Goal: Task Accomplishment & Management: Manage account settings

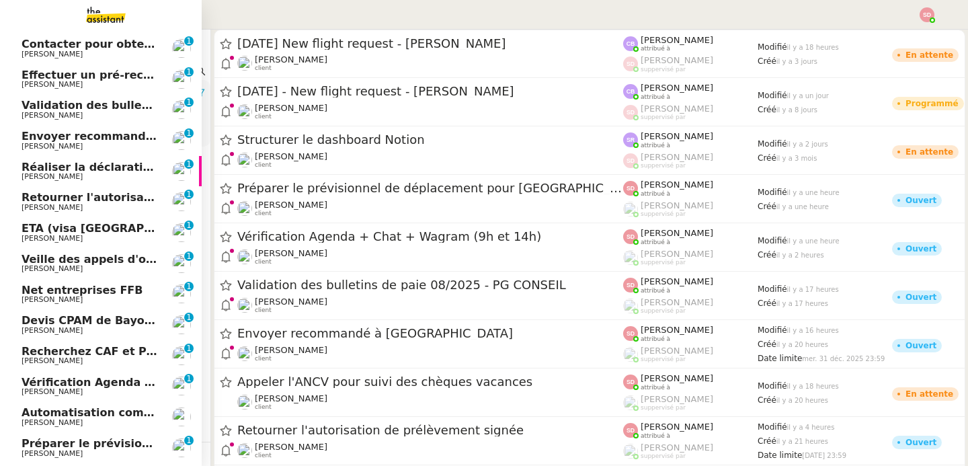
scroll to position [130, 0]
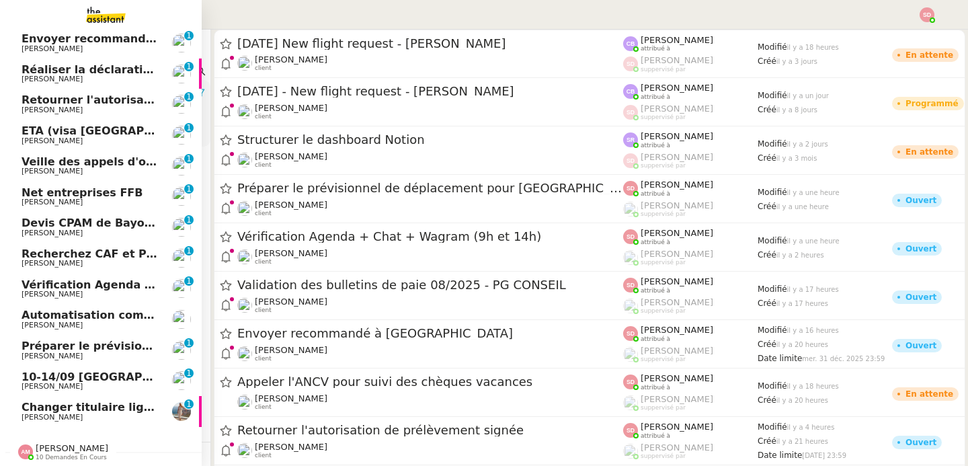
click at [117, 279] on span "Vérification Agenda + Chat + Wagram (9h et 14h)" at bounding box center [173, 284] width 302 height 13
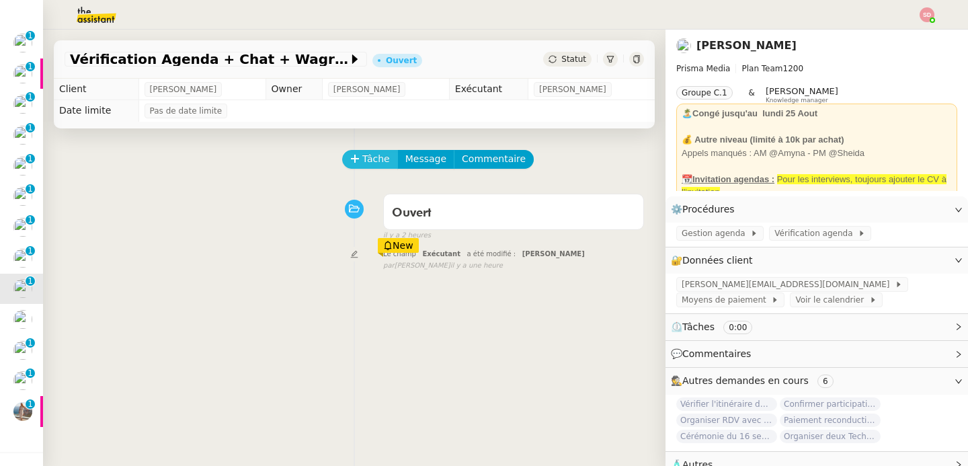
click at [368, 161] on span "Tâche" at bounding box center [376, 158] width 28 height 15
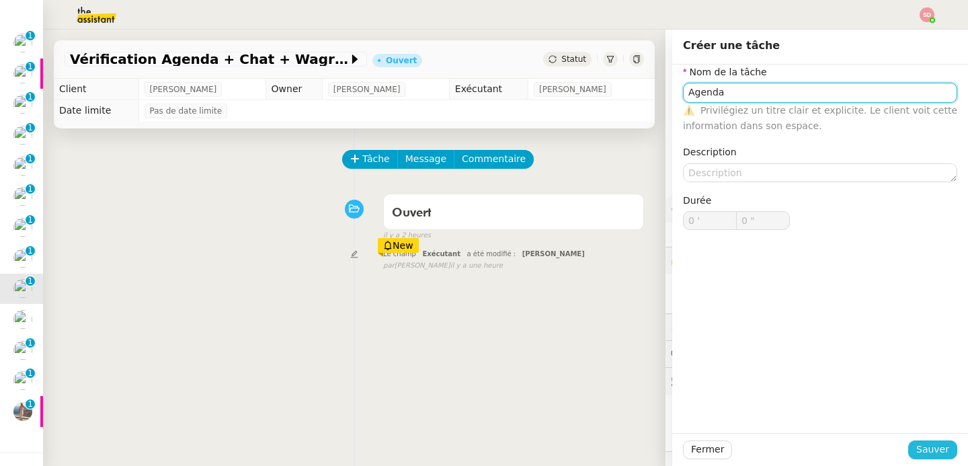
type input "Agenda"
click at [908, 447] on button "Sauver" at bounding box center [932, 449] width 49 height 19
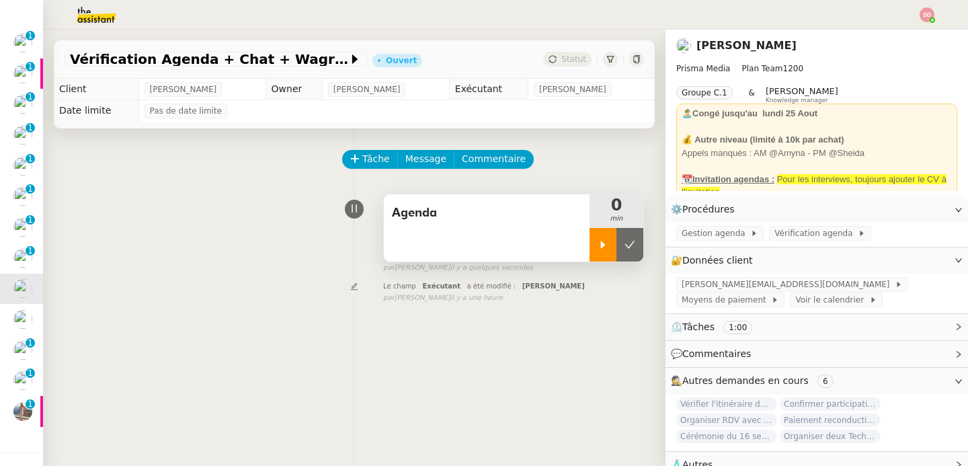
click at [589, 242] on div at bounding box center [602, 245] width 27 height 34
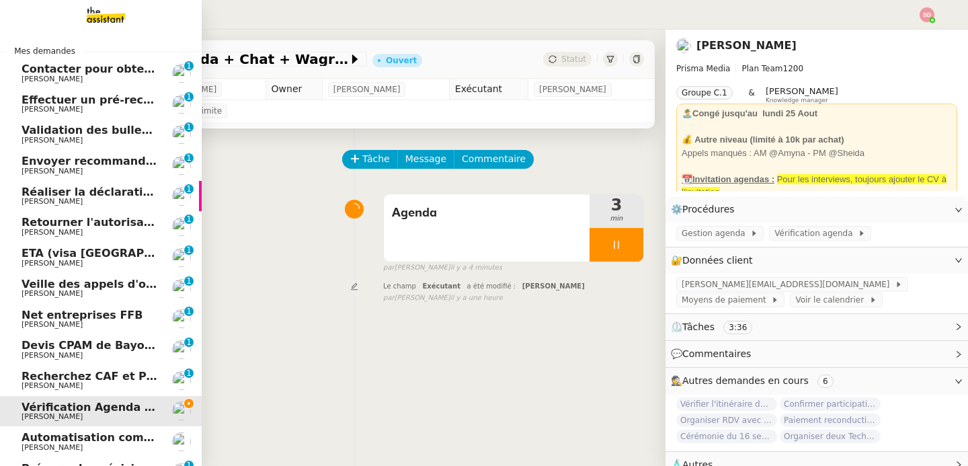
click at [108, 68] on span "Contacter pour obtenir un RIB" at bounding box center [113, 68] width 182 height 13
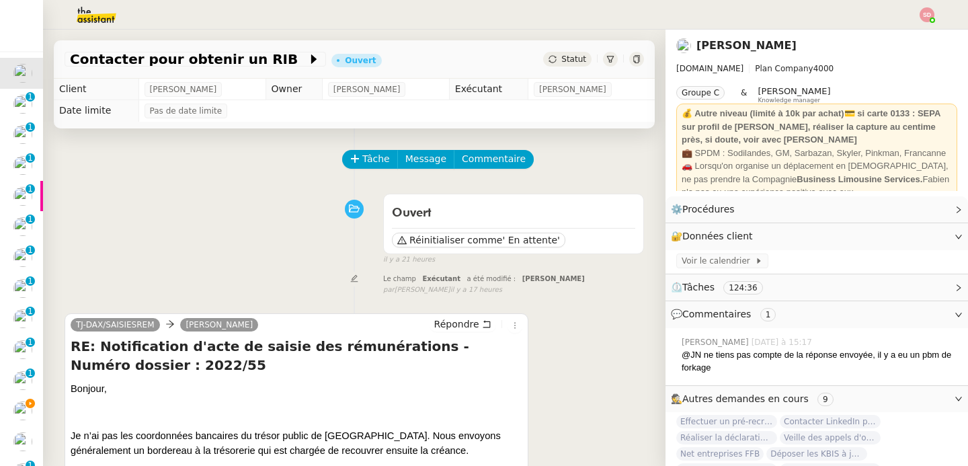
click at [629, 64] on div at bounding box center [636, 59] width 15 height 15
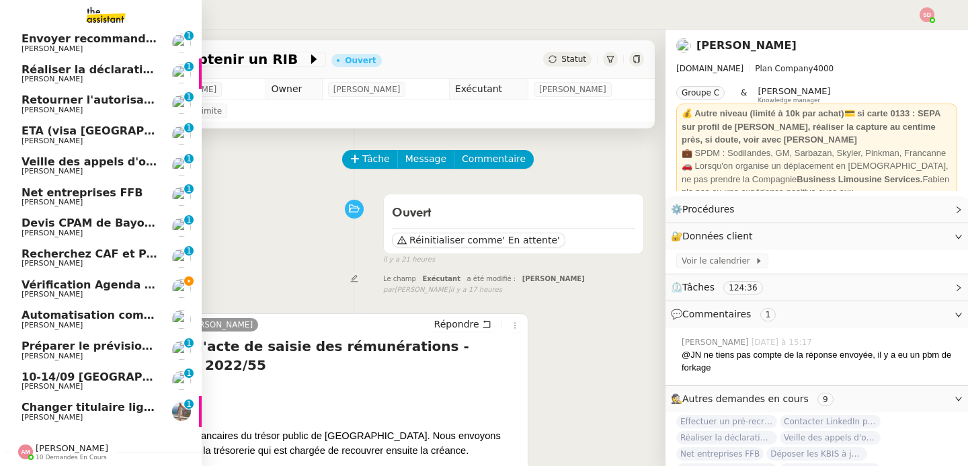
scroll to position [130, 0]
click at [49, 444] on span "[PERSON_NAME]" at bounding box center [72, 448] width 73 height 10
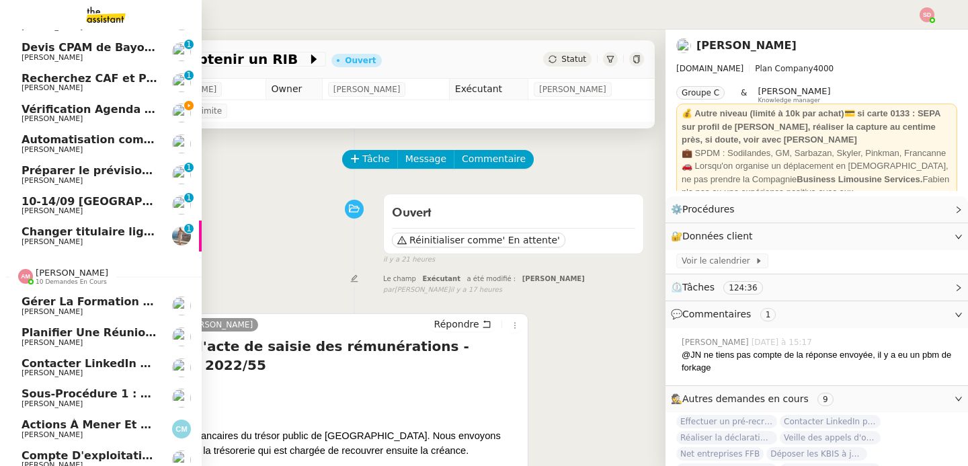
scroll to position [437, 0]
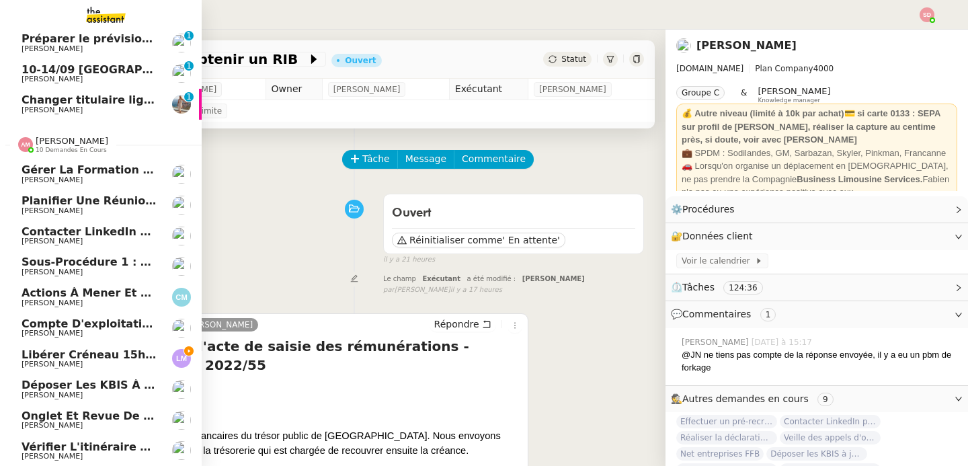
click at [91, 378] on span "Déposer les KBIS à jour" at bounding box center [95, 384] width 146 height 13
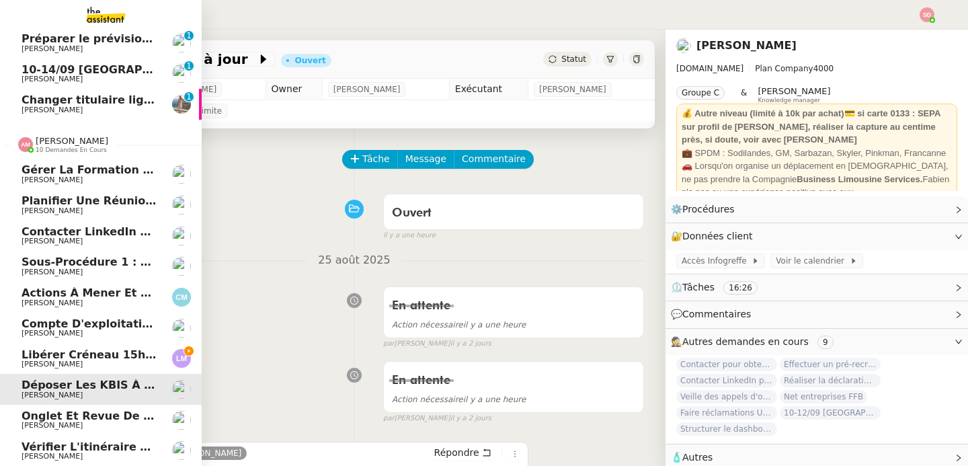
click at [97, 440] on span "Vérifier l'itinéraire de voyage" at bounding box center [113, 446] width 183 height 13
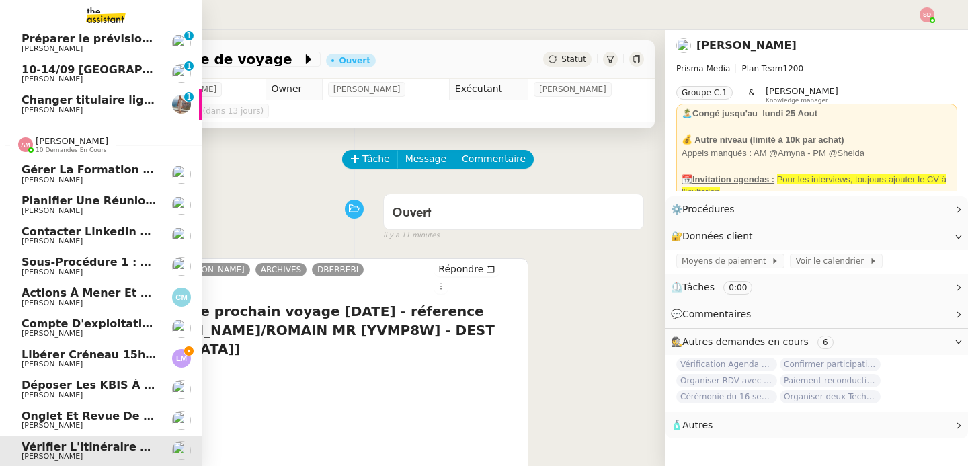
click at [116, 382] on span "Déposer les KBIS à jour" at bounding box center [95, 384] width 146 height 13
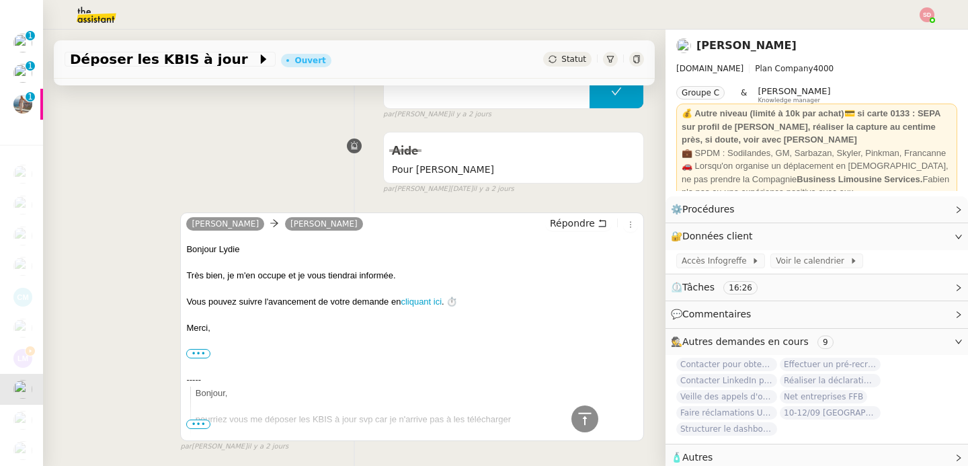
scroll to position [1023, 0]
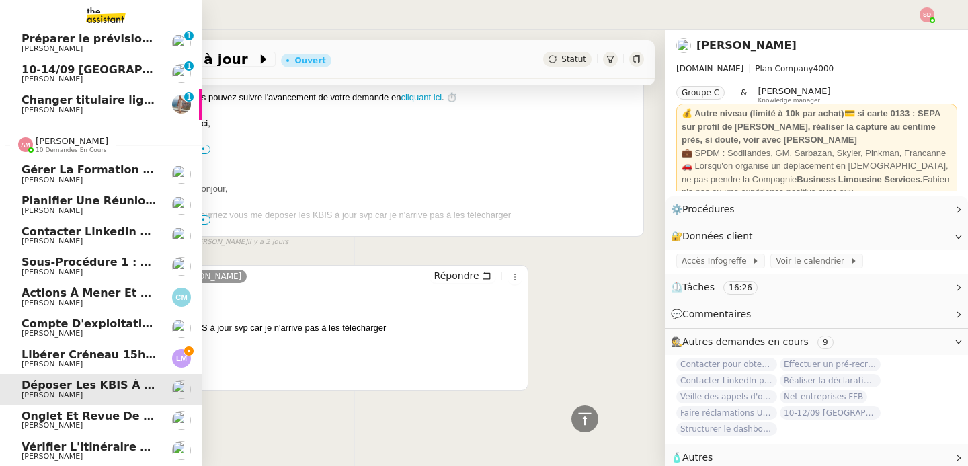
click at [89, 136] on div "Amyna Mehrez 10 demandes en cours" at bounding box center [72, 144] width 73 height 17
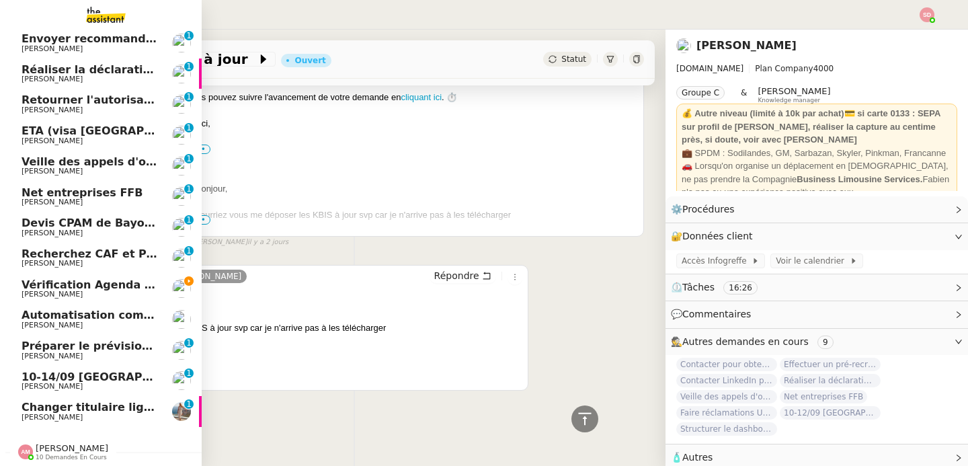
scroll to position [0, 0]
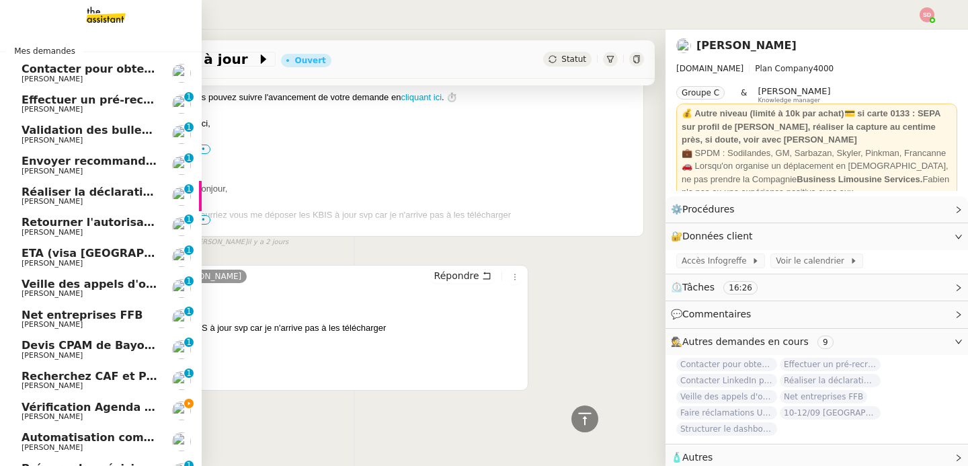
click at [133, 409] on span "Vérification Agenda + Chat + Wagram (9h et 14h)" at bounding box center [173, 407] width 302 height 13
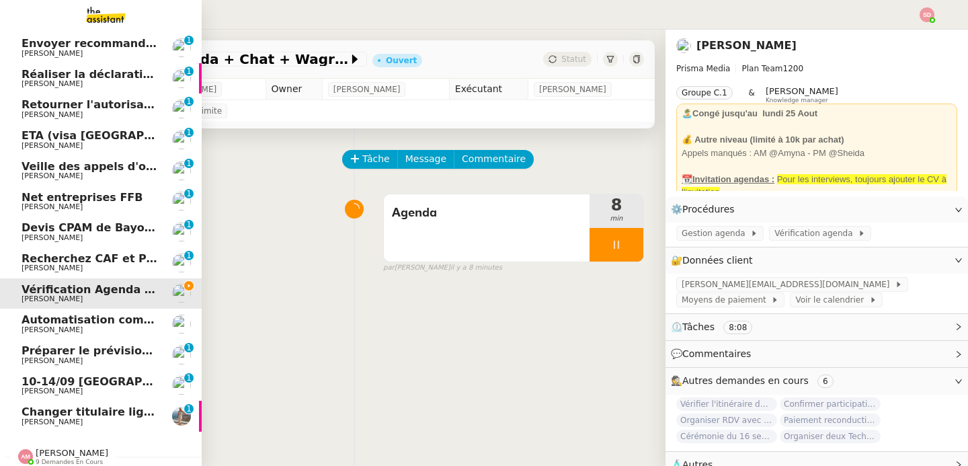
scroll to position [130, 0]
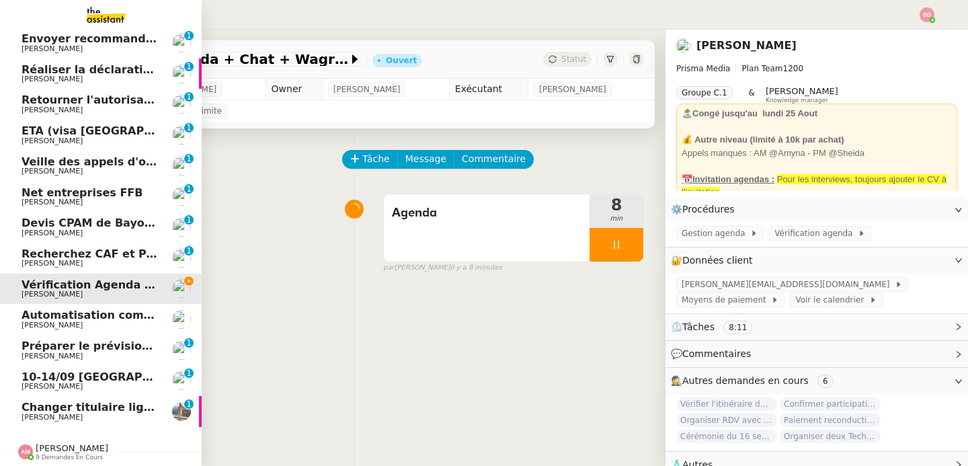
click at [108, 339] on span "Préparer le prévisionnel de déplacement pour Zandvoort" at bounding box center [226, 345] width 409 height 13
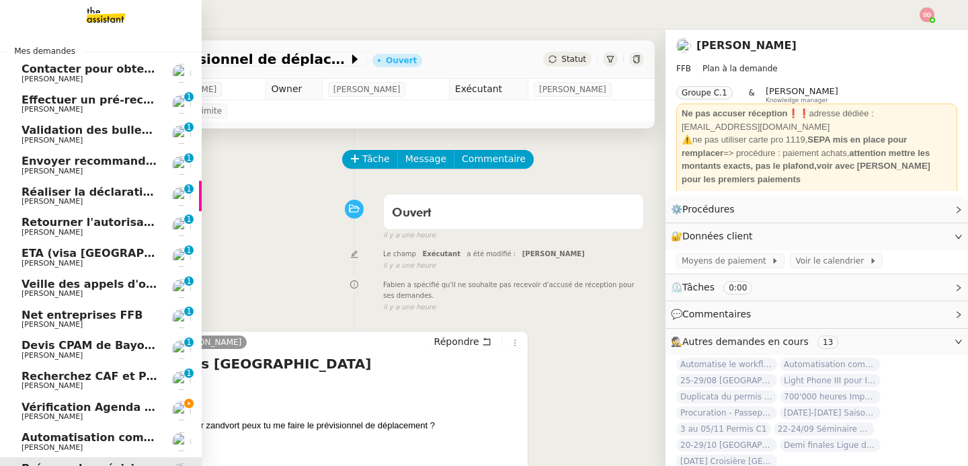
click at [45, 112] on span "[PERSON_NAME]" at bounding box center [52, 109] width 61 height 9
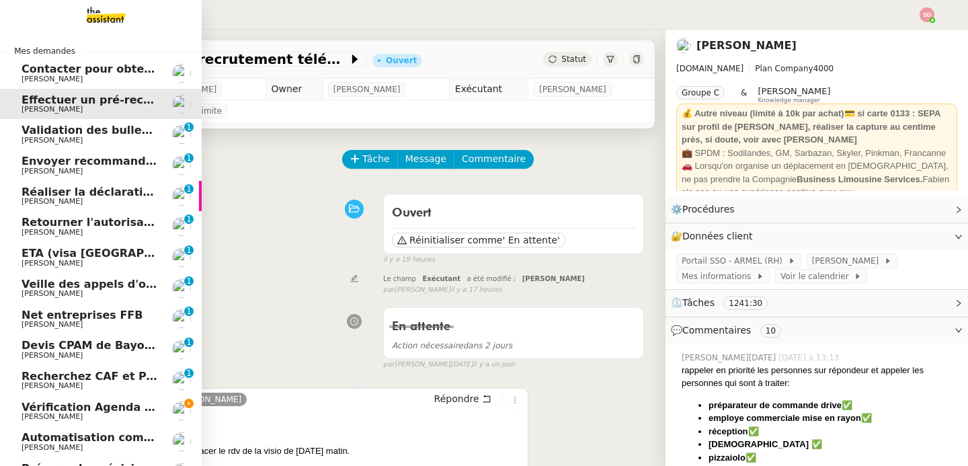
click at [158, 69] on link "Contacter pour obtenir un RIB Lydie Laulon" at bounding box center [101, 73] width 202 height 31
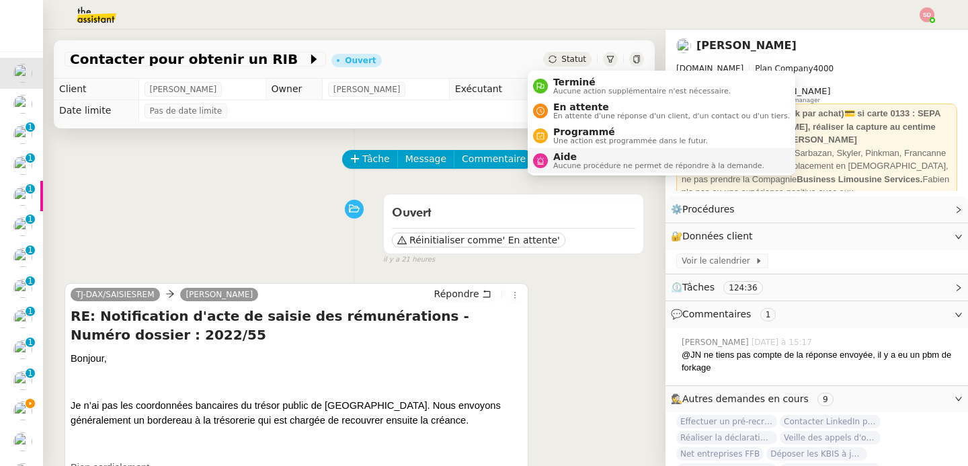
click at [553, 165] on span "Aucune procédure ne permet de répondre à la demande." at bounding box center [658, 165] width 211 height 7
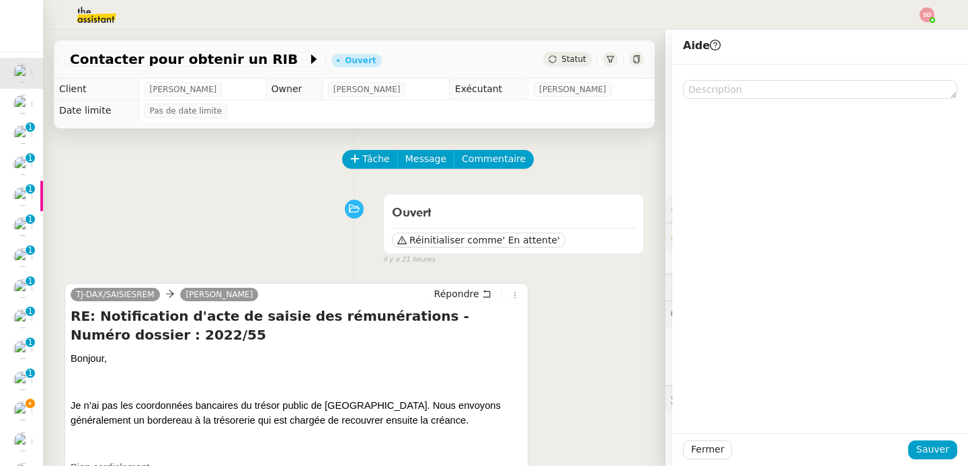
click at [749, 77] on div at bounding box center [820, 82] width 274 height 34
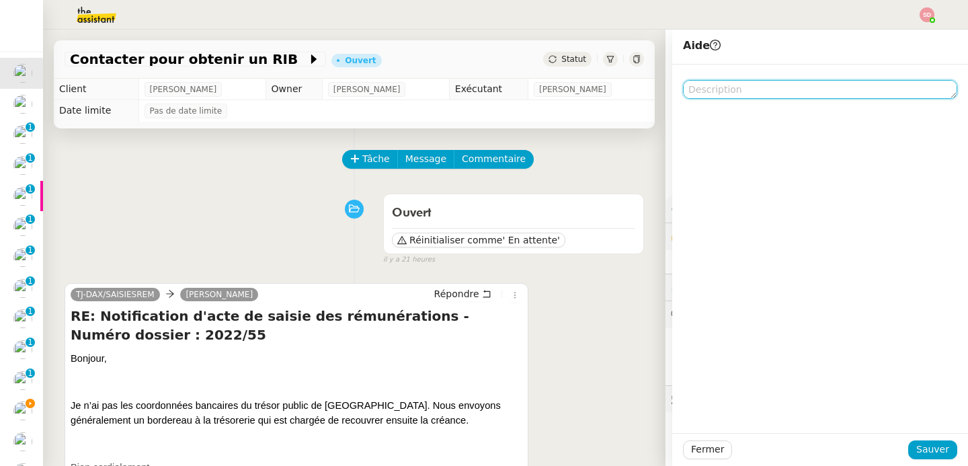
click at [741, 93] on textarea at bounding box center [820, 89] width 274 height 19
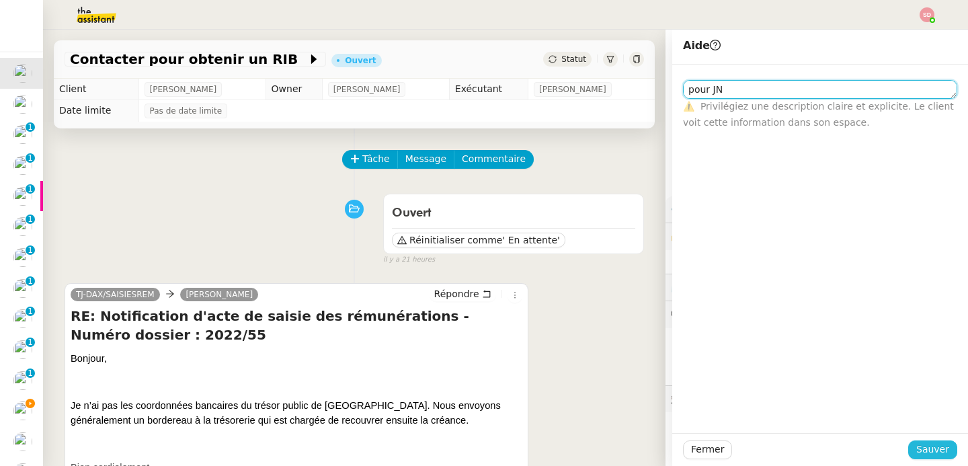
type textarea "pour JN"
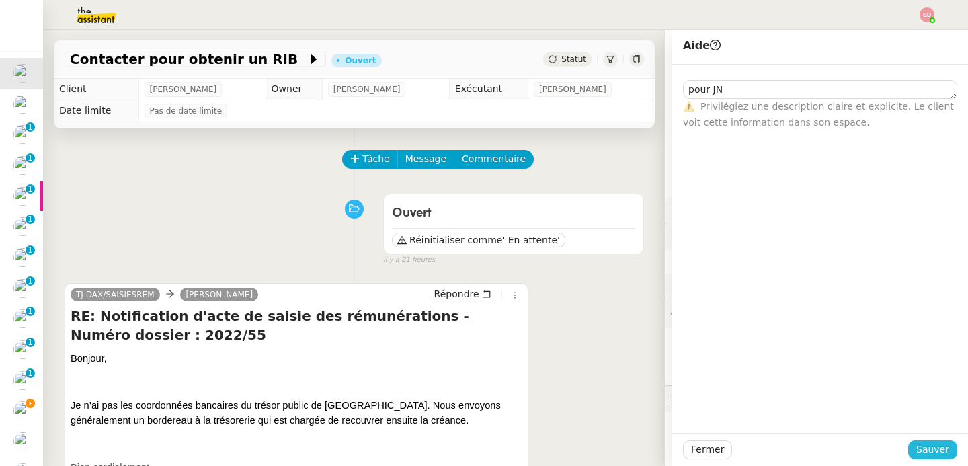
click at [935, 454] on span "Sauver" at bounding box center [932, 449] width 33 height 15
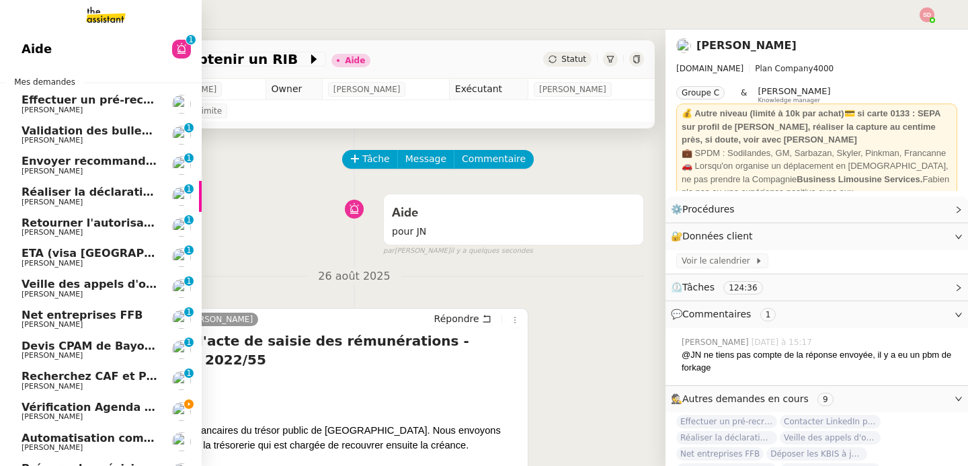
click at [120, 92] on link "Effectuer un pré-recrutement téléphonique Lydie Laulon" at bounding box center [101, 104] width 202 height 31
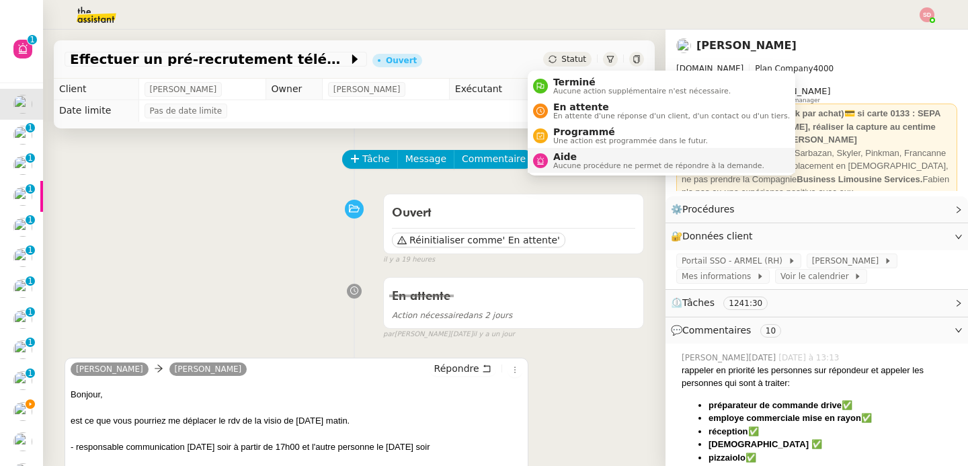
click at [565, 157] on span "Aide" at bounding box center [658, 156] width 211 height 11
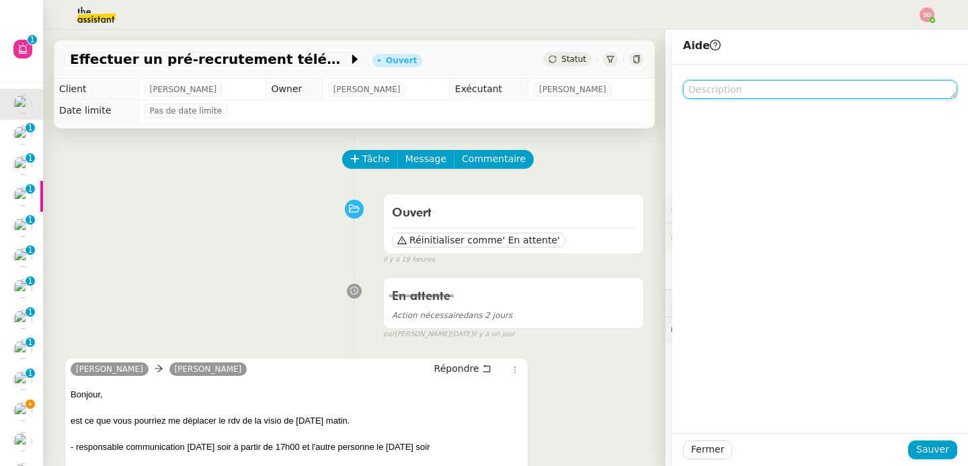
click at [780, 95] on textarea at bounding box center [820, 89] width 274 height 19
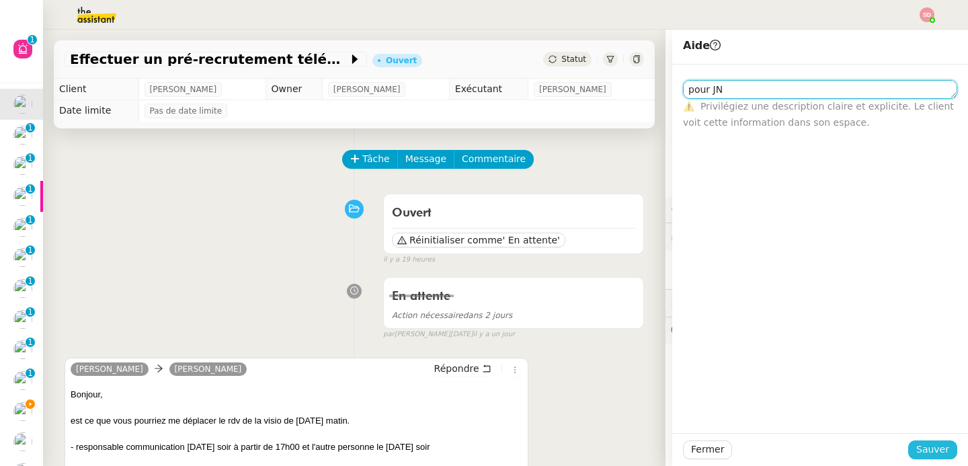
type textarea "pour JN"
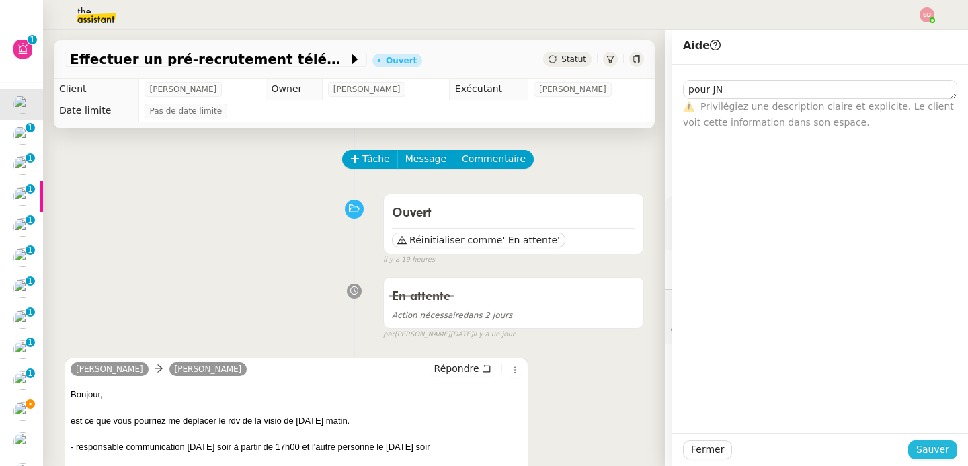
click at [916, 445] on span "Sauver" at bounding box center [932, 449] width 33 height 15
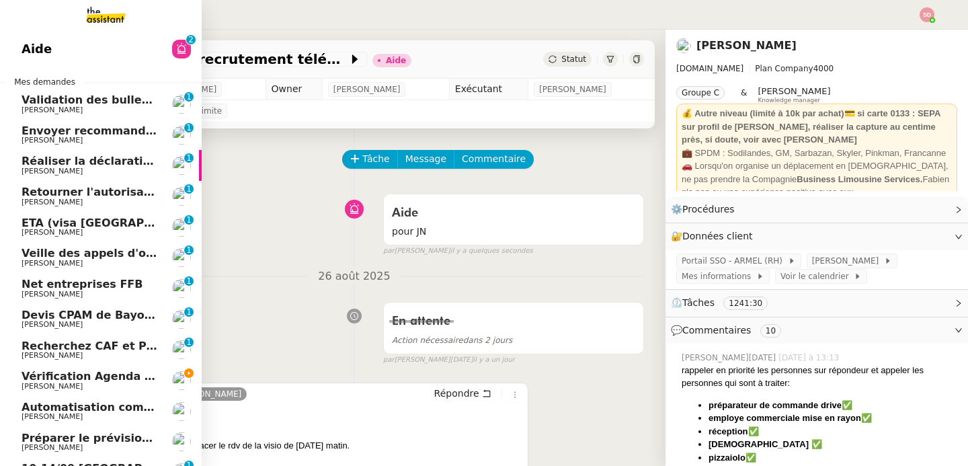
click at [89, 127] on span "Envoyer recommandé à Samsic" at bounding box center [158, 130] width 272 height 13
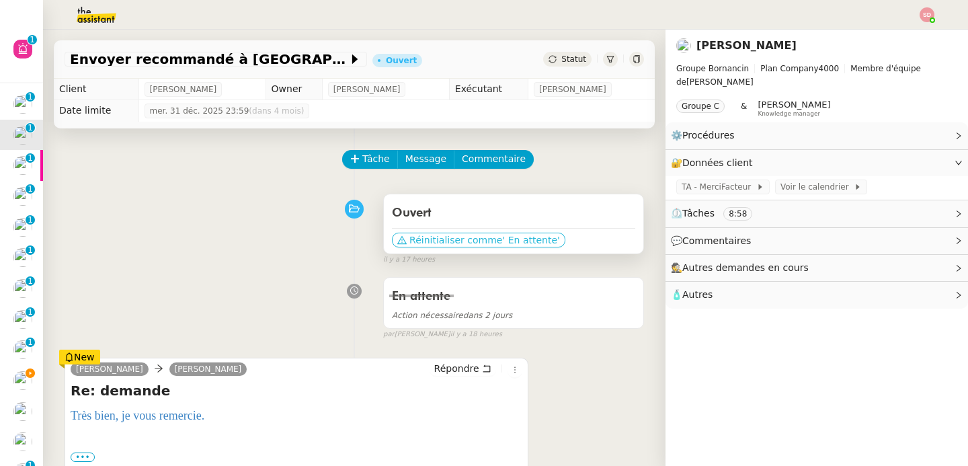
click at [464, 235] on span "Réinitialiser comme" at bounding box center [455, 239] width 93 height 13
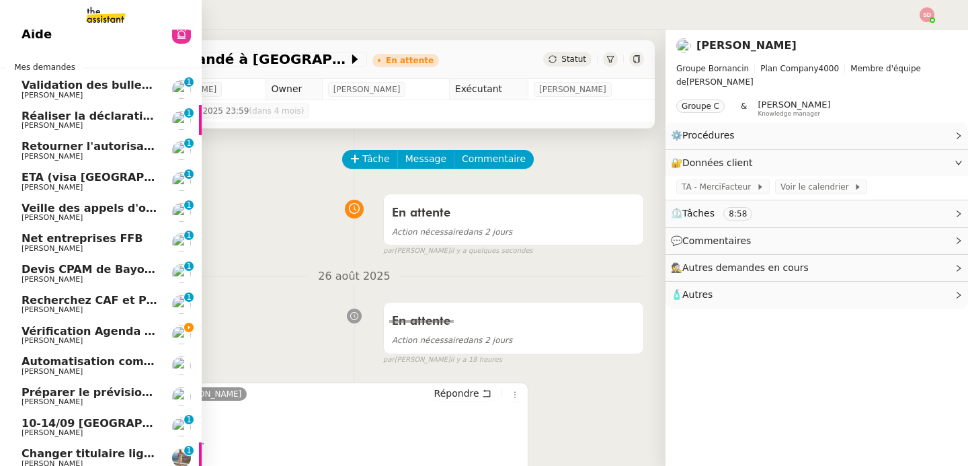
scroll to position [40, 0]
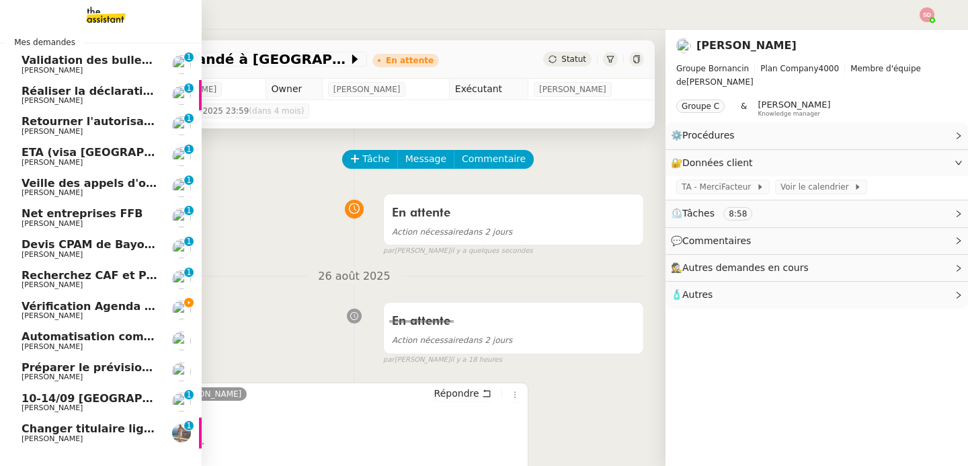
click at [58, 152] on span "ETA (visa UK) + réserver Hotel Martin's Château du Lac, Av. du Lac 87, 1332 Rix…" at bounding box center [503, 152] width 963 height 13
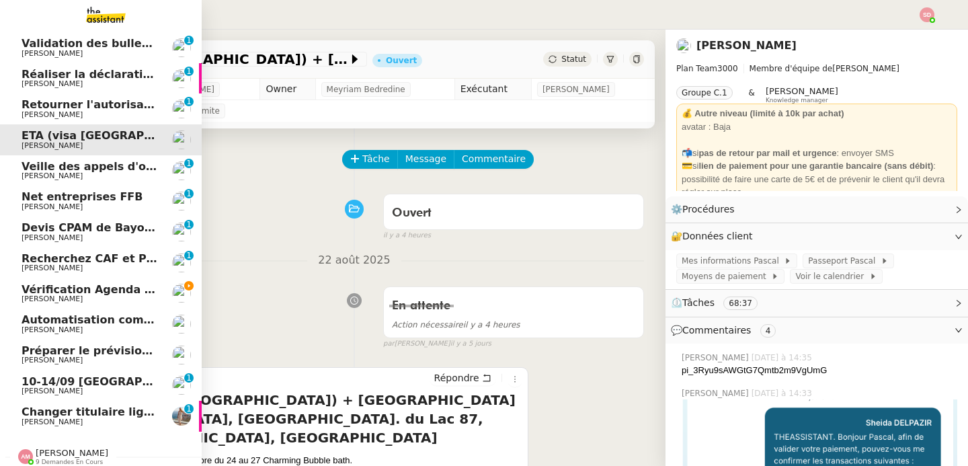
scroll to position [60, 0]
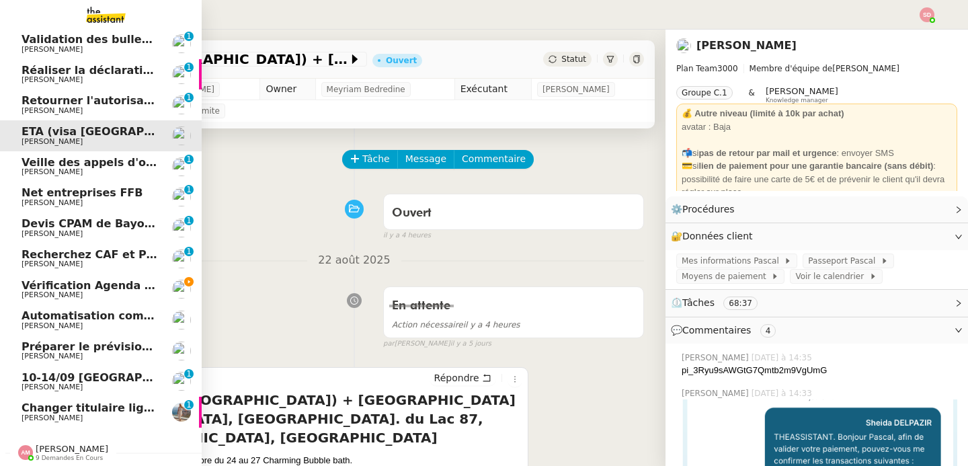
click at [85, 185] on link "Net entreprises FFB Lydie Laulon 0 1 2 3 4 5 6 7 8 9" at bounding box center [101, 196] width 202 height 31
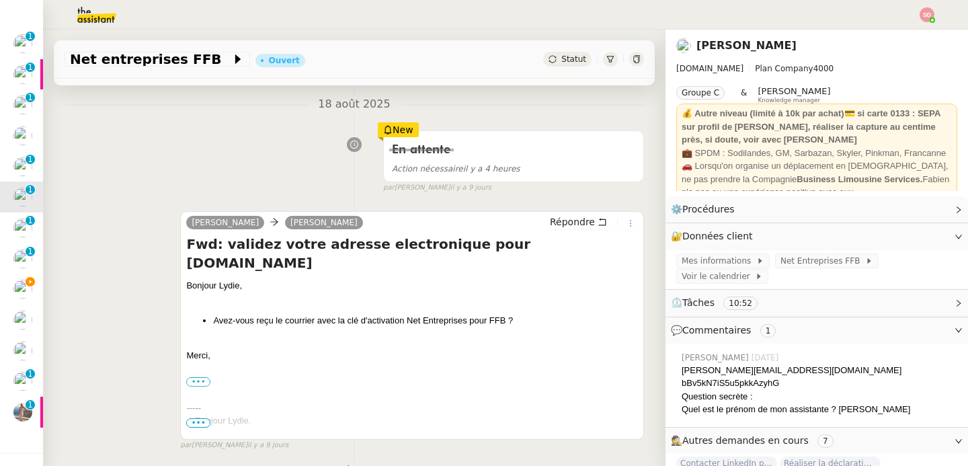
scroll to position [167, 0]
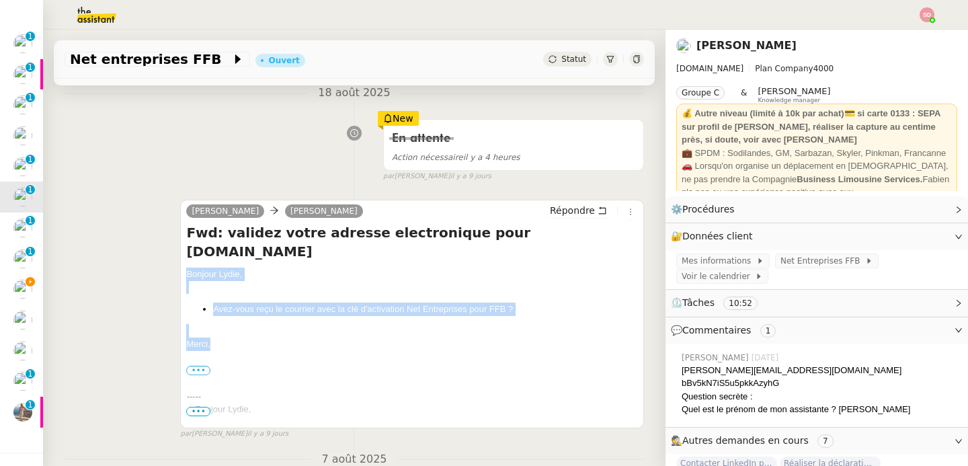
drag, startPoint x: 183, startPoint y: 255, endPoint x: 223, endPoint y: 339, distance: 92.9
copy div "Bonjour Lydie, Avez-vous reçu le courrier avec la clé d'activation Net Entrepri…"
click at [562, 212] on span "Répondre" at bounding box center [572, 210] width 45 height 13
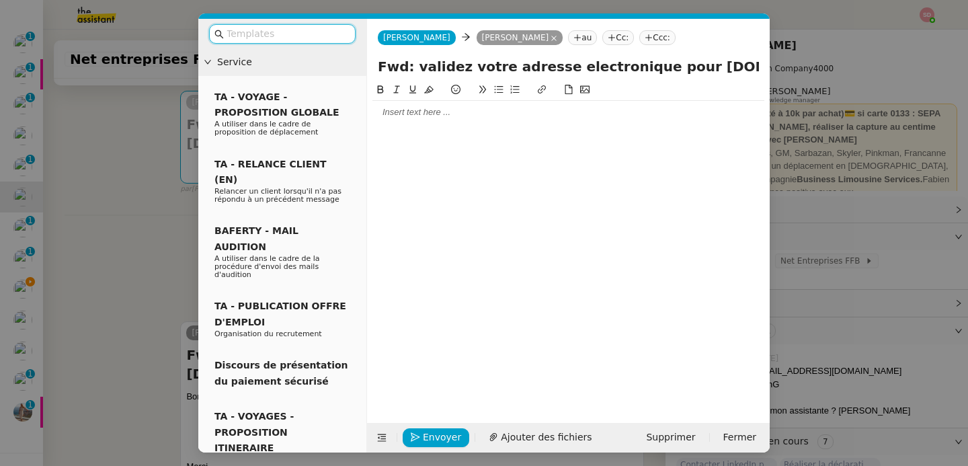
click at [411, 112] on div at bounding box center [568, 112] width 392 height 12
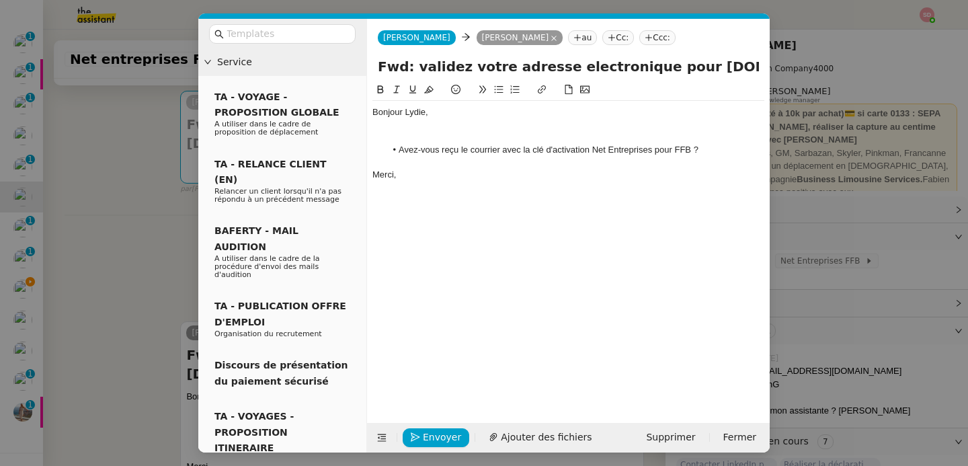
scroll to position [0, 0]
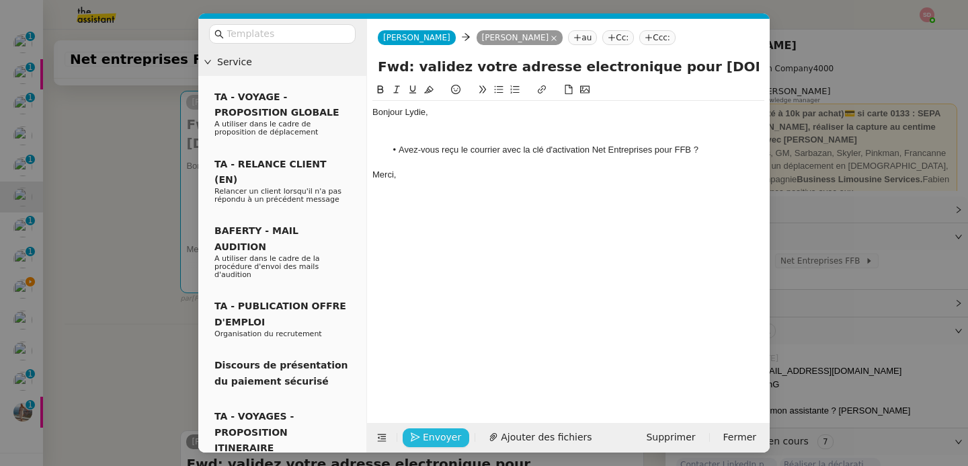
click at [421, 440] on button "Envoyer" at bounding box center [436, 437] width 67 height 19
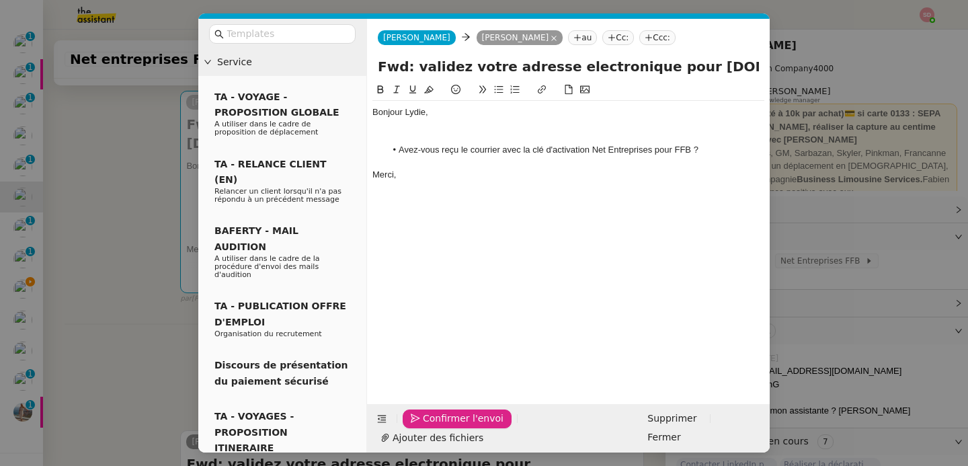
click at [421, 428] on button "Confirmer l'envoi" at bounding box center [457, 418] width 109 height 19
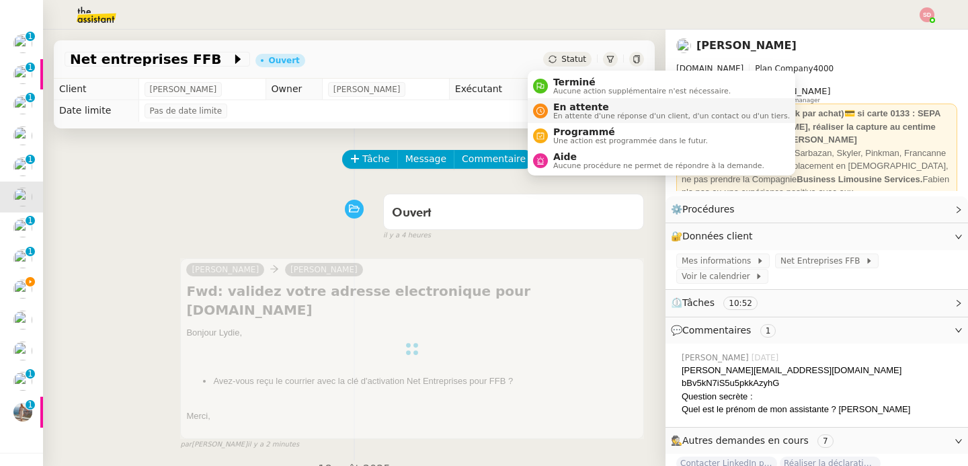
click at [571, 110] on span "En attente" at bounding box center [671, 106] width 237 height 11
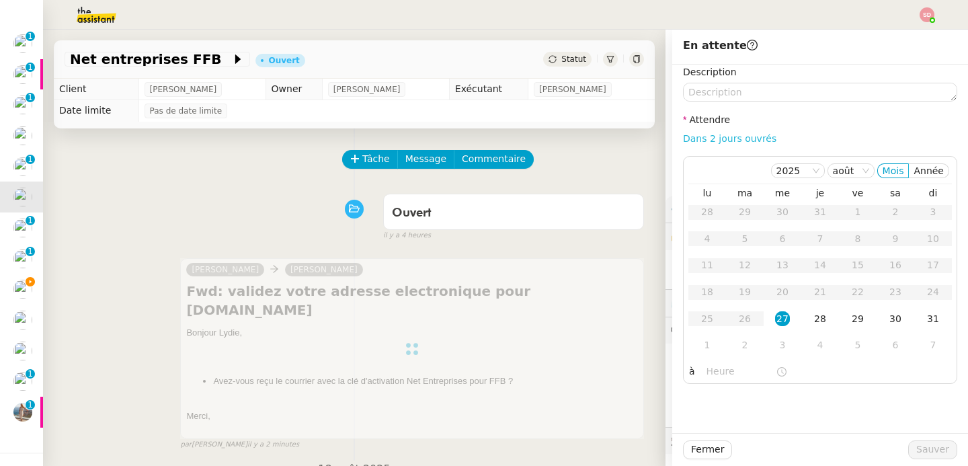
click at [739, 138] on link "Dans 2 jours ouvrés" at bounding box center [729, 138] width 93 height 11
type input "07:00"
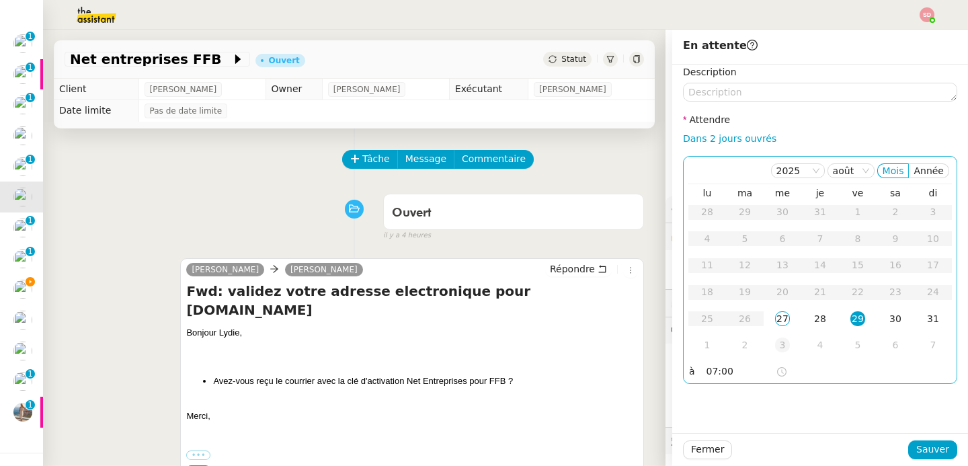
click at [775, 345] on div "3" at bounding box center [782, 344] width 15 height 15
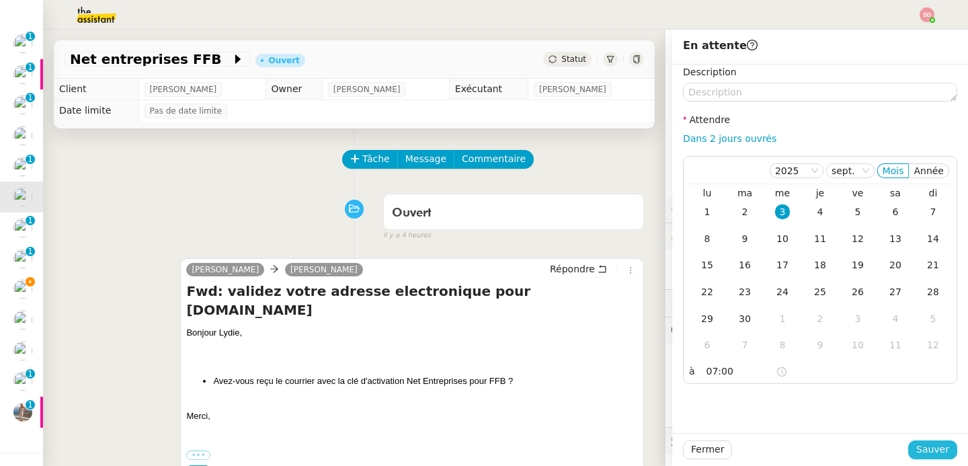
click at [926, 451] on span "Sauver" at bounding box center [932, 449] width 33 height 15
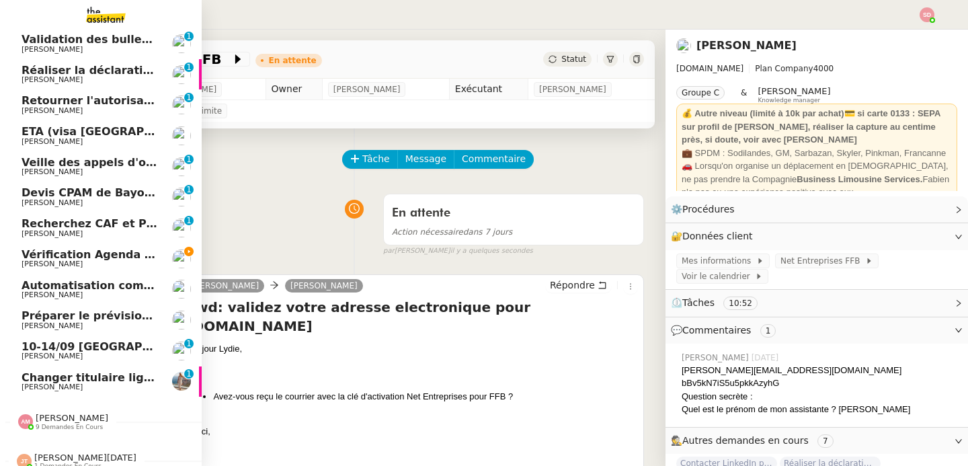
click at [22, 202] on span "Jean-Baptiste Barfety" at bounding box center [52, 202] width 61 height 9
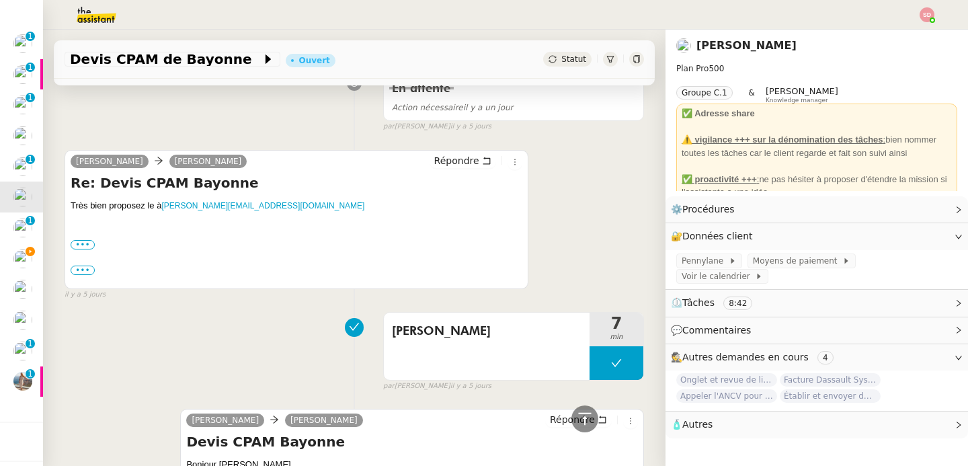
scroll to position [963, 0]
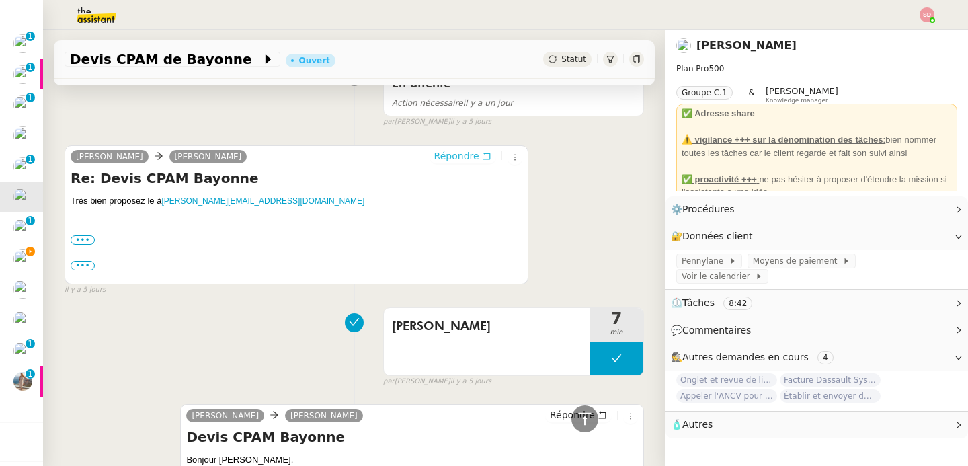
click at [441, 149] on span "Répondre" at bounding box center [456, 155] width 45 height 13
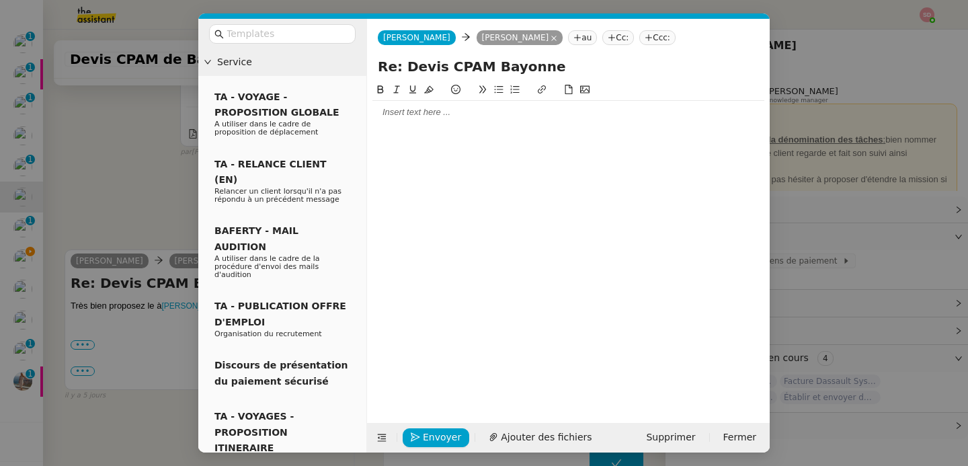
scroll to position [1067, 0]
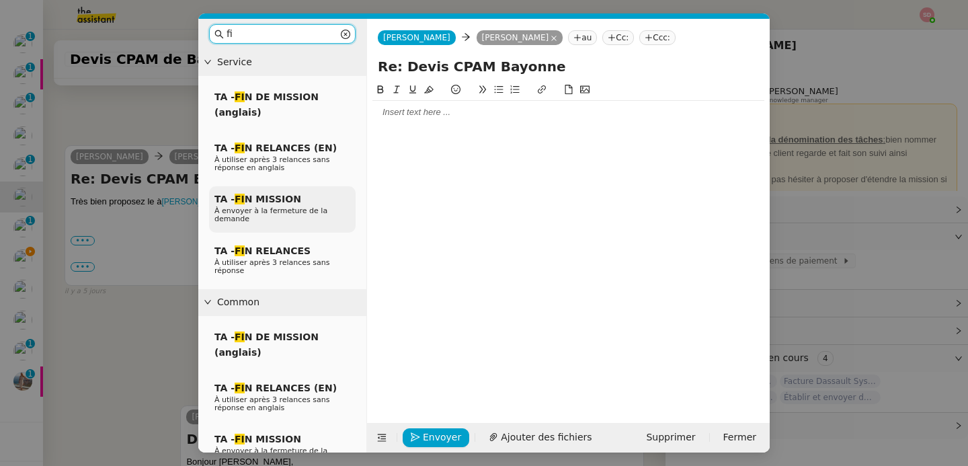
type input "fi"
click at [296, 197] on div "TA - FI N MISSION À envoyer à la fermeture de la demande" at bounding box center [282, 209] width 146 height 46
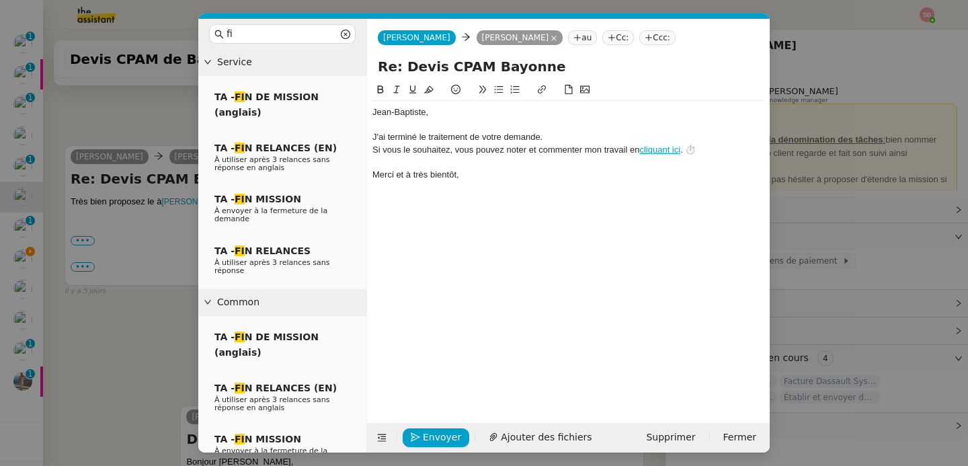
scroll to position [1146, 0]
click at [429, 442] on span "Envoyer" at bounding box center [442, 436] width 38 height 15
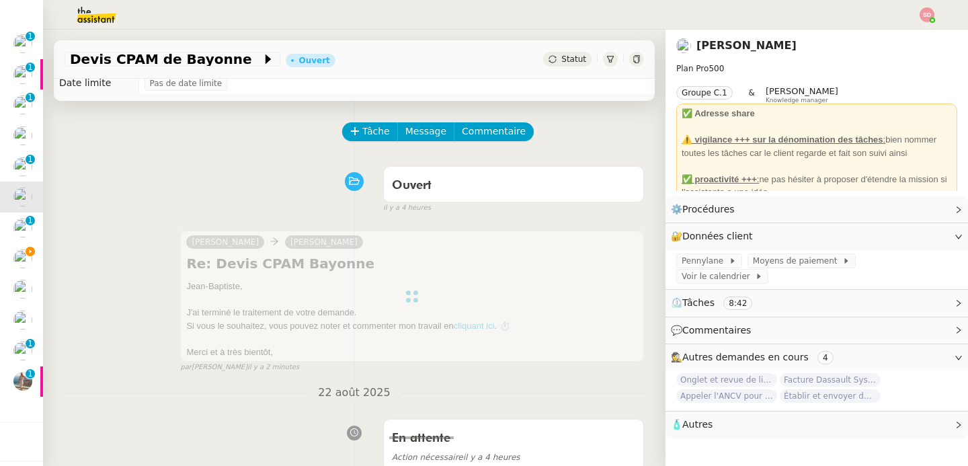
scroll to position [0, 0]
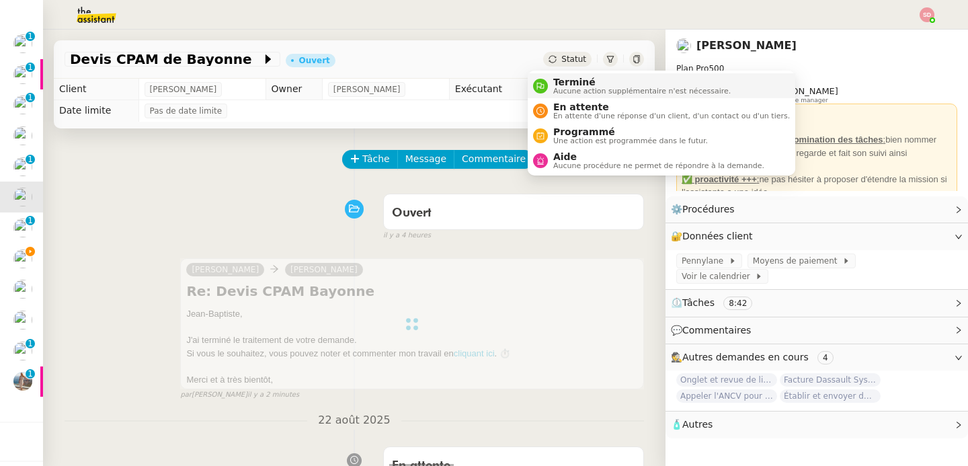
click at [554, 93] on span "Aucune action supplémentaire n'est nécessaire." at bounding box center [641, 90] width 177 height 7
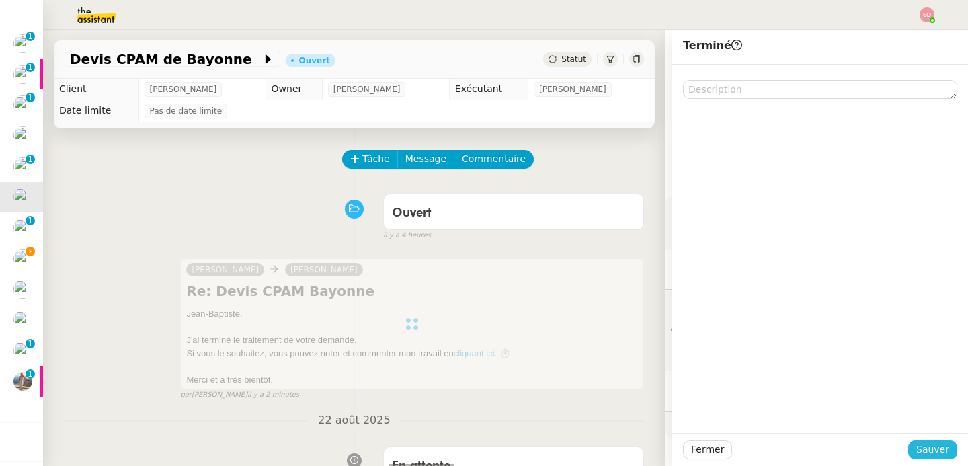
click at [924, 448] on span "Sauver" at bounding box center [932, 449] width 33 height 15
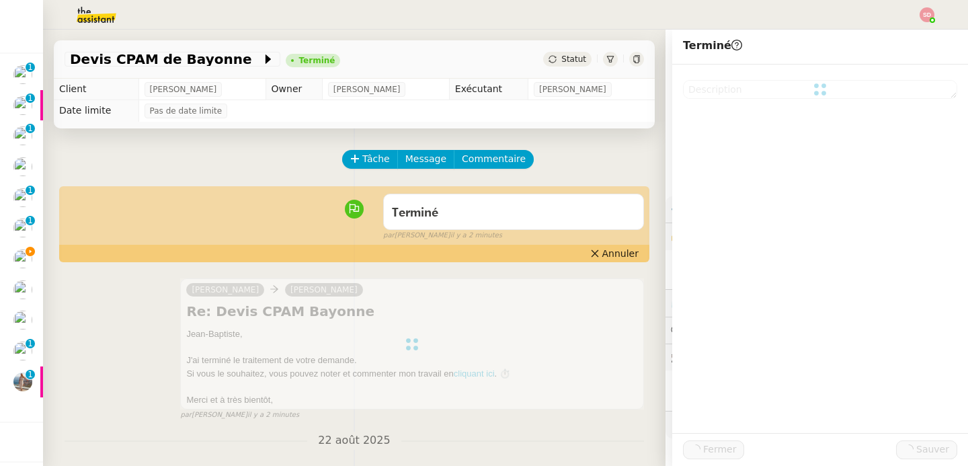
scroll to position [77, 0]
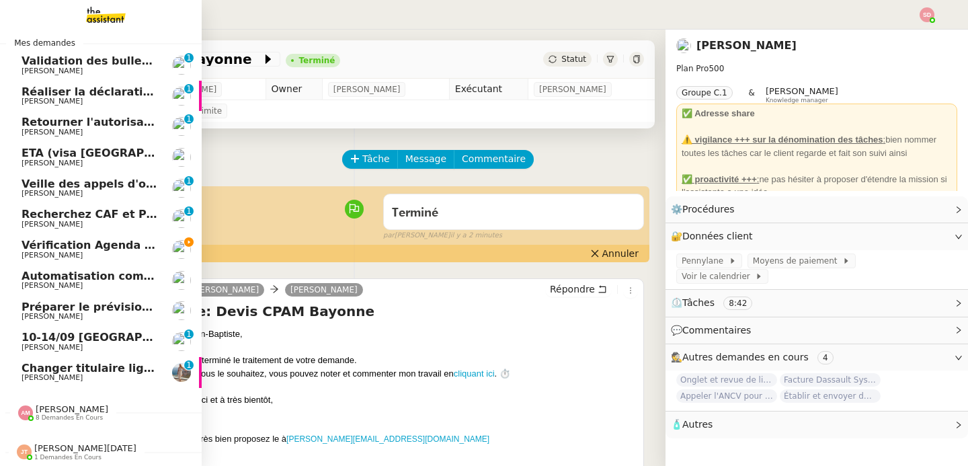
click at [116, 362] on span "Changer titulaire ligne EDF" at bounding box center [104, 368] width 165 height 13
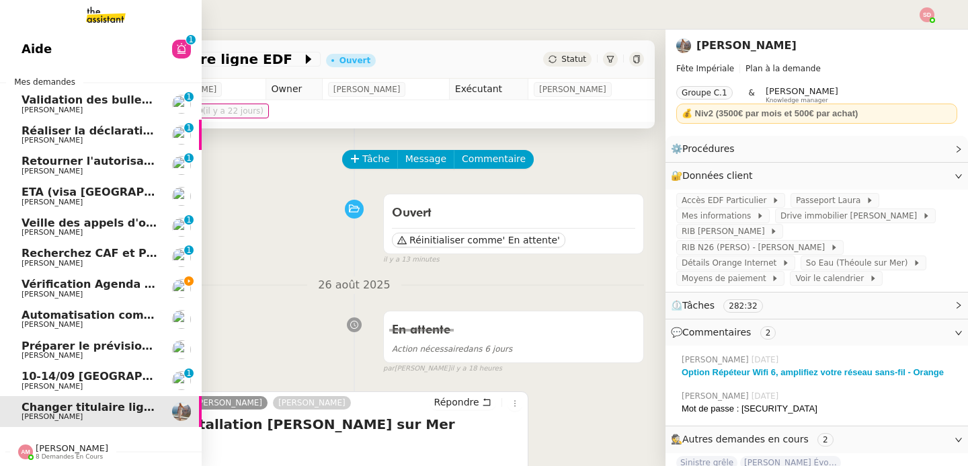
click at [112, 275] on link "Vérification Agenda + Chat + Wagram (9h et 14h) David Berrebi" at bounding box center [101, 288] width 202 height 31
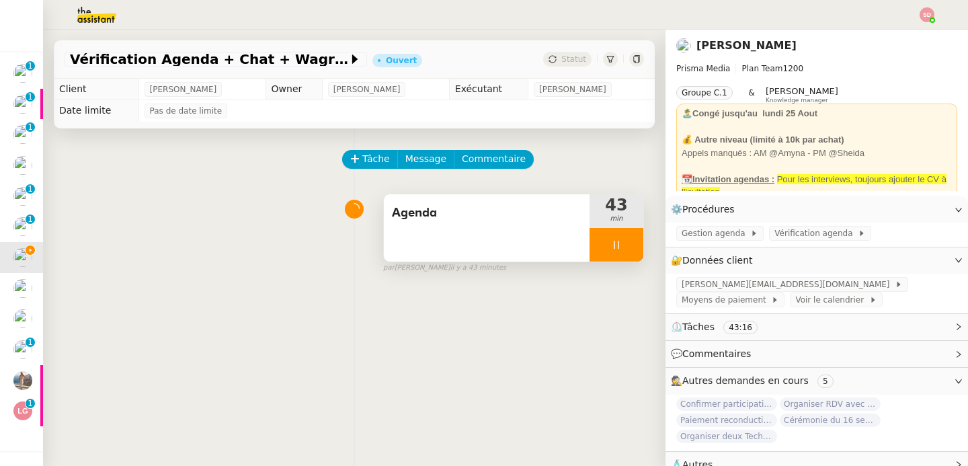
click at [612, 240] on div at bounding box center [616, 245] width 54 height 34
click at [624, 240] on icon at bounding box center [629, 244] width 11 height 11
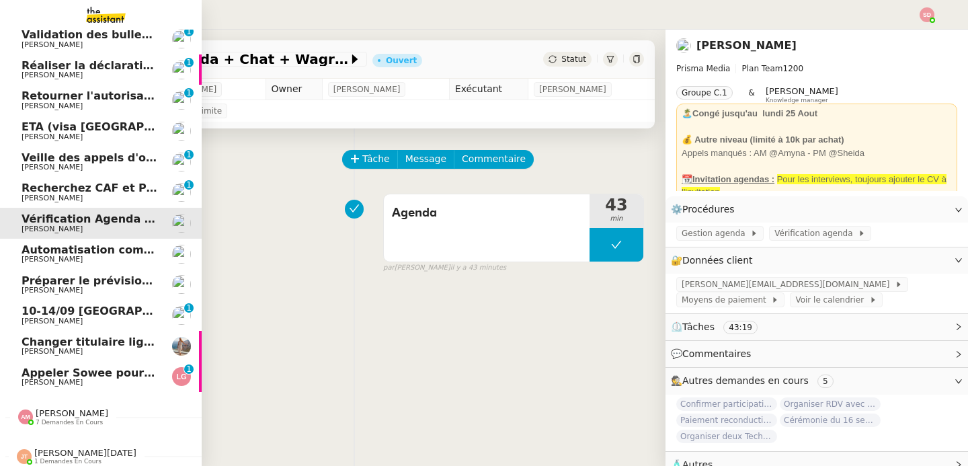
scroll to position [46, 0]
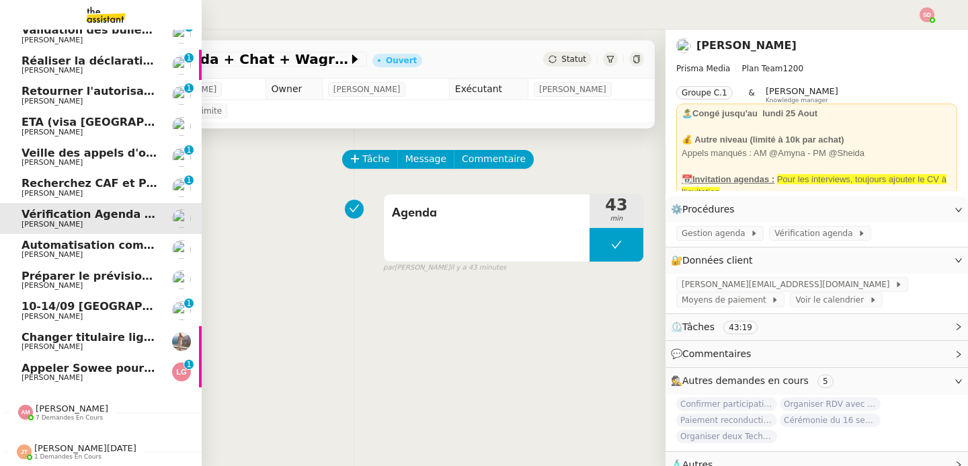
click at [108, 362] on span "Appeler Sowee pour reprogrammer le rendez-vous" at bounding box center [175, 368] width 307 height 13
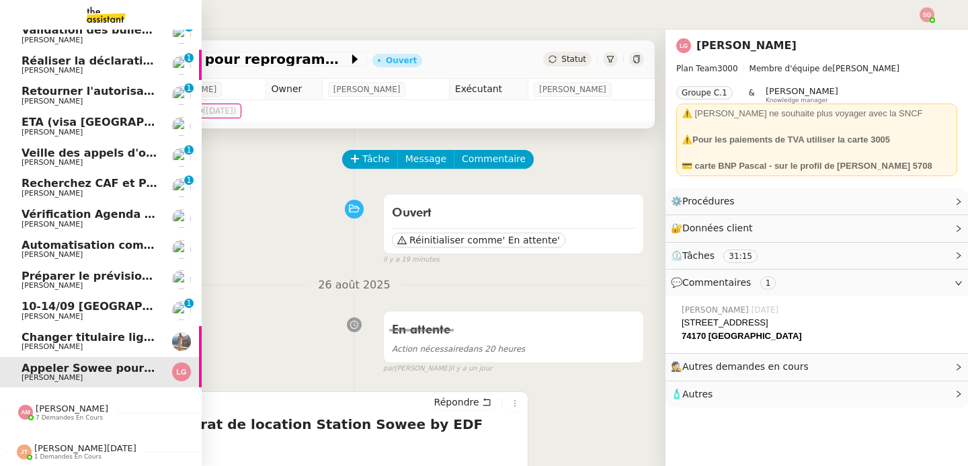
click at [90, 239] on span "Automatisation comptable Sequance" at bounding box center [134, 245] width 224 height 13
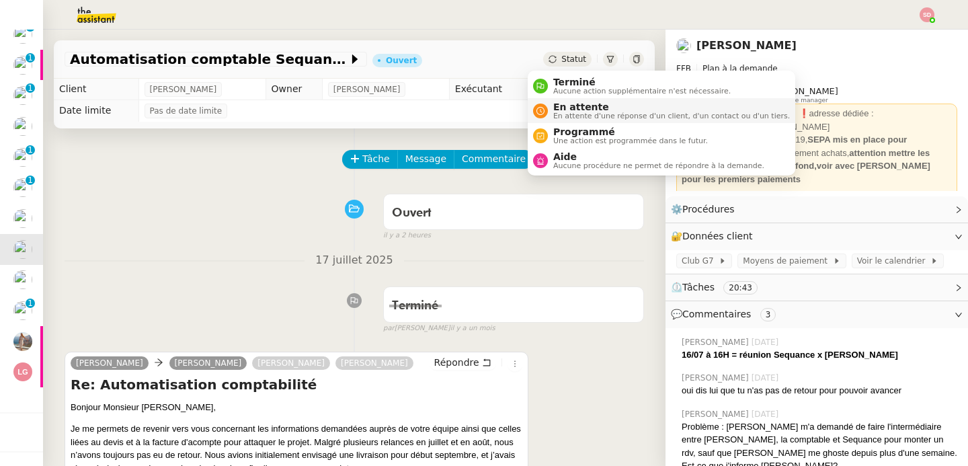
click at [567, 102] on span "En attente" at bounding box center [671, 106] width 237 height 11
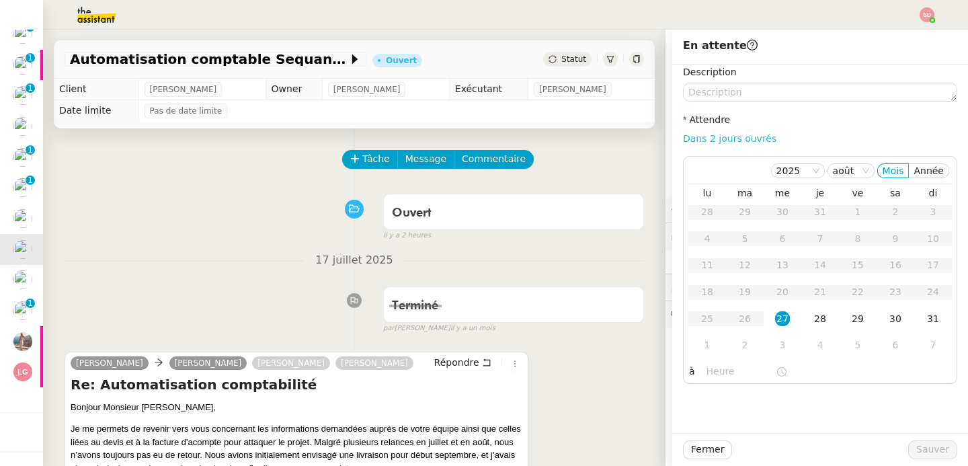
click at [741, 144] on link "Dans 2 jours ouvrés" at bounding box center [729, 138] width 93 height 11
type input "07:00"
click at [933, 444] on span "Sauver" at bounding box center [932, 449] width 33 height 15
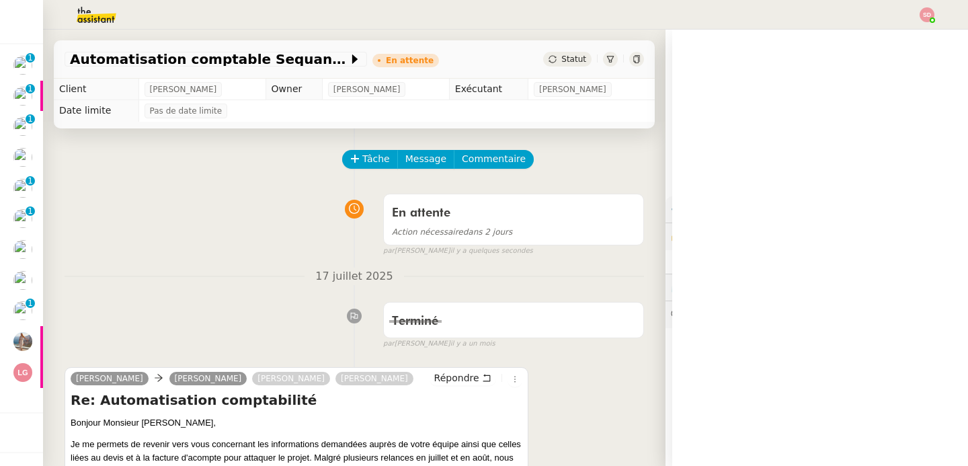
scroll to position [15, 0]
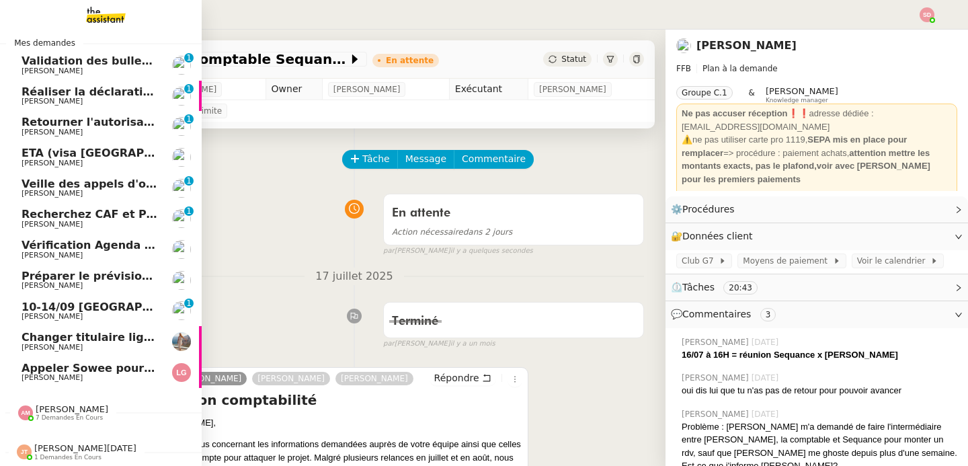
click at [96, 190] on span "[PERSON_NAME]" at bounding box center [90, 194] width 136 height 8
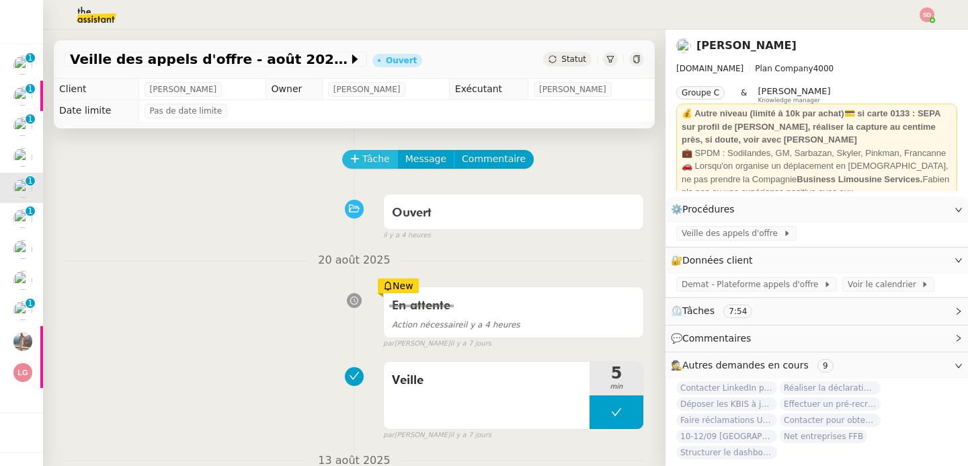
click at [362, 160] on span "Tâche" at bounding box center [376, 158] width 28 height 15
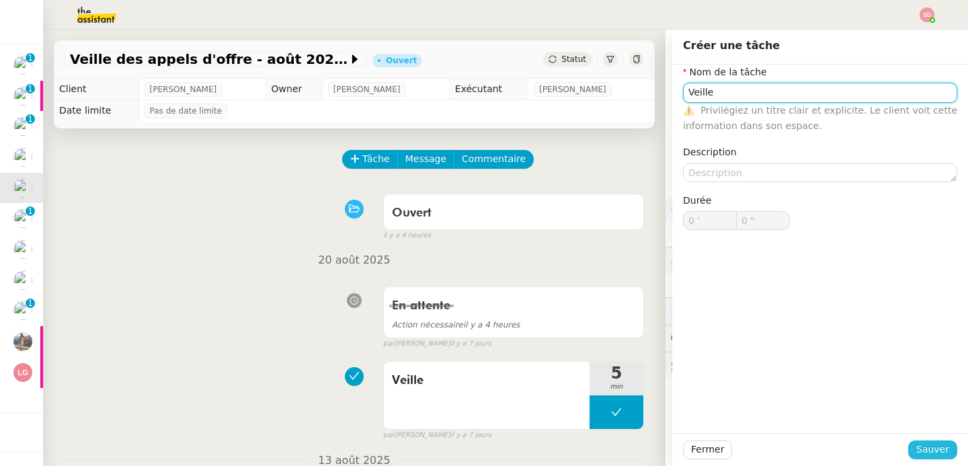
type input "Veille"
click at [916, 457] on span "Sauver" at bounding box center [932, 449] width 33 height 15
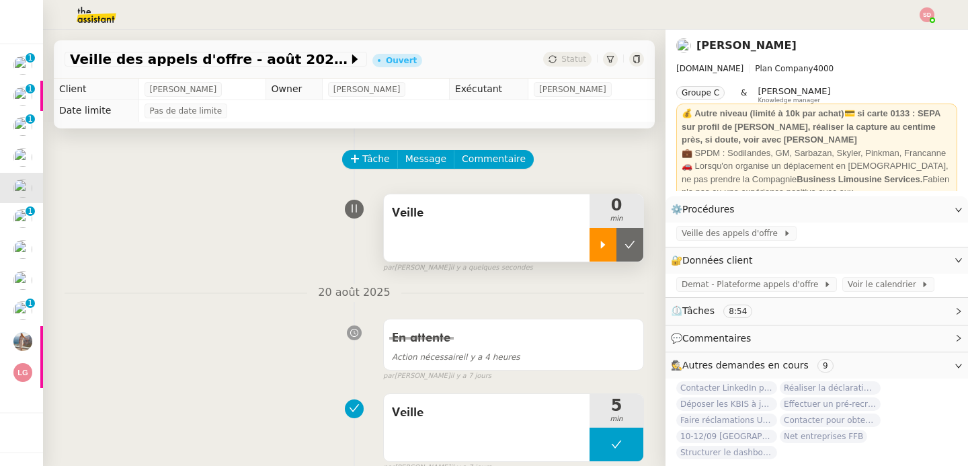
click at [590, 254] on div at bounding box center [602, 245] width 27 height 34
click at [722, 235] on span "Veille des appels d'offre" at bounding box center [731, 232] width 101 height 13
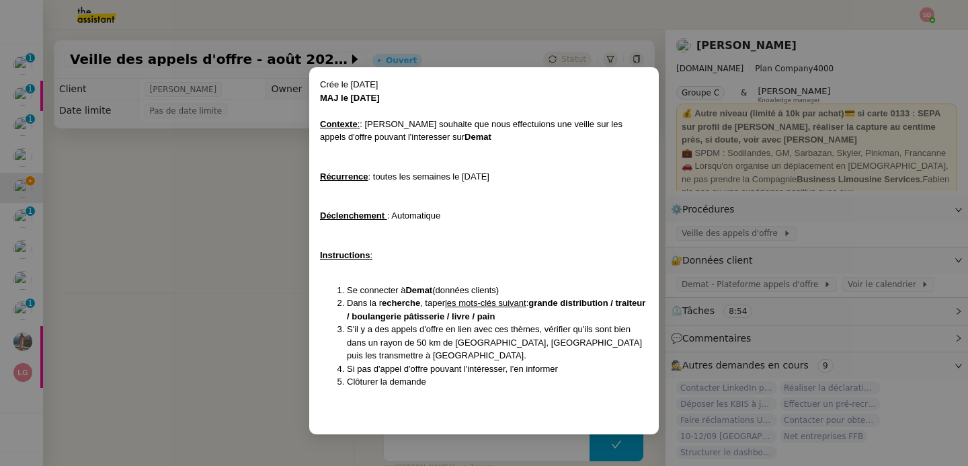
click at [886, 210] on nz-modal-container "Crée le 22/01/2024 MAJ le 08/07/2024 Contexte : : Lydie souhaite que nous effec…" at bounding box center [484, 233] width 968 height 466
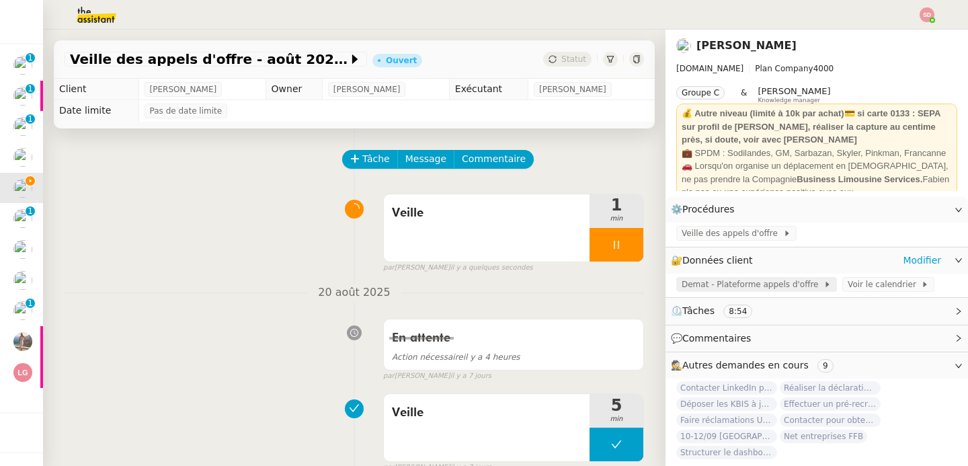
click at [783, 289] on span "Demat - Plateforme appels d'offre" at bounding box center [752, 284] width 142 height 13
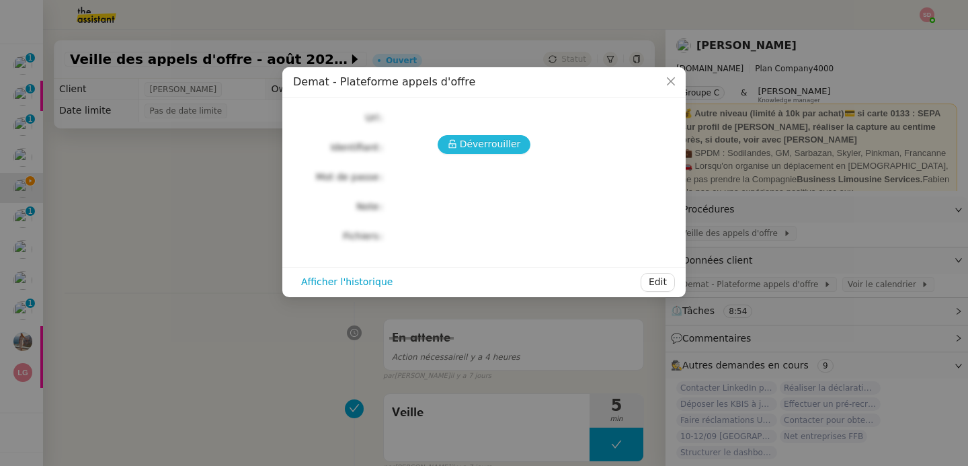
click at [455, 143] on icon at bounding box center [452, 143] width 9 height 9
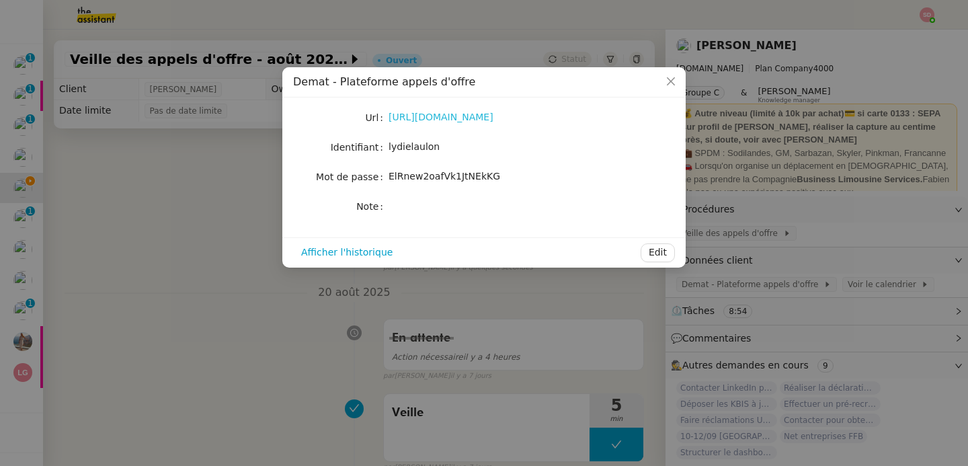
click at [449, 122] on link "https://demat-ampa.fr/?page=Entreprise.EntrepriseAdvancedSearch&searchAnnCons" at bounding box center [440, 117] width 105 height 11
click at [223, 196] on nz-modal-container "Demat - Plateforme appels d'offre Url https://demat-ampa.fr/?page=Entreprise.En…" at bounding box center [484, 233] width 968 height 466
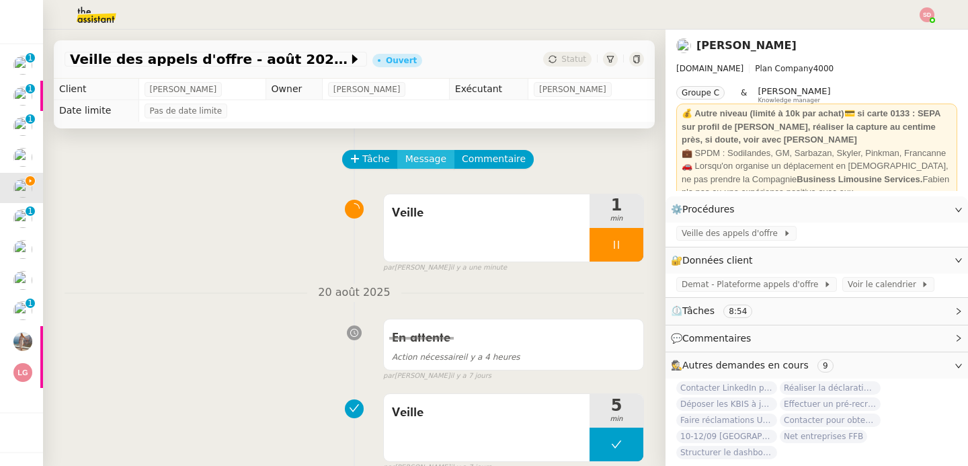
click at [425, 154] on span "Message" at bounding box center [425, 158] width 41 height 15
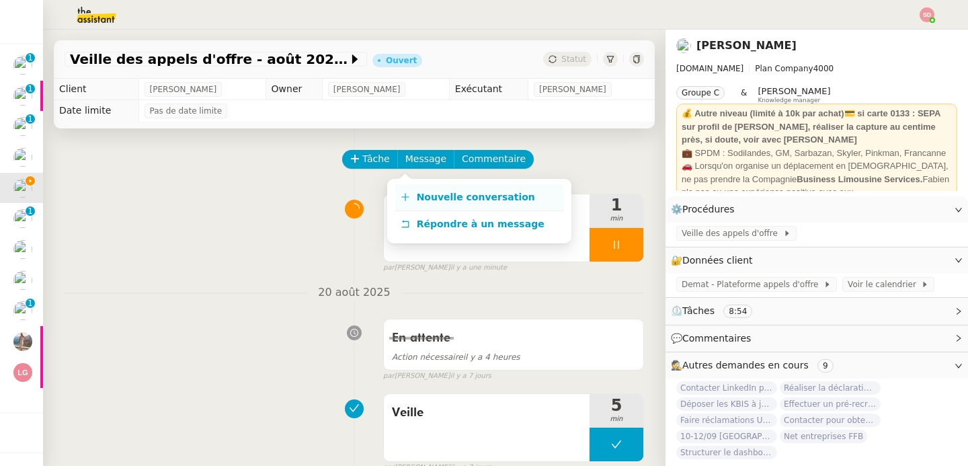
click at [422, 195] on span "Nouvelle conversation" at bounding box center [476, 197] width 118 height 11
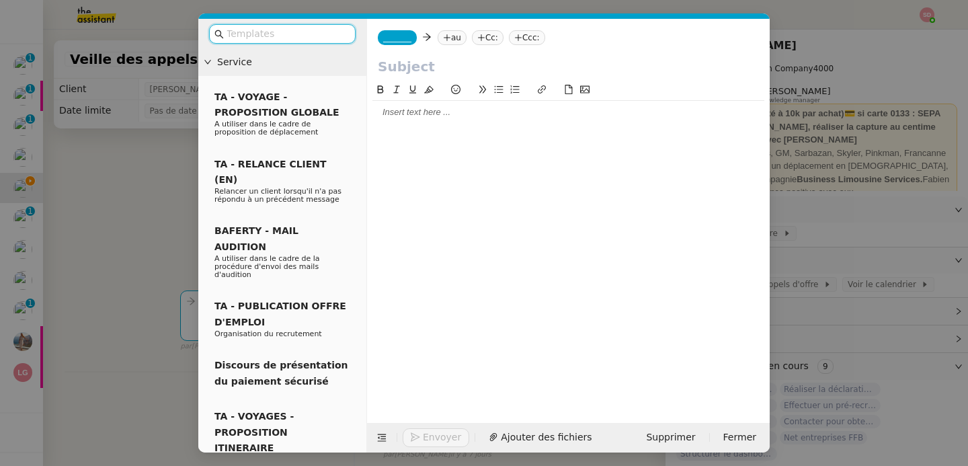
click at [417, 117] on div at bounding box center [568, 112] width 392 height 12
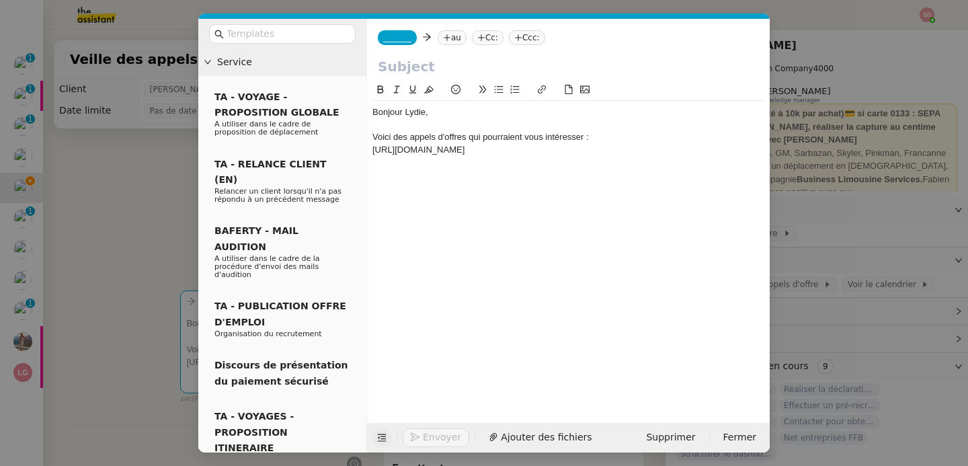
click at [378, 435] on icon at bounding box center [381, 437] width 9 height 9
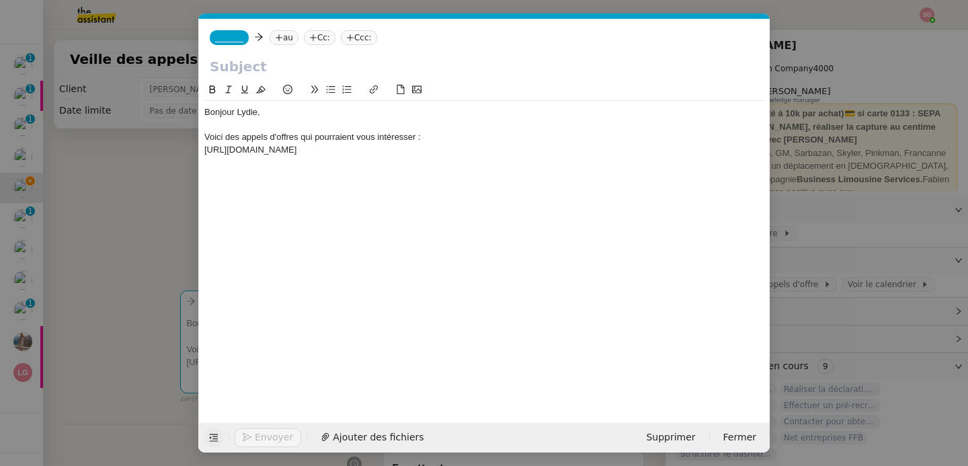
click at [576, 146] on div "https://demat-ampa.fr/entreprise/consultation/602424?orgAcronyme=ma-saint-paul-…" at bounding box center [484, 150] width 560 height 12
click at [329, 89] on icon at bounding box center [331, 89] width 9 height 7
click at [355, 151] on li "https://demat-ampa.fr/entreprise/consultation/602424?orgAcronyme=ma-saint-paul-…" at bounding box center [491, 150] width 547 height 12
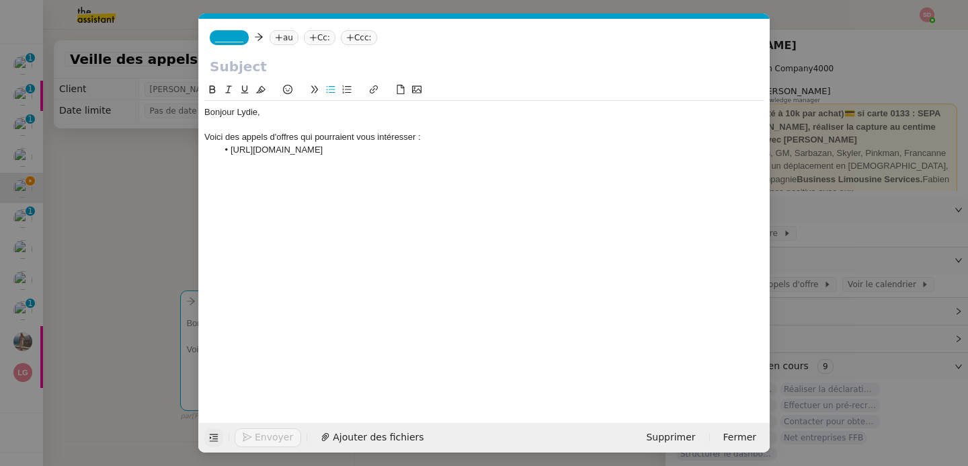
click at [373, 88] on icon at bounding box center [373, 89] width 9 height 9
type input "https://demat-ampa.fr/entreprise/consultation/602424?orgAcronyme=ma-saint-paul-…"
click at [669, 161] on div "Bonjour Lydie, Voici des appels d'offres qui pourraient vous intéresser : https…" at bounding box center [484, 131] width 560 height 60
click at [226, 34] on span "_______" at bounding box center [229, 37] width 28 height 9
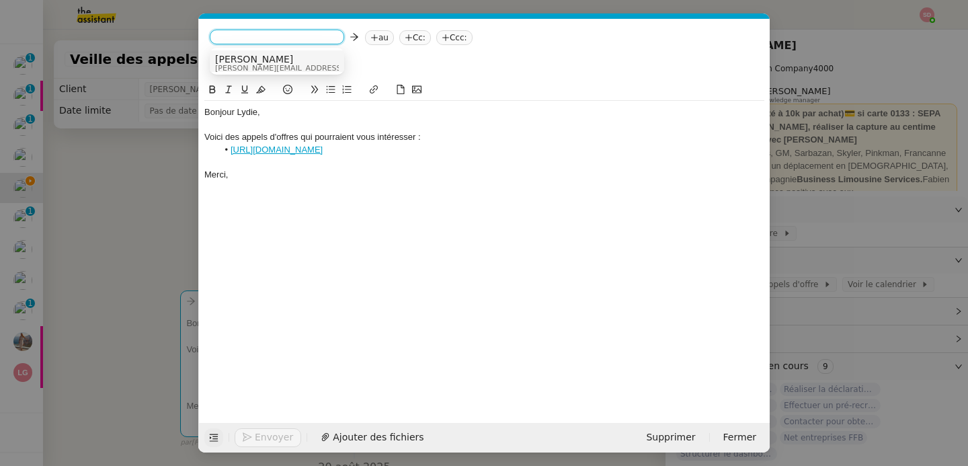
click at [236, 65] on span "camille@theassistant.com" at bounding box center [310, 68] width 191 height 7
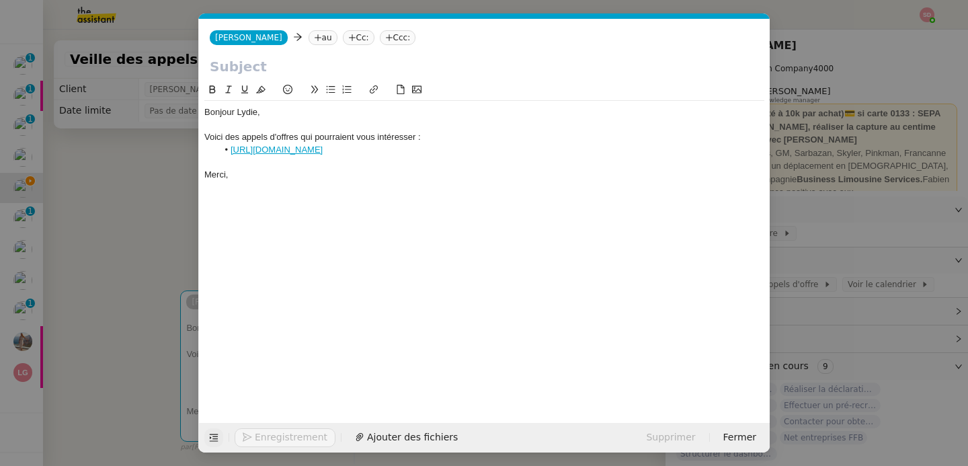
click at [308, 38] on nz-tag "au" at bounding box center [322, 37] width 29 height 15
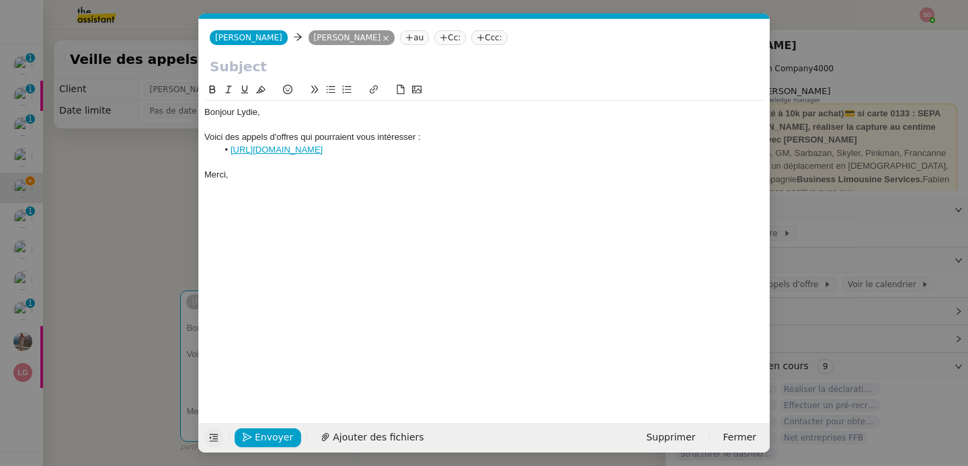
click at [383, 36] on icon at bounding box center [385, 38] width 5 height 5
click at [308, 40] on nz-tag "au" at bounding box center [322, 37] width 29 height 15
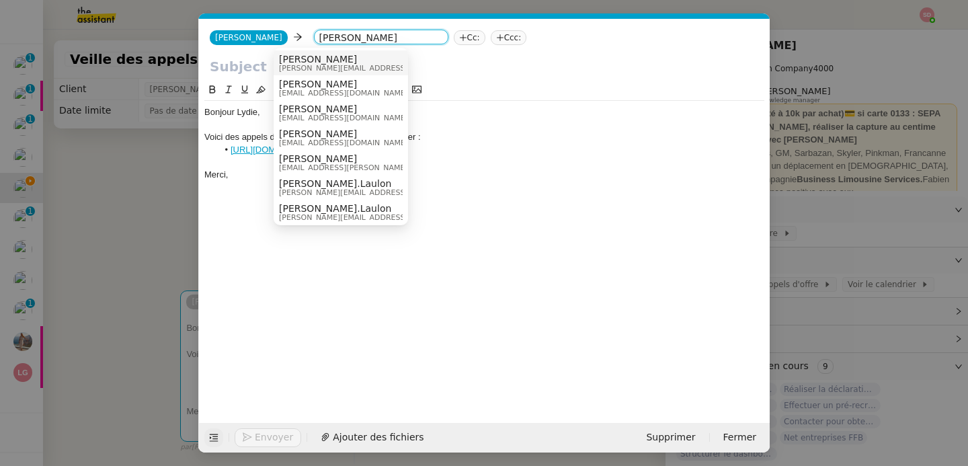
type input "lydie laulon"
click at [337, 61] on span "[PERSON_NAME]" at bounding box center [374, 59] width 191 height 11
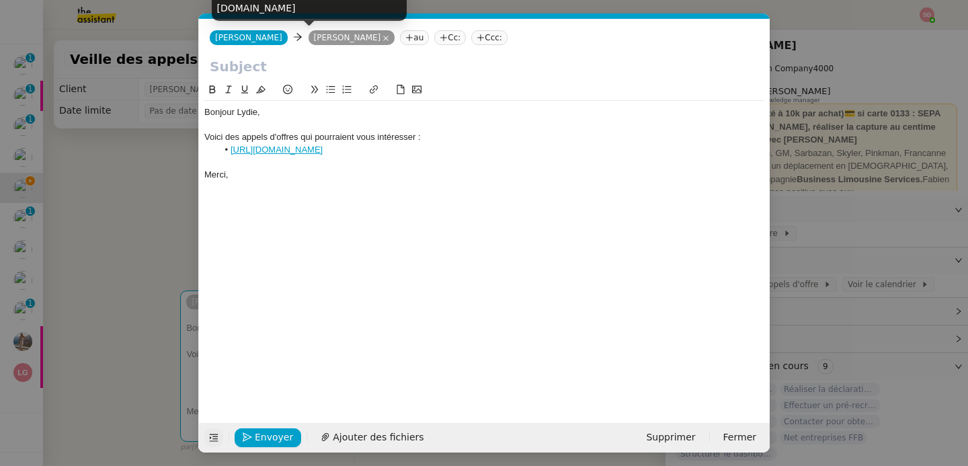
click at [286, 75] on input "text" at bounding box center [484, 66] width 549 height 20
click at [124, 163] on nz-modal-container "Service TA - VOYAGE - PROPOSITION GLOBALE A utiliser dans le cadre de propositi…" at bounding box center [484, 233] width 968 height 466
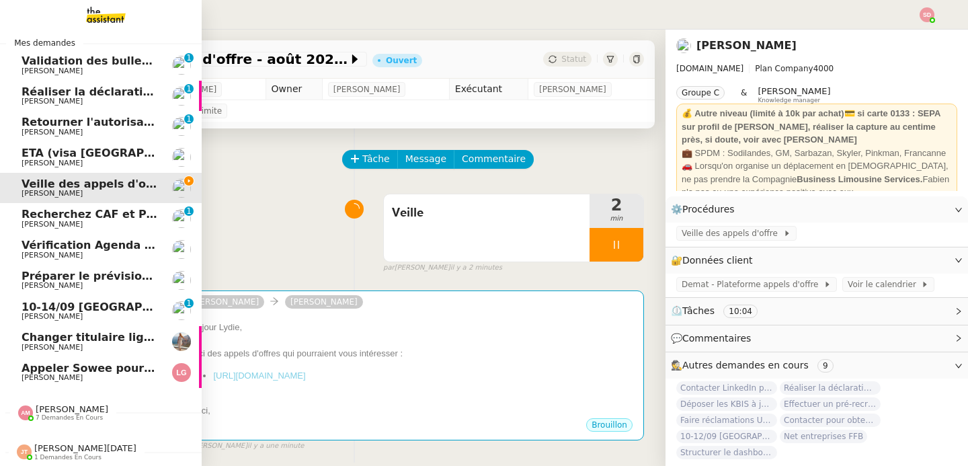
click at [22, 88] on span "Réaliser la déclaration phytosanitaire 2024" at bounding box center [153, 91] width 262 height 13
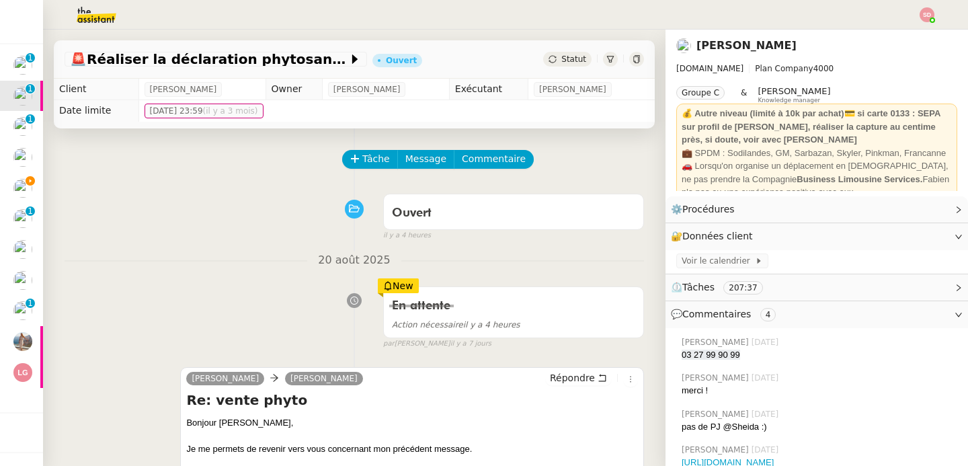
scroll to position [296, 0]
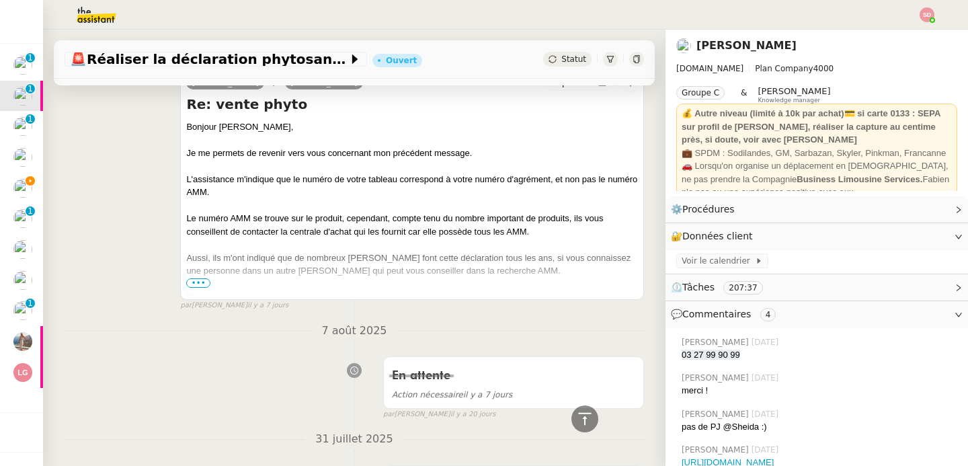
click at [196, 276] on div "Aussi, ils m'ont indiqué que de nombreux Leclerc font cette déclaration tous le…" at bounding box center [412, 264] width 452 height 26
click at [190, 280] on span "•••" at bounding box center [198, 282] width 24 height 9
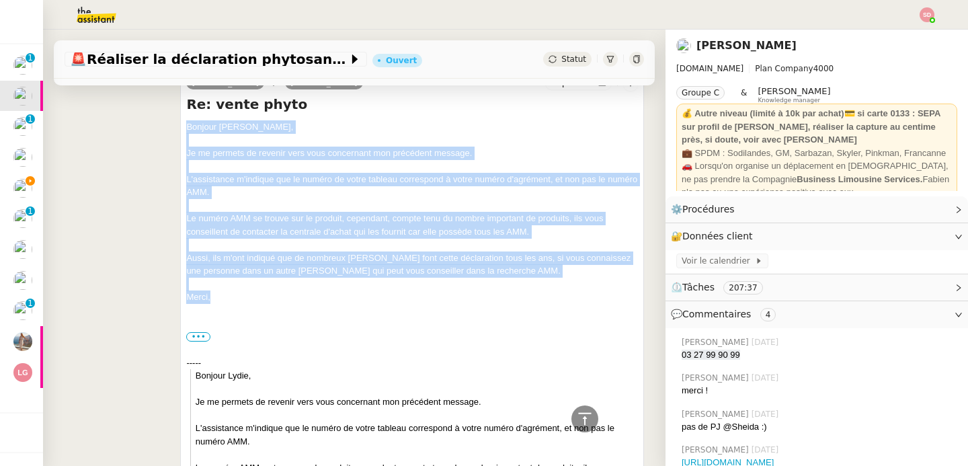
drag, startPoint x: 182, startPoint y: 124, endPoint x: 234, endPoint y: 295, distance: 178.4
copy div "Bonjour Nadege, Je me permets de revenir vers vous concernant mon précédent mes…"
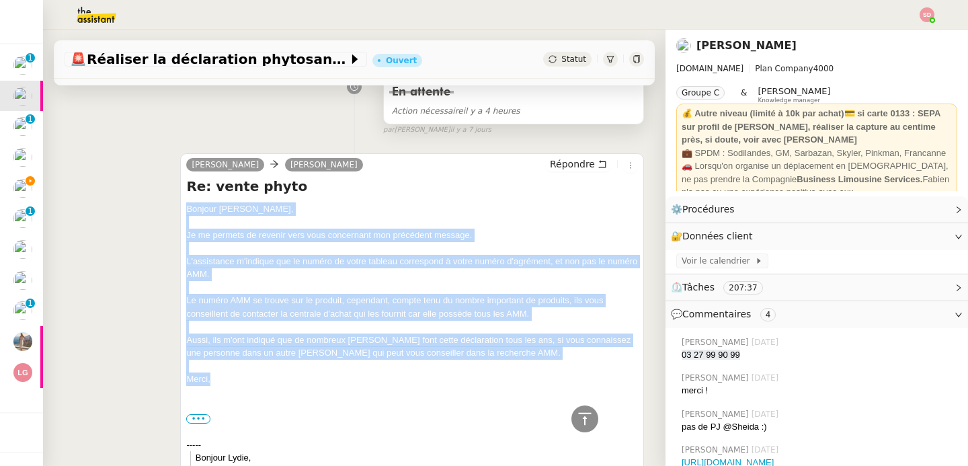
scroll to position [58, 0]
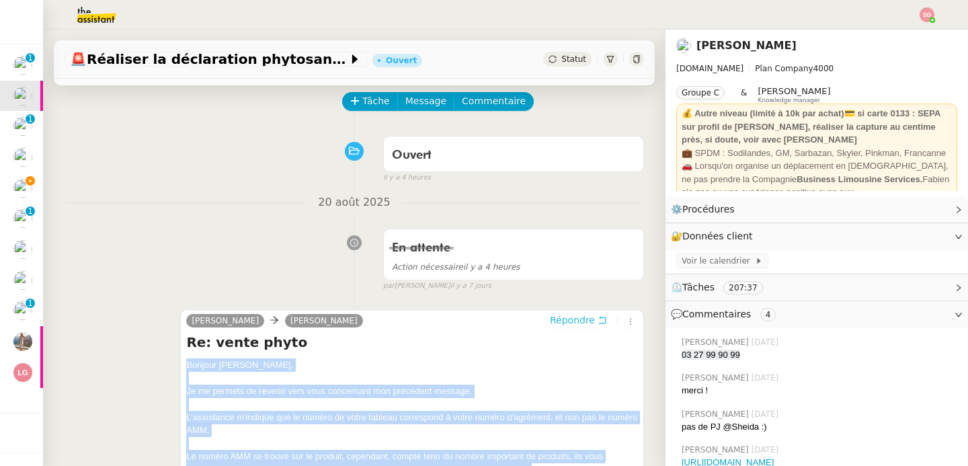
click at [556, 319] on span "Répondre" at bounding box center [572, 319] width 45 height 13
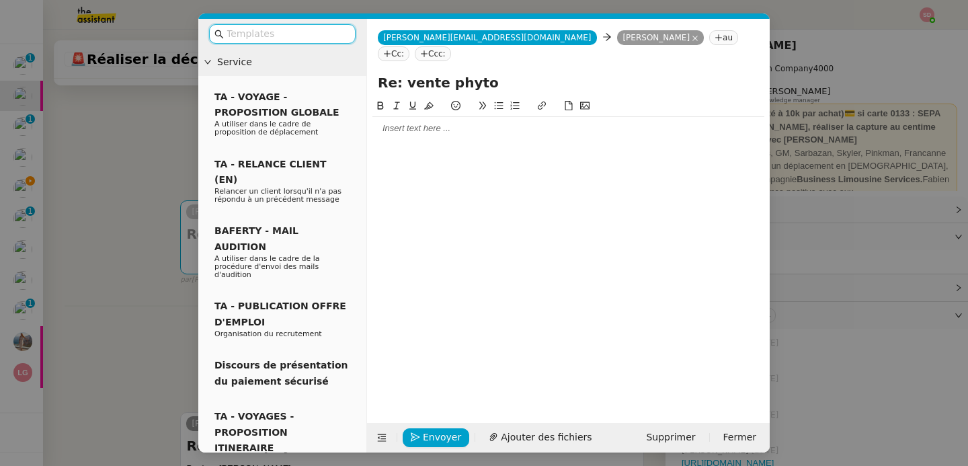
click at [423, 117] on div at bounding box center [568, 128] width 392 height 23
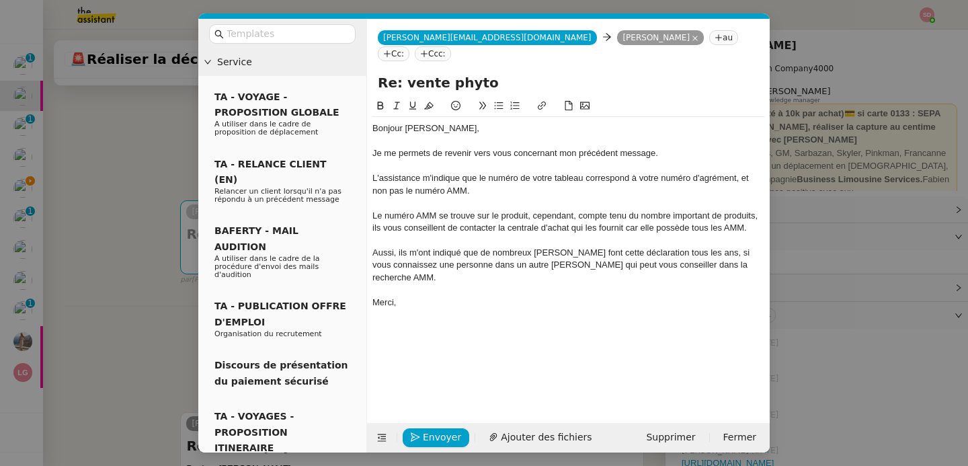
scroll to position [0, 0]
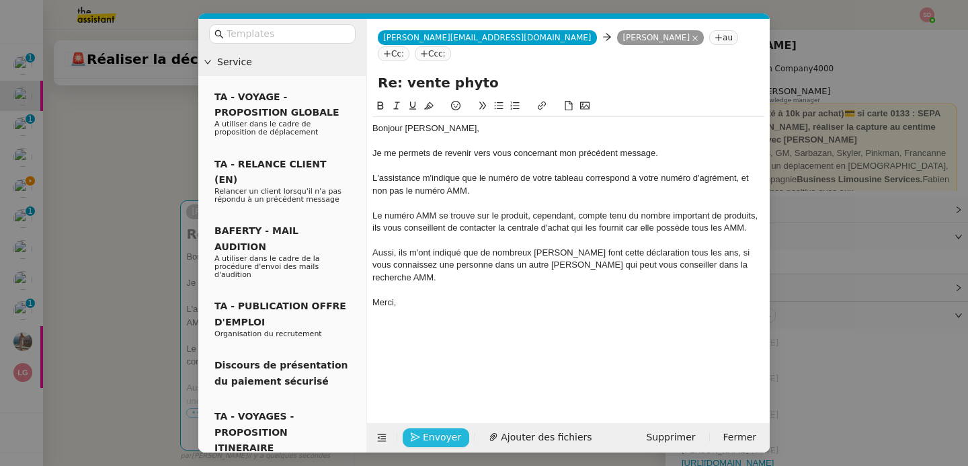
click at [442, 438] on span "Envoyer" at bounding box center [442, 436] width 38 height 15
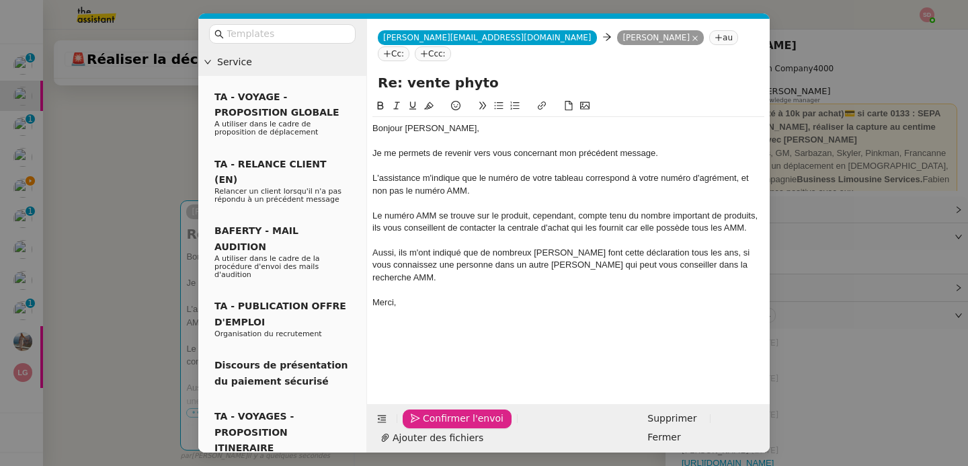
click at [442, 426] on span "Confirmer l'envoi" at bounding box center [463, 418] width 81 height 15
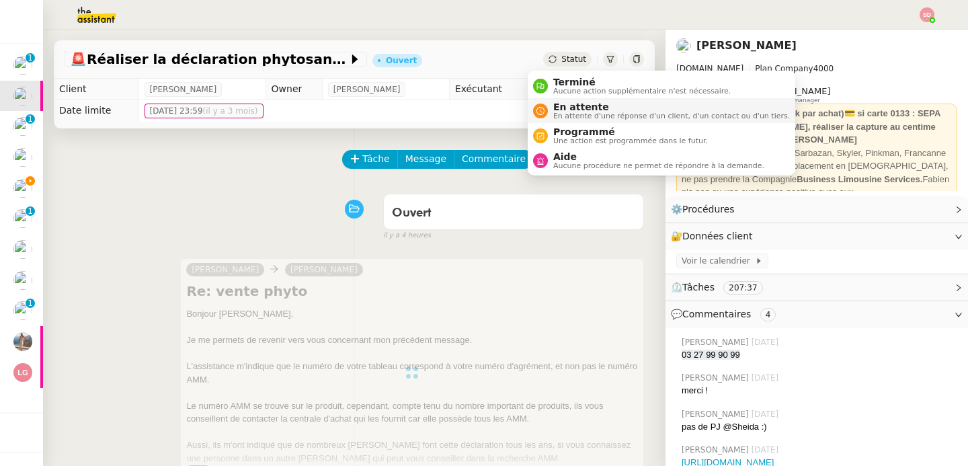
click at [591, 114] on span "En attente d'une réponse d'un client, d'un contact ou d'un tiers." at bounding box center [671, 115] width 237 height 7
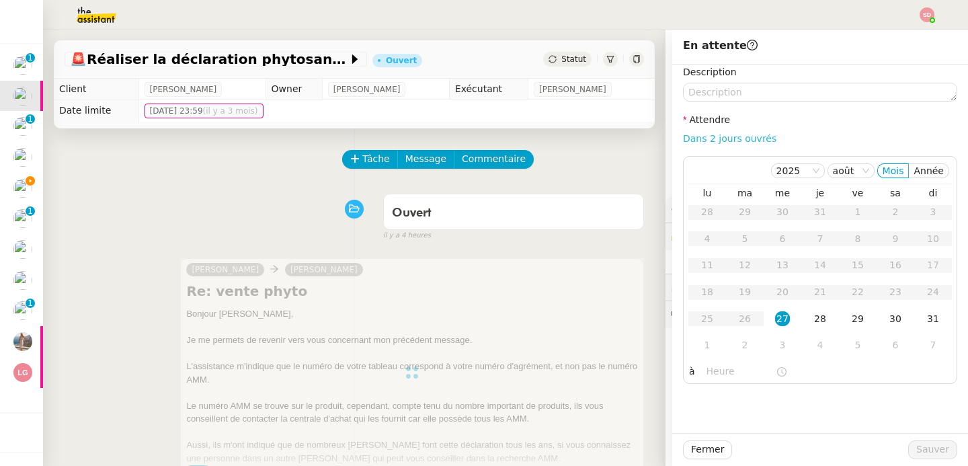
click at [707, 142] on link "Dans 2 jours ouvrés" at bounding box center [729, 138] width 93 height 11
type input "07:00"
click at [775, 351] on div "3" at bounding box center [782, 344] width 15 height 15
click at [925, 454] on span "Sauver" at bounding box center [932, 449] width 33 height 15
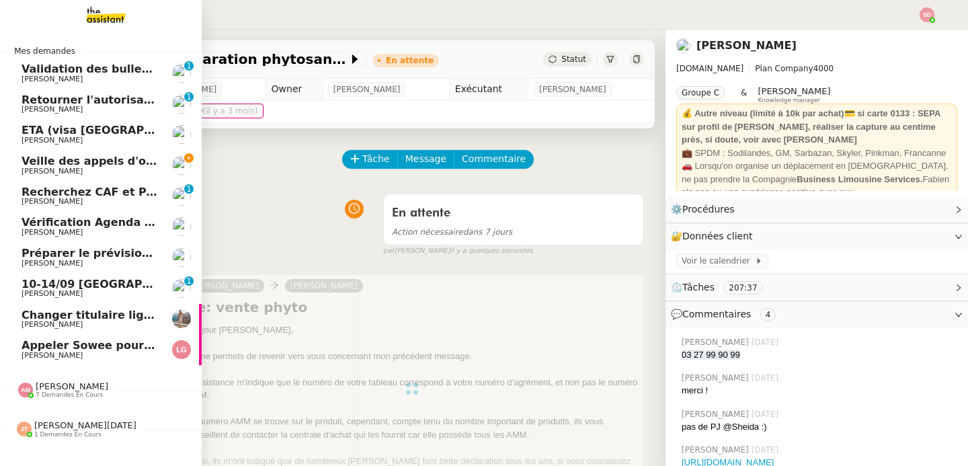
click at [18, 388] on img at bounding box center [25, 389] width 15 height 15
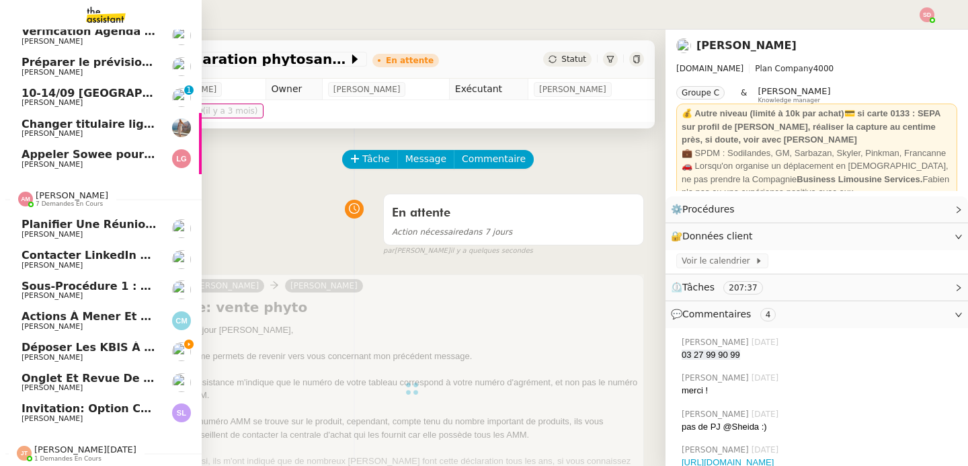
scroll to position [200, 0]
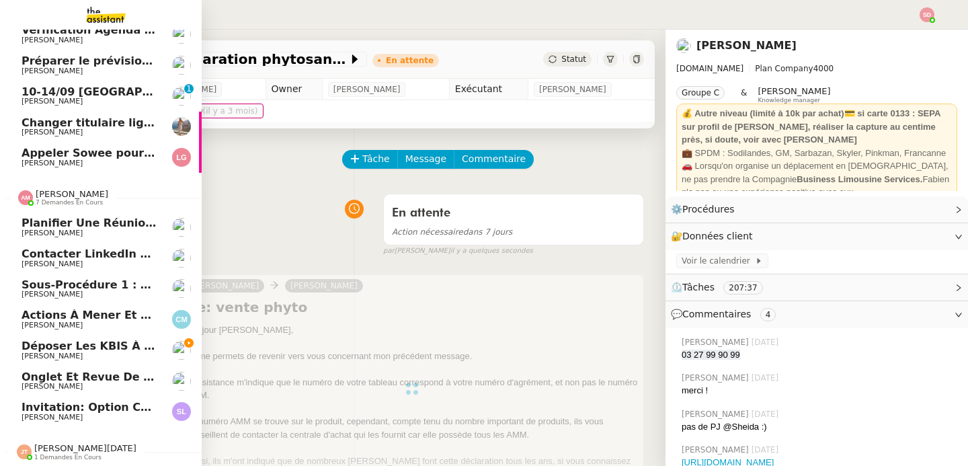
click at [140, 251] on span "Contacter LinkedIn pour 'open to work'" at bounding box center [142, 253] width 241 height 13
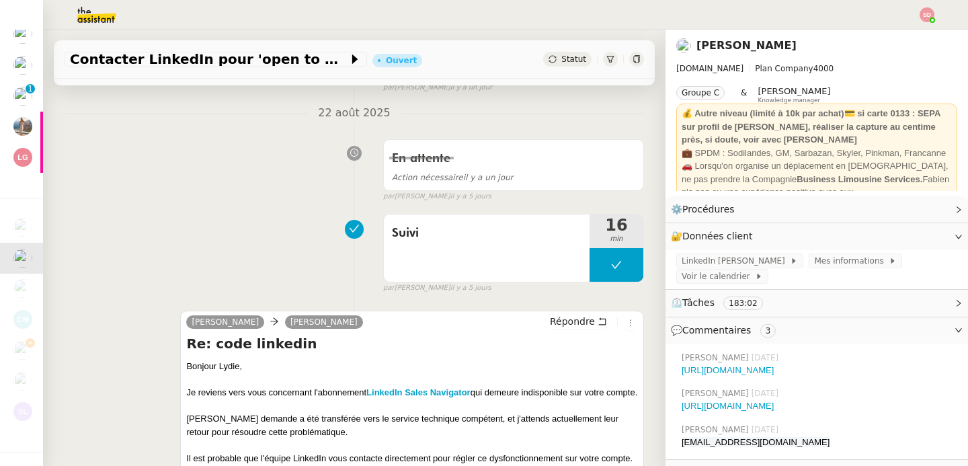
scroll to position [394, 0]
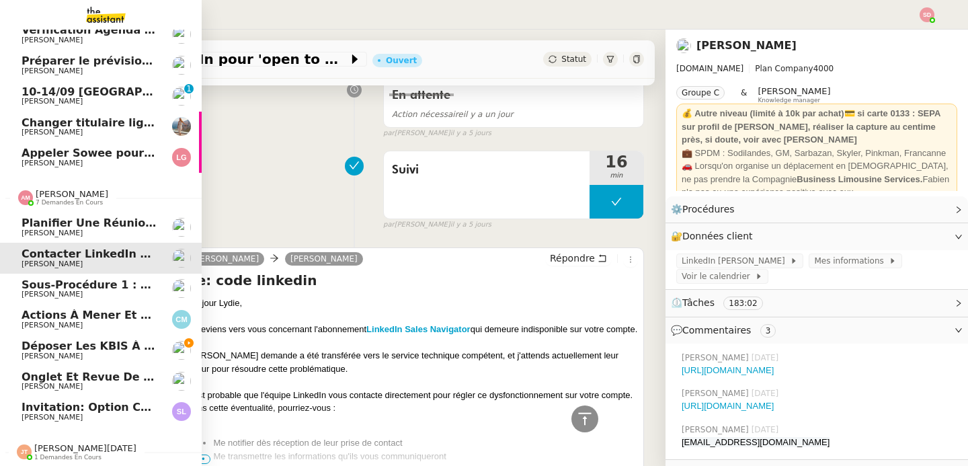
click at [25, 194] on div at bounding box center [25, 197] width 15 height 15
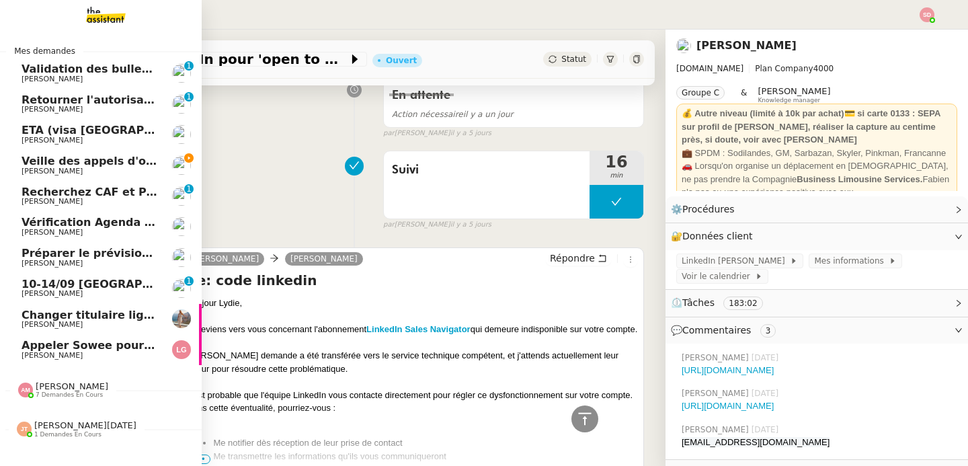
click at [84, 162] on span "Veille des appels d'offre - août 2025" at bounding box center [131, 161] width 219 height 13
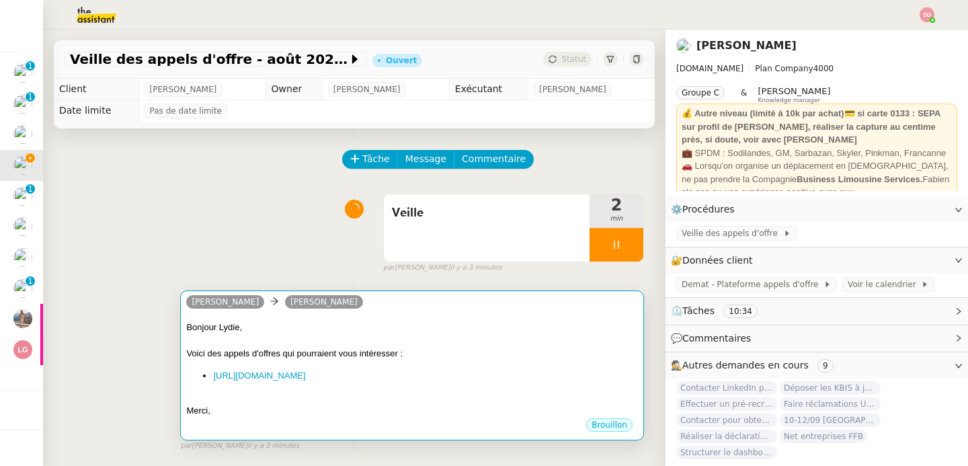
click at [409, 326] on div "Bonjour Lydie," at bounding box center [412, 327] width 452 height 13
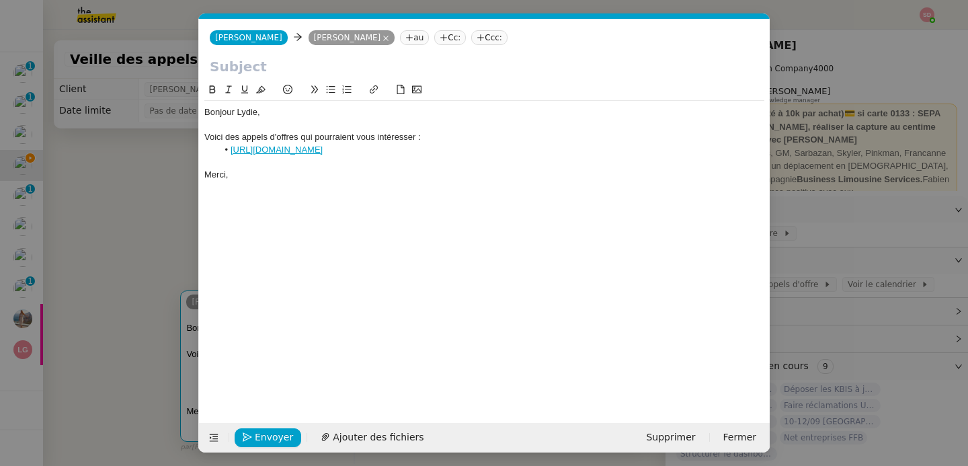
scroll to position [0, 28]
click at [249, 68] on input "text" at bounding box center [484, 66] width 549 height 20
type input "Veille appels d'offres"
click at [269, 175] on div "Merci," at bounding box center [484, 175] width 560 height 12
click at [276, 428] on button "Envoyer" at bounding box center [268, 437] width 67 height 19
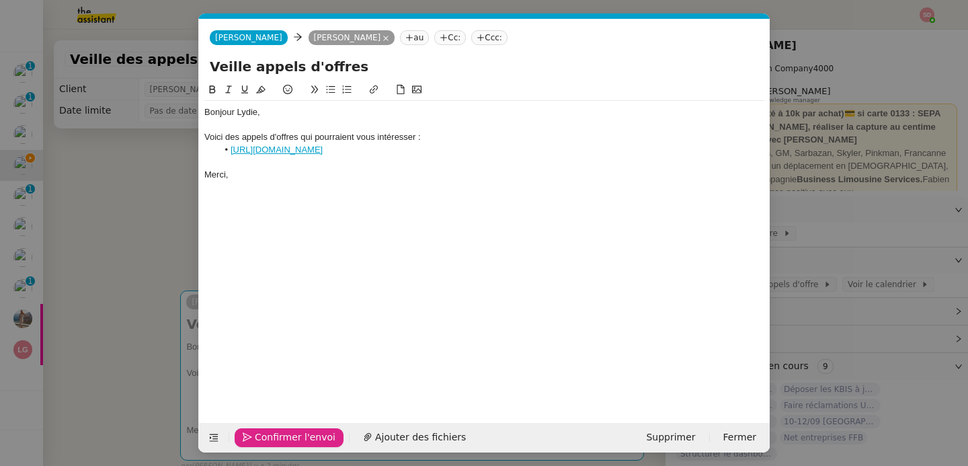
click at [276, 428] on button "Confirmer l'envoi" at bounding box center [289, 437] width 109 height 19
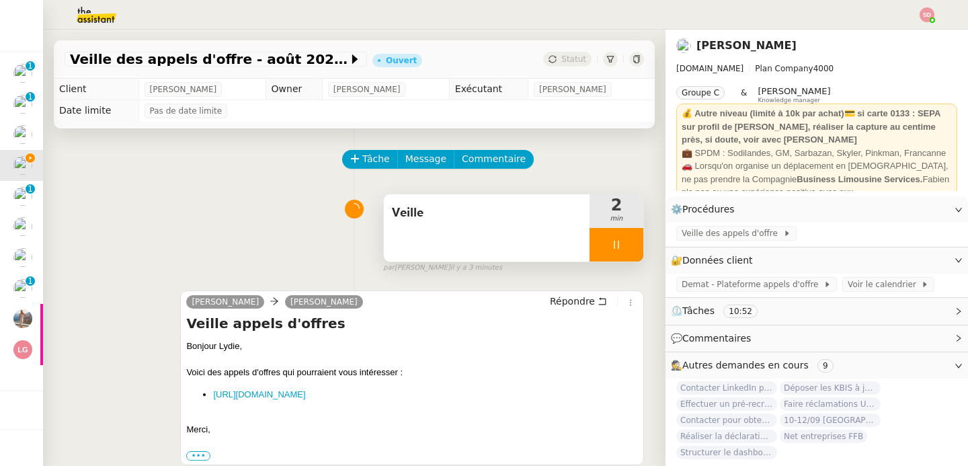
click at [604, 238] on div at bounding box center [616, 245] width 54 height 34
click at [616, 238] on button at bounding box center [629, 245] width 27 height 34
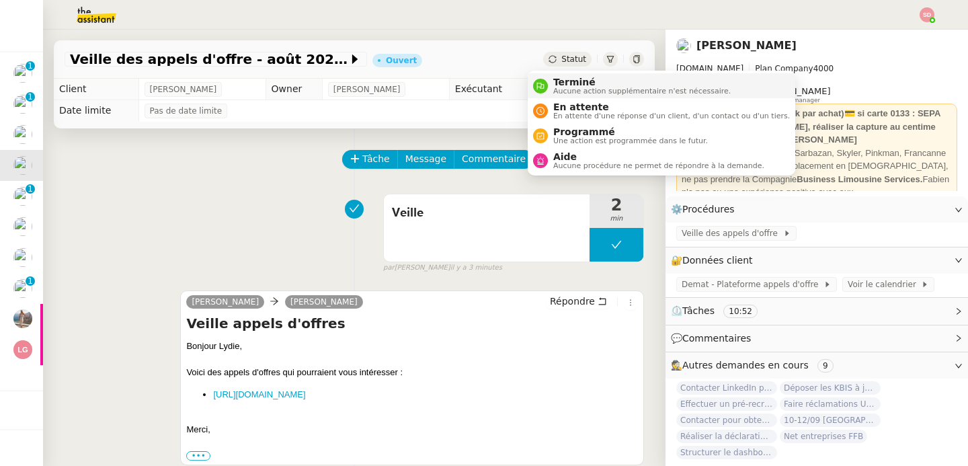
click at [539, 81] on nz-avatar at bounding box center [540, 86] width 15 height 15
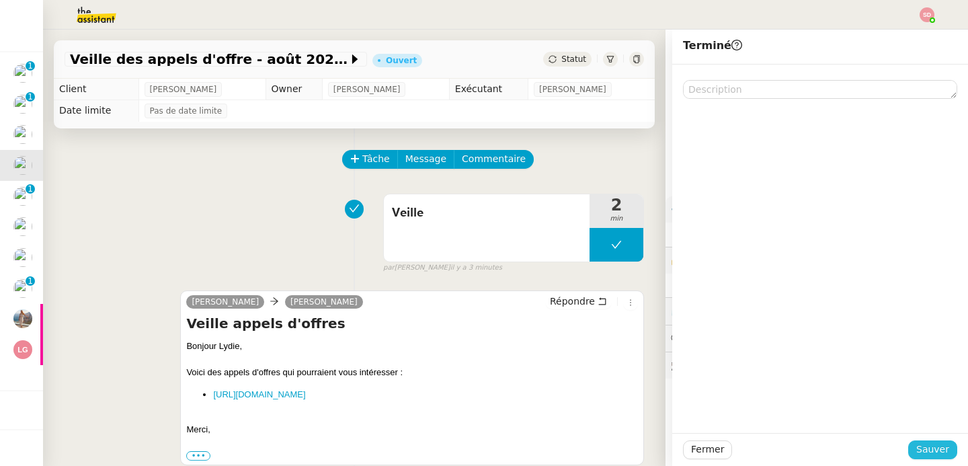
click at [922, 447] on span "Sauver" at bounding box center [932, 449] width 33 height 15
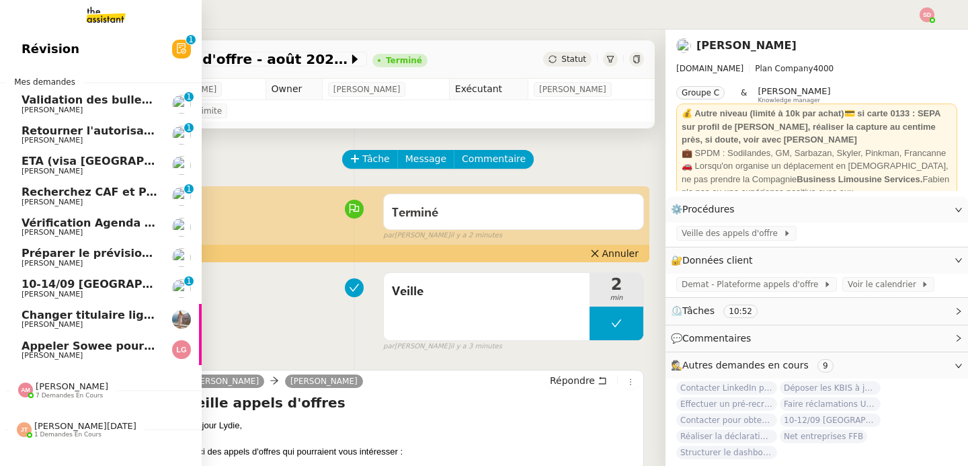
click at [184, 95] on nz-badge-sup "0 1 2 3 4 5 6 7 8 9" at bounding box center [188, 96] width 9 height 9
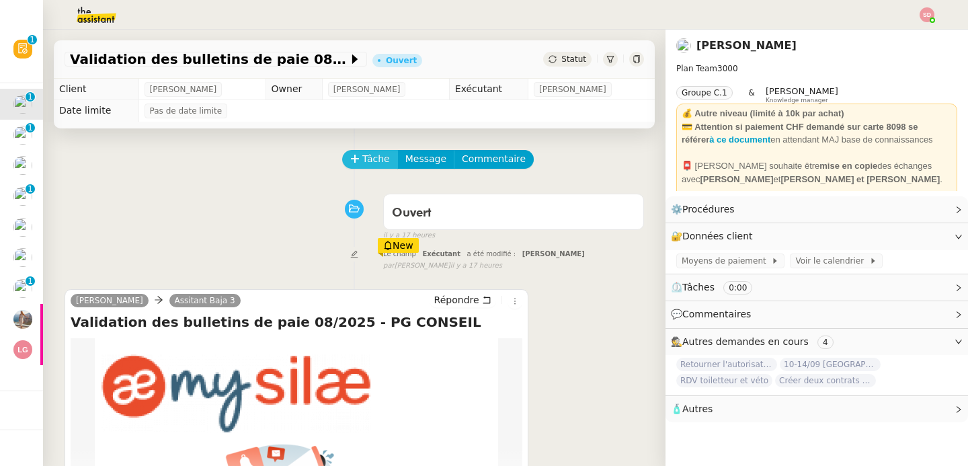
click at [350, 163] on icon at bounding box center [354, 158] width 9 height 9
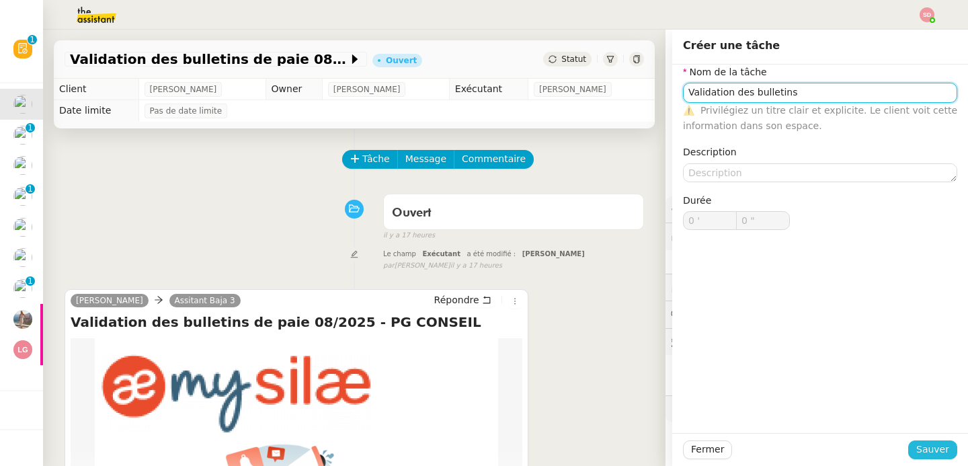
type input "Validation des bulletins"
click at [937, 452] on span "Sauver" at bounding box center [932, 449] width 33 height 15
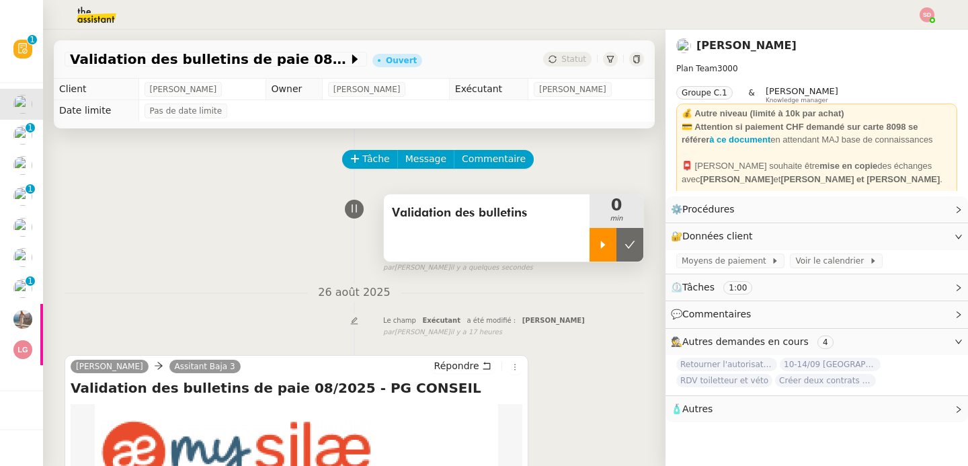
click at [597, 242] on icon at bounding box center [602, 244] width 11 height 11
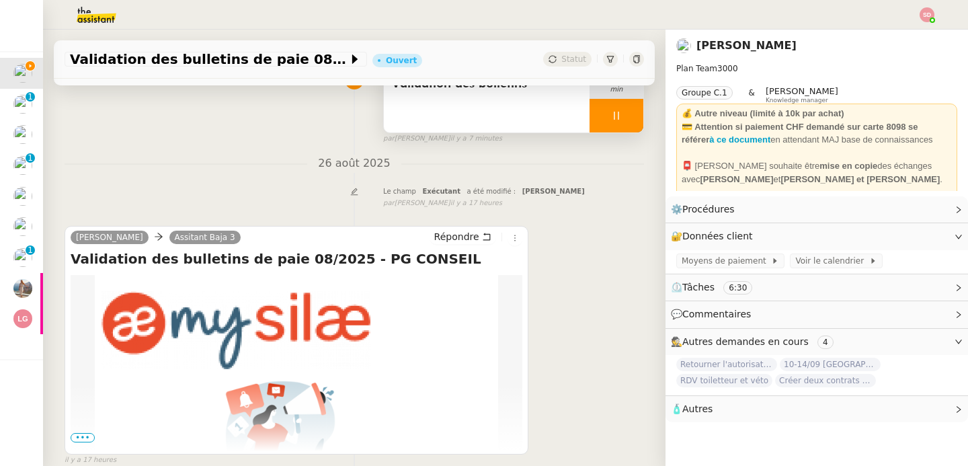
scroll to position [201, 0]
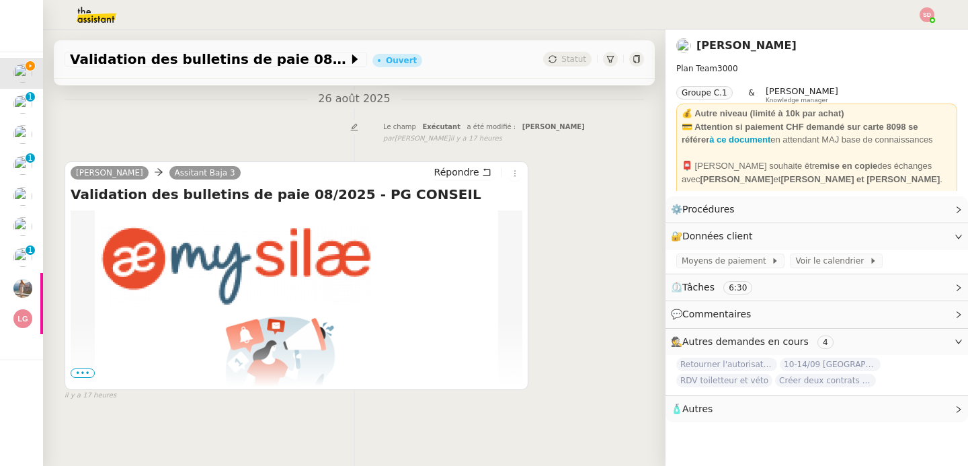
click at [85, 368] on span "•••" at bounding box center [83, 372] width 24 height 9
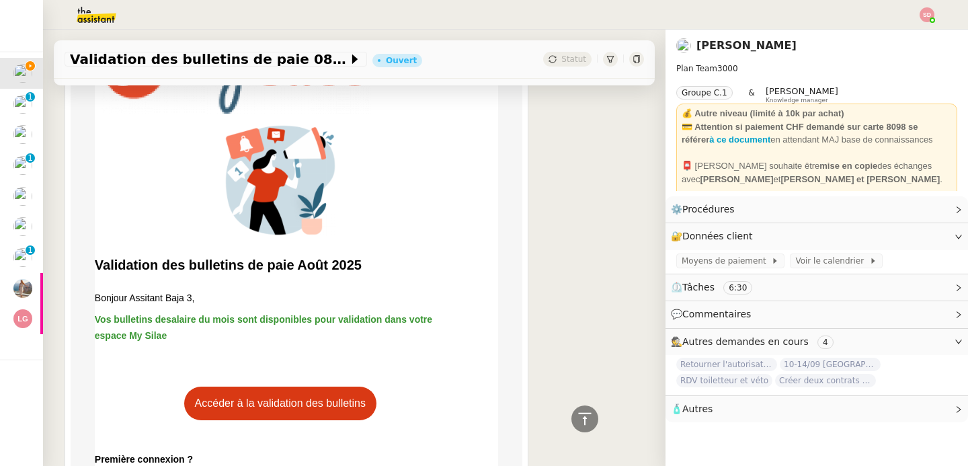
scroll to position [386, 0]
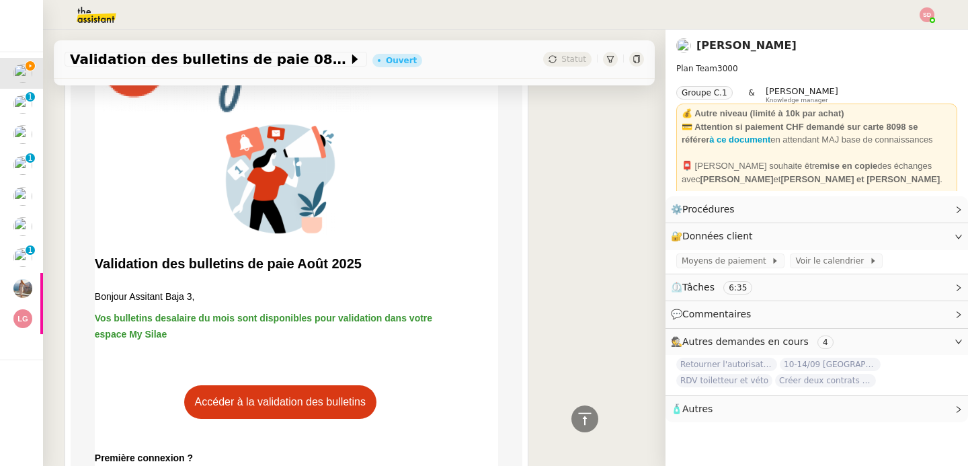
click at [301, 401] on link "Accéder à la validation des bulletins" at bounding box center [280, 402] width 192 height 34
click at [924, 241] on link "Modifier" at bounding box center [922, 235] width 38 height 15
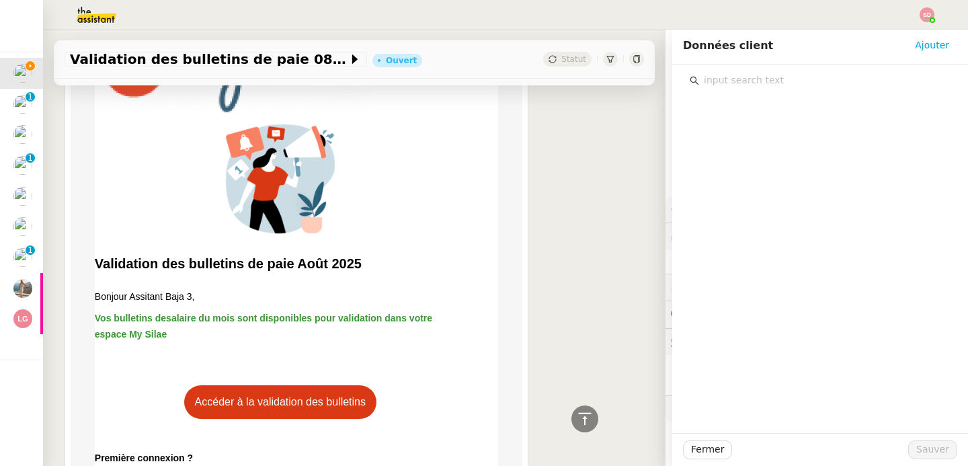
click at [765, 80] on input "text" at bounding box center [824, 80] width 251 height 18
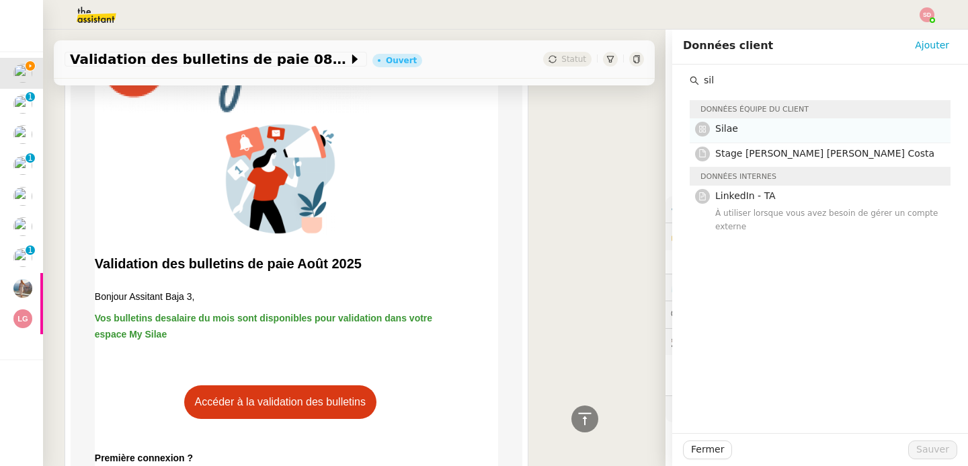
type input "sil"
click at [755, 138] on div "Silae" at bounding box center [828, 130] width 227 height 18
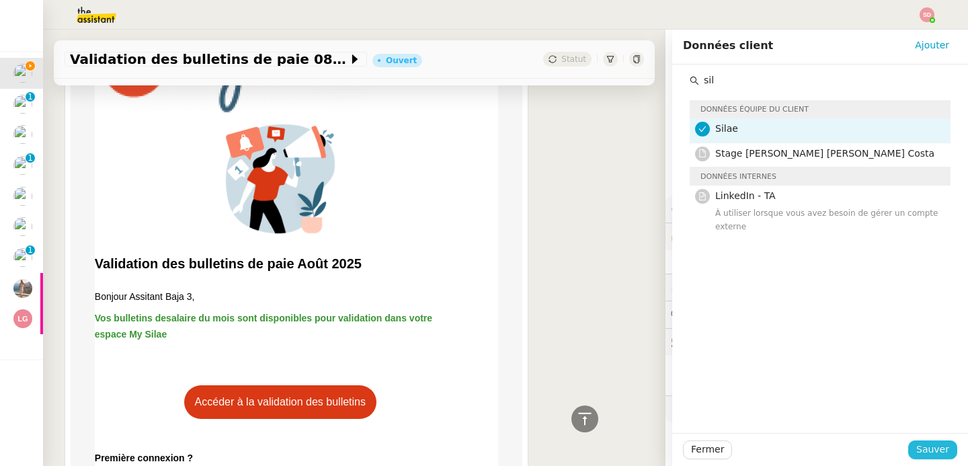
click at [916, 442] on span "Sauver" at bounding box center [932, 449] width 33 height 15
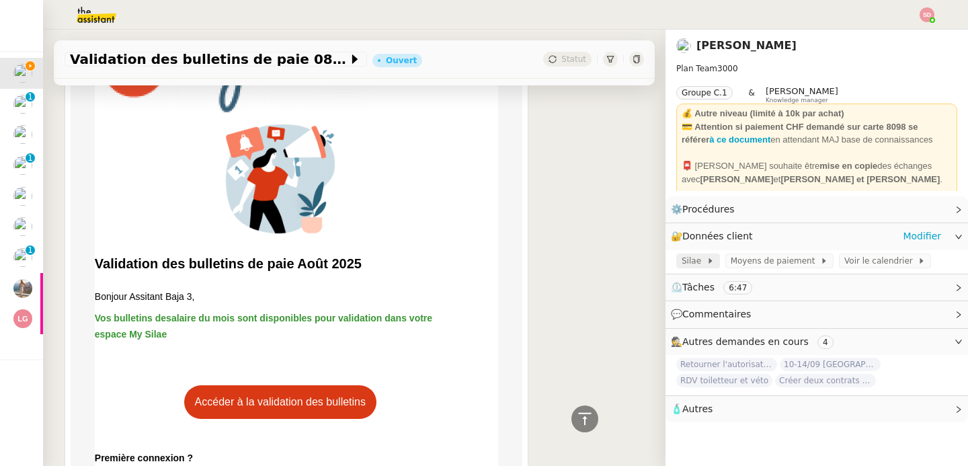
click at [690, 265] on span "Silae" at bounding box center [693, 260] width 25 height 13
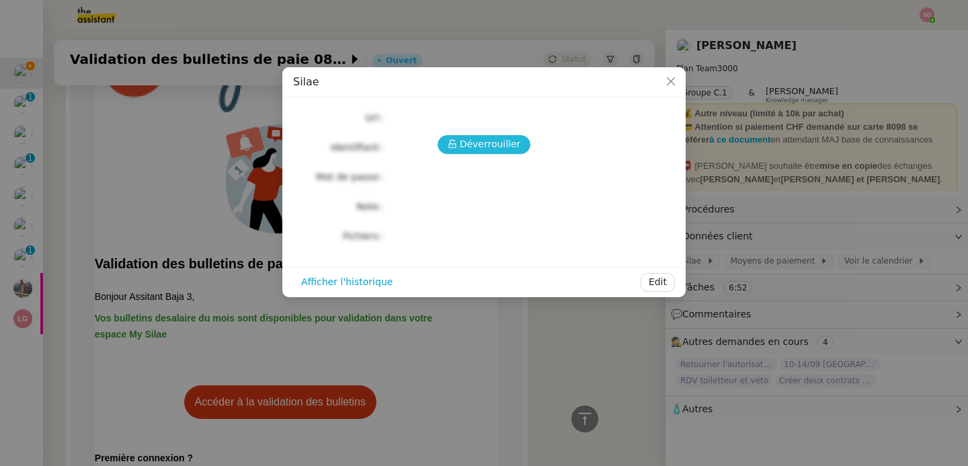
click at [487, 147] on span "Déverrouiller" at bounding box center [490, 143] width 61 height 15
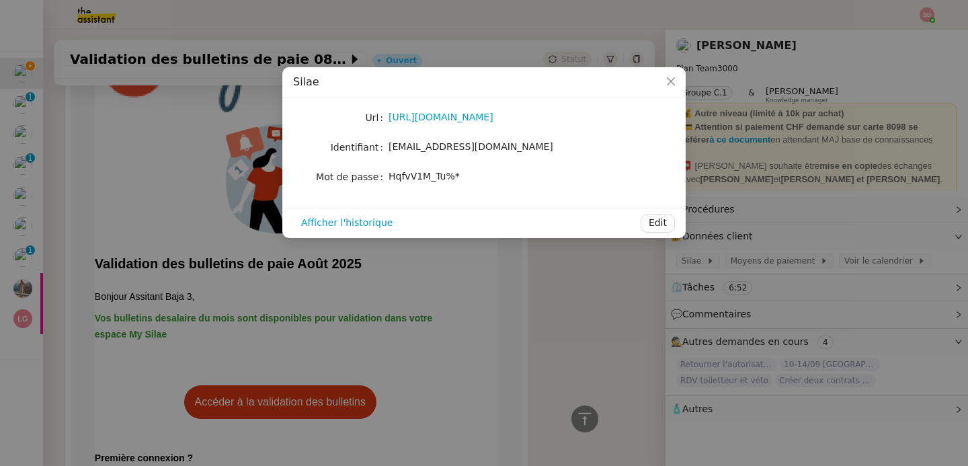
click at [486, 148] on span "baja.u7l@theassistant.com" at bounding box center [470, 146] width 165 height 11
copy span "baja.u7l@theassistant.com"
click at [423, 176] on span "HqfvV1M_Tu%*" at bounding box center [423, 176] width 71 height 11
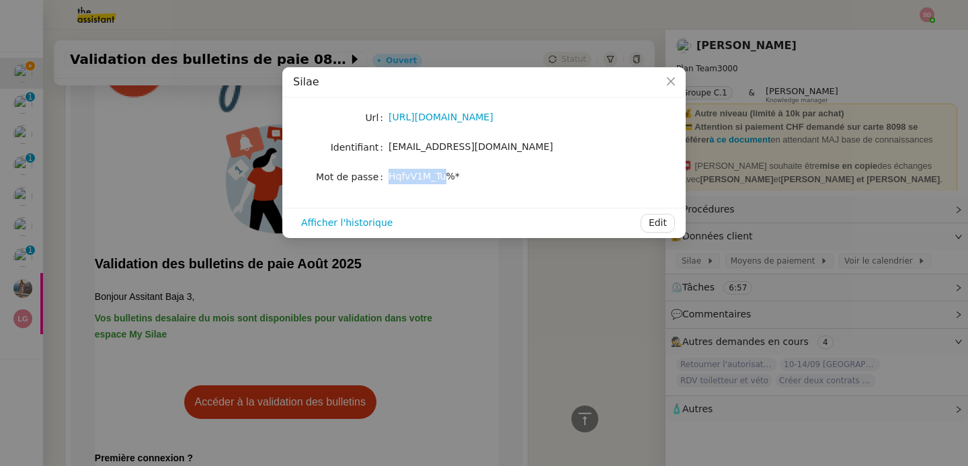
click at [423, 175] on span "HqfvV1M_Tu%*" at bounding box center [423, 176] width 71 height 11
copy div "HqfvV1M_Tu%* Afficher l'historique Edit"
click at [445, 306] on nz-modal-container "Silae Url https://my.silae.fr/sign-in?redirect=/home Identifiant baja.u7l@theas…" at bounding box center [484, 233] width 968 height 466
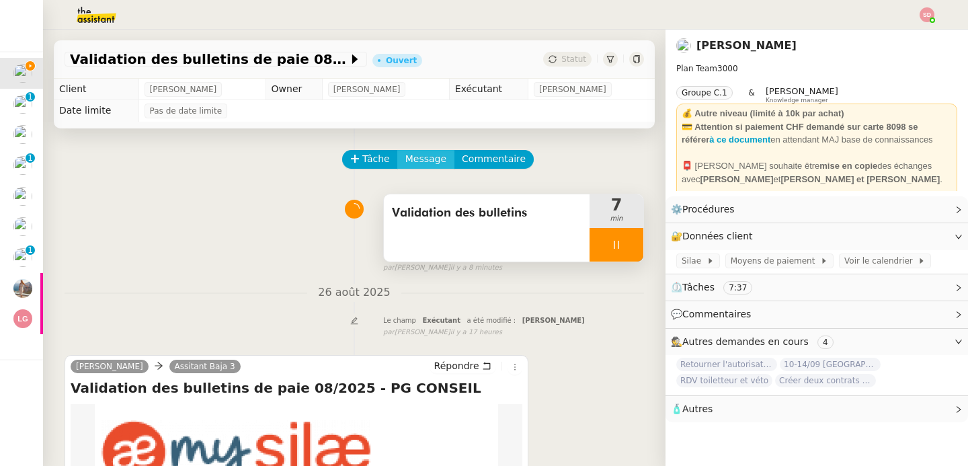
click at [405, 159] on span "Message" at bounding box center [425, 158] width 41 height 15
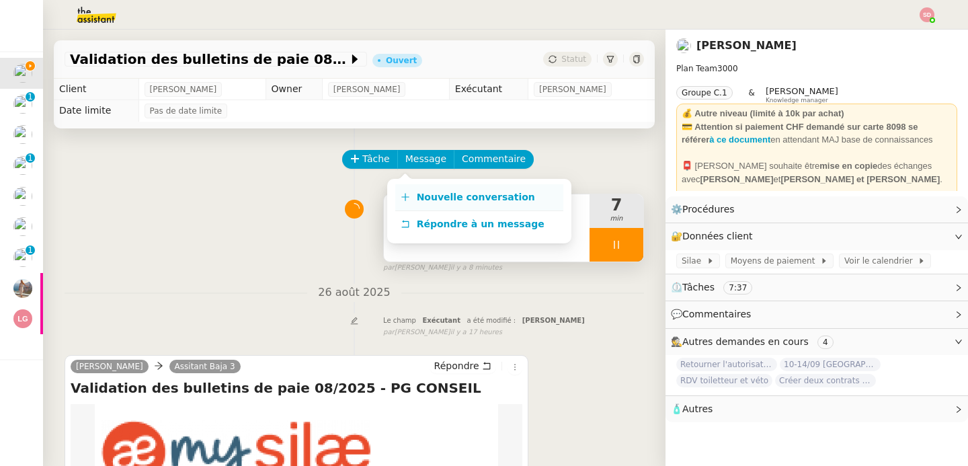
click at [402, 194] on icon at bounding box center [405, 196] width 9 height 9
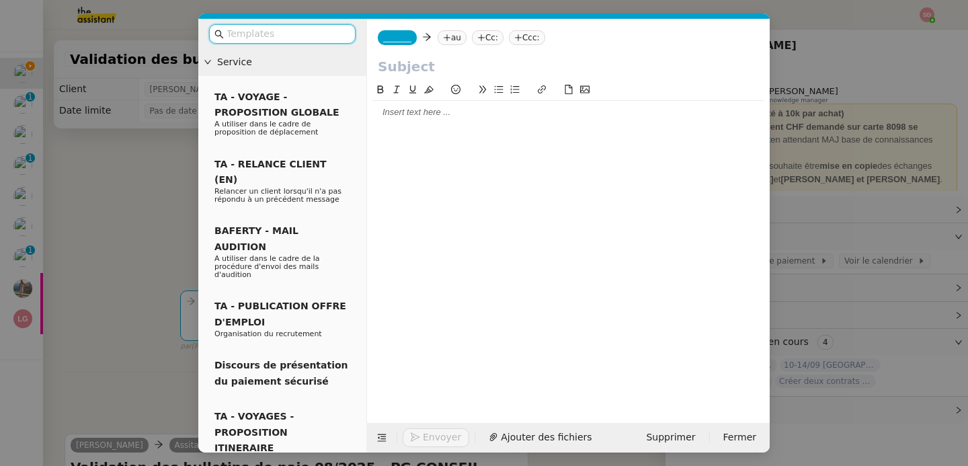
click at [397, 44] on nz-tag "_______" at bounding box center [397, 37] width 39 height 15
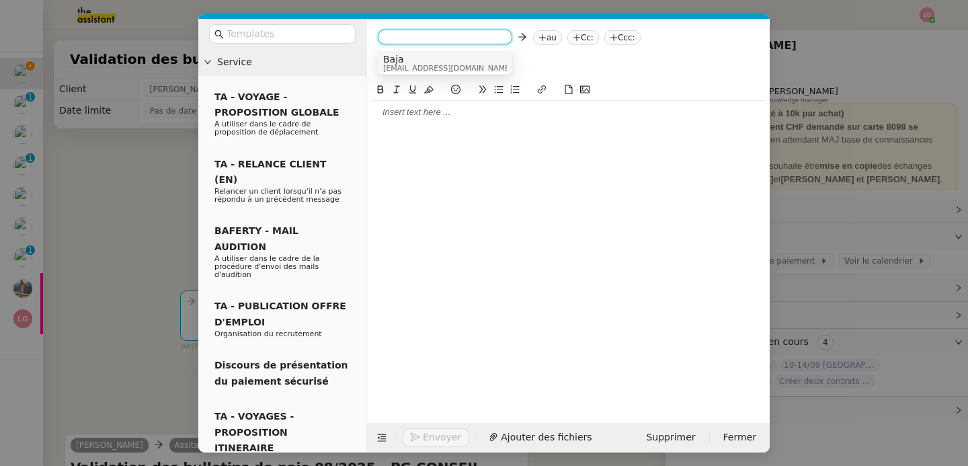
click at [404, 58] on span "Baja" at bounding box center [447, 59] width 129 height 11
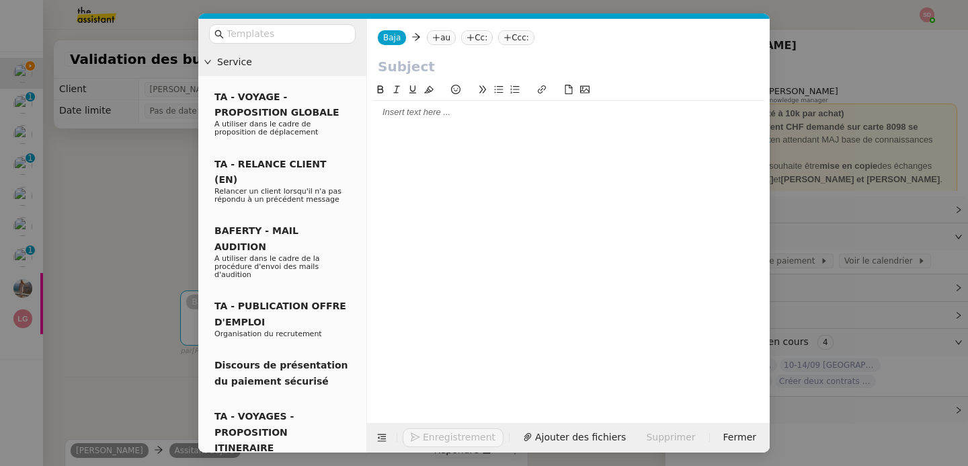
click at [444, 40] on nz-tag "au" at bounding box center [441, 37] width 29 height 15
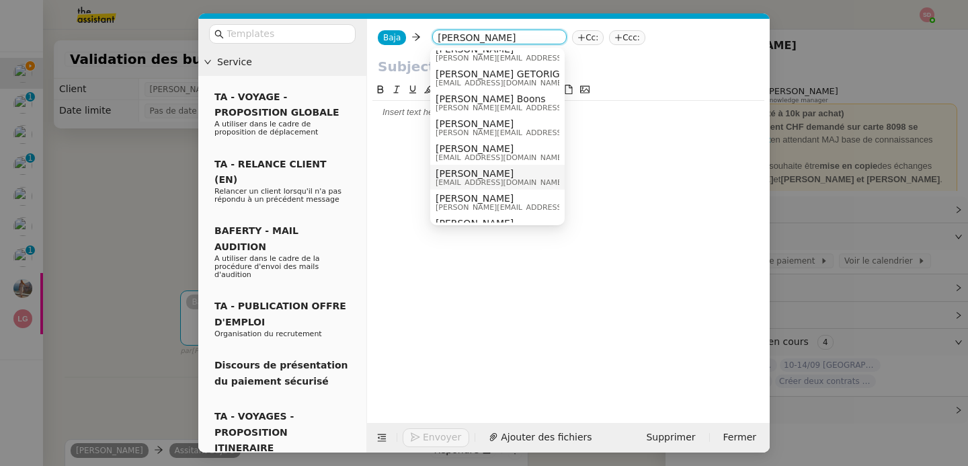
scroll to position [11, 0]
type input "laurene gauth"
click at [523, 175] on div "Laurène Gauthier lgauthier@pgconseil.io" at bounding box center [504, 176] width 139 height 18
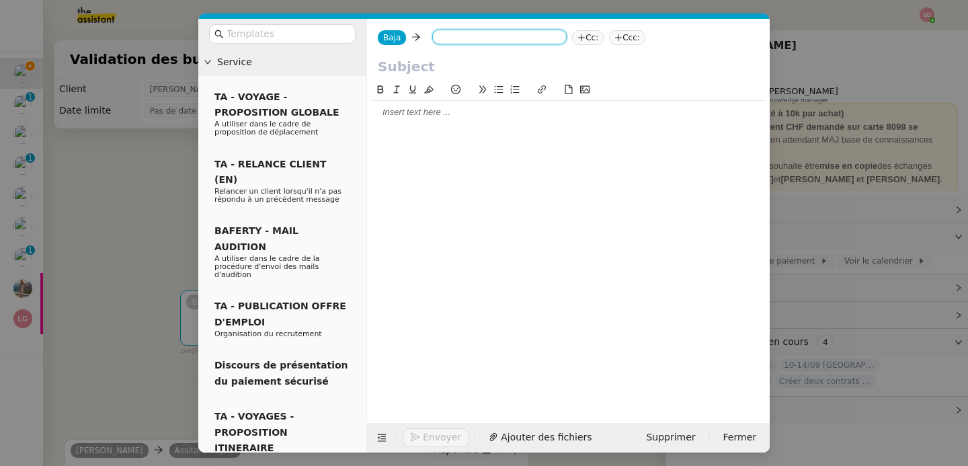
scroll to position [0, 0]
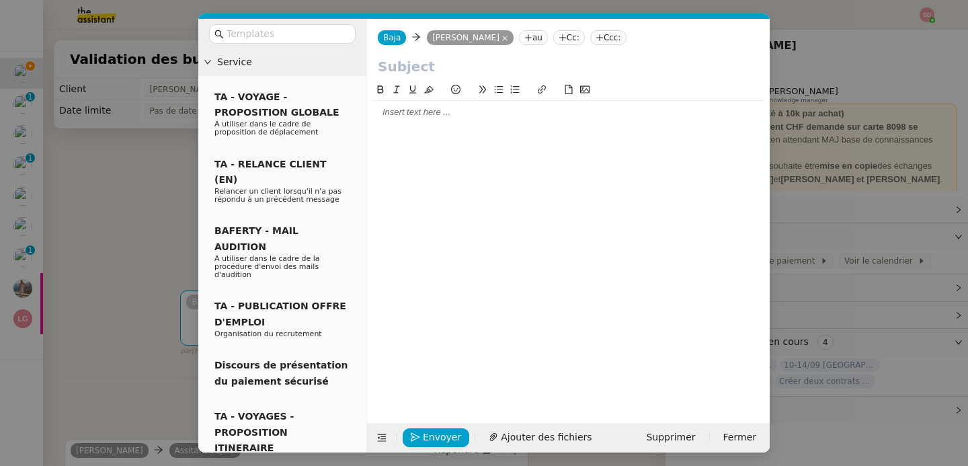
click at [434, 64] on input "text" at bounding box center [568, 66] width 381 height 20
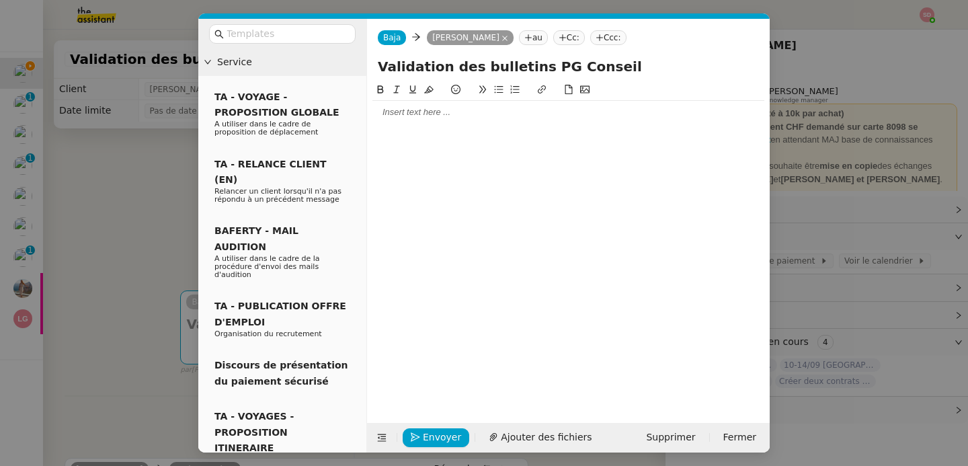
type input "Validation des bulletins PG Conseil"
click at [401, 111] on div at bounding box center [568, 112] width 392 height 12
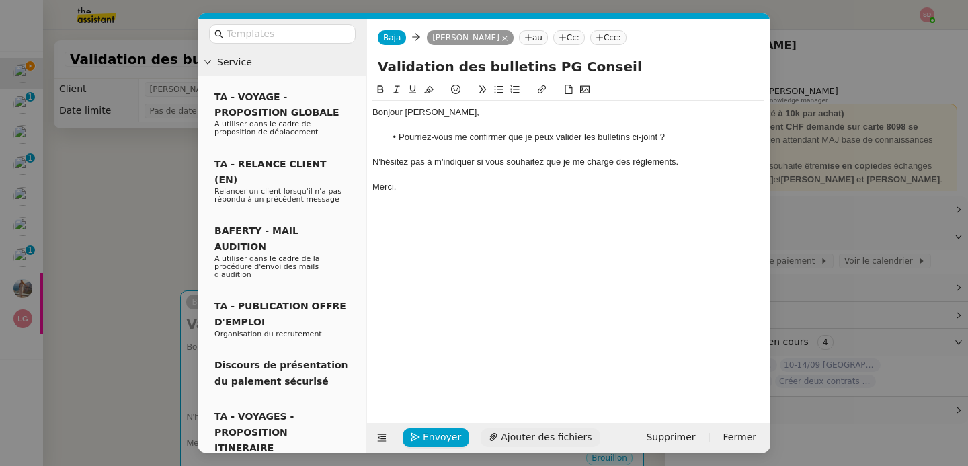
click at [531, 434] on span "Ajouter des fichiers" at bounding box center [546, 436] width 91 height 15
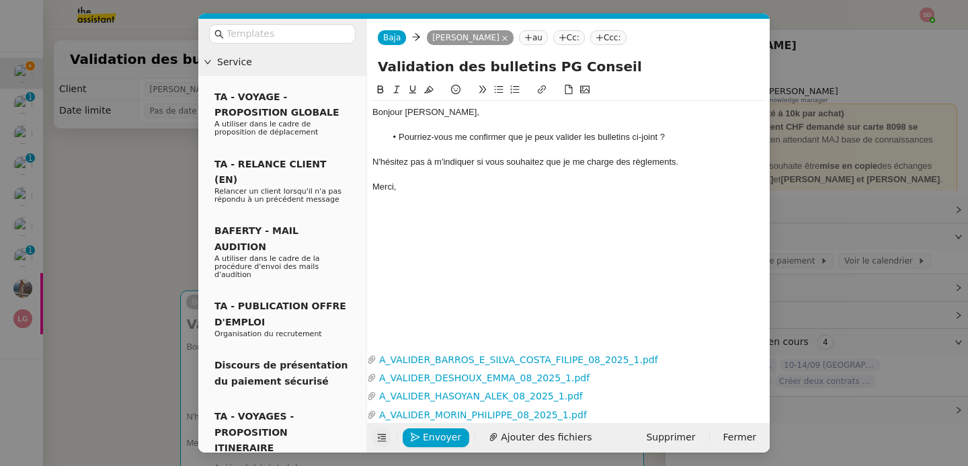
click at [385, 442] on icon at bounding box center [381, 437] width 9 height 9
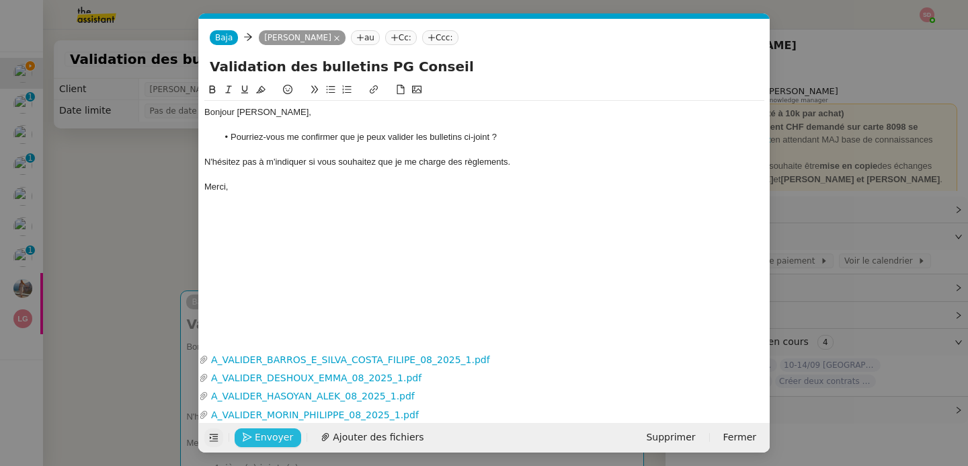
click at [274, 432] on span "Envoyer" at bounding box center [274, 436] width 38 height 15
click at [274, 432] on span "Confirmer l'envoi" at bounding box center [295, 436] width 81 height 15
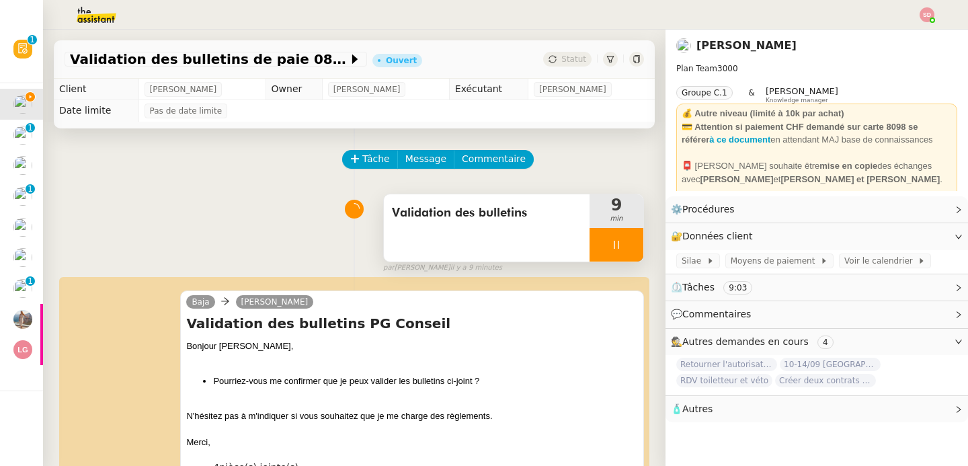
click at [606, 242] on div at bounding box center [616, 245] width 54 height 34
click at [624, 242] on icon at bounding box center [629, 244] width 11 height 11
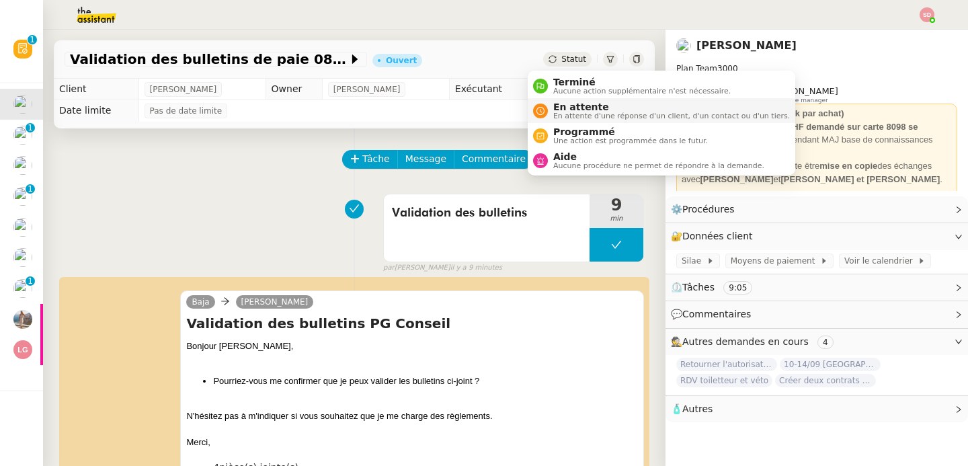
click at [533, 109] on nz-avatar at bounding box center [540, 110] width 15 height 15
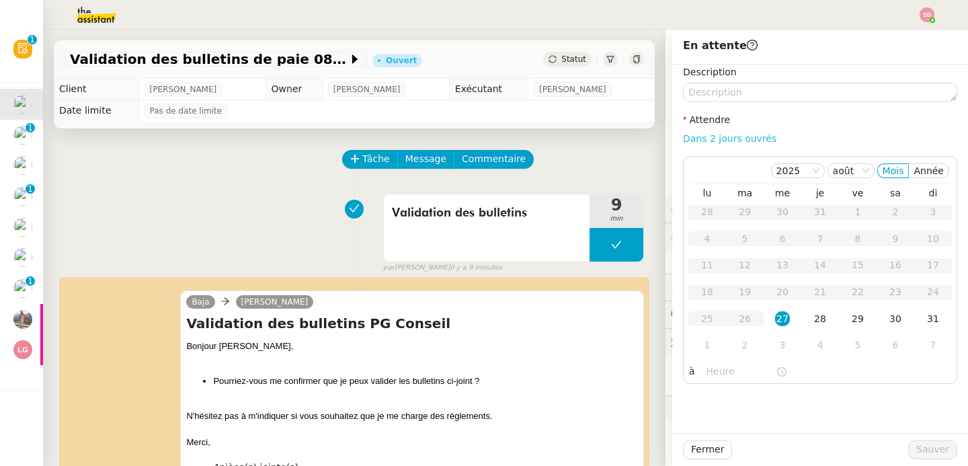
click at [732, 135] on link "Dans 2 jours ouvrés" at bounding box center [729, 138] width 93 height 11
type input "07:00"
click at [916, 446] on span "Sauver" at bounding box center [932, 449] width 33 height 15
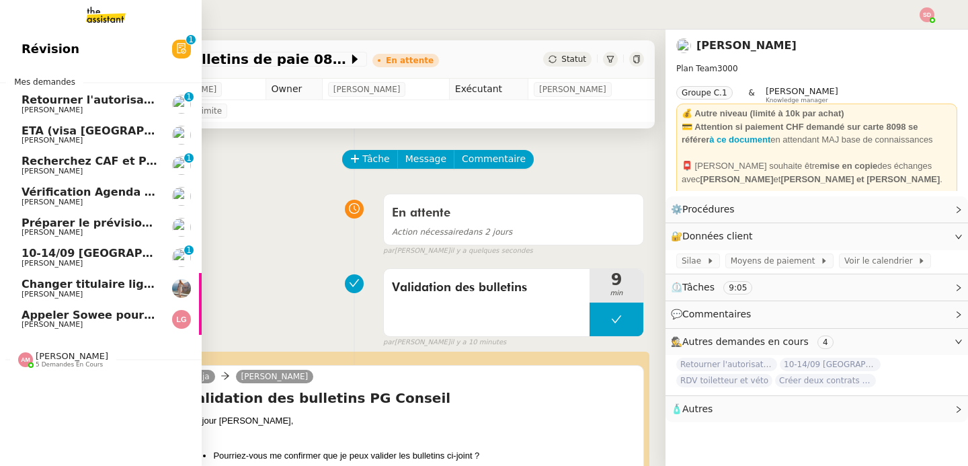
click at [62, 99] on span "Retourner l'autorisation de prélèvement signée" at bounding box center [166, 99] width 289 height 13
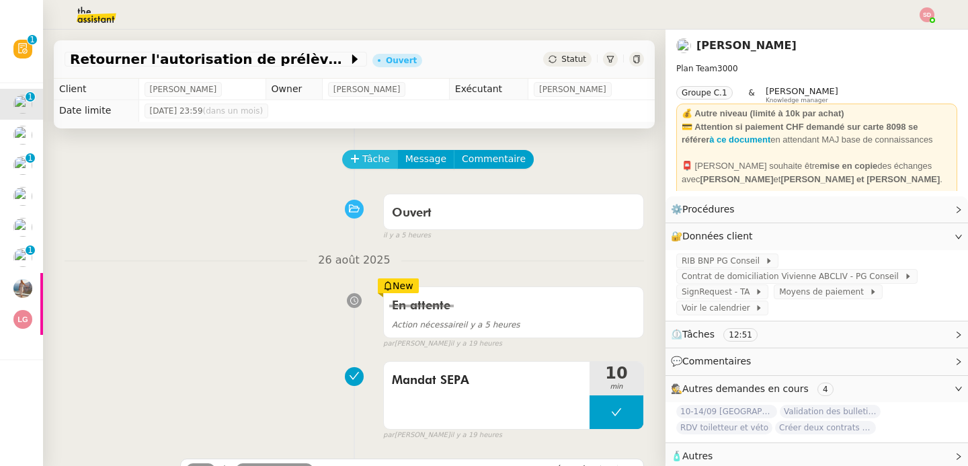
click at [349, 150] on button "Tâche" at bounding box center [370, 159] width 56 height 19
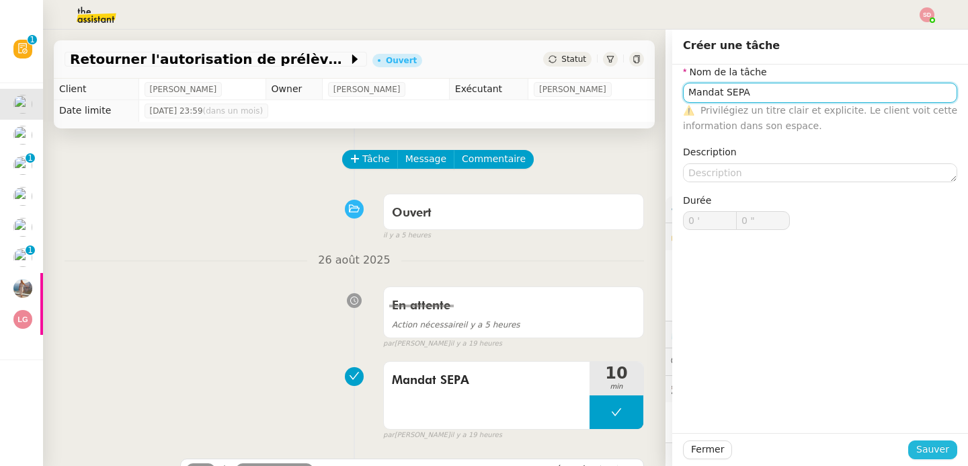
type input "Mandat SEPA"
click at [932, 450] on span "Sauver" at bounding box center [932, 449] width 33 height 15
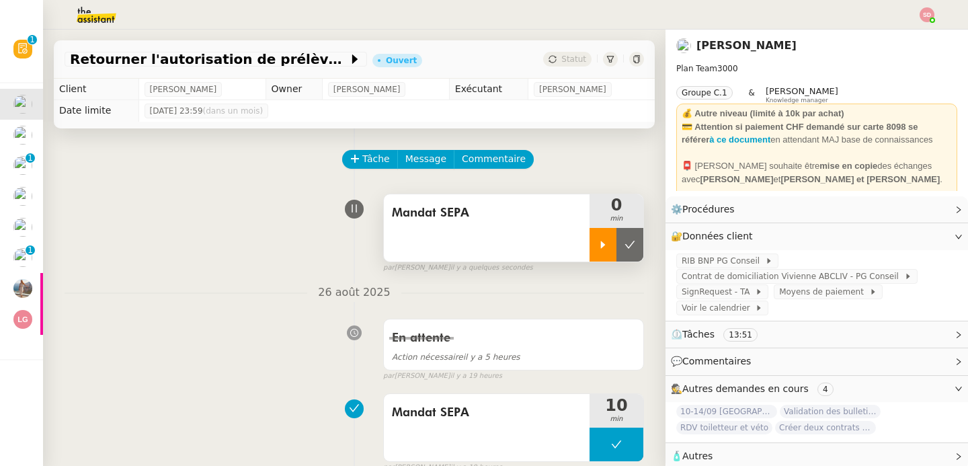
click at [597, 239] on icon at bounding box center [602, 244] width 11 height 11
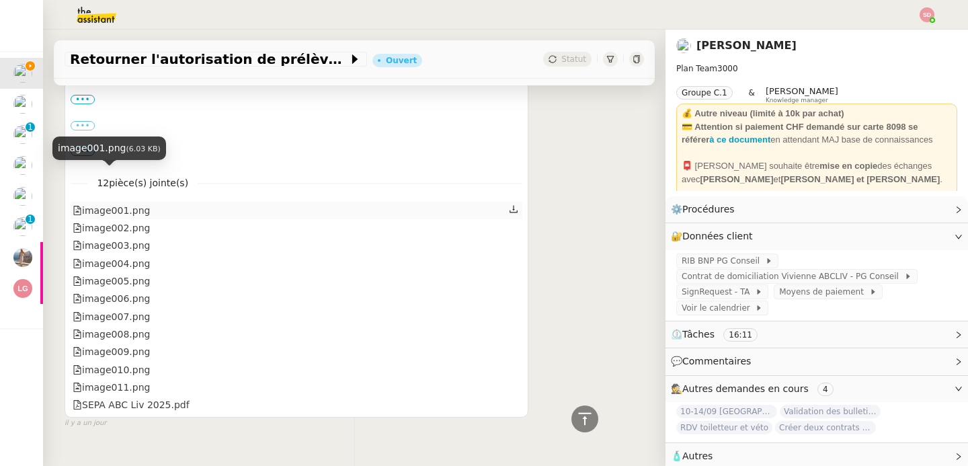
scroll to position [1620, 0]
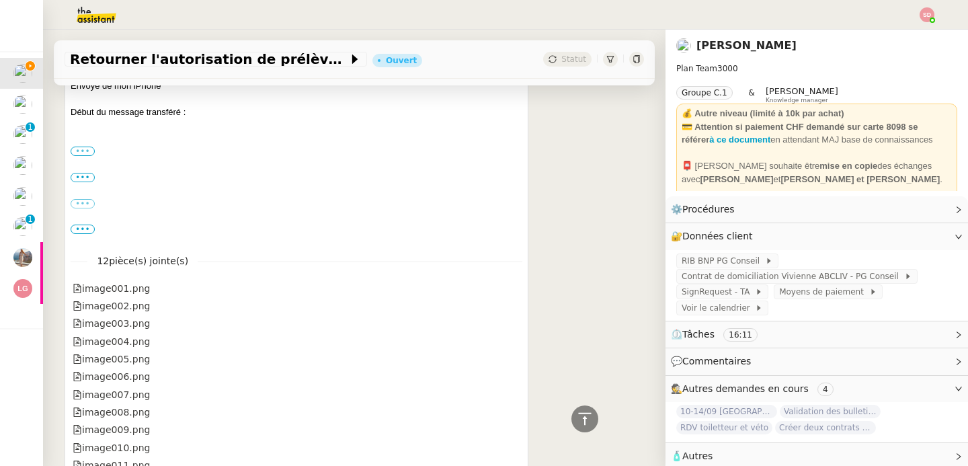
click at [83, 152] on label "•••" at bounding box center [83, 150] width 24 height 9
click at [0, 0] on input "•••" at bounding box center [0, 0] width 0 height 0
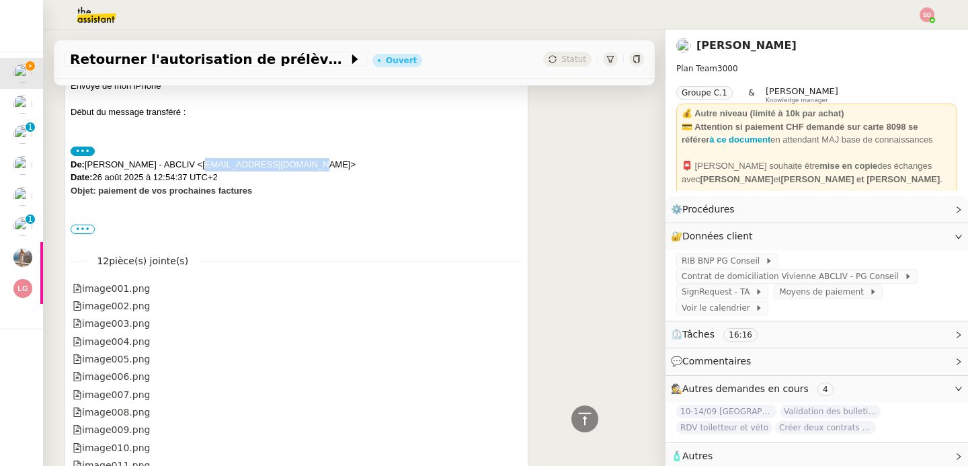
drag, startPoint x: 197, startPoint y: 168, endPoint x: 291, endPoint y: 167, distance: 94.1
click at [291, 167] on div "De: Marina SANTOS - ABCLIV <marina.santos@abcliv.fr> Date: 26 août 2025 à 12:54…" at bounding box center [297, 184] width 452 height 52
copy div "marina.santos@abcliv.fr"
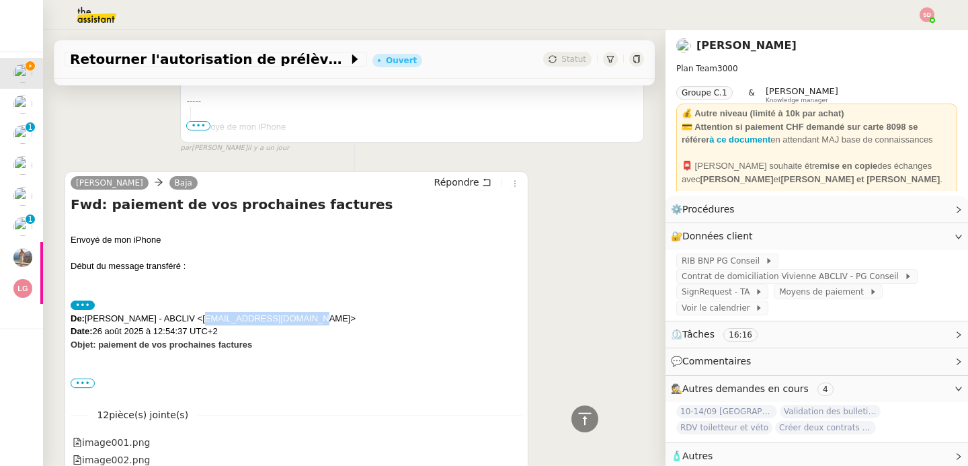
scroll to position [1445, 0]
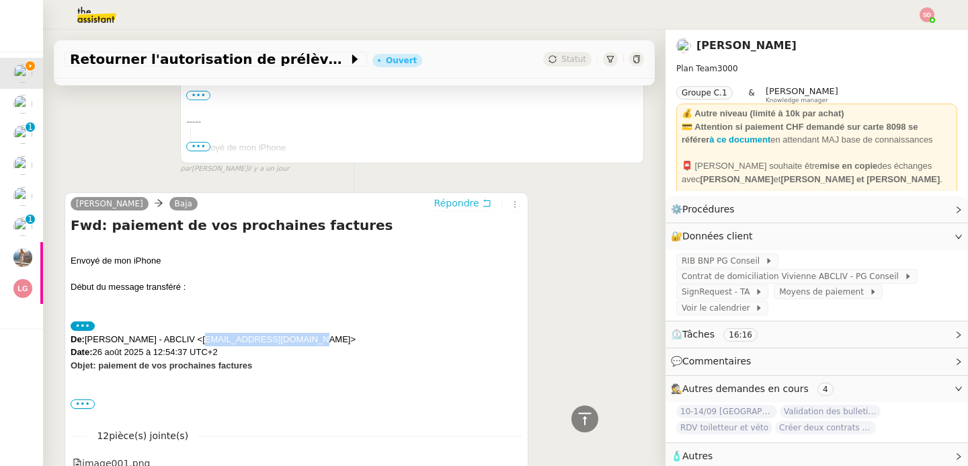
click at [437, 202] on span "Répondre" at bounding box center [456, 202] width 45 height 13
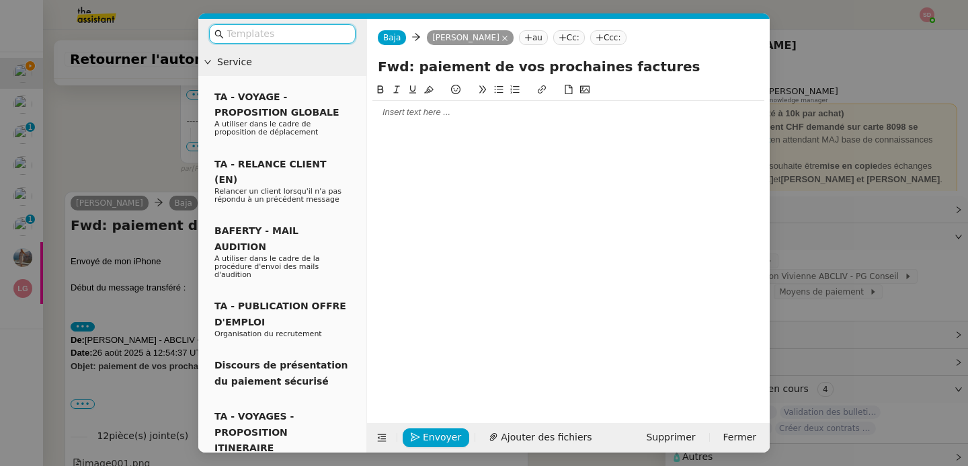
scroll to position [1551, 0]
click at [502, 39] on icon at bounding box center [504, 38] width 5 height 5
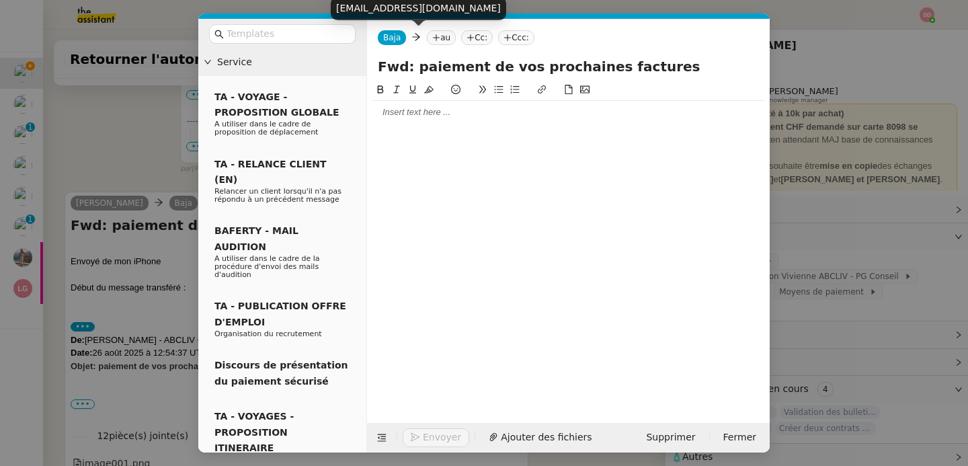
click at [385, 42] on nz-tag "Baja" at bounding box center [392, 37] width 28 height 15
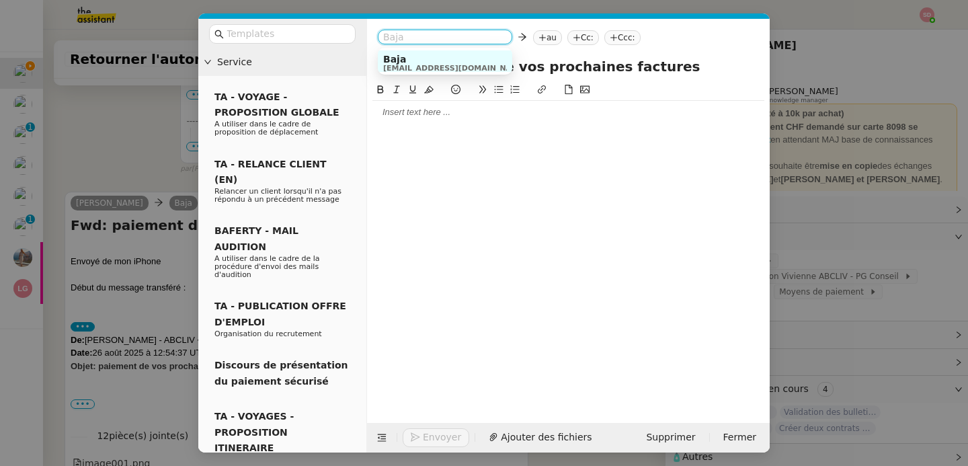
click at [835, 151] on nz-modal-container "Service TA - VOYAGE - PROPOSITION GLOBALE A utiliser dans le cadre de propositi…" at bounding box center [484, 233] width 968 height 466
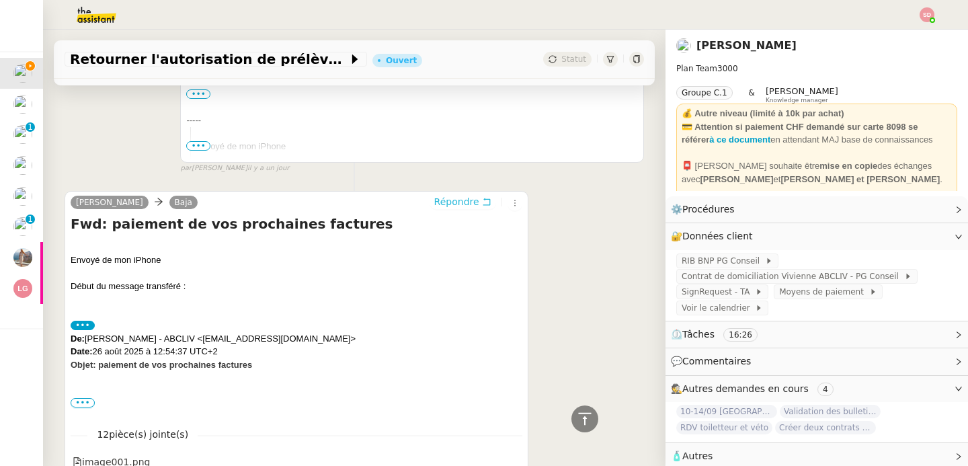
scroll to position [1547, 0]
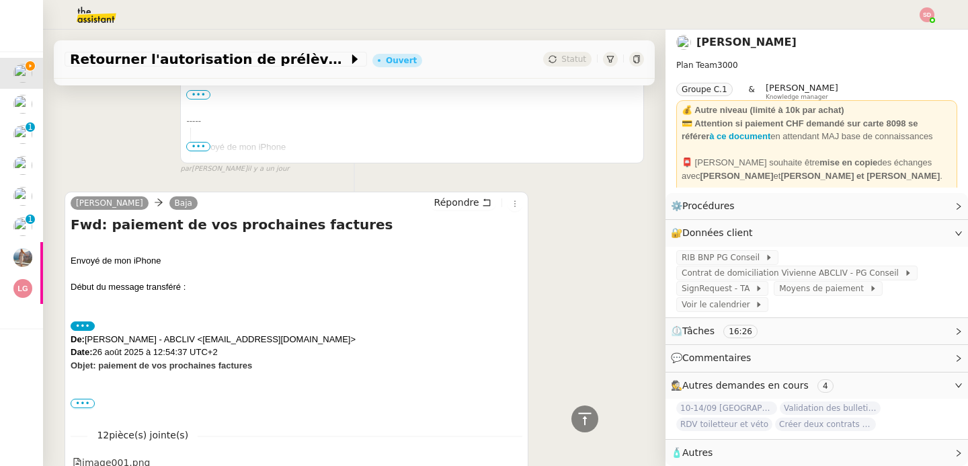
click at [718, 448] on span "🧴 Autres" at bounding box center [806, 452] width 270 height 15
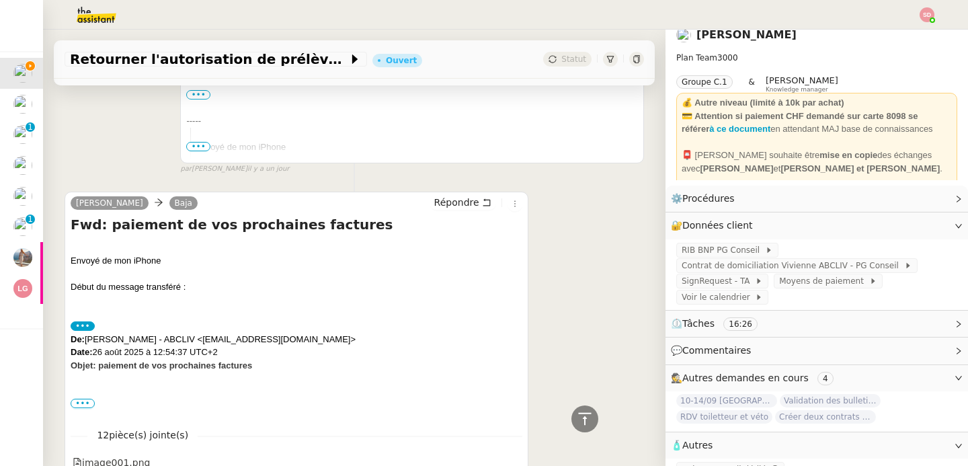
scroll to position [34, 0]
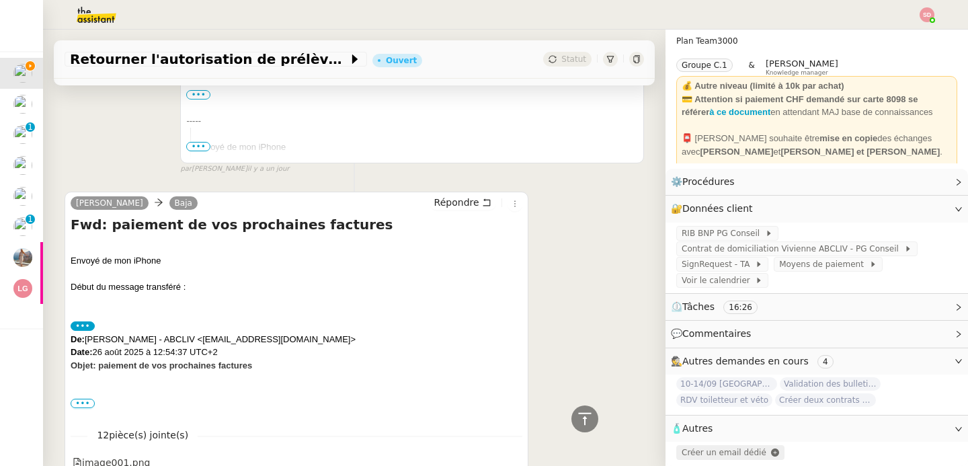
click at [710, 448] on span "Créer un email dédié" at bounding box center [723, 452] width 85 height 9
click at [577, 415] on icon at bounding box center [585, 419] width 16 height 16
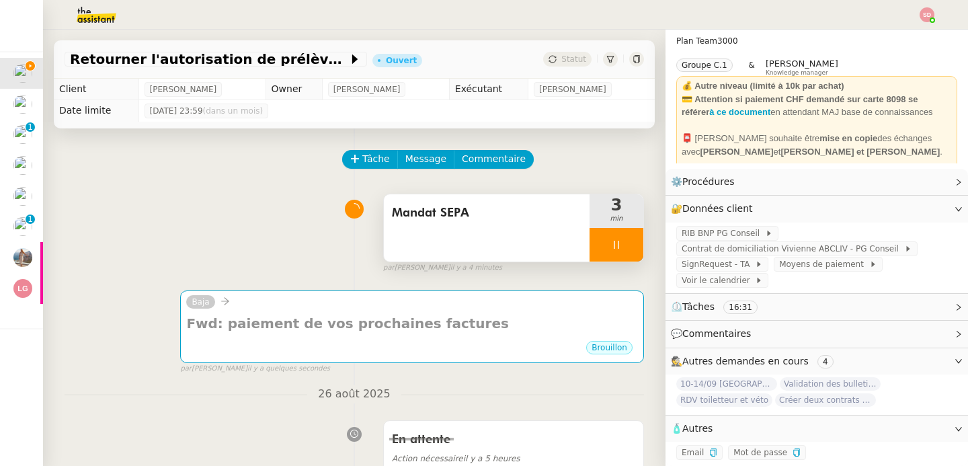
scroll to position [0, 0]
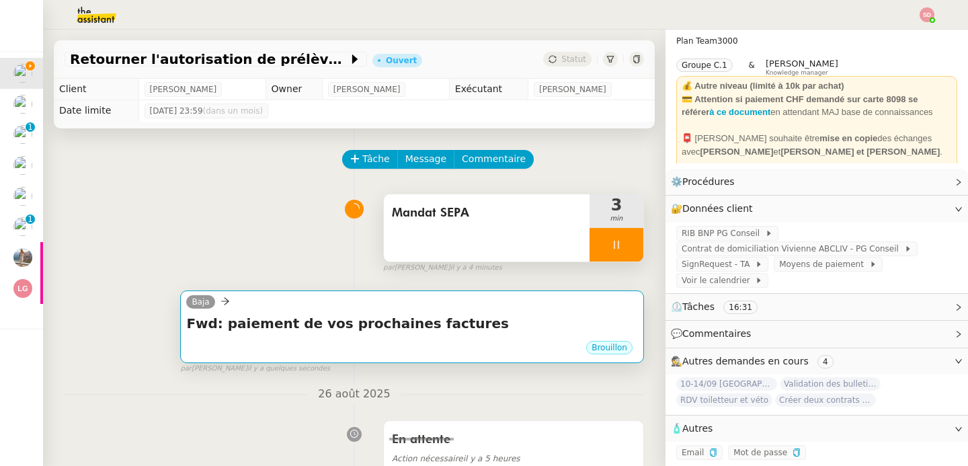
click at [399, 339] on div "Fwd: paiement de vos prochaines factures •••" at bounding box center [412, 327] width 452 height 26
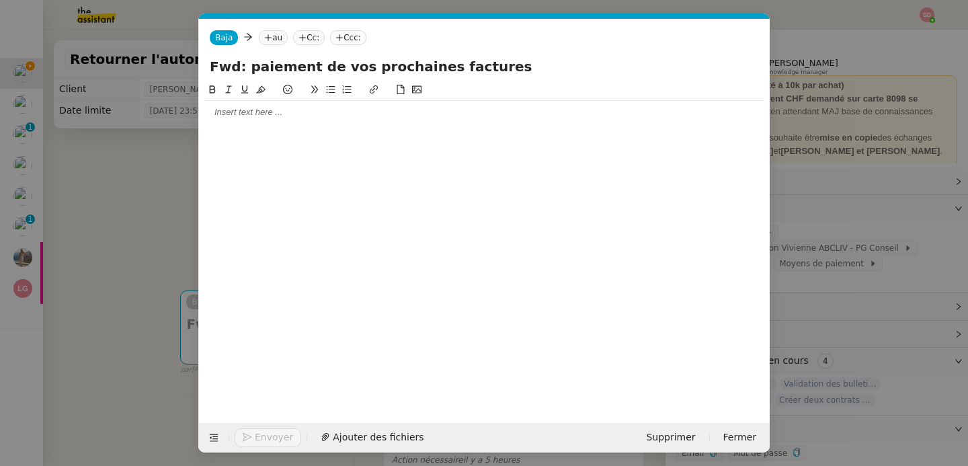
scroll to position [0, 28]
click at [222, 32] on nz-tag "Baja" at bounding box center [224, 37] width 28 height 15
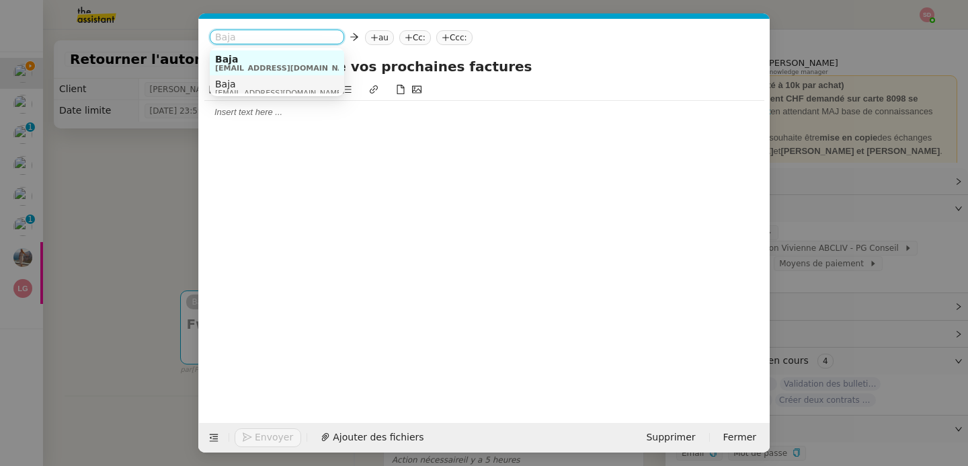
click at [233, 82] on span "Baja" at bounding box center [279, 84] width 129 height 11
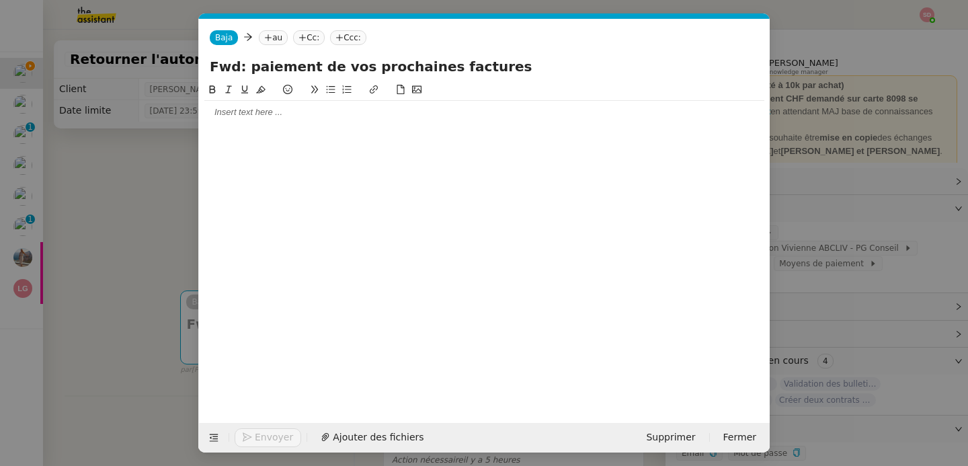
click at [269, 34] on nz-tag "au" at bounding box center [273, 37] width 29 height 15
paste input "marina.santos@abcliv.fr"
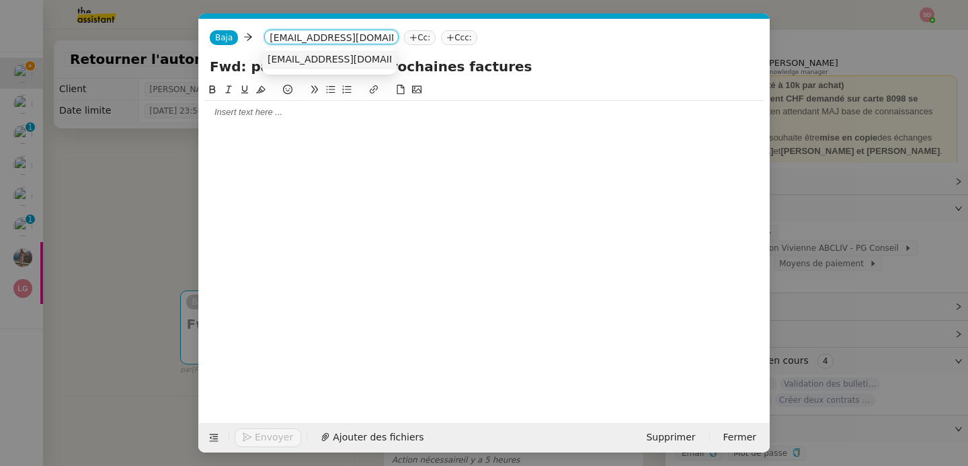
type input "marina.santos@abcliv.fr"
click at [283, 54] on span "marina.santos@abcliv.fr" at bounding box center [349, 59] width 165 height 11
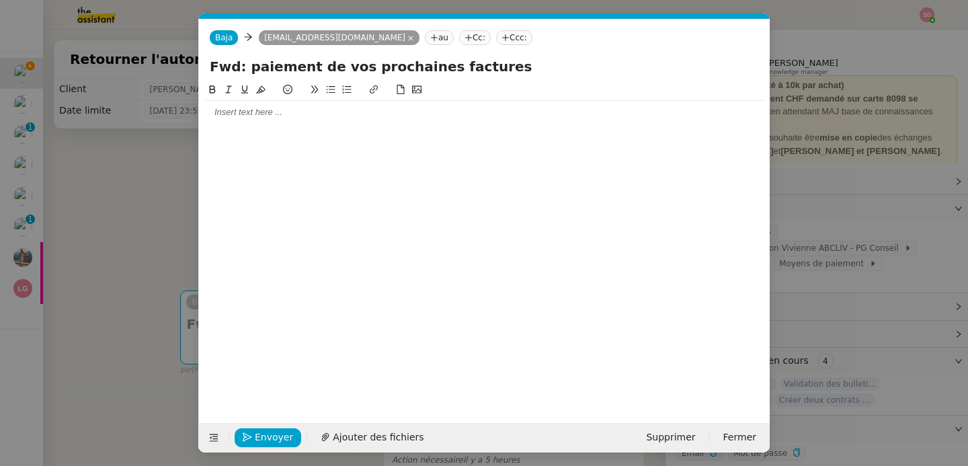
click at [283, 128] on div at bounding box center [484, 242] width 560 height 320
click at [286, 114] on div at bounding box center [484, 112] width 560 height 12
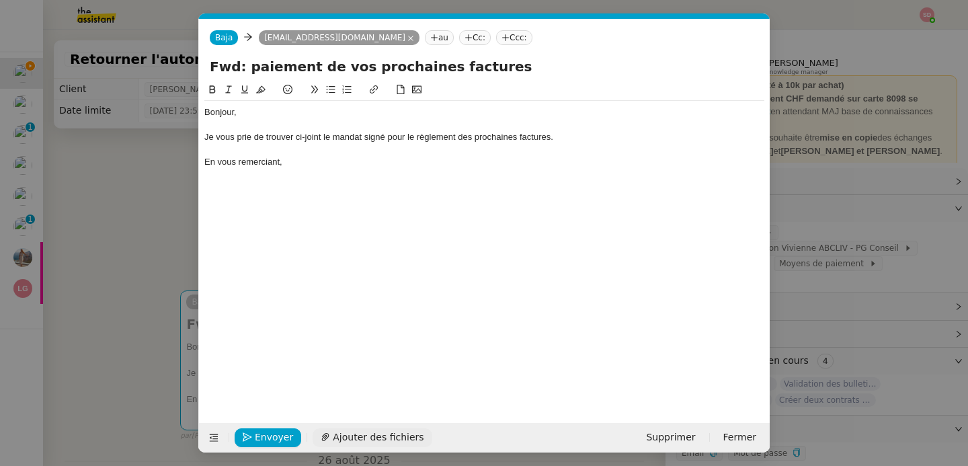
click at [375, 431] on span "Ajouter des fichiers" at bounding box center [378, 436] width 91 height 15
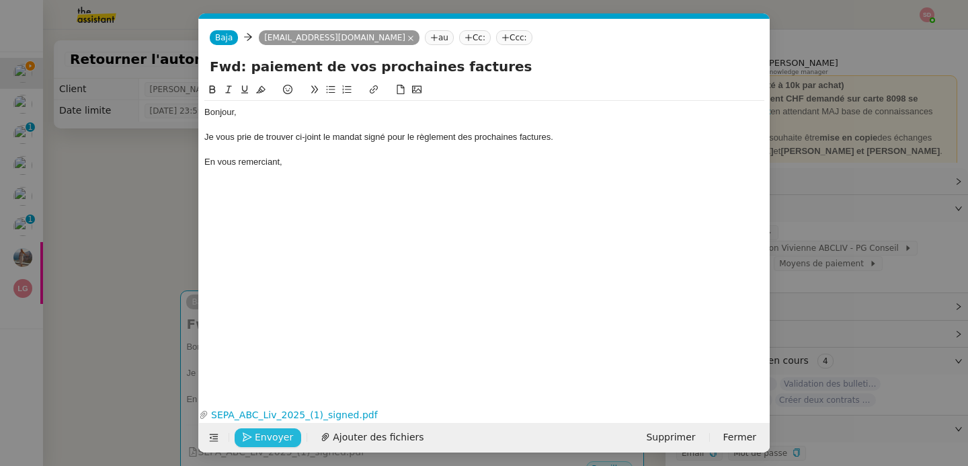
click at [266, 434] on span "Envoyer" at bounding box center [274, 436] width 38 height 15
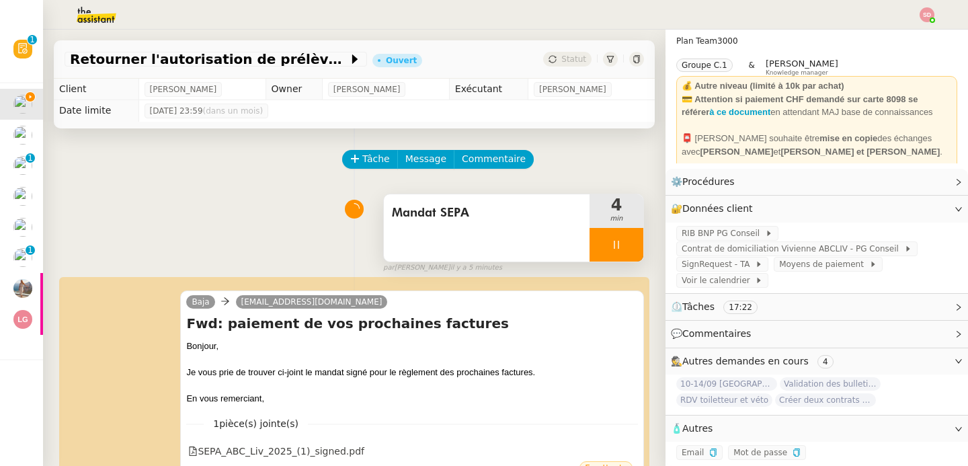
click at [615, 253] on div at bounding box center [616, 245] width 54 height 34
click at [616, 253] on button at bounding box center [629, 245] width 27 height 34
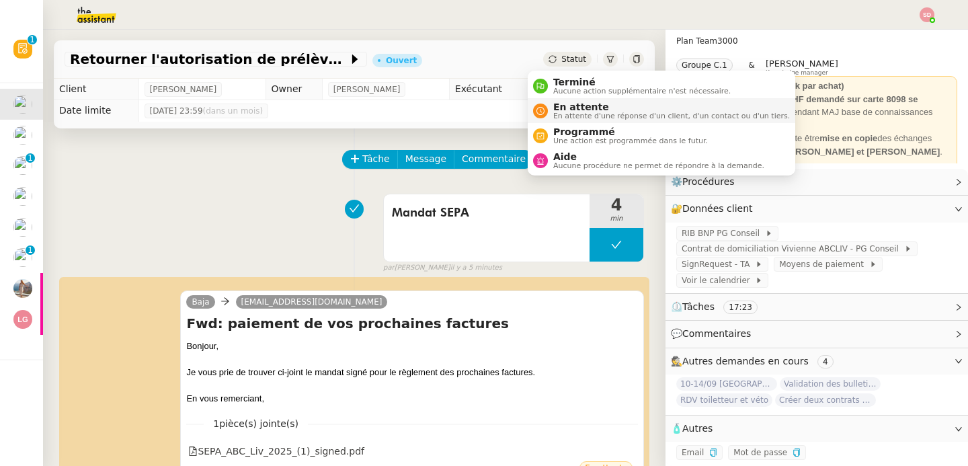
click at [539, 110] on icon at bounding box center [540, 111] width 8 height 8
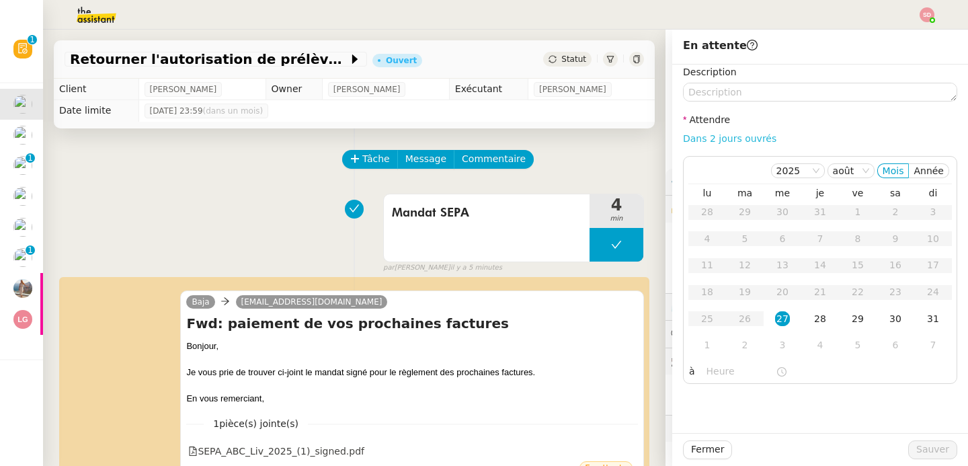
click at [743, 138] on link "Dans 2 jours ouvrés" at bounding box center [729, 138] width 93 height 11
type input "07:00"
click at [738, 350] on div "2" at bounding box center [744, 344] width 15 height 15
click at [921, 458] on button "Sauver" at bounding box center [932, 449] width 49 height 19
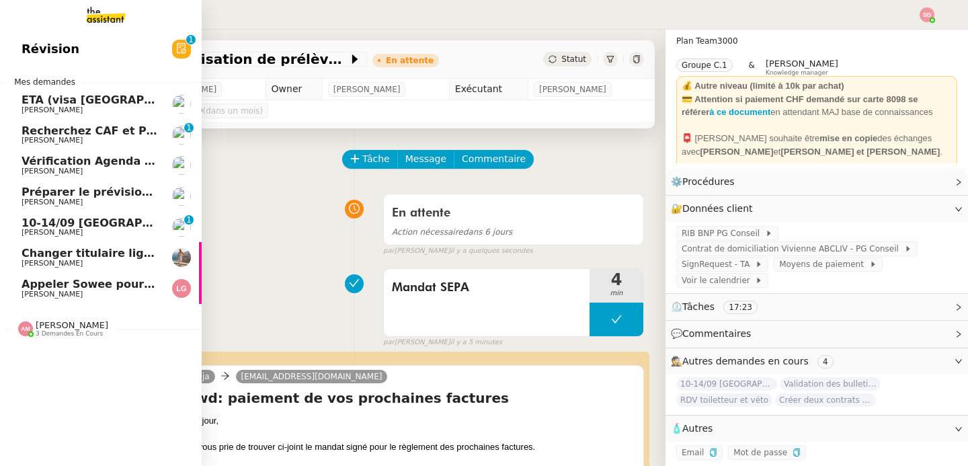
click at [65, 327] on span "[PERSON_NAME]" at bounding box center [72, 325] width 73 height 10
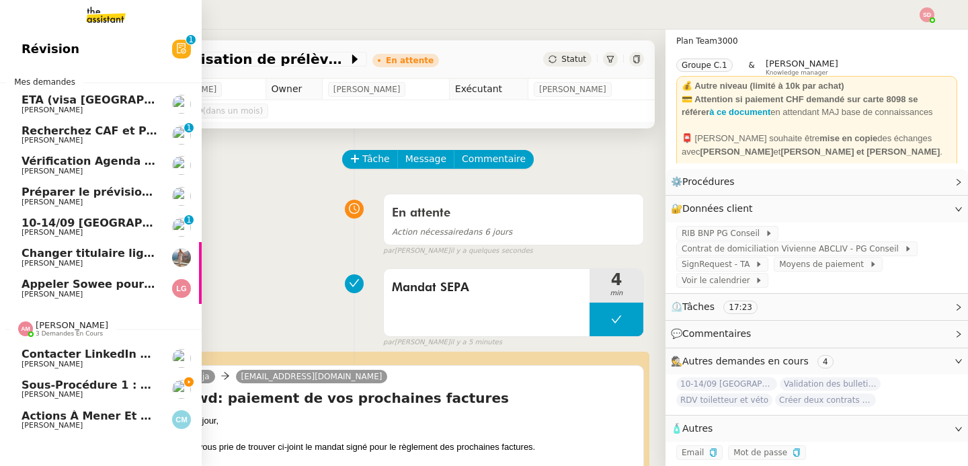
click at [65, 327] on span "[PERSON_NAME]" at bounding box center [72, 325] width 73 height 10
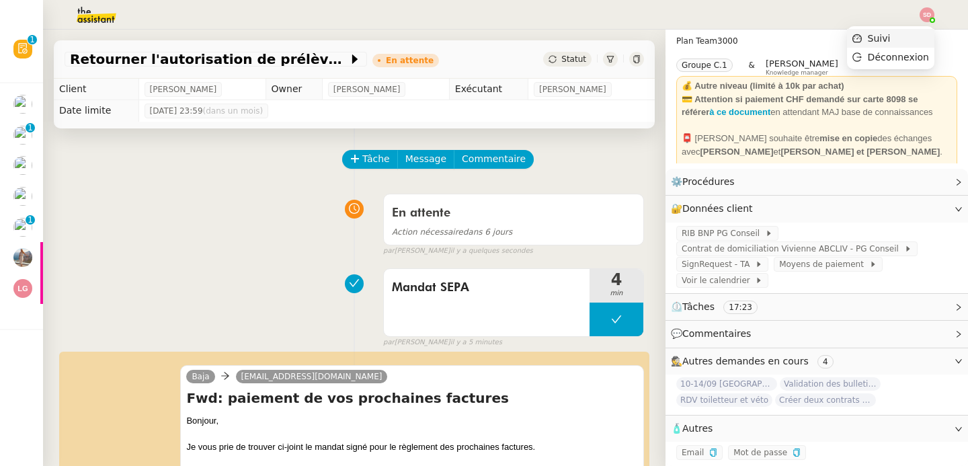
click at [920, 39] on li "Suivi" at bounding box center [890, 38] width 87 height 19
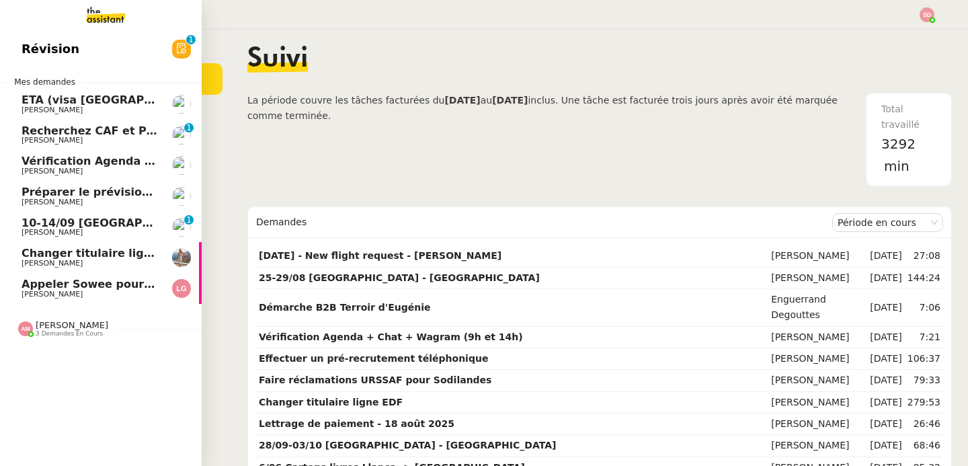
click at [56, 285] on span "Appeler Sowee pour reprogrammer le rendez-vous" at bounding box center [175, 284] width 307 height 13
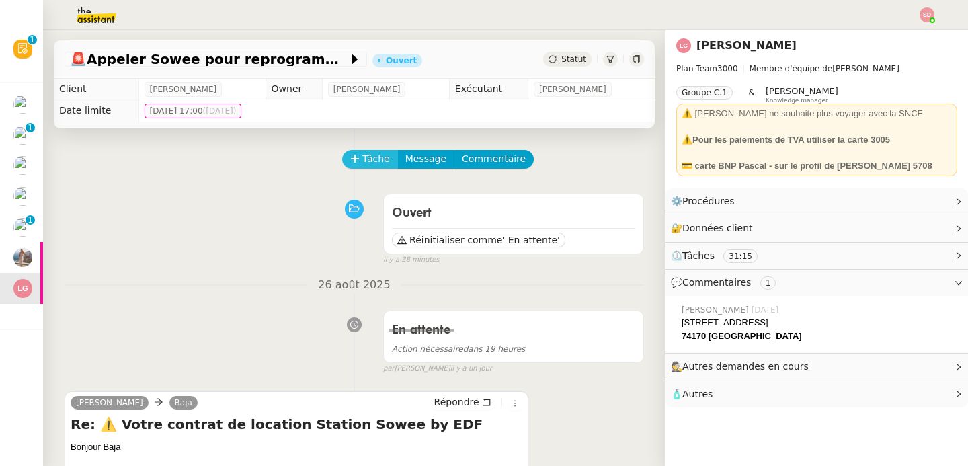
click at [369, 155] on span "Tâche" at bounding box center [376, 158] width 28 height 15
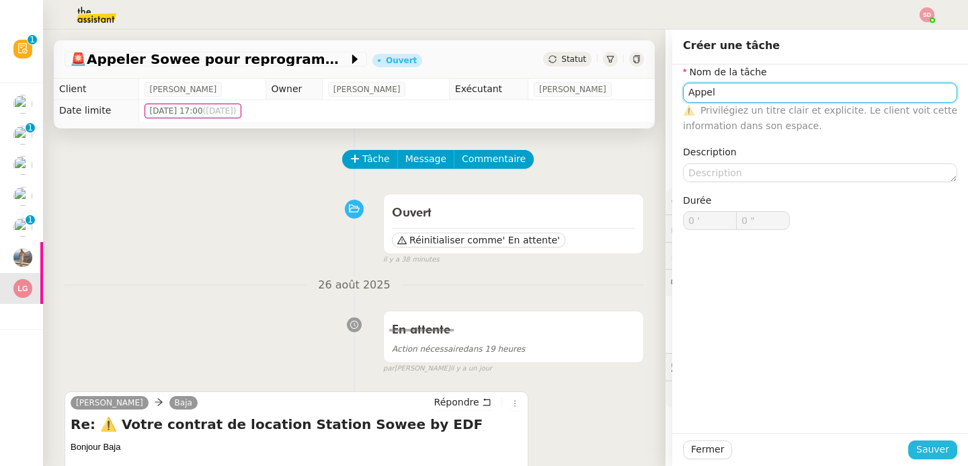
type input "Appel"
click at [919, 446] on span "Sauver" at bounding box center [932, 449] width 33 height 15
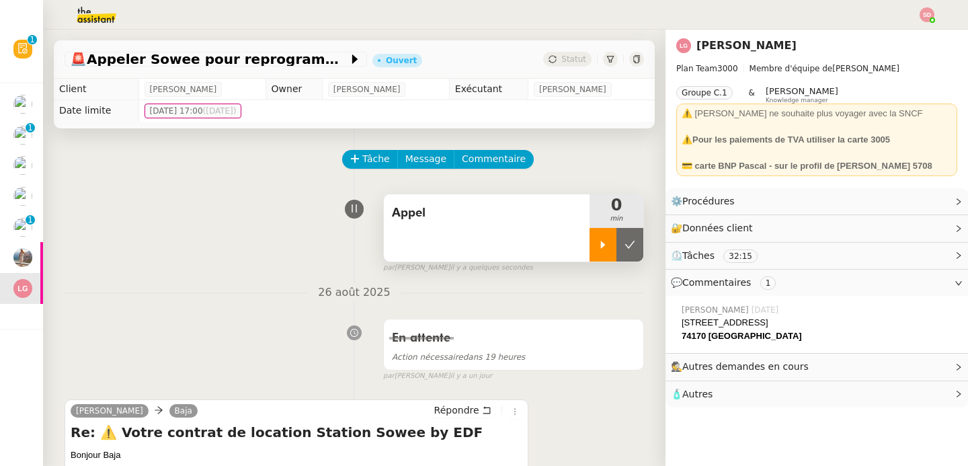
click at [589, 244] on div at bounding box center [602, 245] width 27 height 34
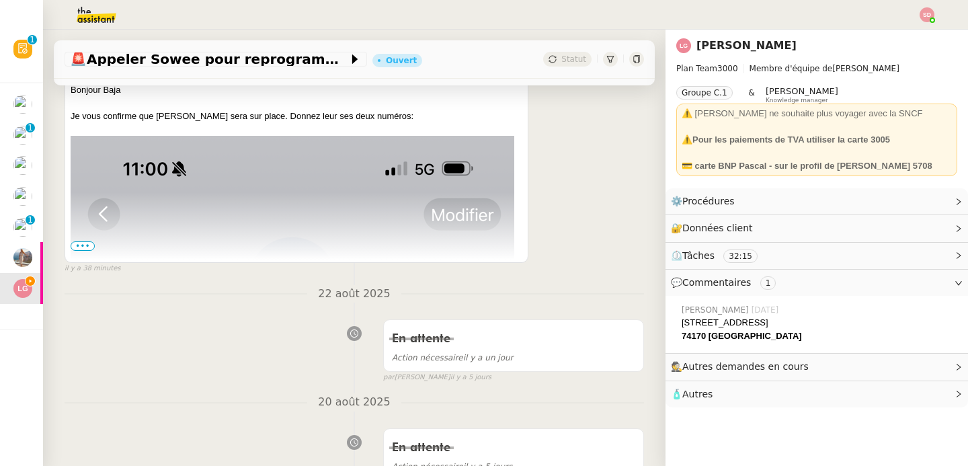
scroll to position [420, 0]
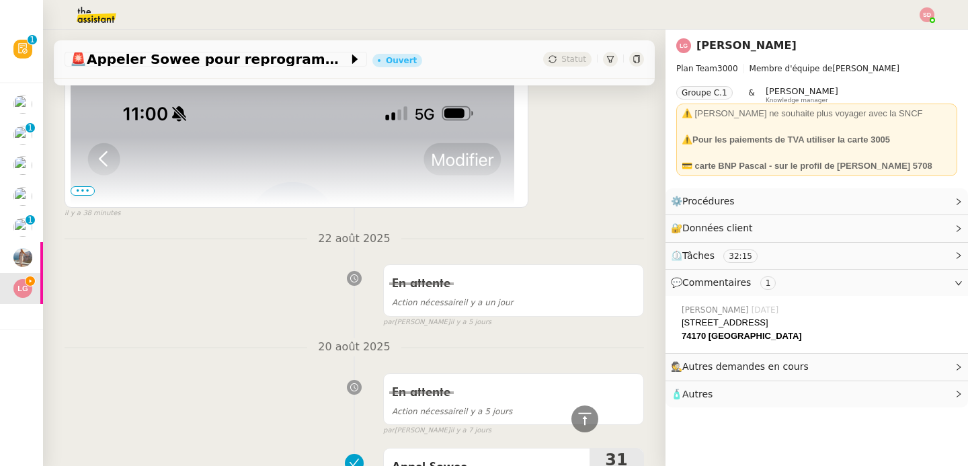
click at [87, 192] on span "•••" at bounding box center [83, 190] width 24 height 9
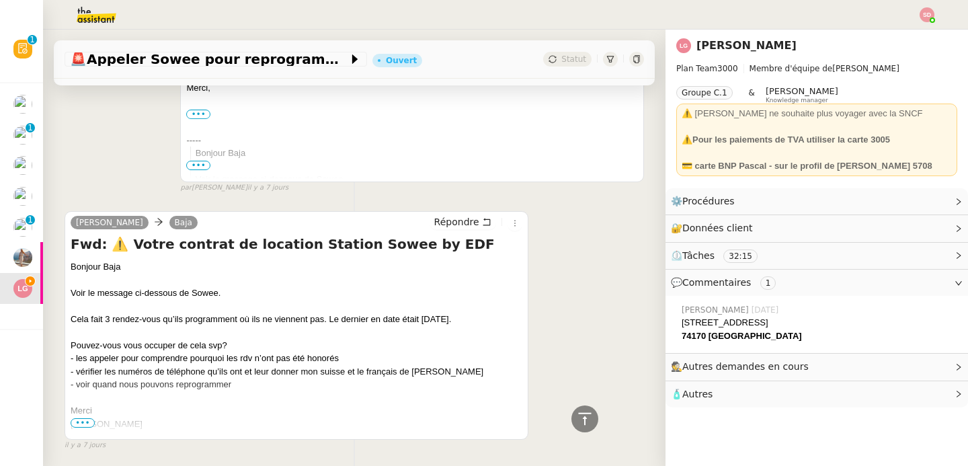
scroll to position [2338, 0]
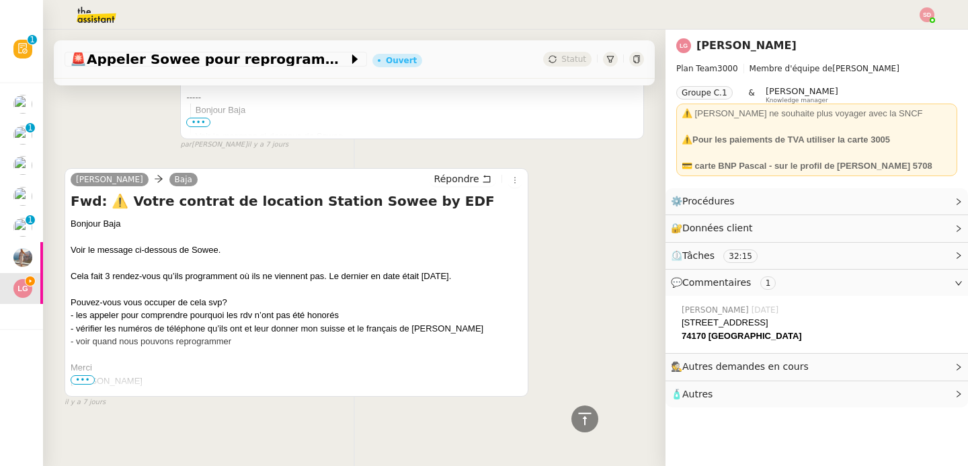
click at [77, 375] on span "•••" at bounding box center [83, 379] width 24 height 9
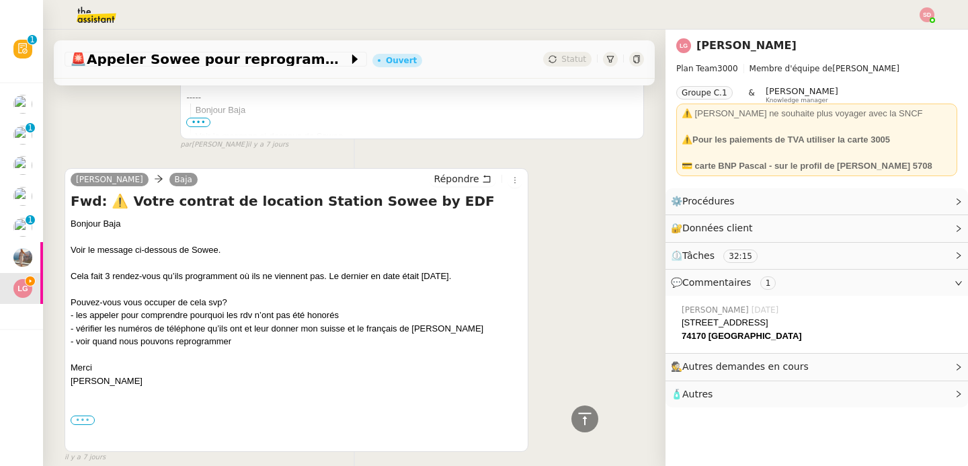
click at [86, 415] on label "•••" at bounding box center [83, 419] width 24 height 9
click at [0, 0] on input "•••" at bounding box center [0, 0] width 0 height 0
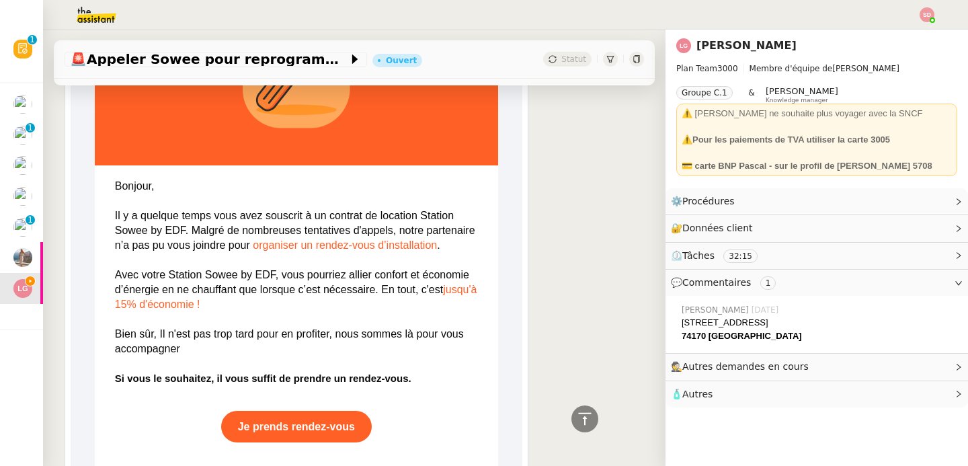
scroll to position [3286, 0]
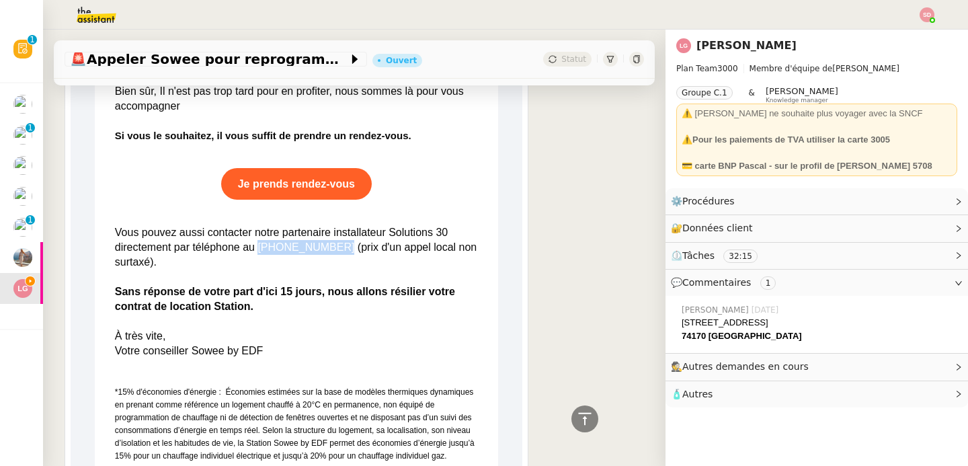
drag, startPoint x: 250, startPoint y: 235, endPoint x: 323, endPoint y: 235, distance: 73.2
click at [323, 235] on span "Vous pouvez aussi contacter notre partenaire installateur Solutions 30 directem…" at bounding box center [296, 268] width 362 height 85
copy span "01 87 64 57 09"
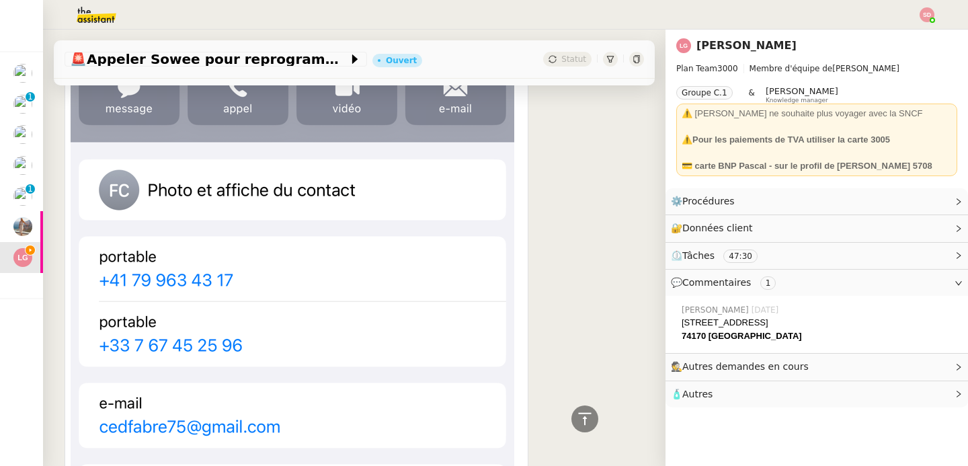
scroll to position [733, 0]
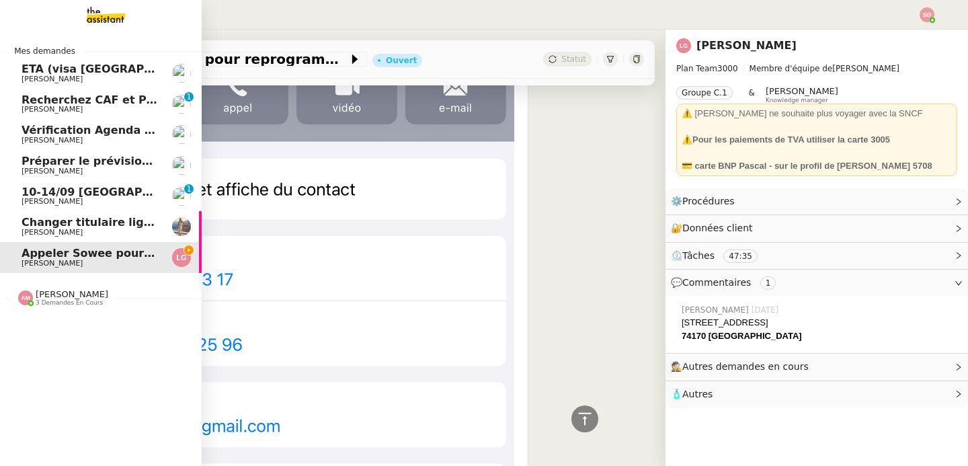
click at [91, 11] on img at bounding box center [95, 15] width 104 height 30
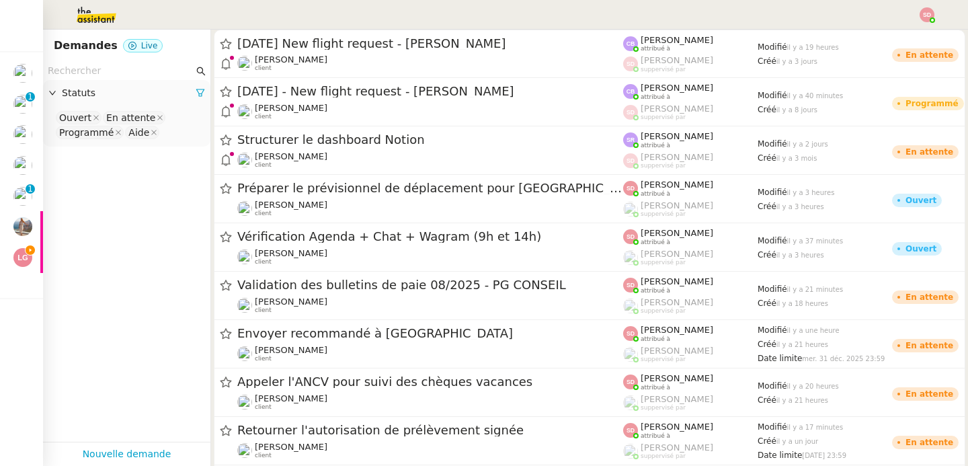
click at [152, 75] on input "text" at bounding box center [121, 70] width 146 height 15
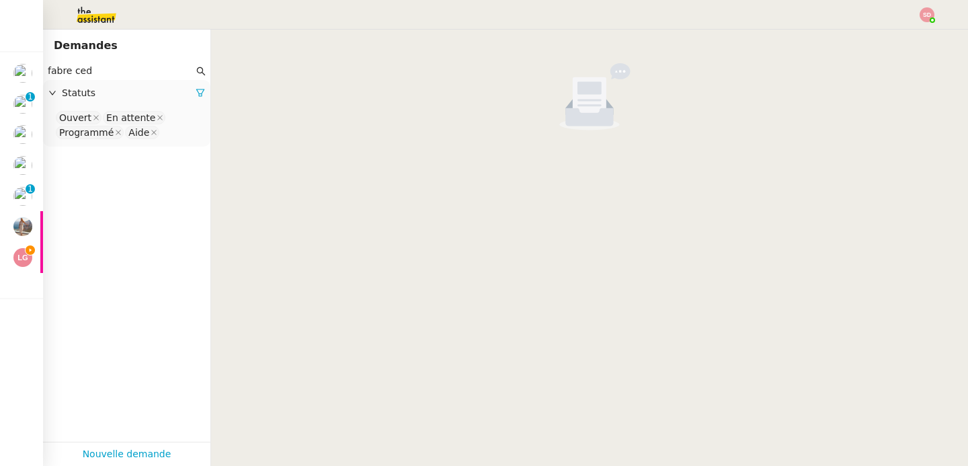
type input "fabre ced"
click at [178, 133] on nz-select-top-control "Ouvert En attente Programmé Aide" at bounding box center [127, 126] width 146 height 32
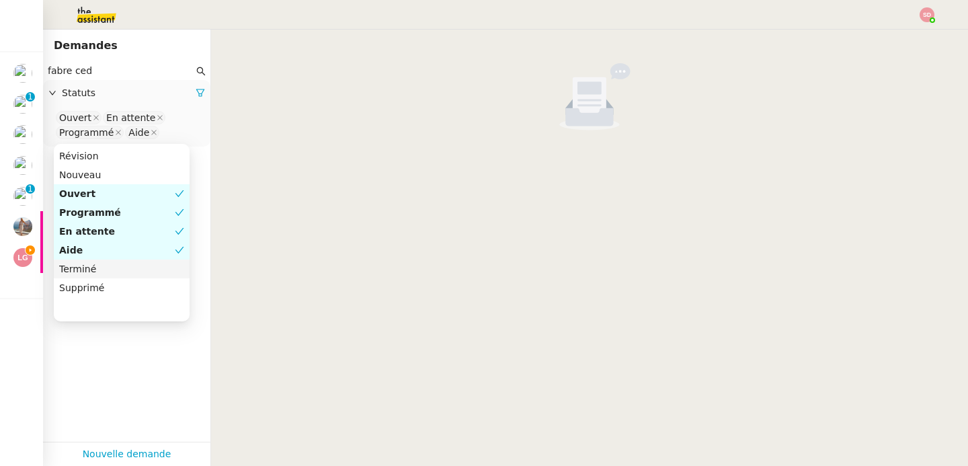
click at [155, 270] on div "Terminé" at bounding box center [121, 269] width 125 height 12
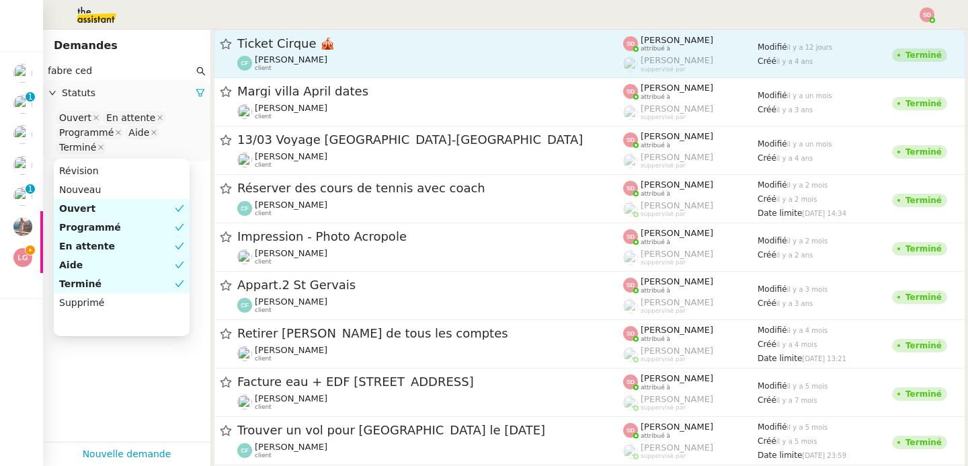
click at [413, 46] on span "Ticket Cirque 🎪" at bounding box center [430, 44] width 386 height 12
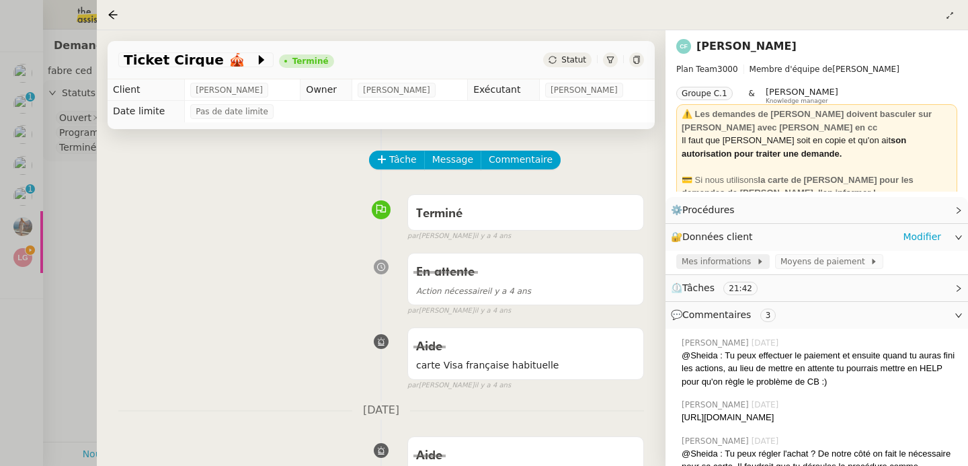
click at [720, 263] on span "Mes informations" at bounding box center [718, 261] width 75 height 13
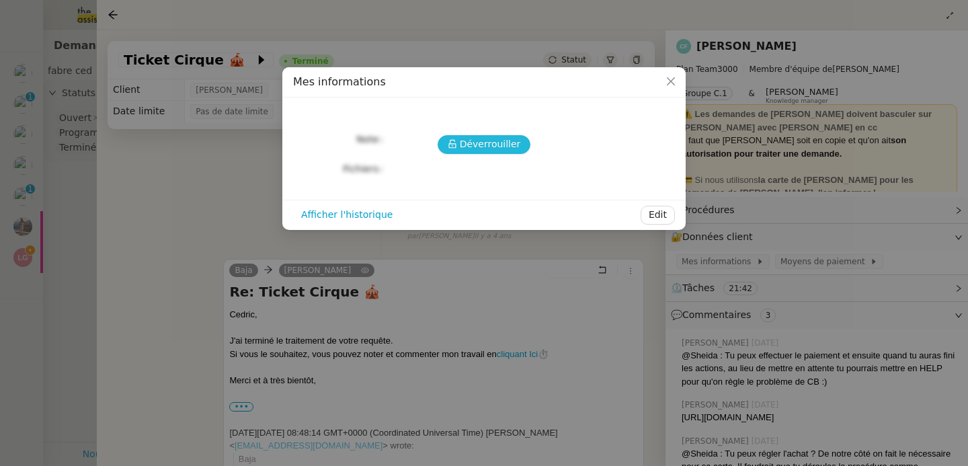
click at [483, 152] on span "Déverrouiller" at bounding box center [490, 143] width 61 height 15
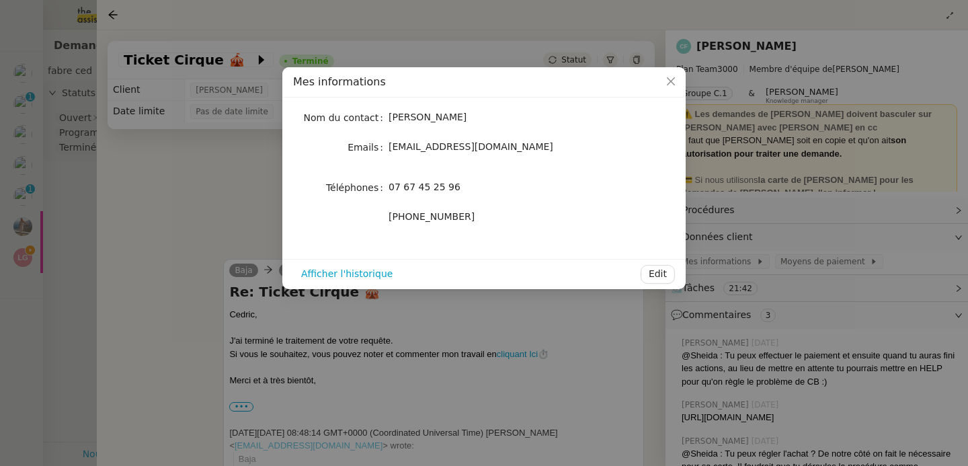
click at [72, 222] on nz-modal-container "Mes informations Nom du contact Cedric Fabre Emails cedfabre75@gmail.com Téléph…" at bounding box center [484, 233] width 968 height 466
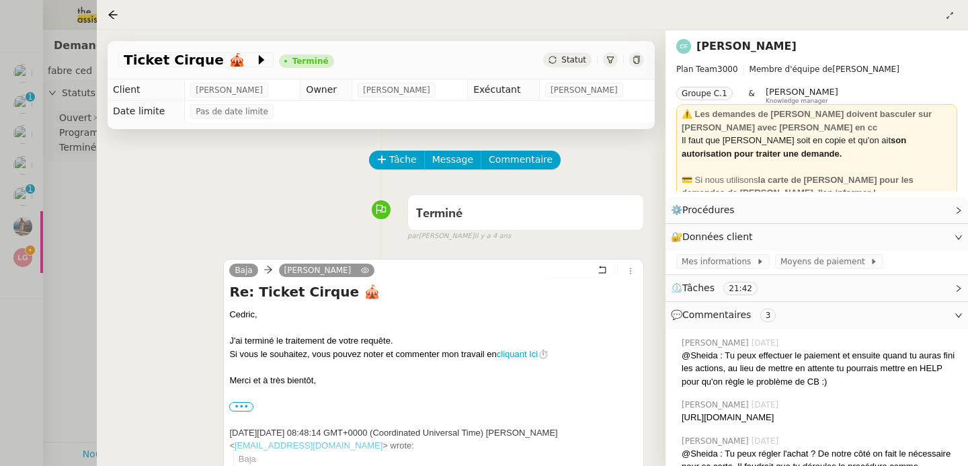
click at [44, 164] on div at bounding box center [484, 233] width 968 height 466
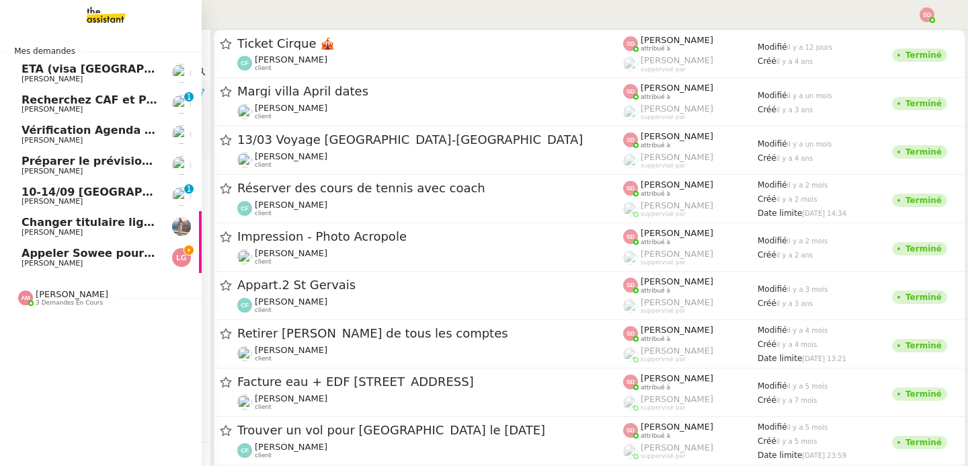
click at [9, 266] on link "Appeler Sowee pour reprogrammer le rendez-vous Laurène Gauthier" at bounding box center [101, 257] width 202 height 31
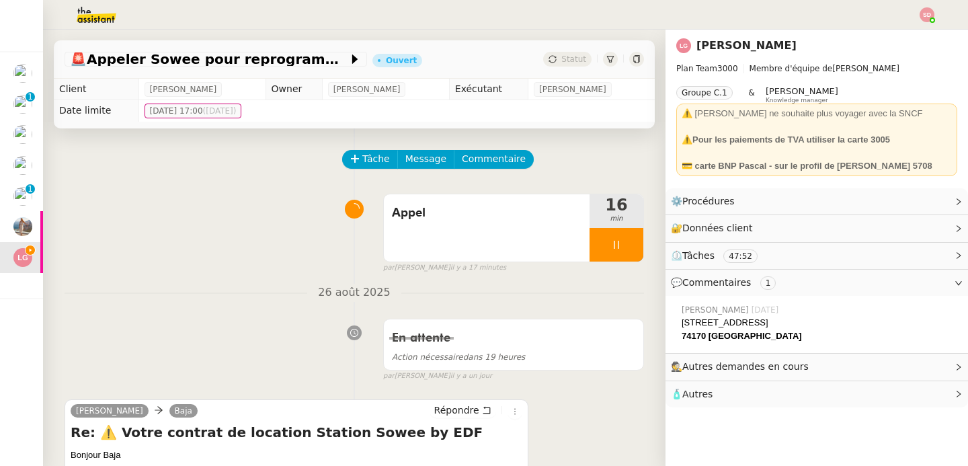
scroll to position [258, 0]
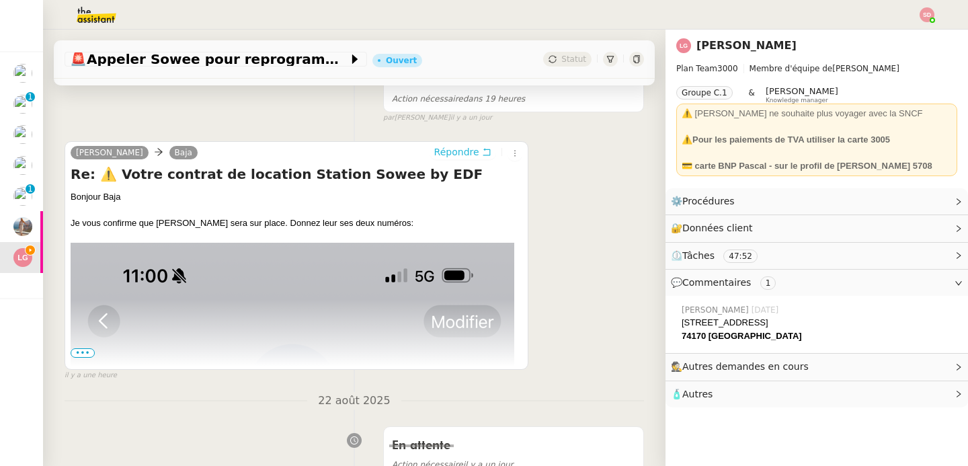
click at [482, 152] on icon at bounding box center [486, 151] width 9 height 9
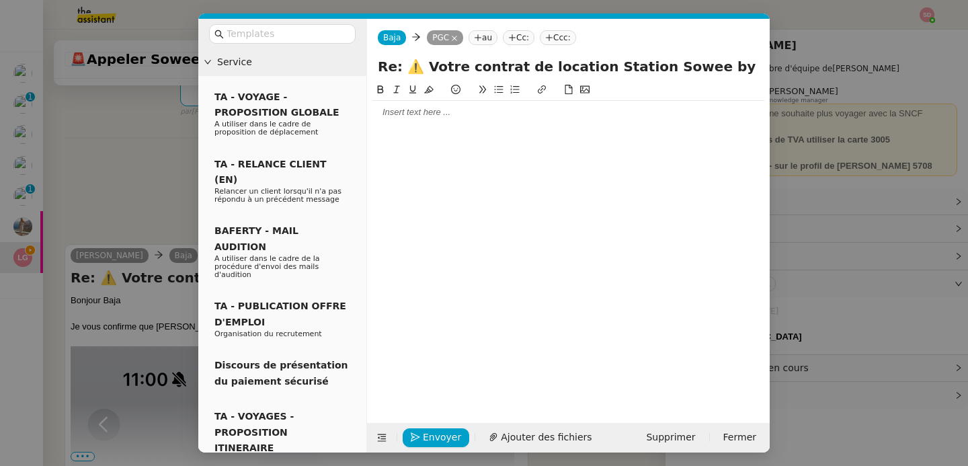
scroll to position [361, 0]
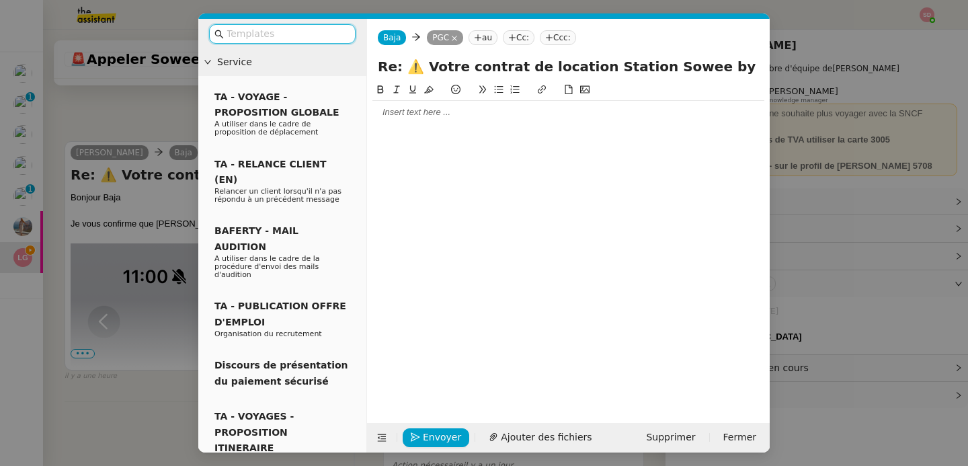
click at [458, 106] on div at bounding box center [568, 112] width 392 height 23
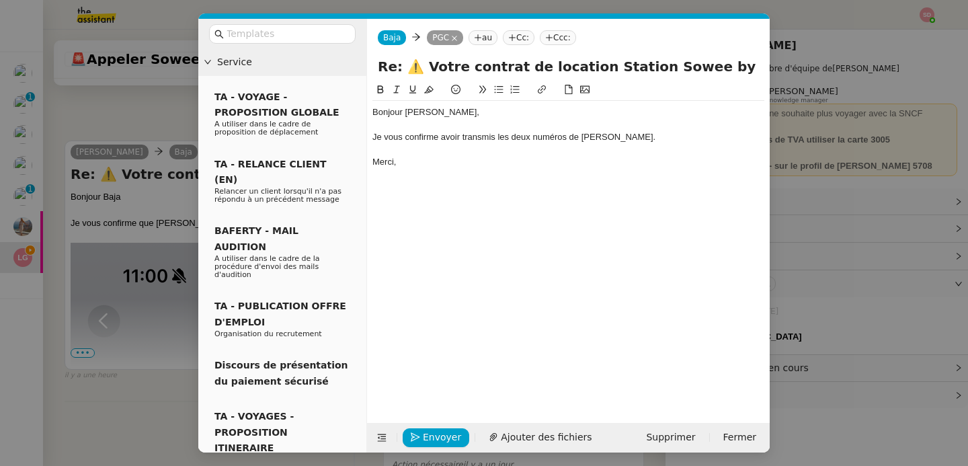
scroll to position [427, 0]
click at [442, 435] on span "Envoyer" at bounding box center [442, 436] width 38 height 15
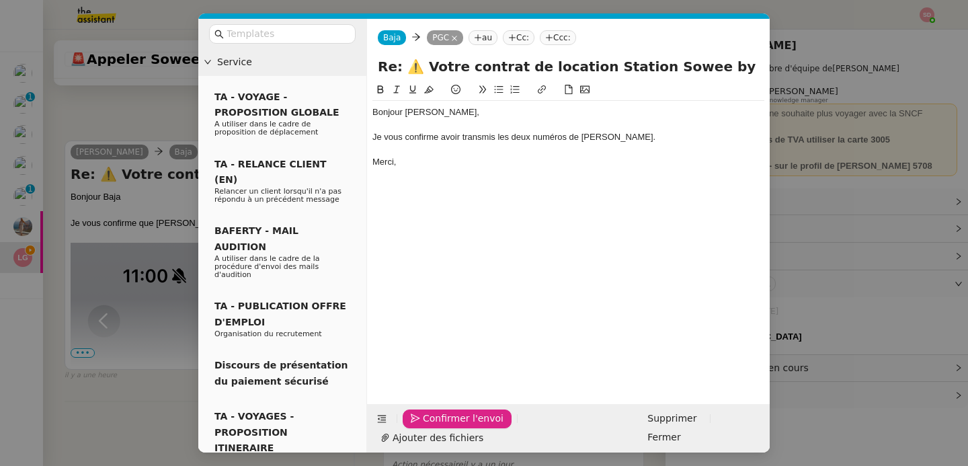
click at [442, 426] on span "Confirmer l'envoi" at bounding box center [463, 418] width 81 height 15
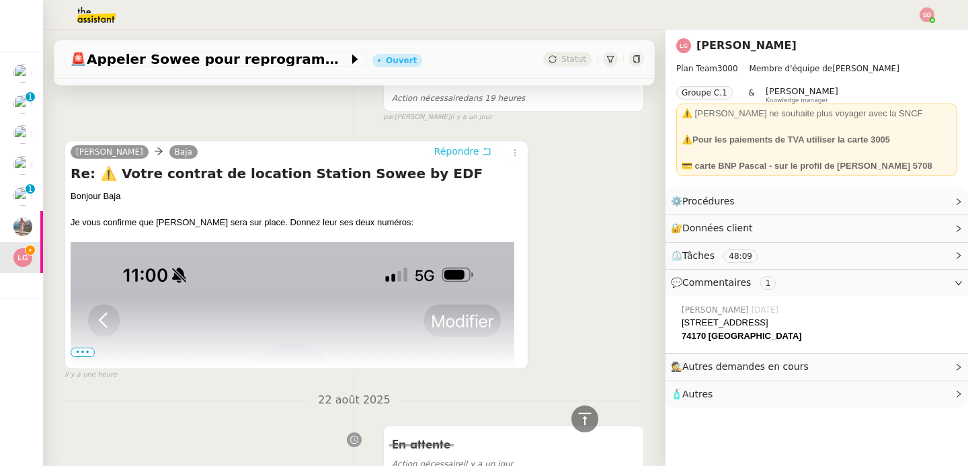
scroll to position [405, 0]
click at [577, 428] on div at bounding box center [584, 418] width 27 height 27
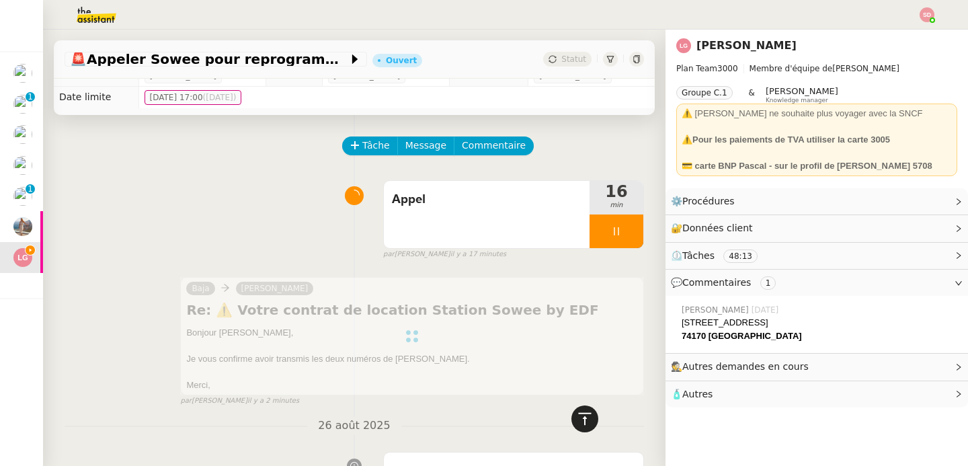
scroll to position [0, 0]
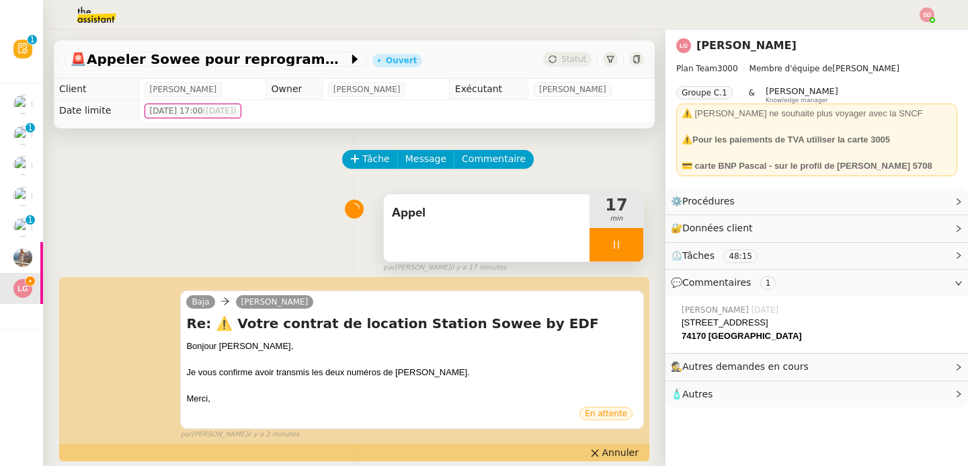
click at [616, 248] on div at bounding box center [616, 245] width 54 height 34
click at [624, 248] on icon at bounding box center [629, 244] width 11 height 11
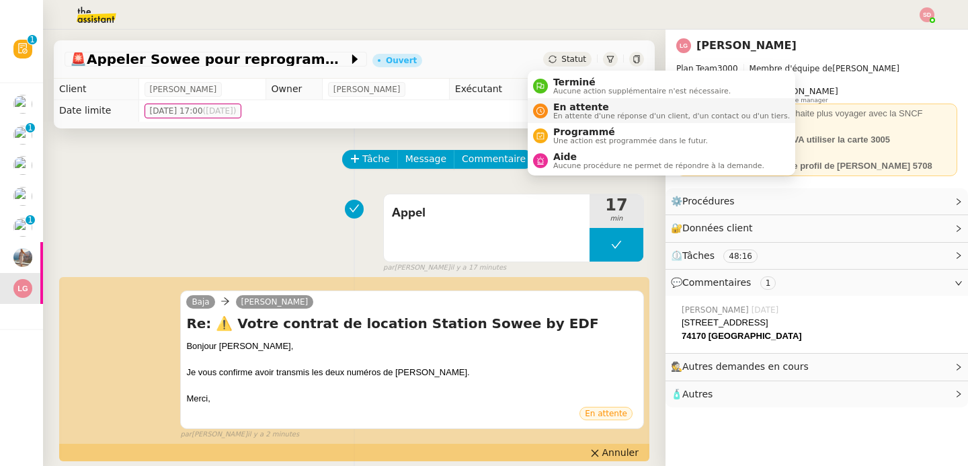
click at [562, 108] on span "En attente" at bounding box center [671, 106] width 237 height 11
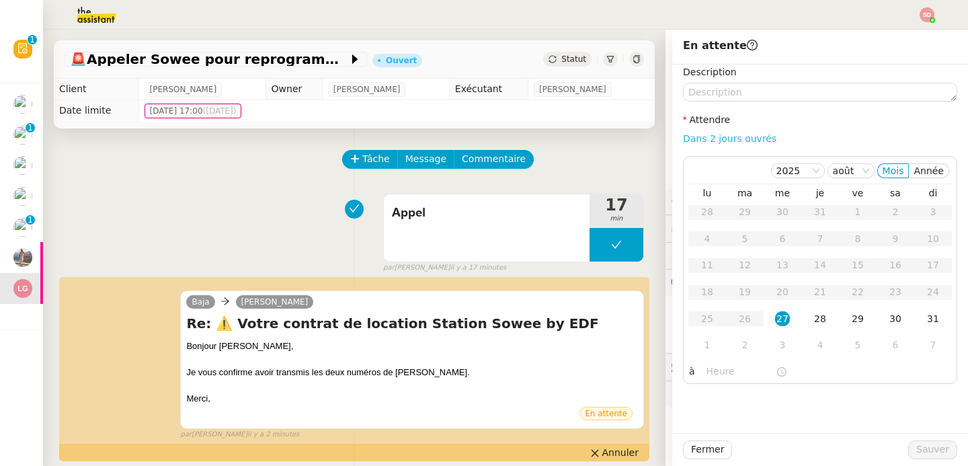
click at [714, 140] on link "Dans 2 jours ouvrés" at bounding box center [729, 138] width 93 height 11
type input "07:00"
click at [700, 345] on div "1" at bounding box center [707, 344] width 15 height 15
click at [908, 445] on button "Sauver" at bounding box center [932, 449] width 49 height 19
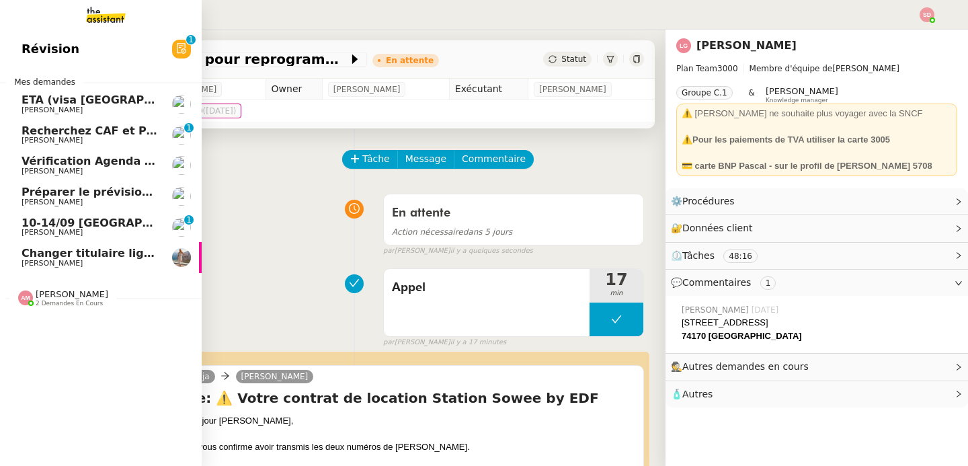
click at [42, 249] on span "Changer titulaire ligne EDF" at bounding box center [104, 253] width 165 height 13
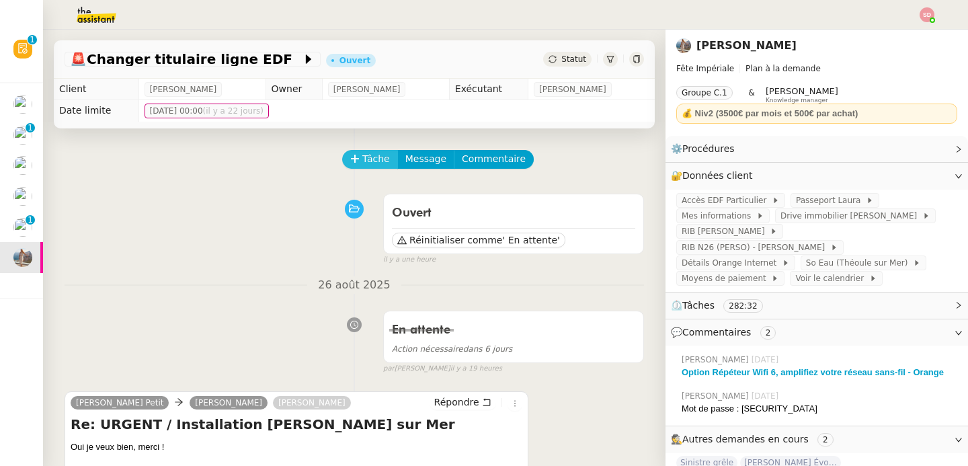
click at [358, 150] on button "Tâche" at bounding box center [370, 159] width 56 height 19
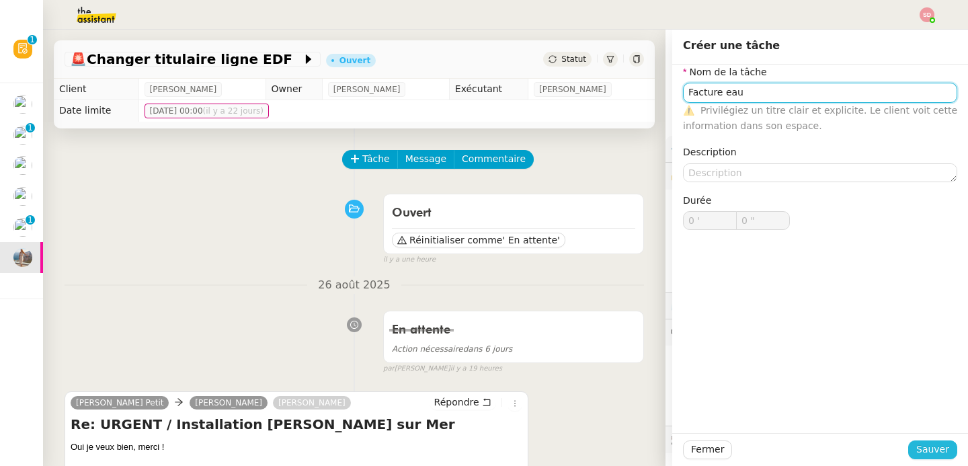
type input "Facture eau"
click at [925, 450] on span "Sauver" at bounding box center [932, 449] width 33 height 15
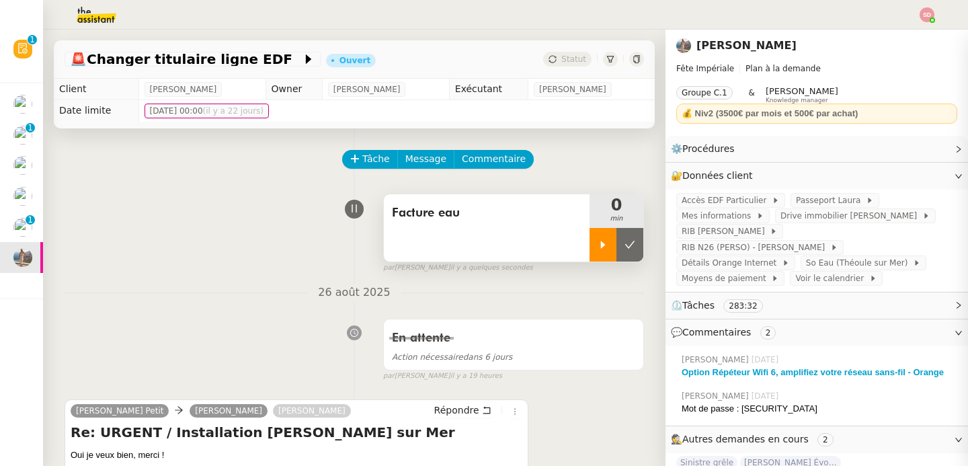
click at [589, 256] on div at bounding box center [602, 245] width 27 height 34
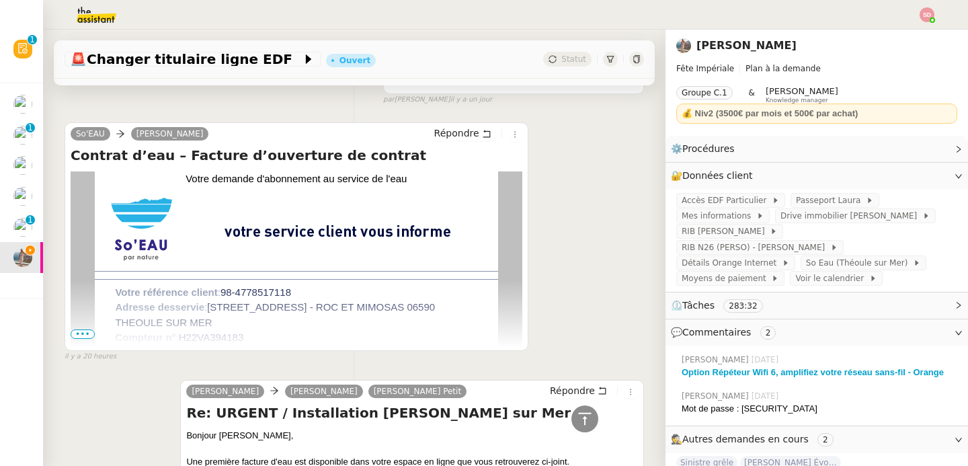
scroll to position [622, 0]
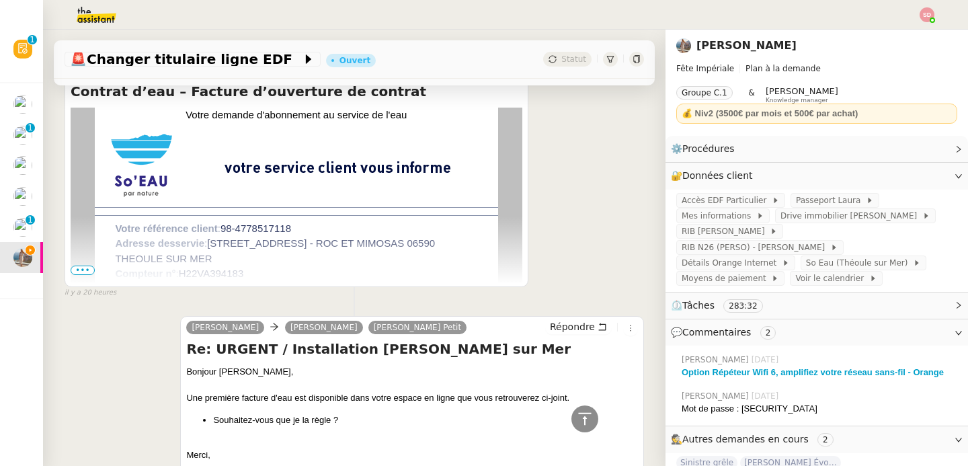
click at [81, 274] on span "•••" at bounding box center [83, 269] width 24 height 9
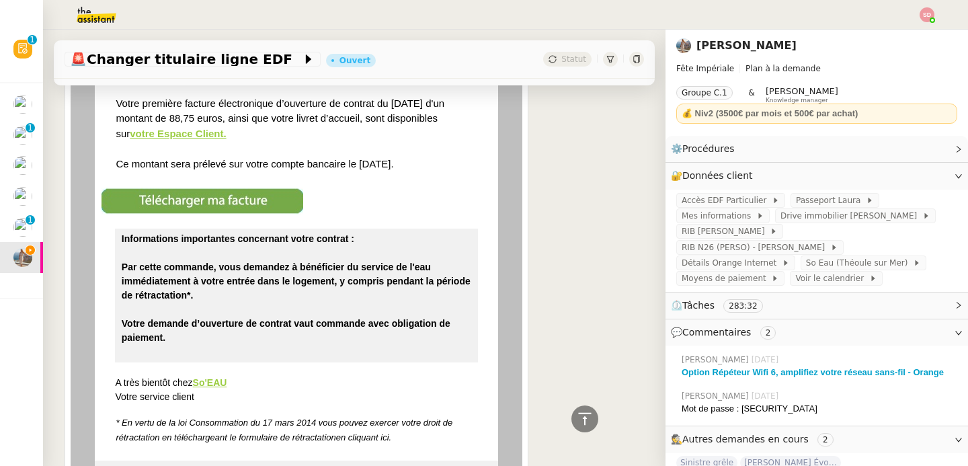
scroll to position [959, 0]
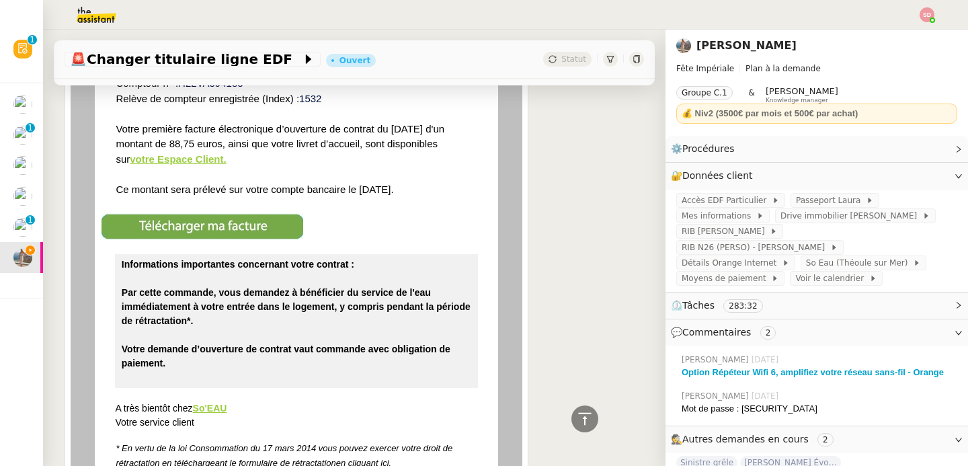
click at [257, 192] on td "Bonjour, Votre demande d’ouverture d’un contrat d’eau pour votre habitation a b…" at bounding box center [296, 91] width 362 height 243
copy td "Ce montant sera prélevé sur votre compte bancaire le 08/09/2025."
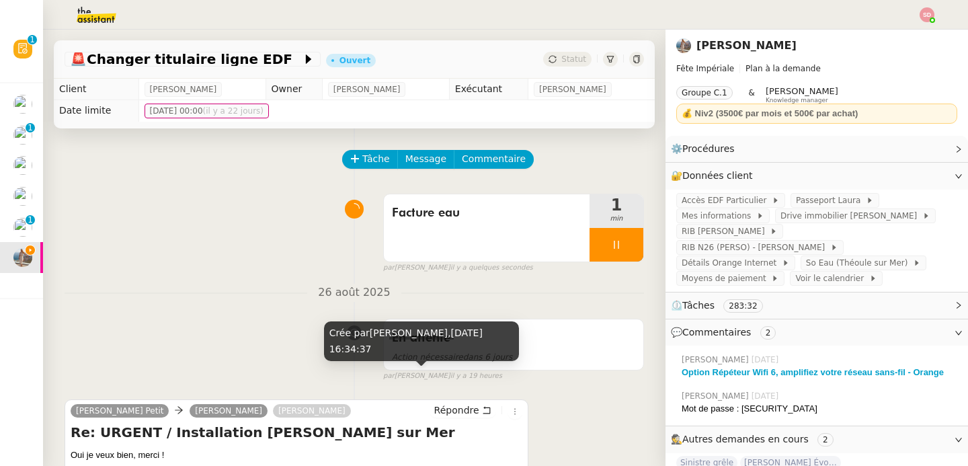
scroll to position [101, 0]
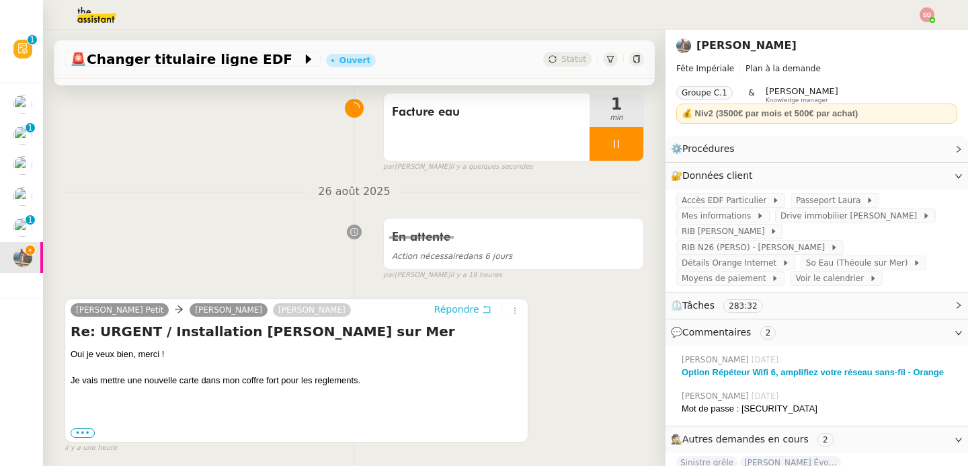
click at [443, 310] on span "Répondre" at bounding box center [456, 308] width 45 height 13
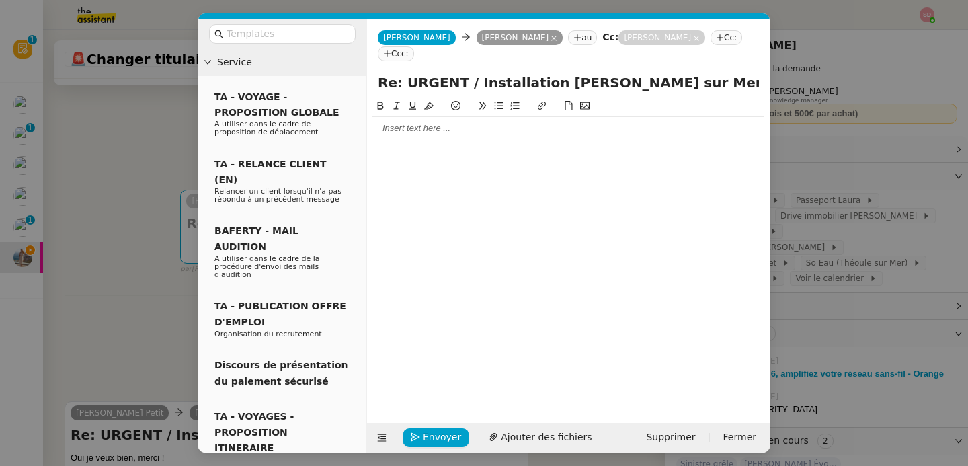
click at [416, 120] on div at bounding box center [568, 128] width 392 height 23
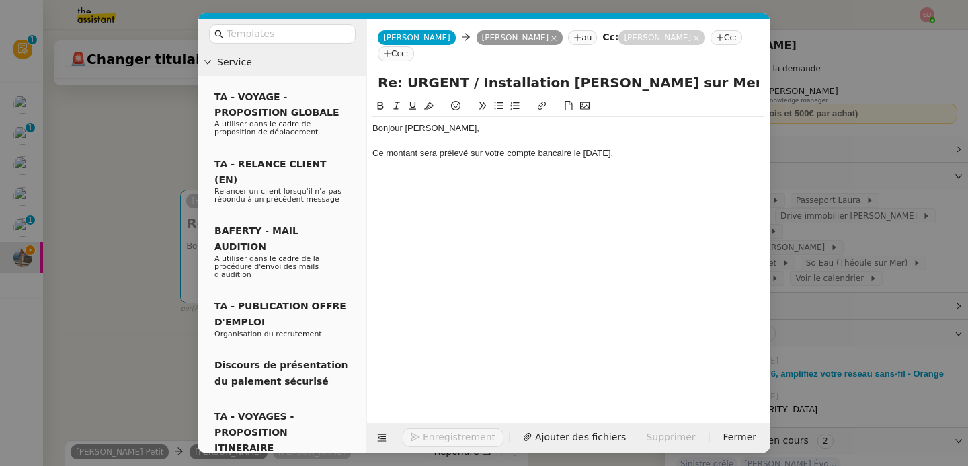
scroll to position [0, 0]
click at [378, 147] on div "Ce montant sera prélevé sur votre compte bancaire le 08/09/2025." at bounding box center [568, 153] width 392 height 12
click at [419, 147] on div "Le montant sera prélevé sur votre compte bancaire le 08/09/2025." at bounding box center [568, 153] width 392 height 12
click at [379, 442] on icon at bounding box center [381, 437] width 9 height 9
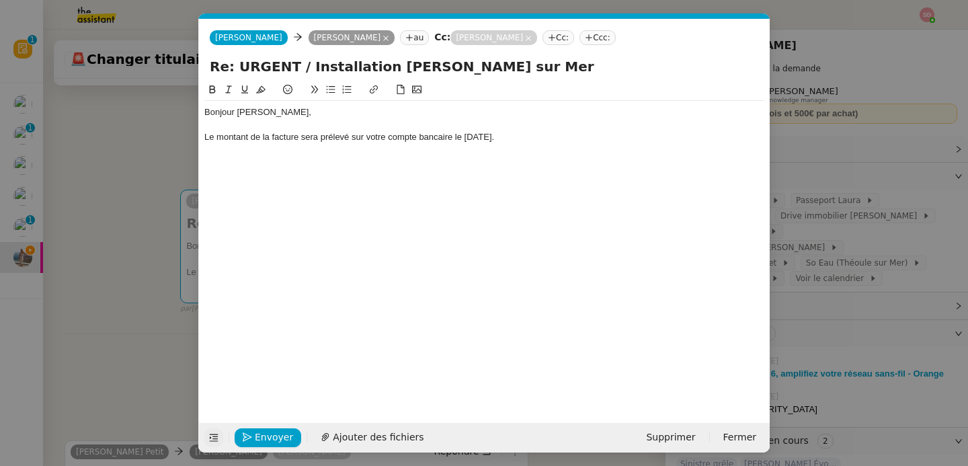
click at [322, 137] on div "Le montant de la facture sera prélevé sur votre compte bancaire le 08/09/2025." at bounding box center [484, 137] width 560 height 12
click at [579, 137] on div "Le montant de la facture sera directement prélevé sur votre compte bancaire le …" at bounding box center [484, 137] width 560 height 12
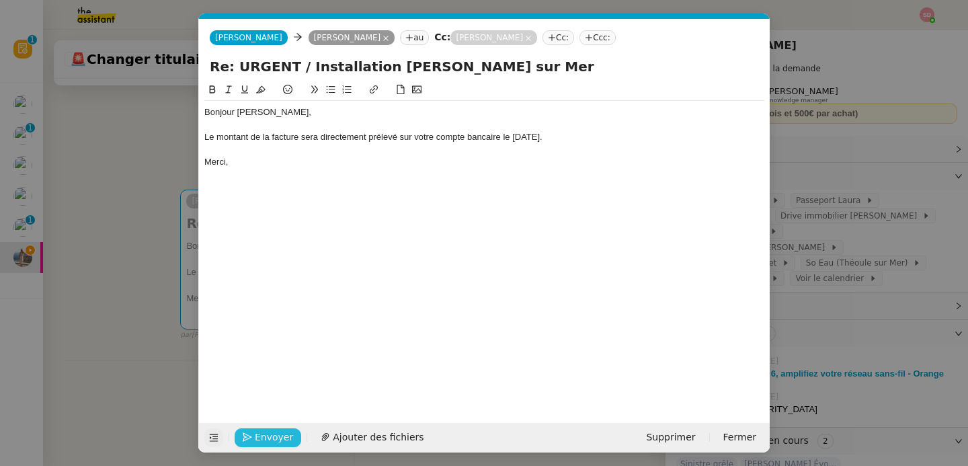
click at [251, 433] on icon "button" at bounding box center [247, 436] width 9 height 9
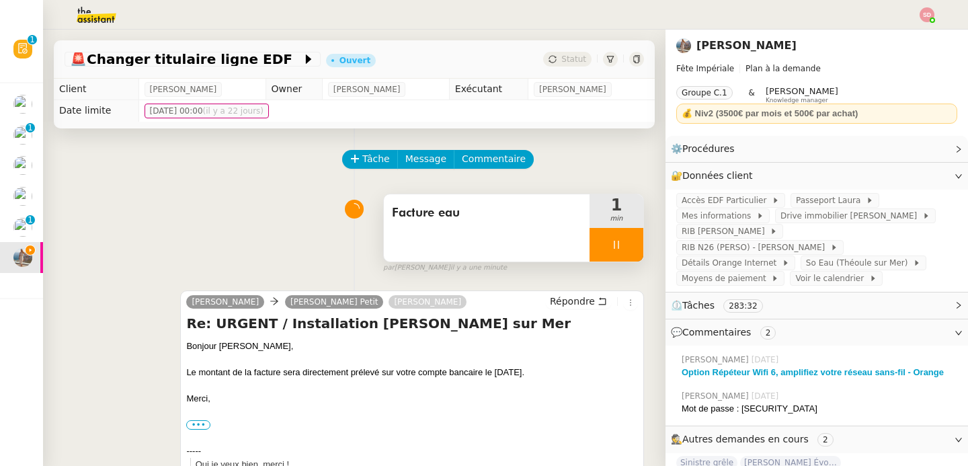
click at [614, 251] on div at bounding box center [616, 245] width 54 height 34
click at [616, 251] on button at bounding box center [629, 245] width 27 height 34
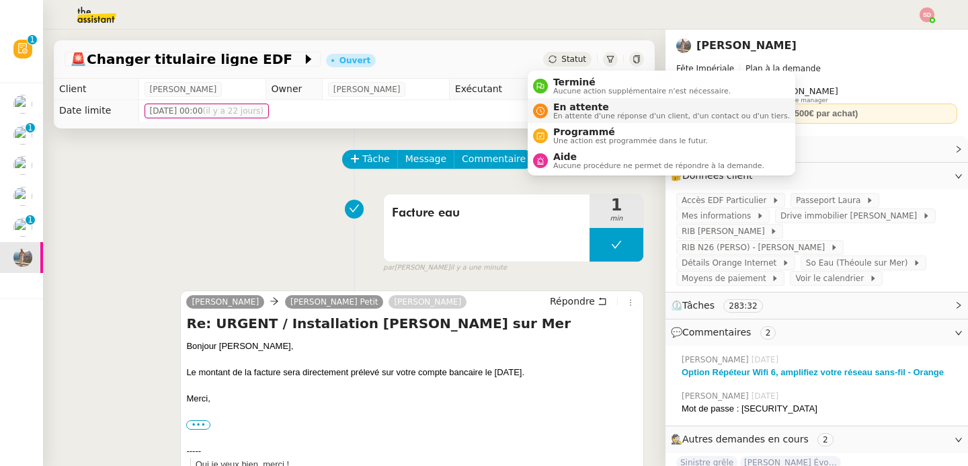
click at [556, 107] on span "En attente" at bounding box center [671, 106] width 237 height 11
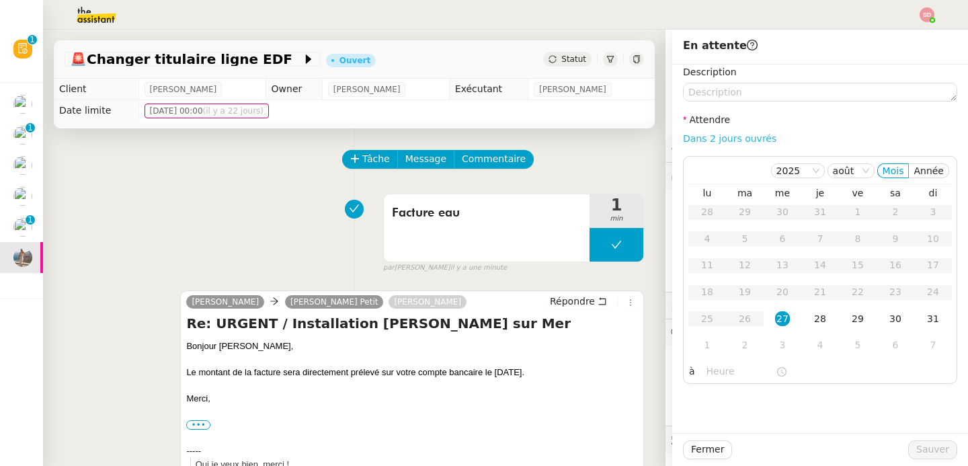
click at [745, 142] on link "Dans 2 jours ouvrés" at bounding box center [729, 138] width 93 height 11
type input "07:00"
click at [931, 455] on span "Sauver" at bounding box center [932, 449] width 33 height 15
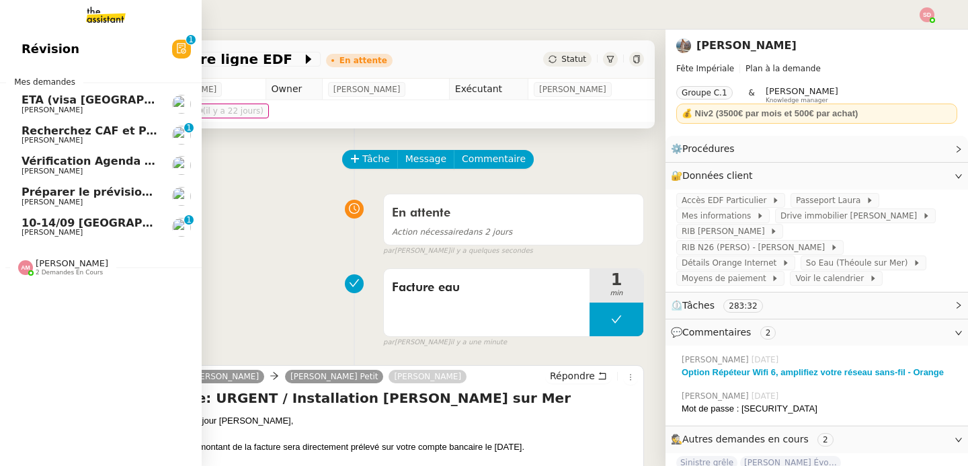
click at [113, 112] on span "Pascal Gauthier" at bounding box center [90, 110] width 136 height 8
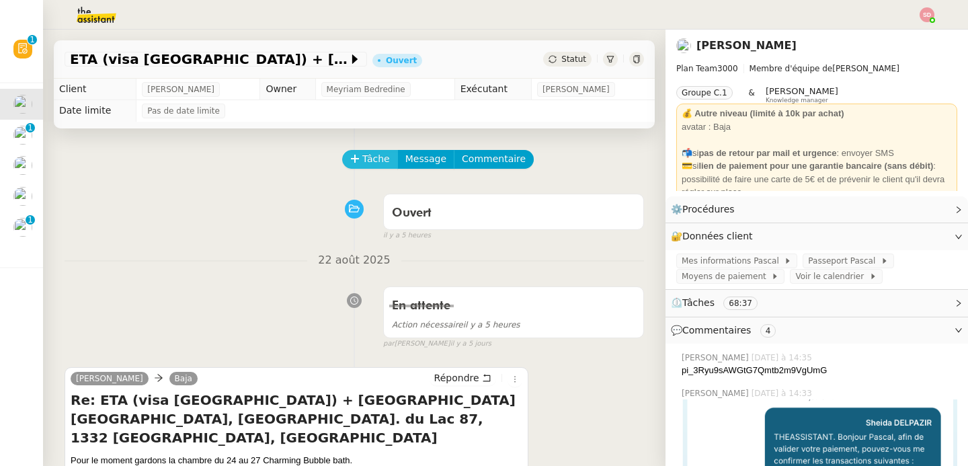
click at [362, 157] on span "Tâche" at bounding box center [376, 158] width 28 height 15
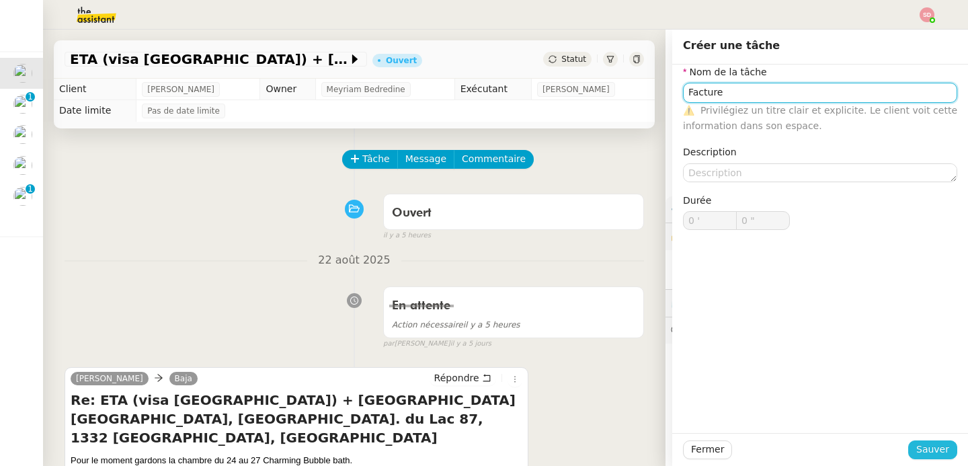
type input "Facture"
click at [917, 446] on span "Sauver" at bounding box center [932, 449] width 33 height 15
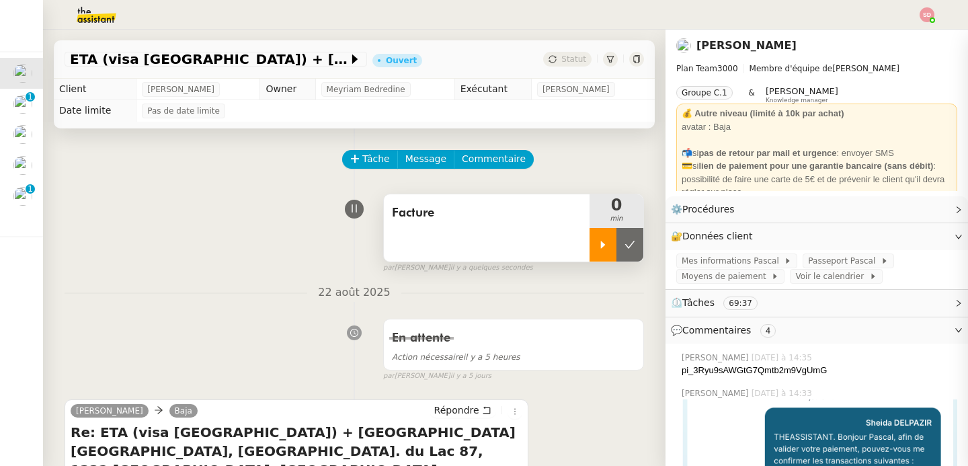
click at [597, 249] on icon at bounding box center [602, 244] width 11 height 11
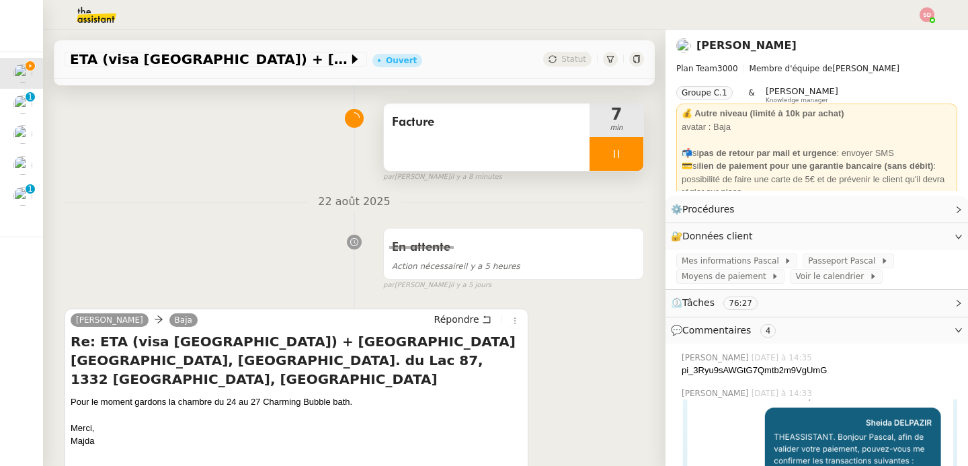
scroll to position [225, 0]
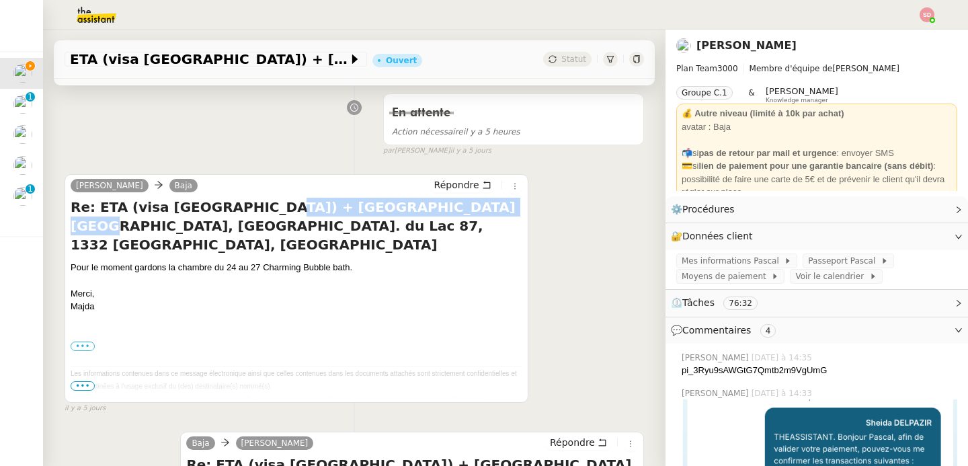
drag, startPoint x: 243, startPoint y: 208, endPoint x: 432, endPoint y: 204, distance: 188.9
click at [432, 204] on h4 "Re: ETA (visa UK) + réserver Hotel Martin's Château du Lac, Av. du Lac 87, 1332…" at bounding box center [297, 226] width 452 height 56
copy h4 "Hotel Martin's Château du Lac"
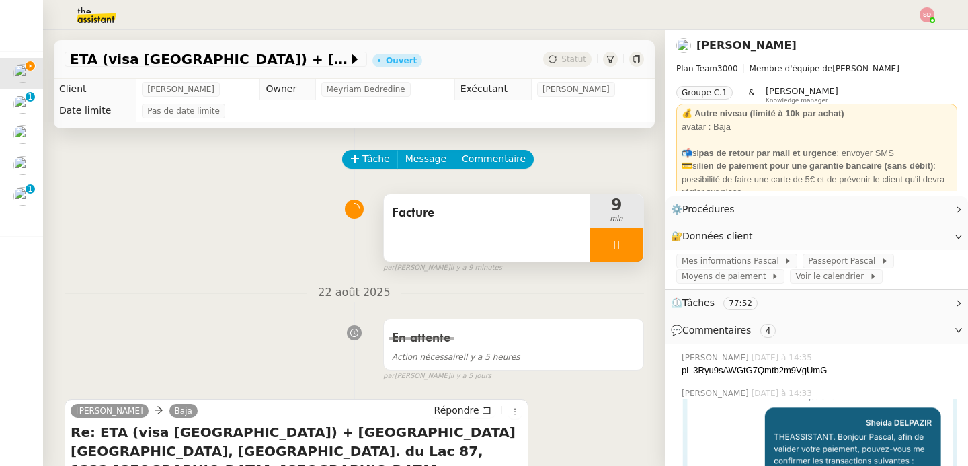
click at [611, 249] on icon at bounding box center [616, 244] width 11 height 11
click at [589, 250] on div at bounding box center [602, 245] width 27 height 34
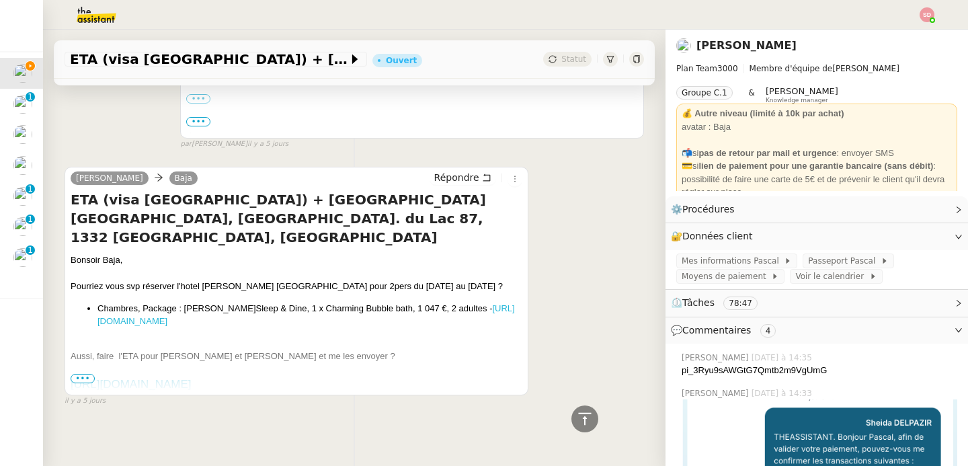
scroll to position [5043, 0]
click at [210, 302] on link "https://www.secure-hotel-booking.com/d-edge/Martin-s-Chateau-du-Lac/J137/fr-FR/…" at bounding box center [305, 314] width 417 height 24
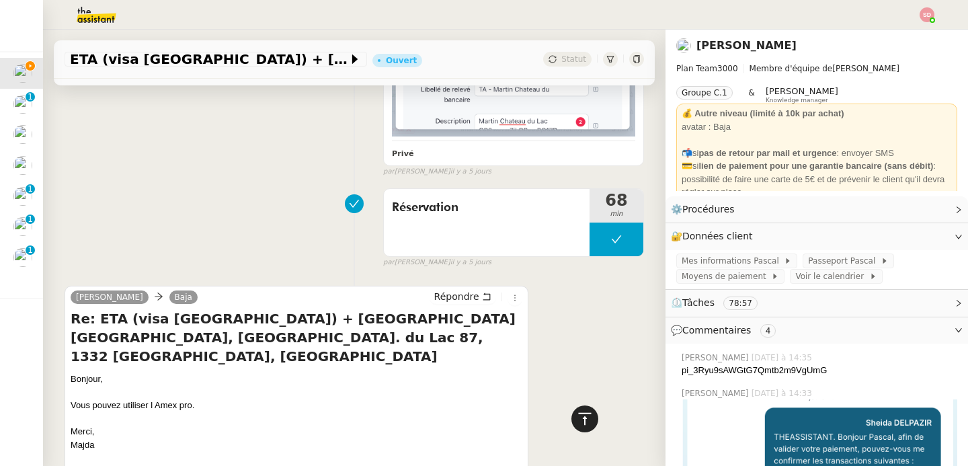
click at [579, 420] on icon at bounding box center [585, 419] width 16 height 16
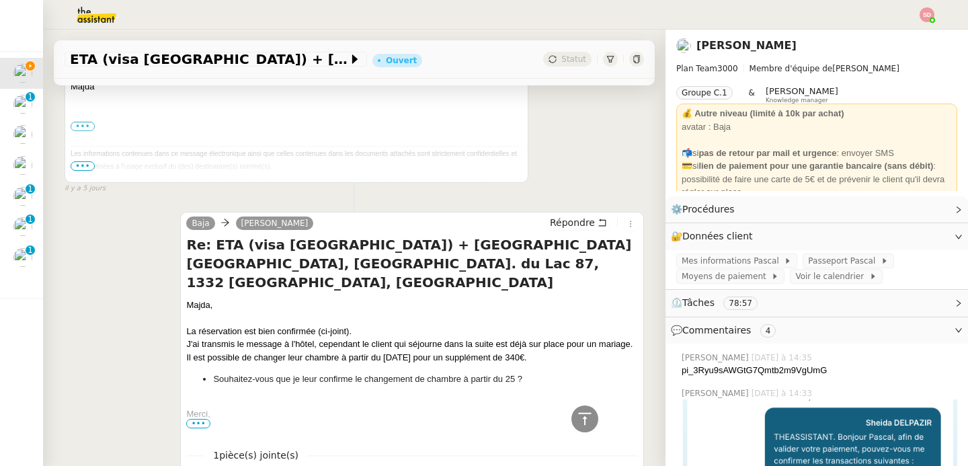
scroll to position [0, 0]
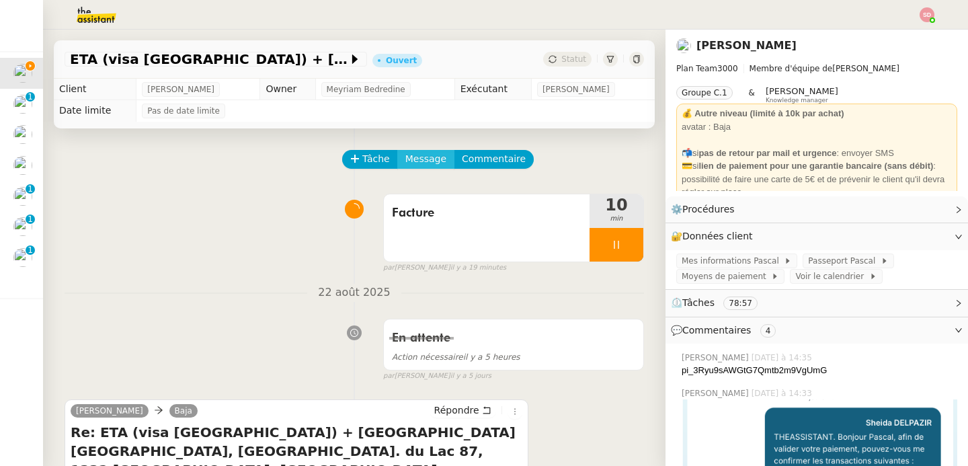
click at [405, 163] on span "Message" at bounding box center [425, 158] width 41 height 15
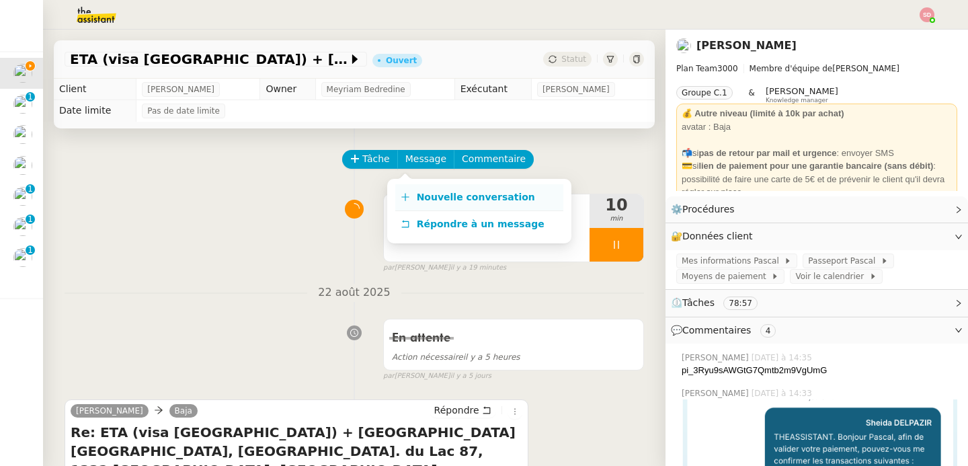
click at [399, 198] on link "Nouvelle conversation" at bounding box center [479, 197] width 168 height 27
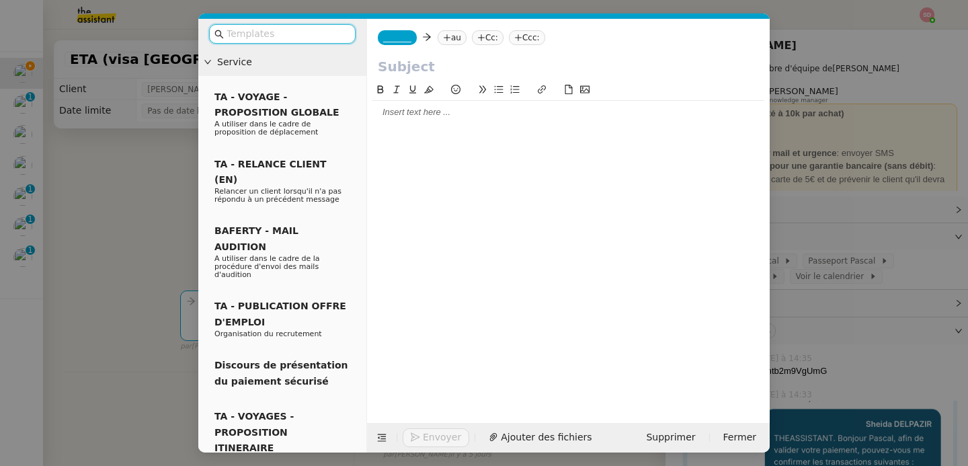
click at [396, 37] on span "_______" at bounding box center [397, 37] width 28 height 9
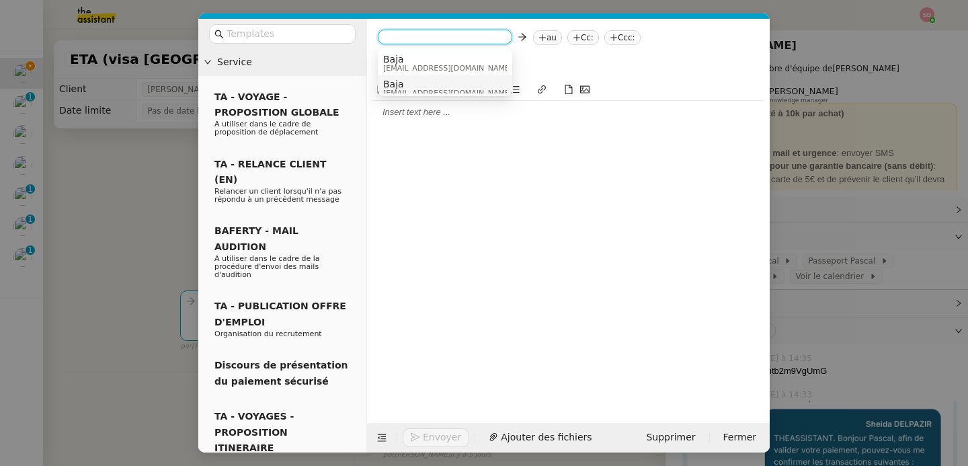
click at [411, 79] on span "Baja" at bounding box center [447, 84] width 129 height 11
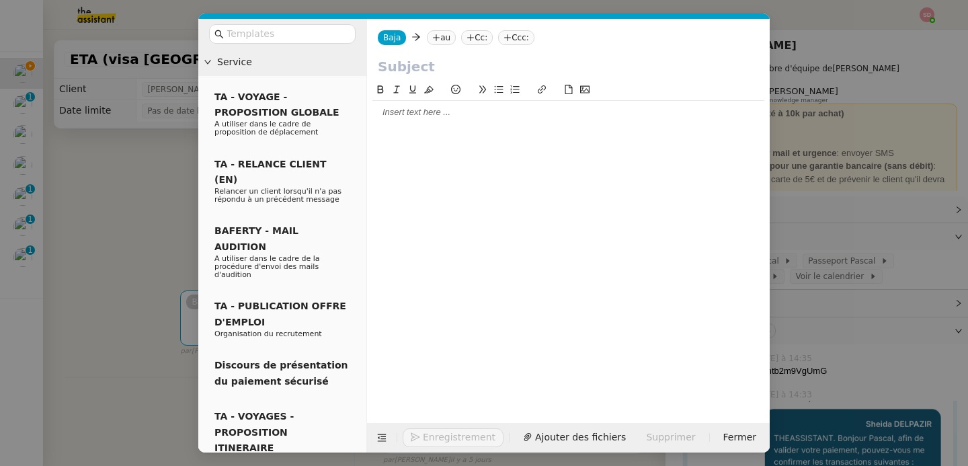
click at [444, 32] on nz-tag "au" at bounding box center [441, 37] width 29 height 15
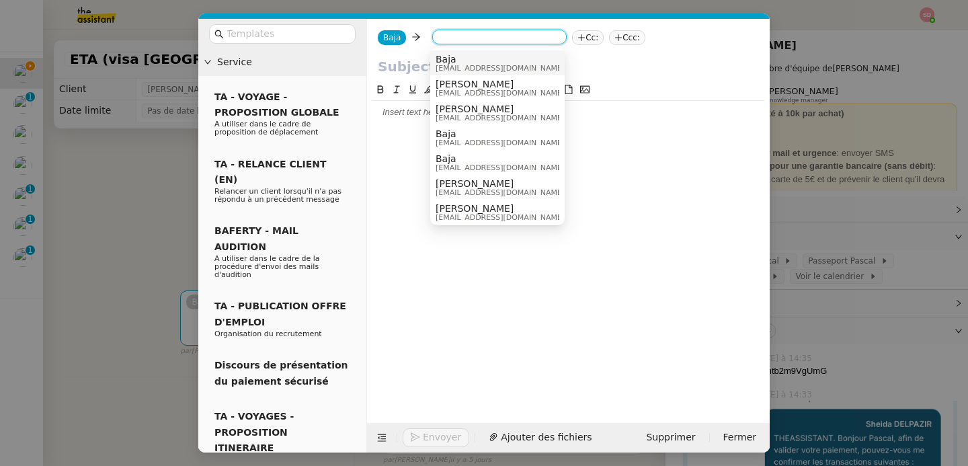
paste input "cdl@martinshotels.com"
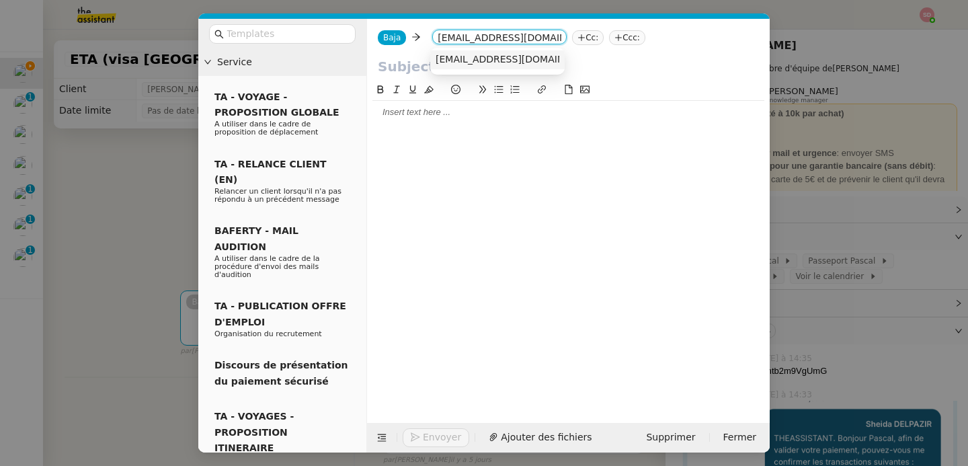
type input "cdl@martinshotels.com"
click at [478, 61] on span "cdl@martinshotels.com" at bounding box center [517, 59] width 165 height 11
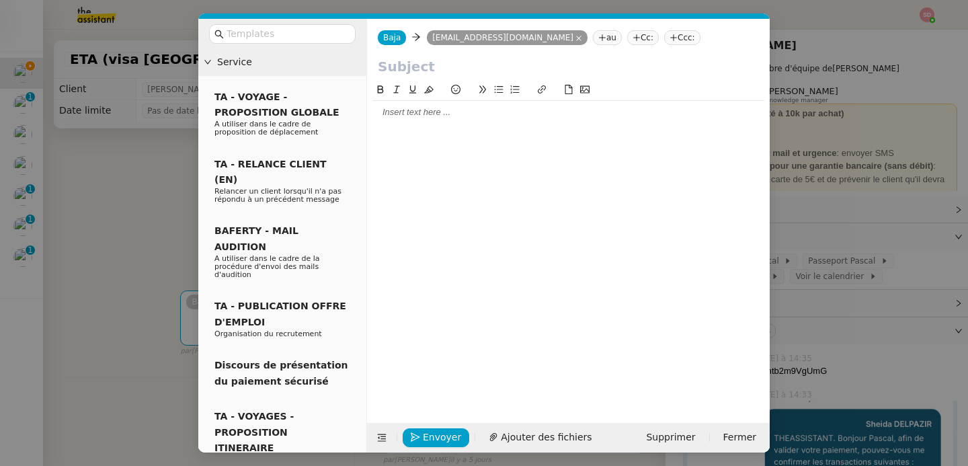
click at [472, 66] on input "text" at bounding box center [568, 66] width 381 height 20
type input "Facture Pascal Gauthier"
click at [415, 115] on div at bounding box center [568, 112] width 392 height 12
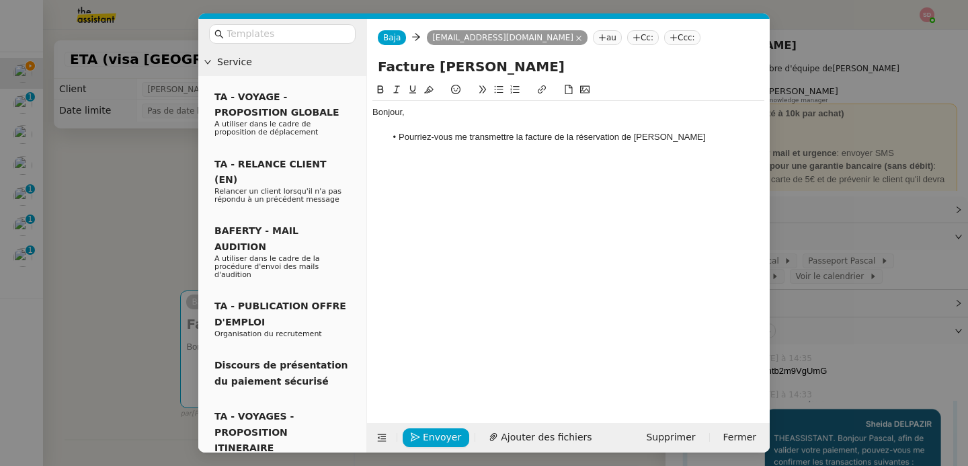
click at [155, 222] on nz-modal-container "Service TA - VOYAGE - PROPOSITION GLOBALE A utiliser dans le cadre de propositi…" at bounding box center [484, 233] width 968 height 466
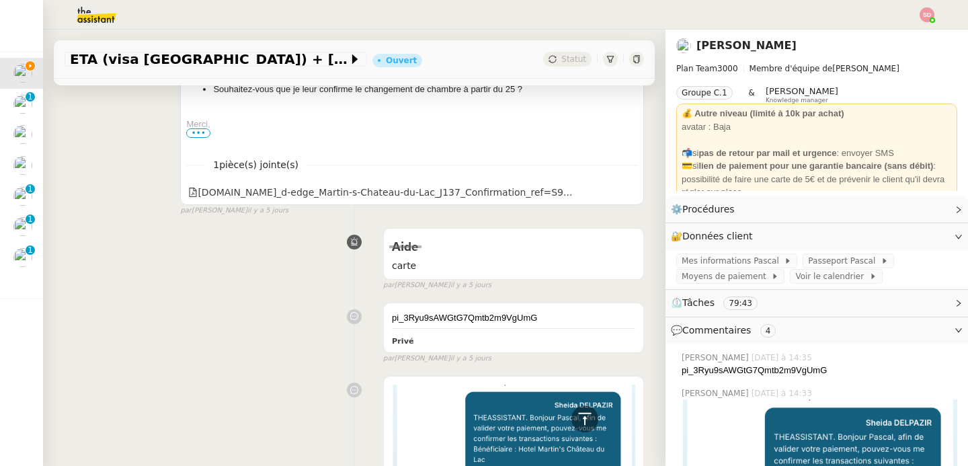
scroll to position [882, 0]
click at [301, 184] on div "secure-hotel-booking.com_d-edge_Martin-s-Chateau-du-Lac_J137_Confirmation_ref=S…" at bounding box center [380, 190] width 384 height 15
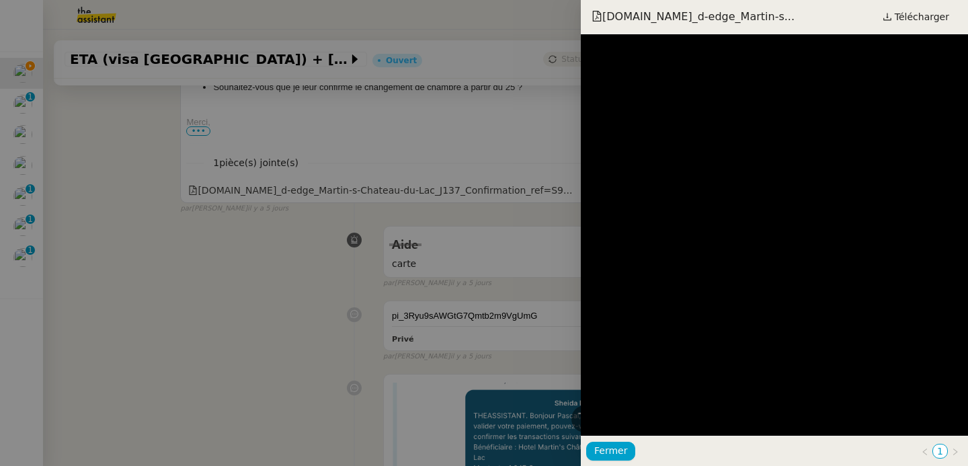
click at [931, 28] on div "secure-hotel-booking.com_d-edge_Martin-s... Télécharger" at bounding box center [774, 17] width 387 height 34
click at [929, 18] on span "Télécharger" at bounding box center [921, 16] width 54 height 17
click at [371, 183] on div at bounding box center [484, 233] width 968 height 466
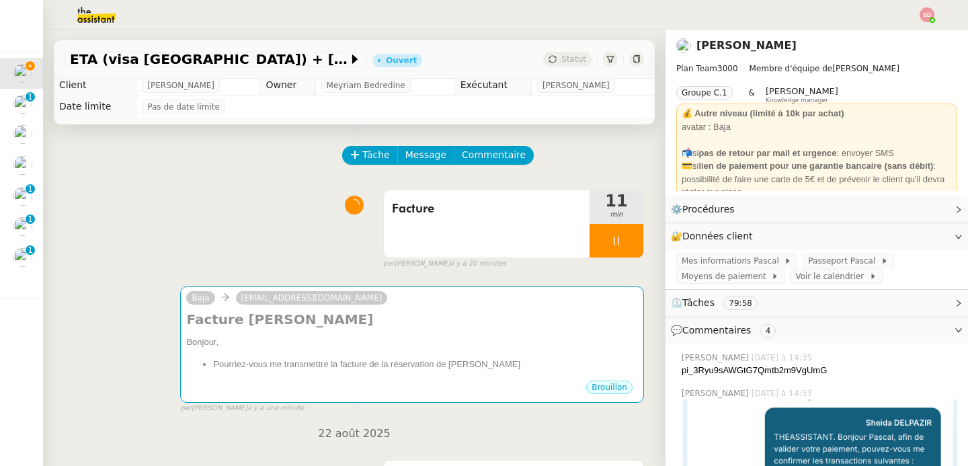
scroll to position [0, 0]
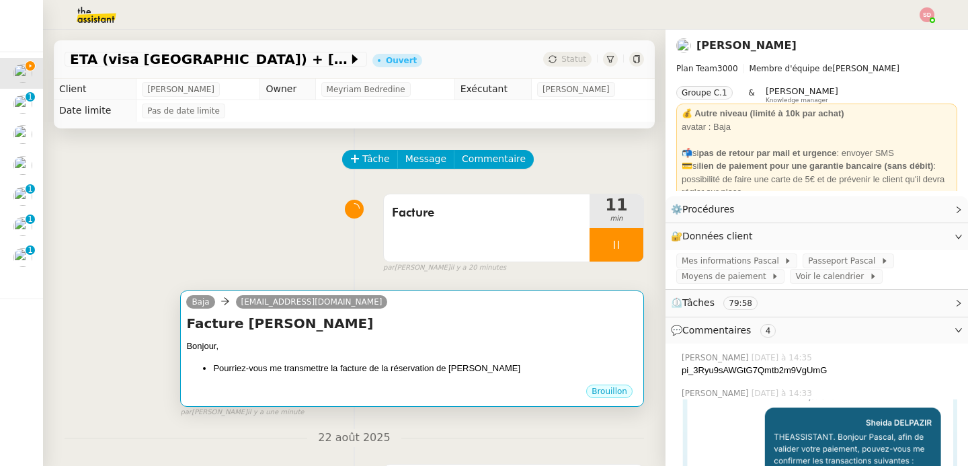
click at [454, 350] on div "Bonjour," at bounding box center [412, 345] width 452 height 13
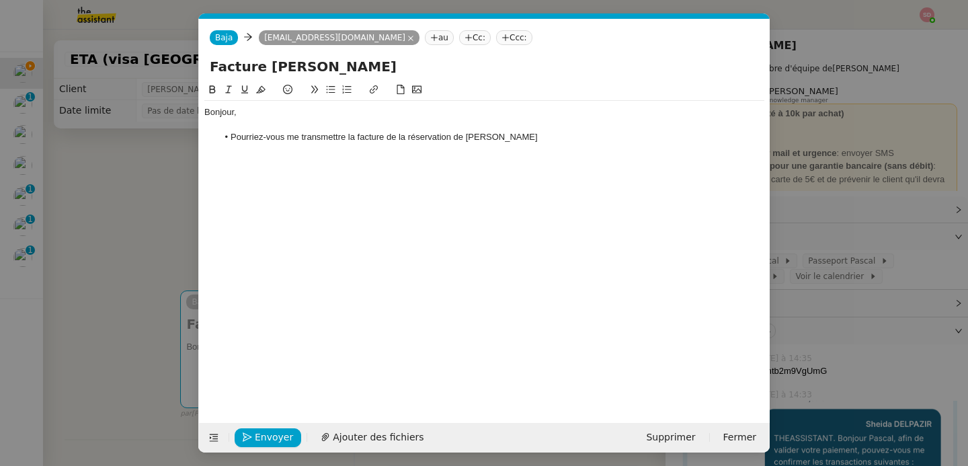
scroll to position [0, 28]
click at [580, 127] on div at bounding box center [484, 125] width 560 height 12
click at [563, 134] on li "Pourriez-vous me transmettre la facture de la réservation de Mr Pascal Gauthier" at bounding box center [491, 137] width 547 height 12
click at [260, 434] on span "Envoyer" at bounding box center [274, 436] width 38 height 15
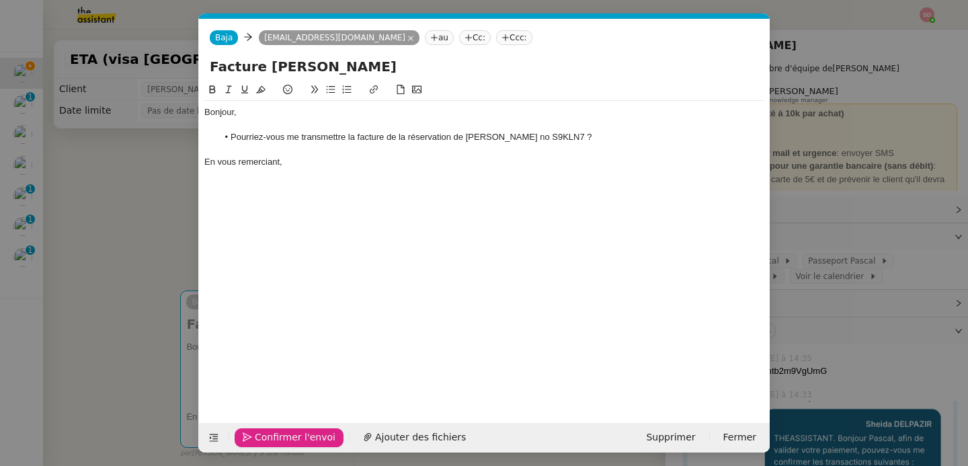
click at [260, 434] on span "Confirmer l'envoi" at bounding box center [295, 436] width 81 height 15
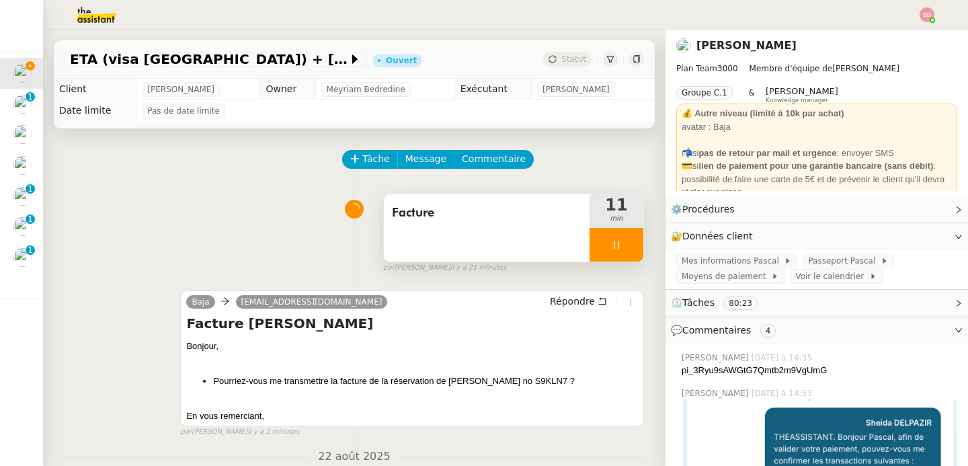
click at [606, 247] on div at bounding box center [616, 245] width 54 height 34
click at [616, 247] on button at bounding box center [629, 245] width 27 height 34
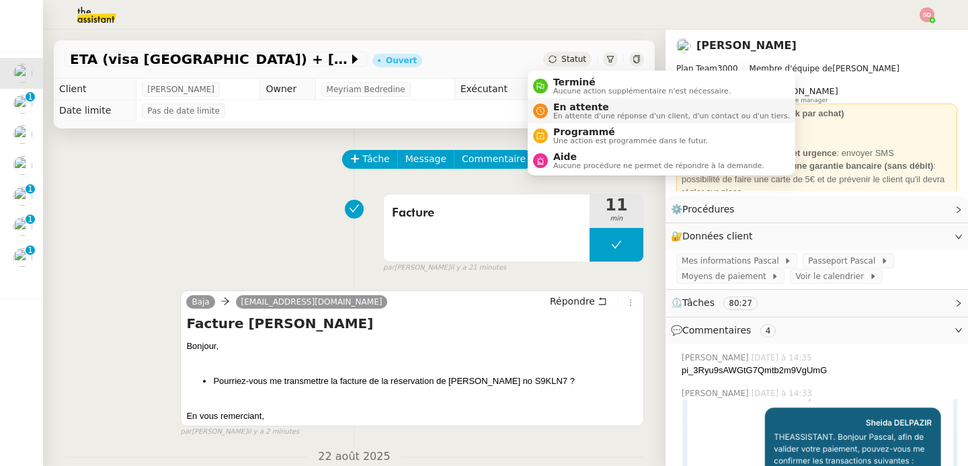
click at [538, 112] on icon at bounding box center [540, 111] width 8 height 8
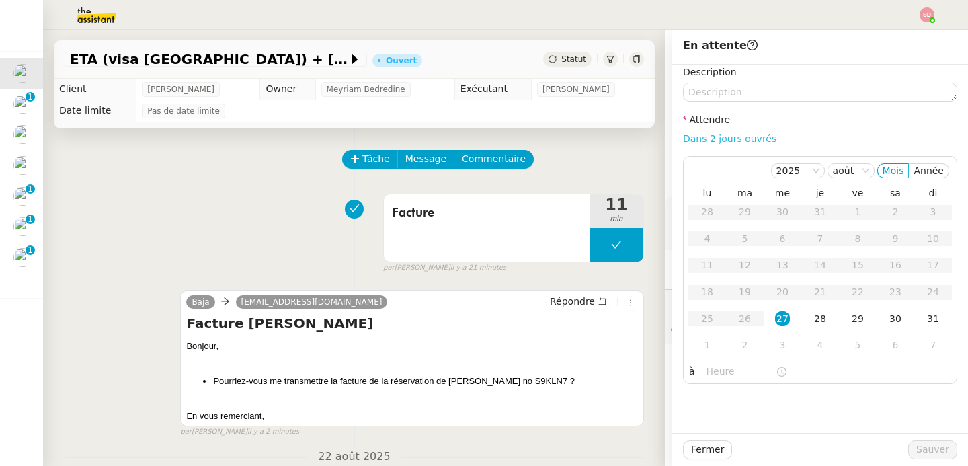
click at [728, 135] on link "Dans 2 jours ouvrés" at bounding box center [729, 138] width 93 height 11
type input "07:00"
click at [934, 442] on span "Sauver" at bounding box center [932, 449] width 33 height 15
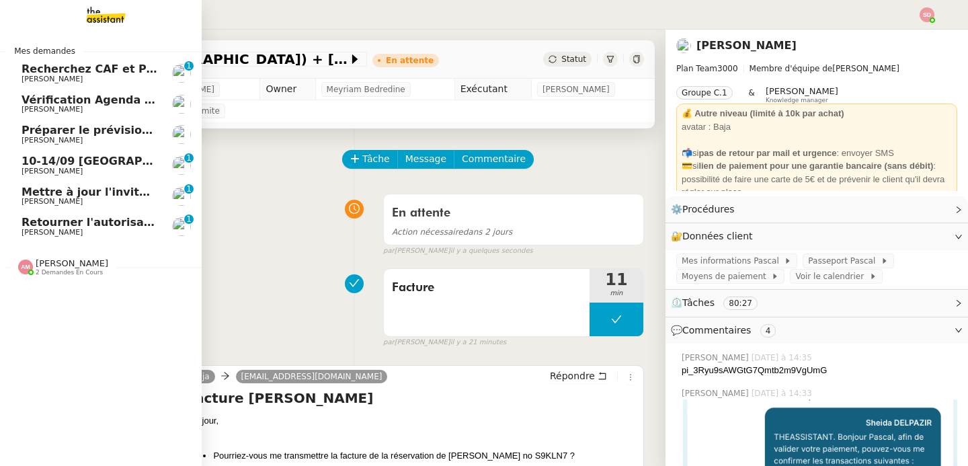
click at [73, 221] on span "Retourner l'autorisation de prélèvement signée" at bounding box center [166, 222] width 289 height 13
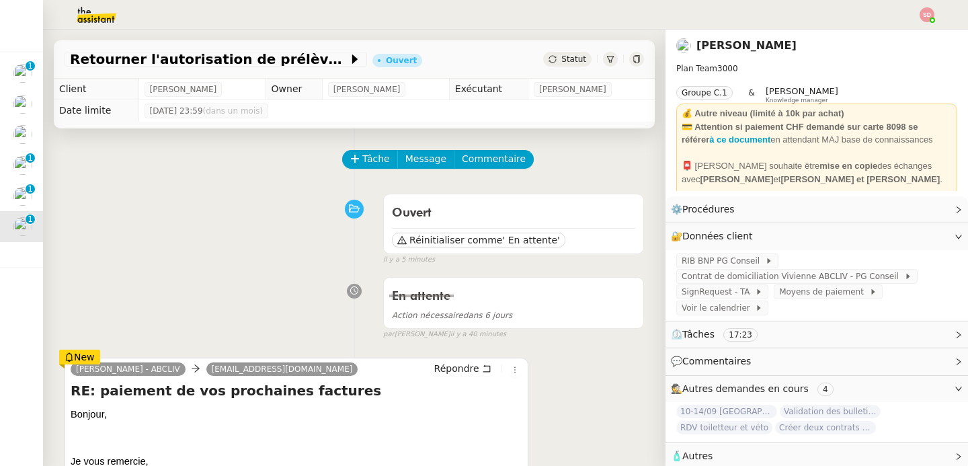
scroll to position [249, 0]
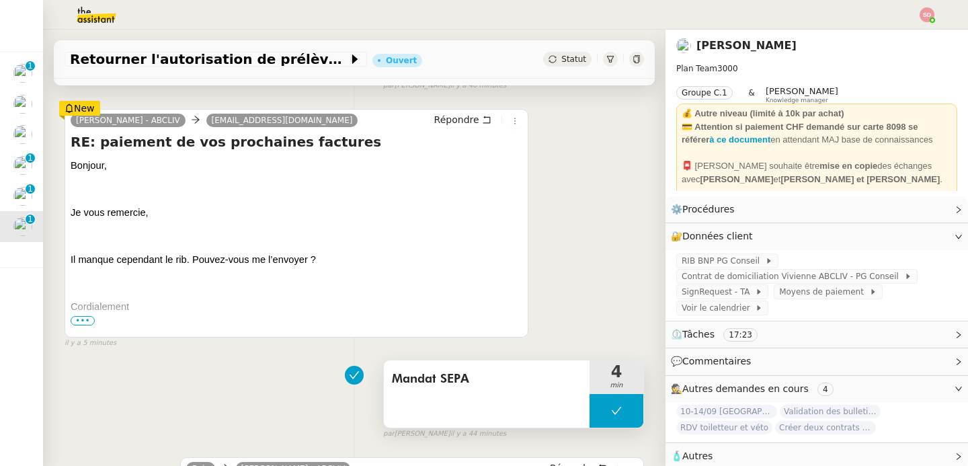
click at [589, 420] on button at bounding box center [616, 411] width 54 height 34
click at [589, 420] on div at bounding box center [602, 411] width 27 height 34
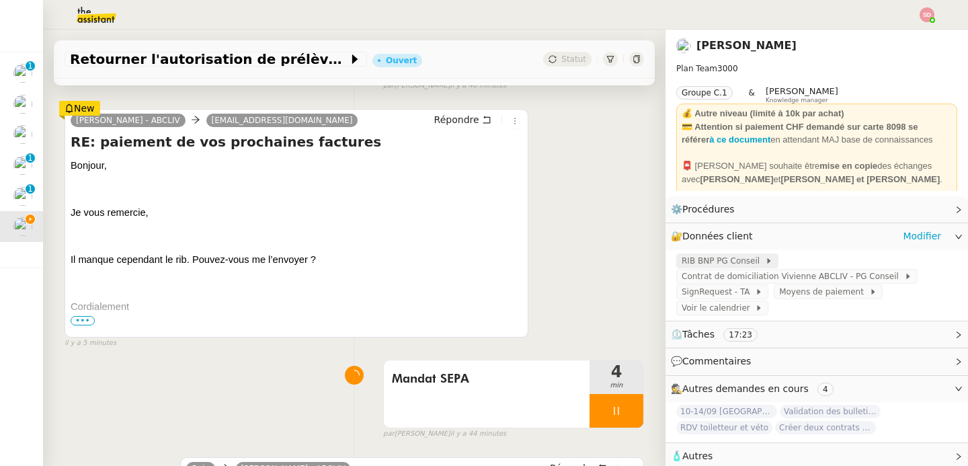
click at [706, 263] on span "RIB BNP PG Conseil" at bounding box center [722, 260] width 83 height 13
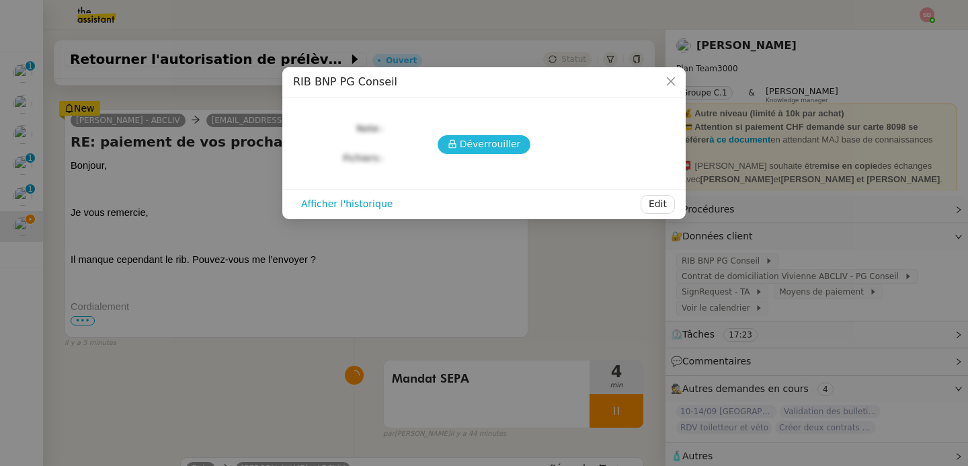
click at [497, 137] on span "Déverrouiller" at bounding box center [490, 143] width 61 height 15
click at [421, 243] on nz-modal-container "RIB BNP PG Conseil Déverrouiller Note Fichiers Upload Afficher l'historique Edit" at bounding box center [484, 233] width 968 height 466
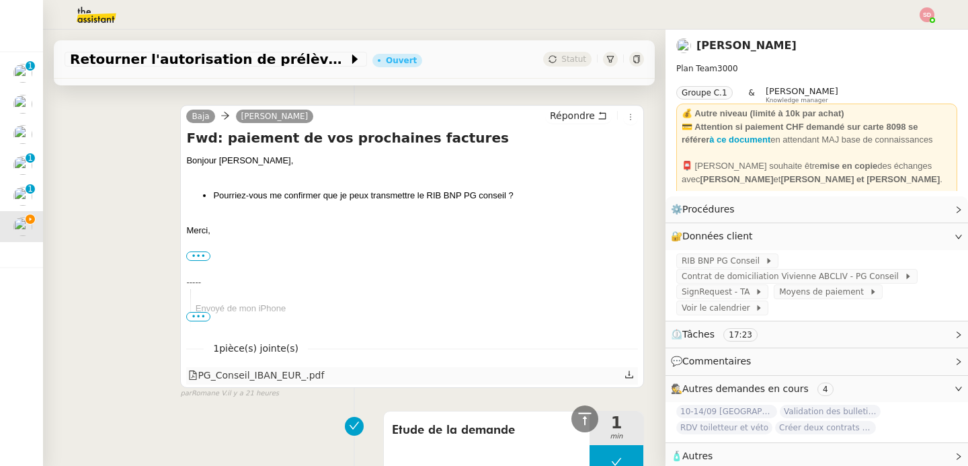
scroll to position [1592, 0]
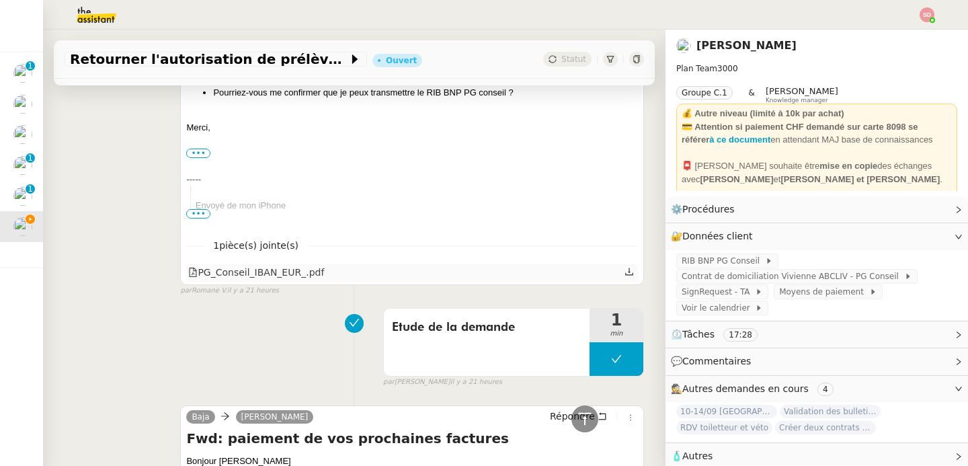
click at [286, 269] on div "PG_Conseil_IBAN_EUR_.pdf" at bounding box center [256, 272] width 136 height 15
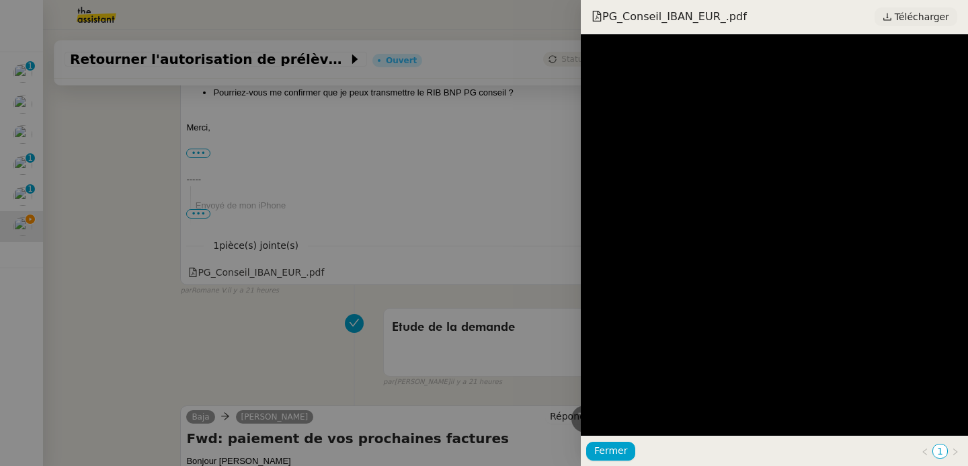
click at [935, 11] on span "Télécharger" at bounding box center [921, 16] width 54 height 17
click at [164, 282] on div at bounding box center [484, 233] width 968 height 466
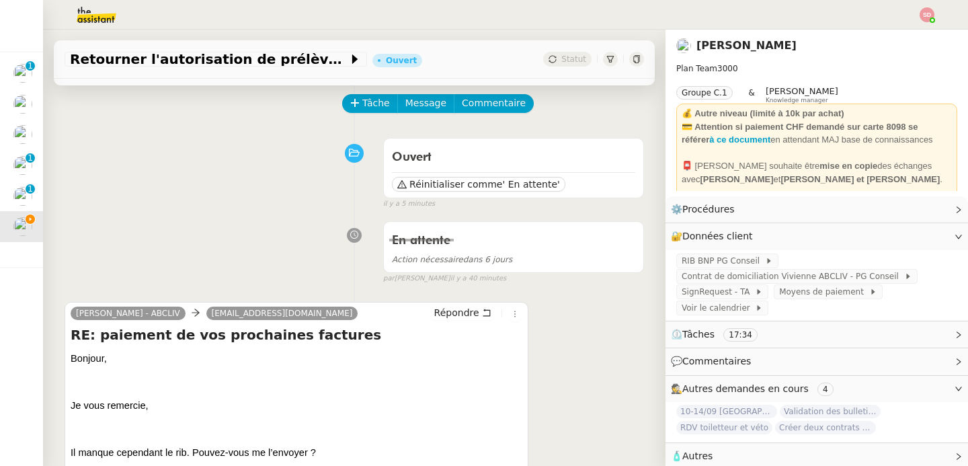
scroll to position [122, 0]
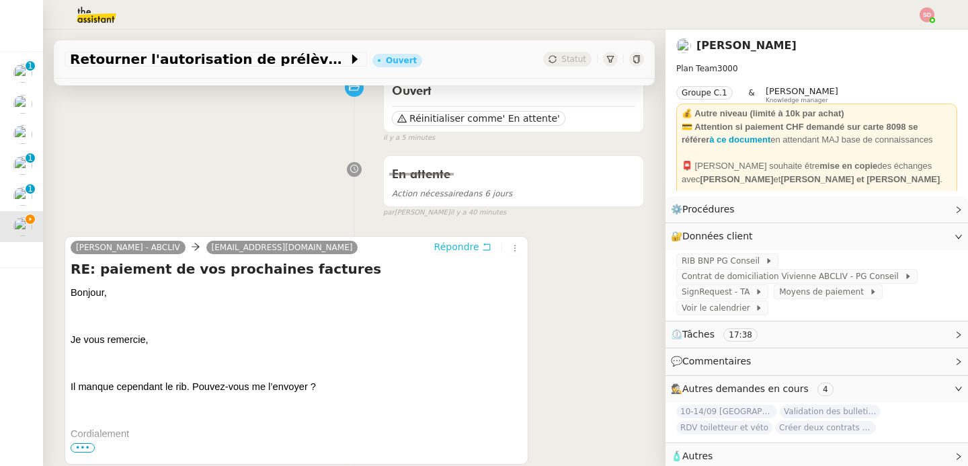
click at [454, 241] on span "Répondre" at bounding box center [456, 246] width 45 height 13
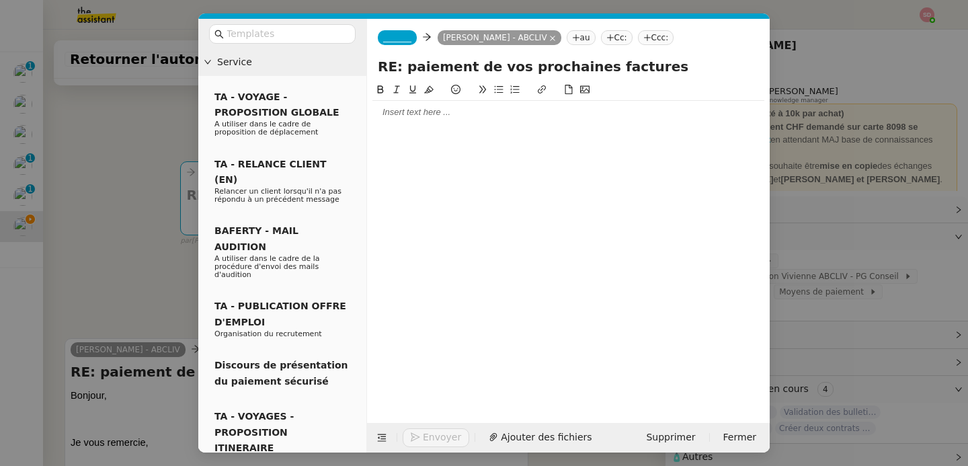
click at [406, 114] on div at bounding box center [568, 112] width 392 height 12
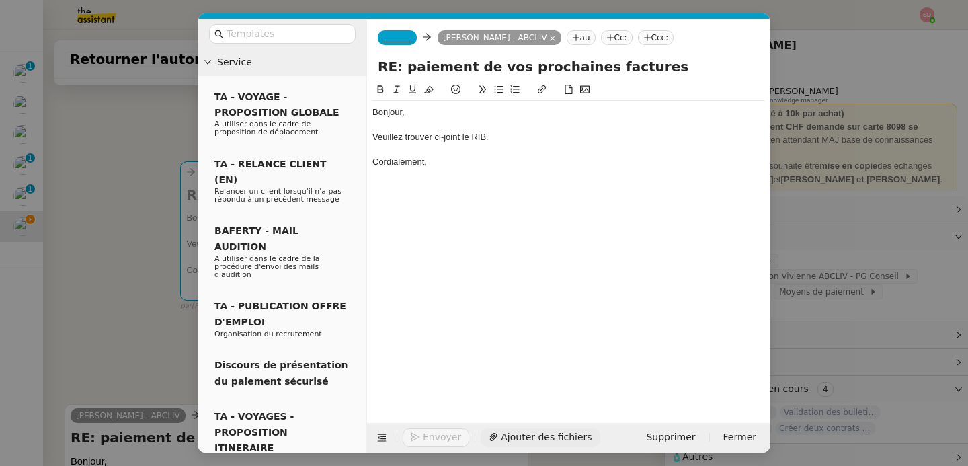
click at [503, 437] on span "Ajouter des fichiers" at bounding box center [546, 436] width 91 height 15
click at [411, 41] on span "_______" at bounding box center [397, 37] width 28 height 9
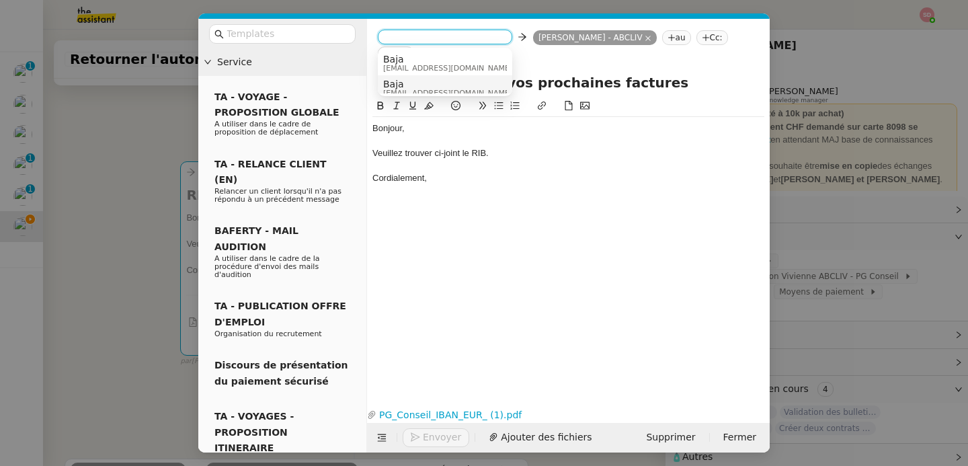
click at [416, 87] on span "Baja" at bounding box center [447, 84] width 129 height 11
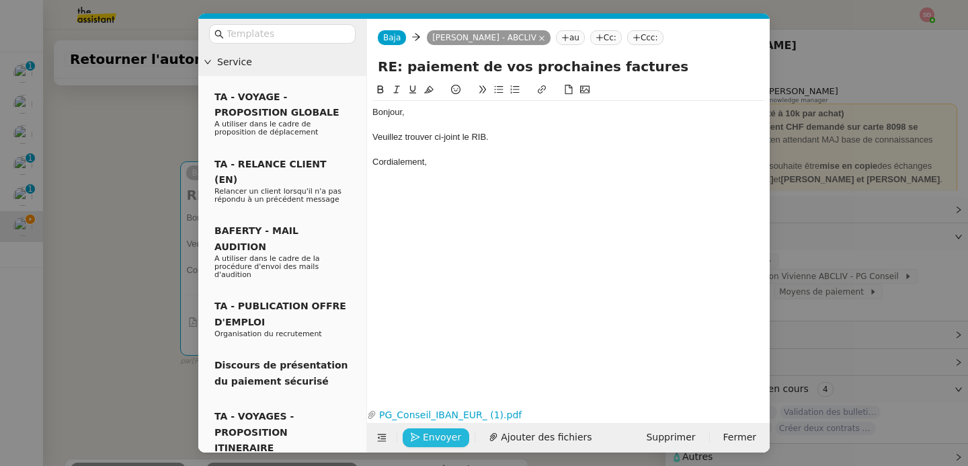
click at [423, 442] on span "Envoyer" at bounding box center [442, 436] width 38 height 15
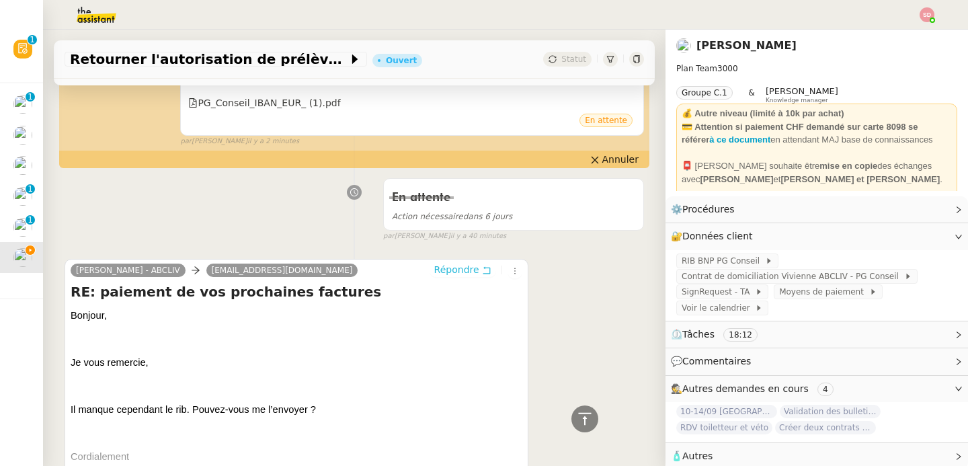
scroll to position [623, 0]
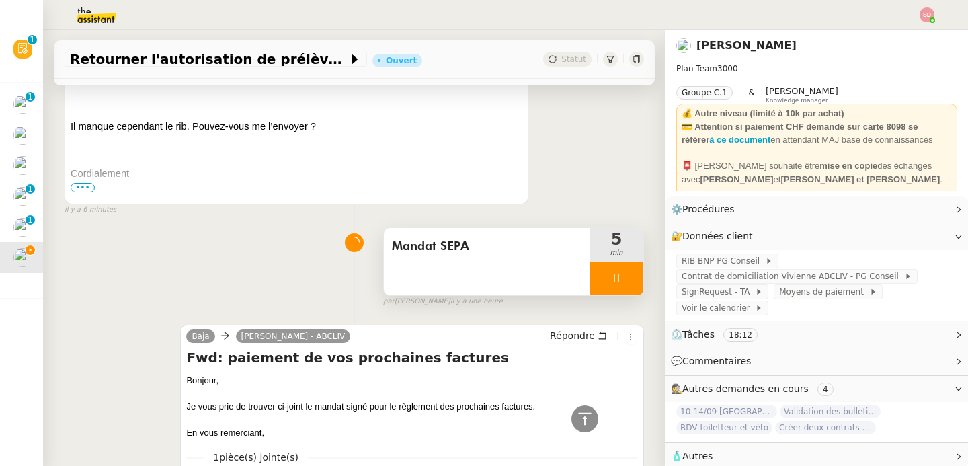
click at [609, 284] on div at bounding box center [616, 278] width 54 height 34
click at [616, 284] on button at bounding box center [629, 278] width 27 height 34
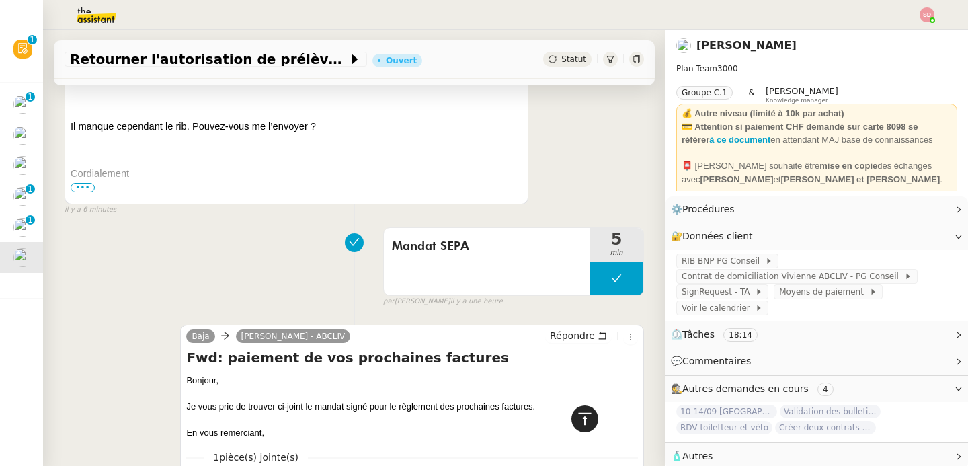
click at [583, 421] on div at bounding box center [584, 418] width 27 height 27
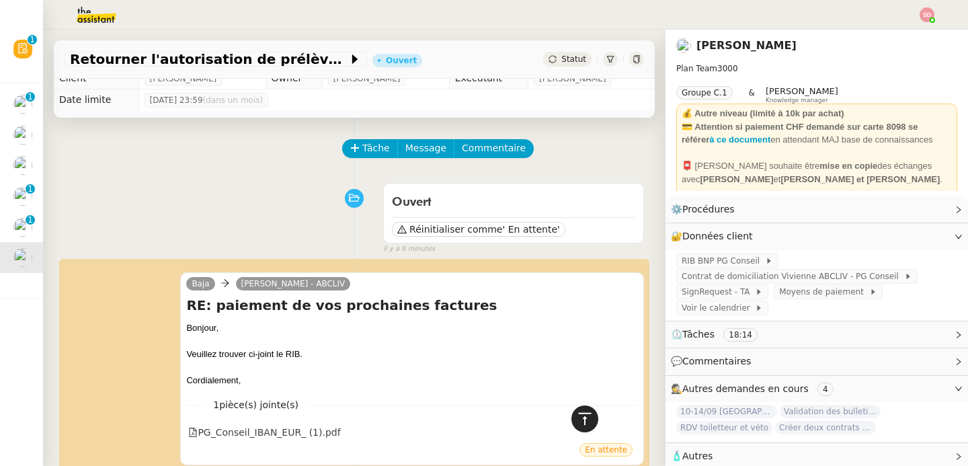
scroll to position [0, 0]
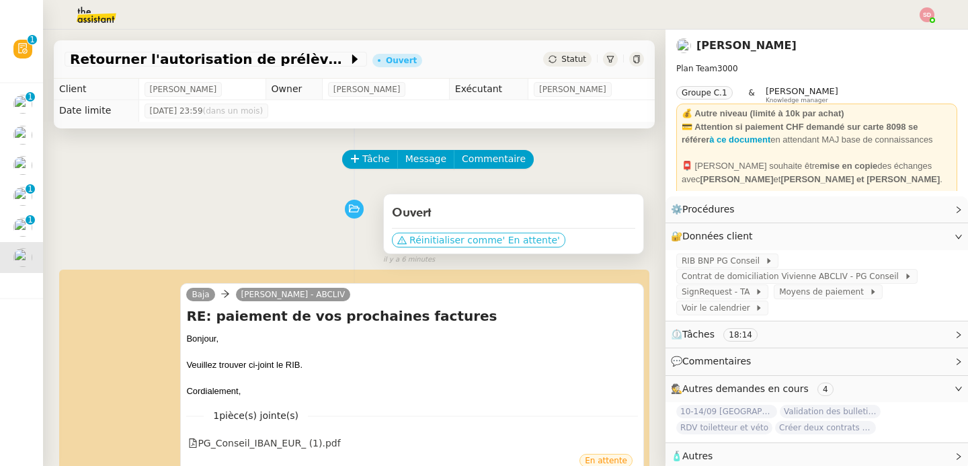
click at [527, 240] on span "' En attente'" at bounding box center [530, 239] width 57 height 13
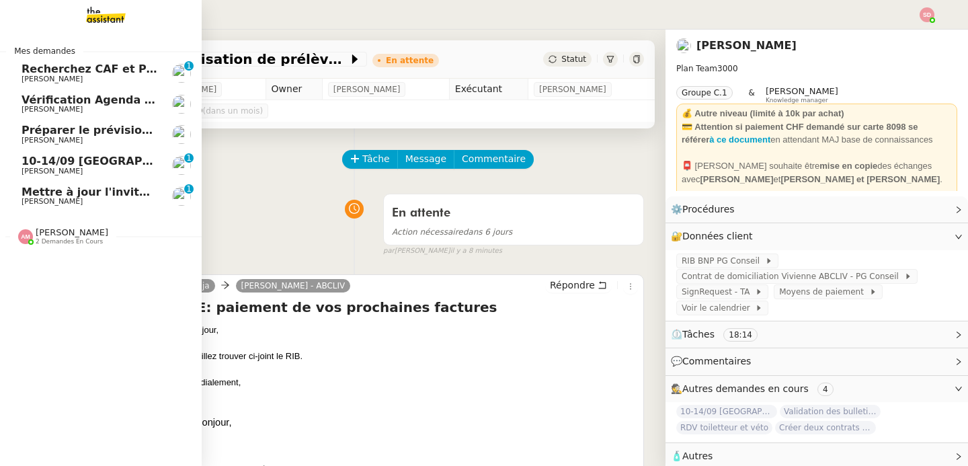
click at [46, 198] on span "[PERSON_NAME]" at bounding box center [52, 201] width 61 height 9
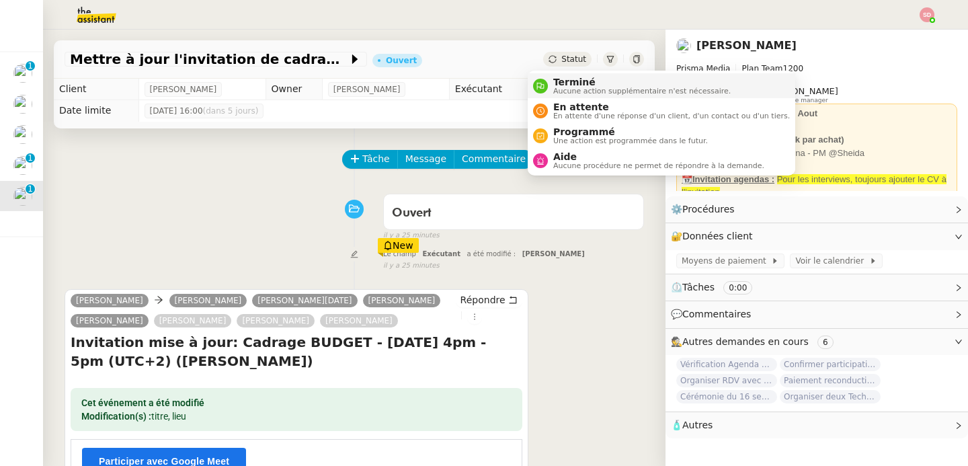
click at [541, 87] on icon at bounding box center [540, 85] width 7 height 7
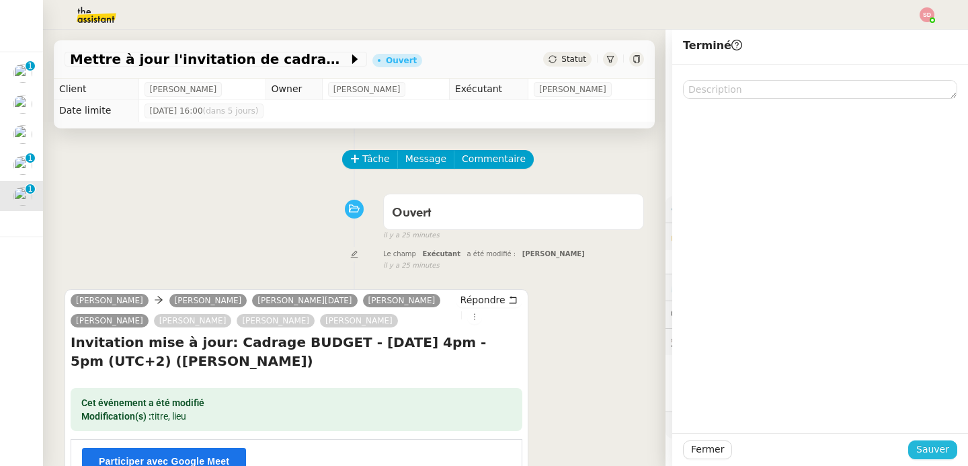
click at [916, 450] on span "Sauver" at bounding box center [932, 449] width 33 height 15
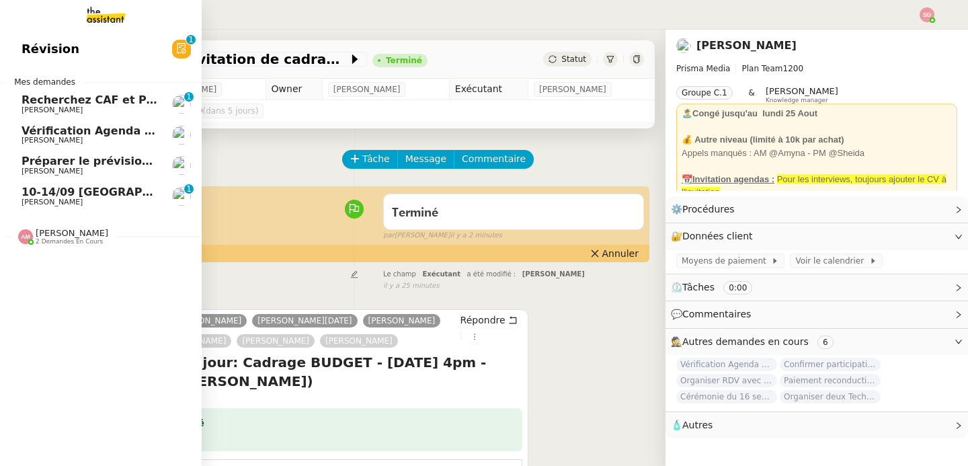
click at [178, 198] on img at bounding box center [181, 196] width 19 height 19
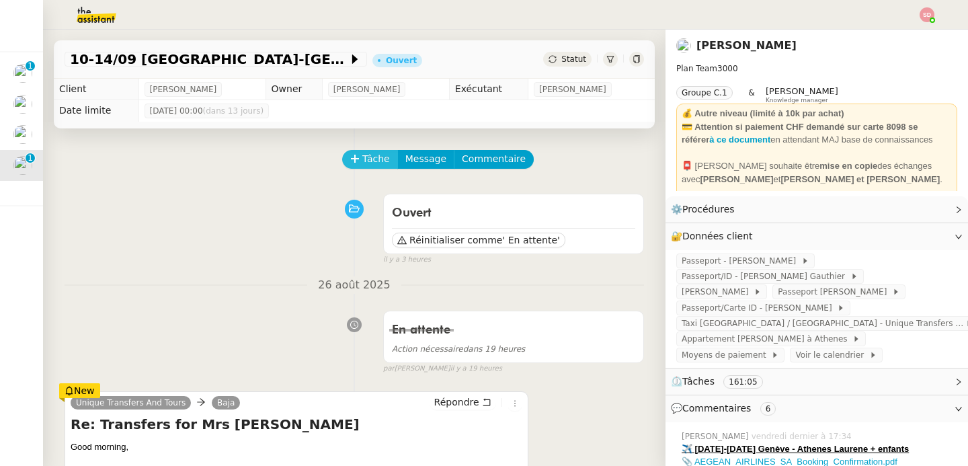
click at [362, 164] on span "Tâche" at bounding box center [376, 158] width 28 height 15
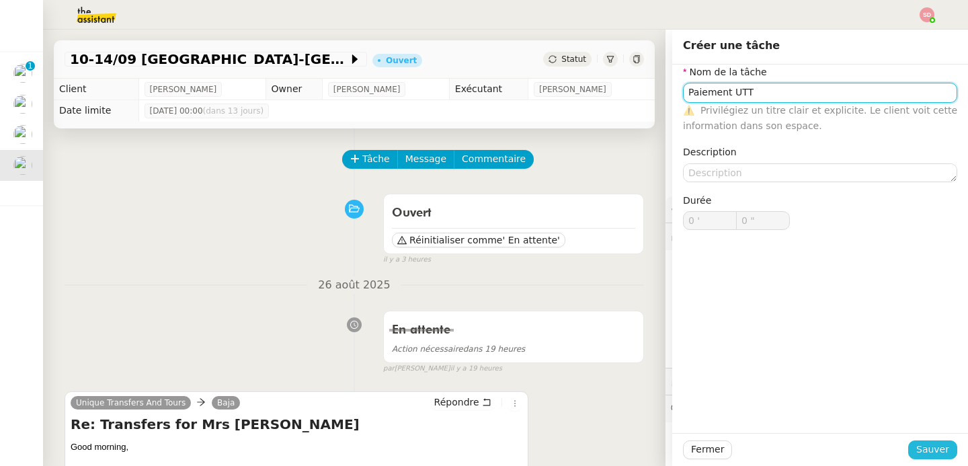
type input "Paiement UTT"
click at [923, 441] on button "Sauver" at bounding box center [932, 449] width 49 height 19
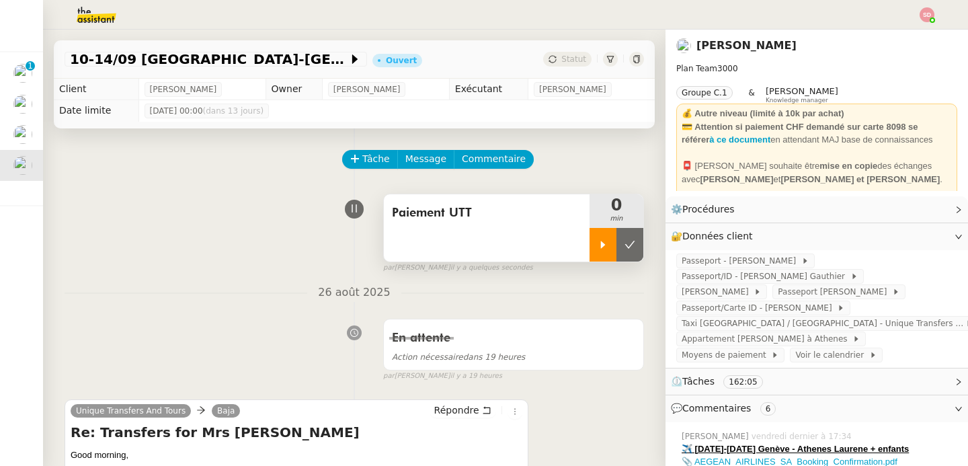
click at [589, 238] on div at bounding box center [602, 245] width 27 height 34
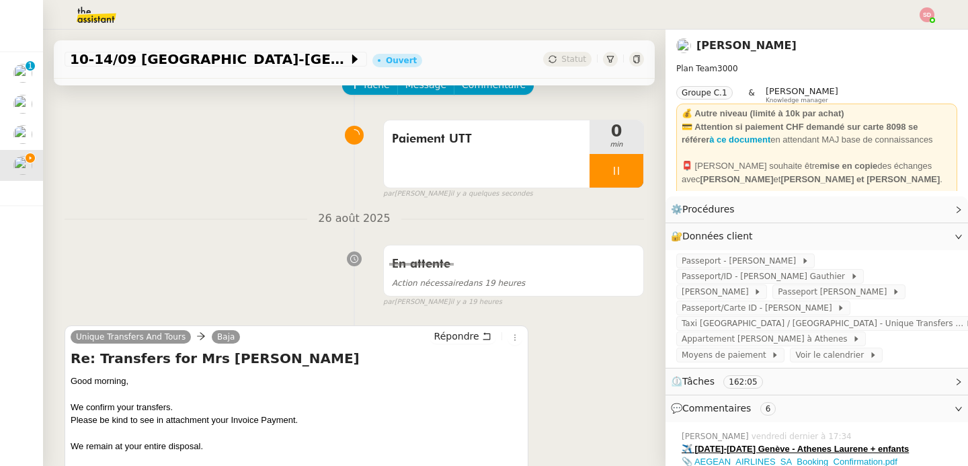
scroll to position [83, 0]
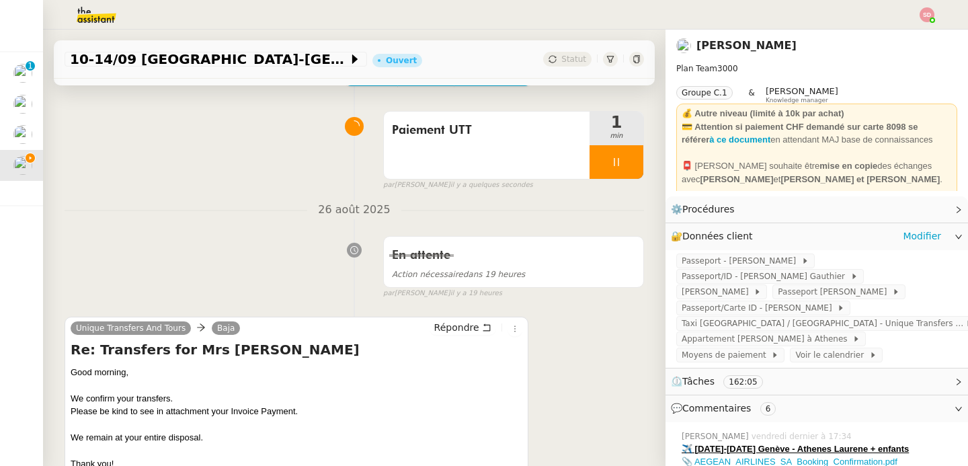
click at [790, 233] on div "🔐 Données client Modifier" at bounding box center [806, 235] width 270 height 15
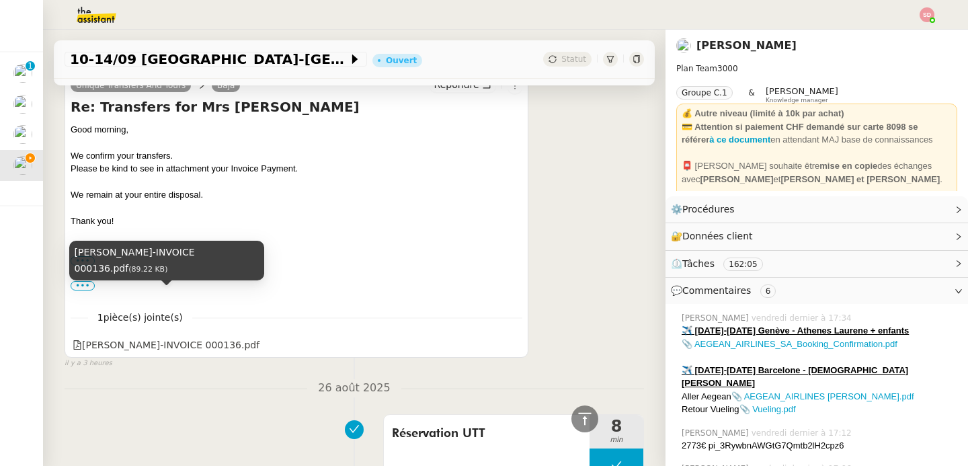
scroll to position [295, 0]
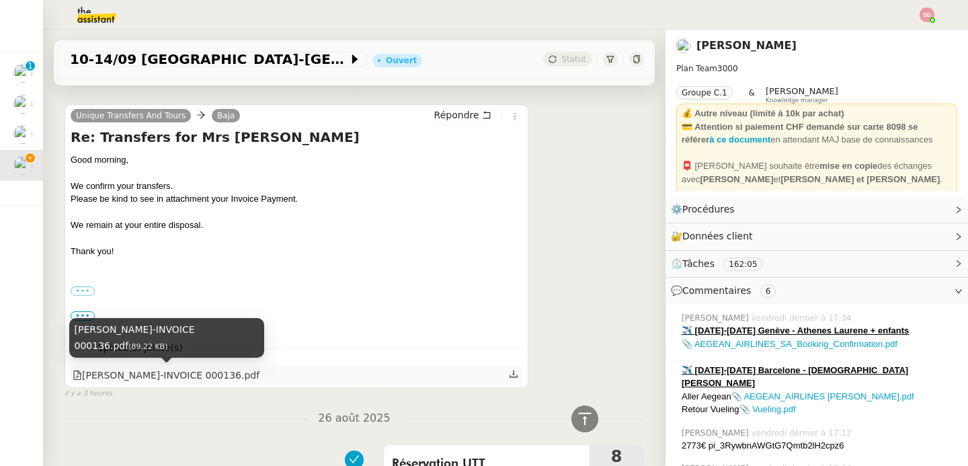
click at [196, 376] on div "Laurene Gauthiers-INVOICE 000136.pdf" at bounding box center [166, 375] width 187 height 15
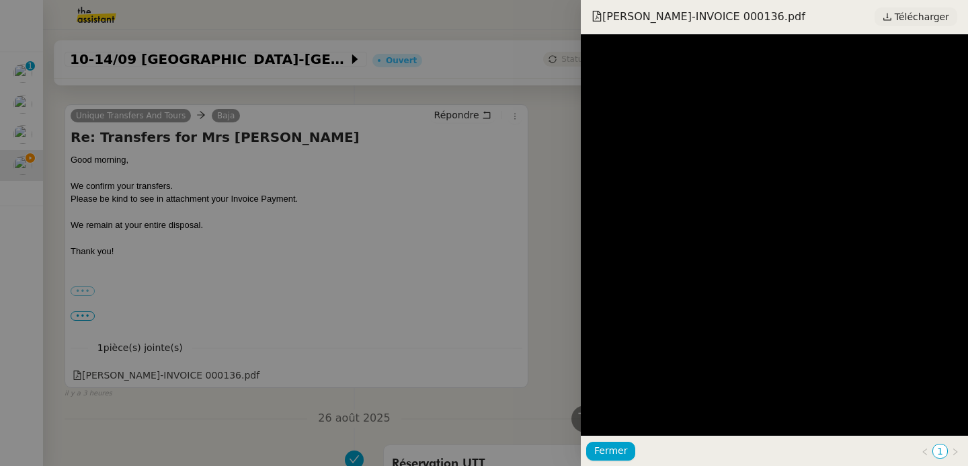
click at [897, 18] on span "Télécharger" at bounding box center [921, 16] width 54 height 17
click at [279, 333] on div at bounding box center [484, 233] width 968 height 466
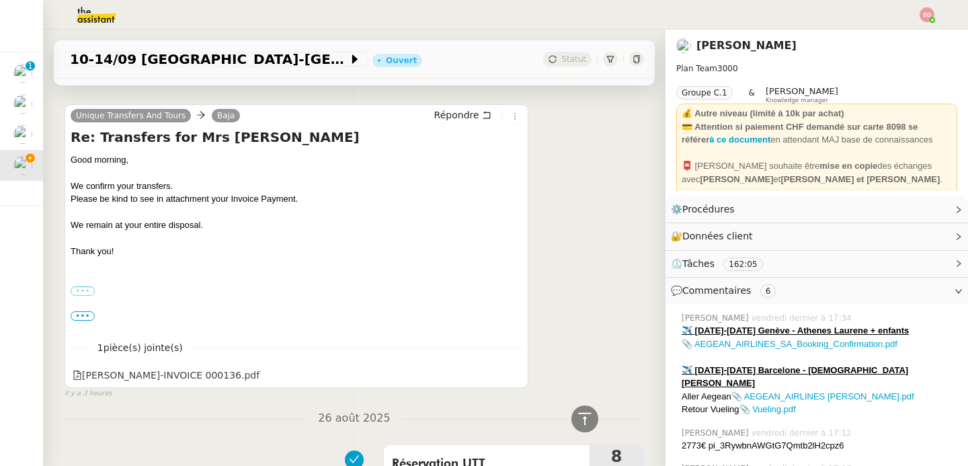
click at [82, 291] on label "•••" at bounding box center [83, 290] width 24 height 9
click at [0, 0] on input "•••" at bounding box center [0, 0] width 0 height 0
click at [82, 291] on label "•••" at bounding box center [83, 290] width 24 height 9
click at [0, 0] on input "•••" at bounding box center [0, 0] width 0 height 0
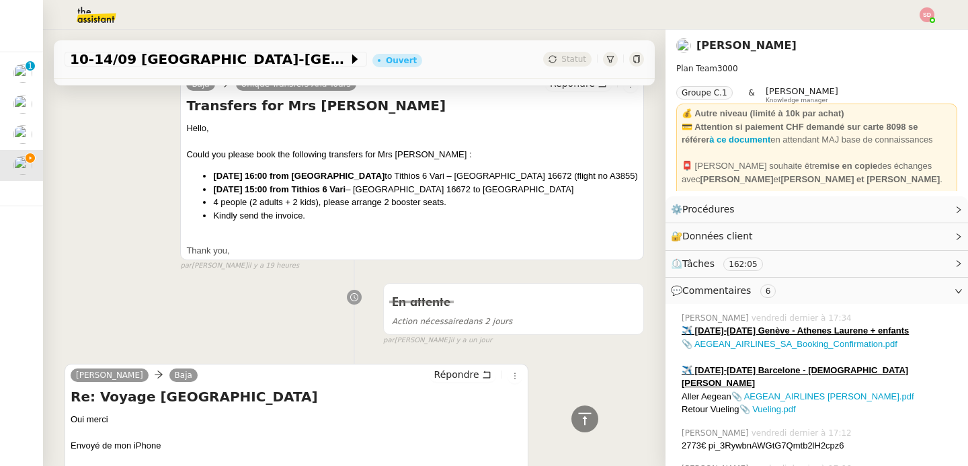
scroll to position [790, 0]
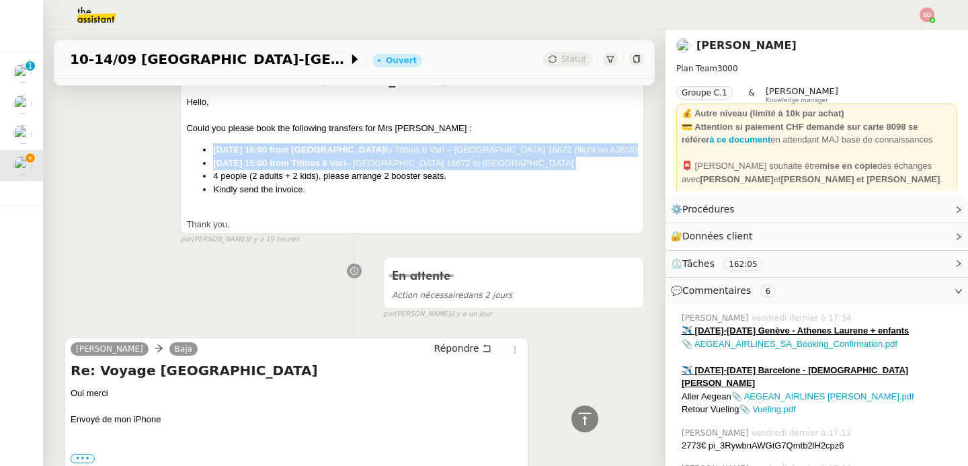
drag, startPoint x: 192, startPoint y: 149, endPoint x: 532, endPoint y: 169, distance: 340.7
click at [532, 169] on ul "Sept 10th at 16:00 from Athens Airport to Tithios 6 Vari – Varkiza 16672 (fligh…" at bounding box center [412, 169] width 452 height 52
copy ul "Sept 10th at 16:00 from Athens Airport to Tithios 6 Vari – Varkiza 16672 (fligh…"
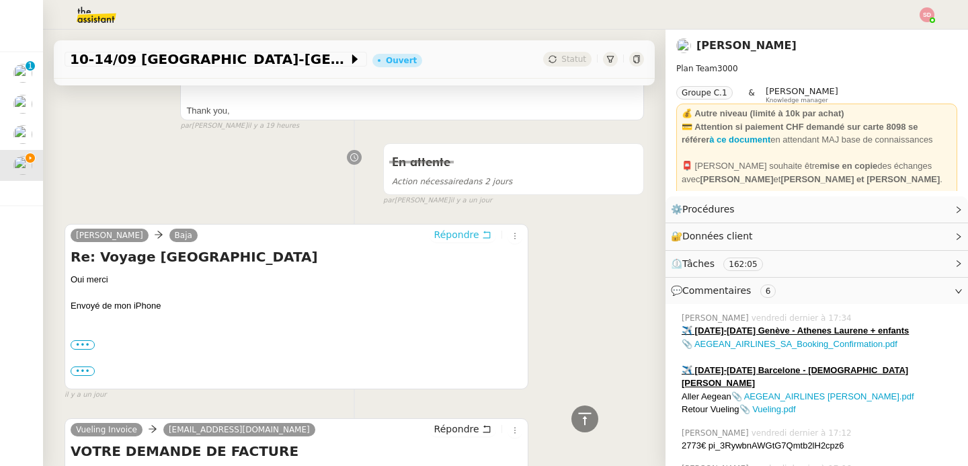
scroll to position [904, 0]
click at [442, 239] on span "Répondre" at bounding box center [456, 234] width 45 height 13
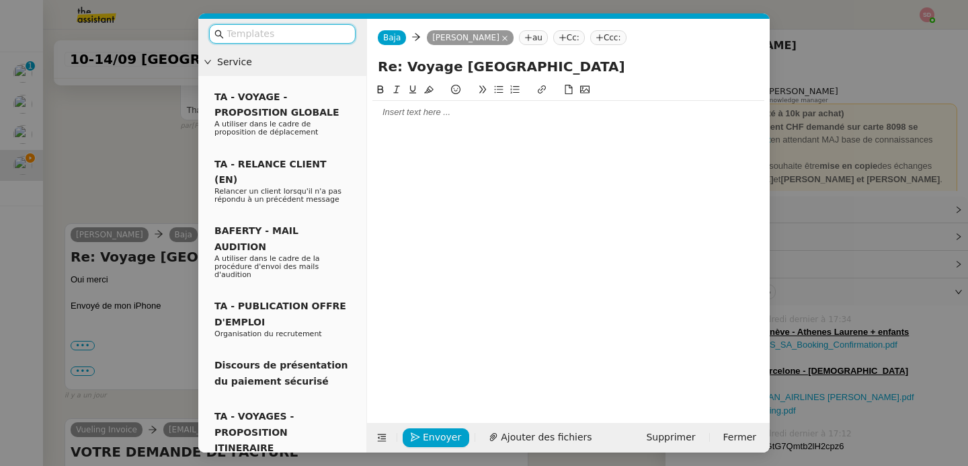
scroll to position [1008, 0]
click at [440, 122] on div at bounding box center [568, 112] width 392 height 23
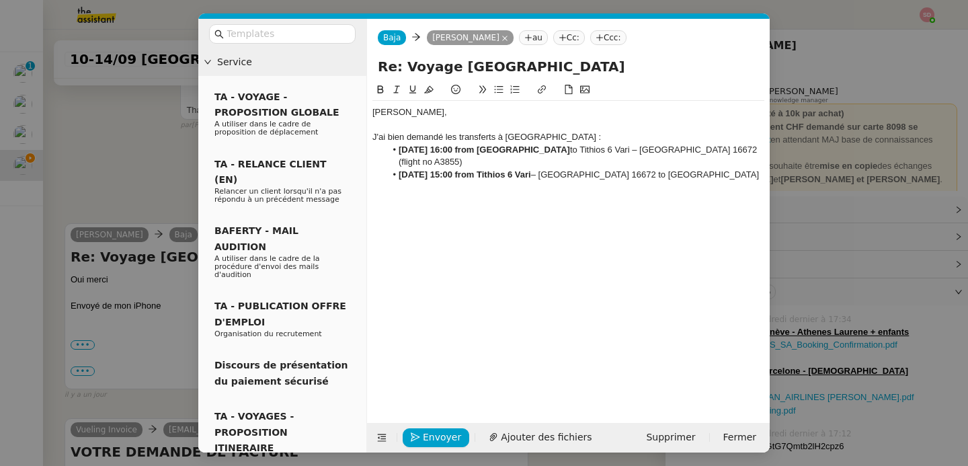
scroll to position [1104, 0]
drag, startPoint x: 474, startPoint y: 149, endPoint x: 761, endPoint y: 155, distance: 286.3
click at [761, 155] on li "Sept 10th at 16:00 from Athens Airport to Tithios 6 Vari – Varkiza 16672 (fligh…" at bounding box center [575, 156] width 379 height 25
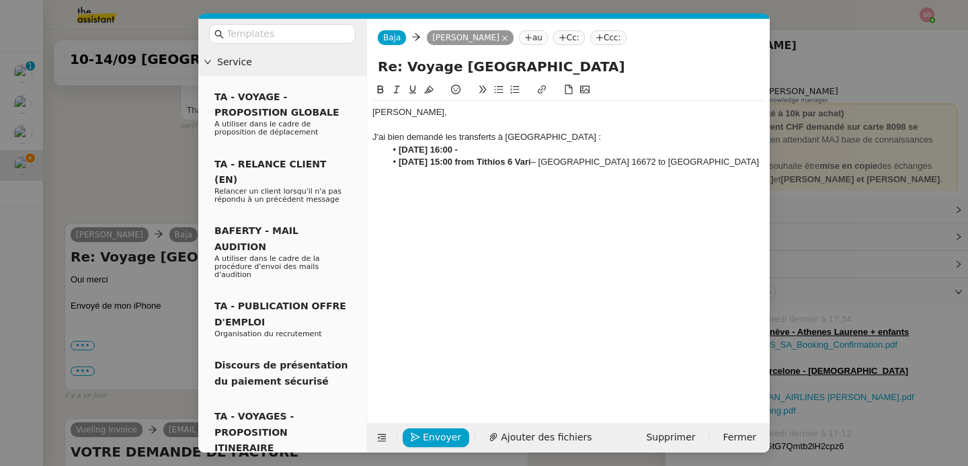
click at [836, 137] on nz-modal-container "Service TA - VOYAGE - PROPOSITION GLOBALE A utiliser dans le cadre de propositi…" at bounding box center [484, 233] width 968 height 466
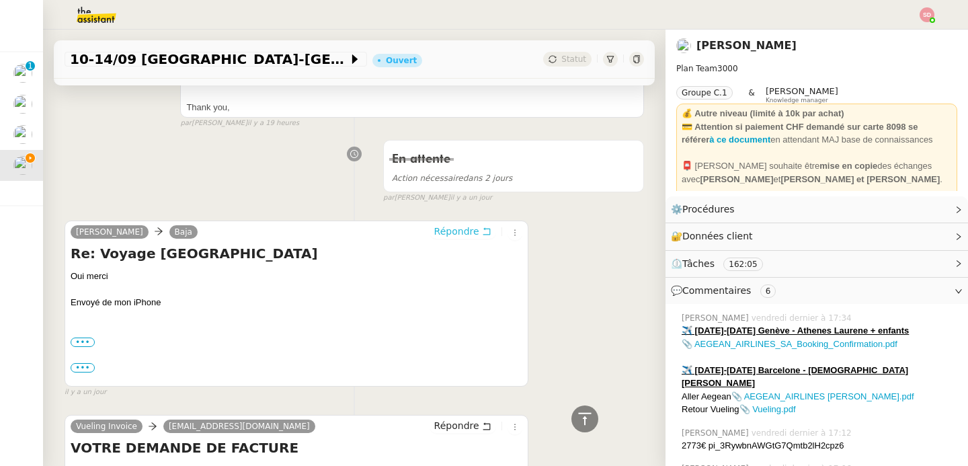
scroll to position [1101, 0]
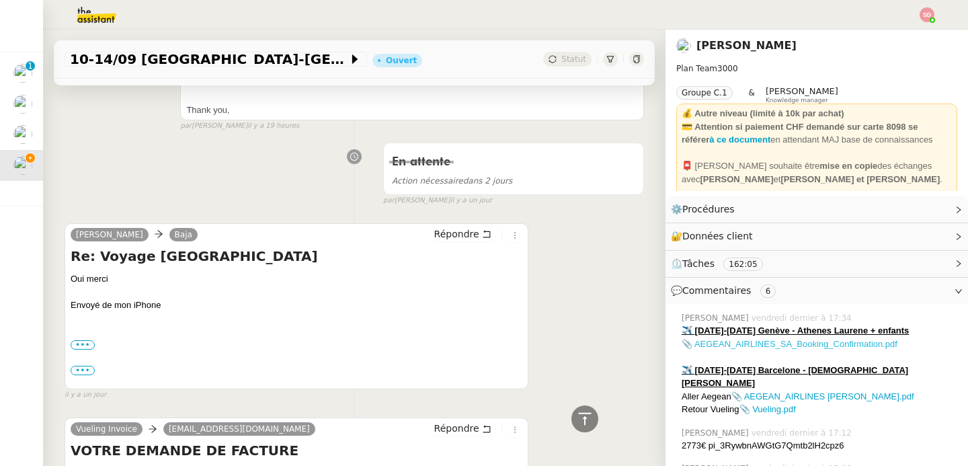
click at [781, 345] on link "📎 AEGEAN_AIRLINES_SA_Booking_Confirmation.pdf" at bounding box center [789, 344] width 216 height 10
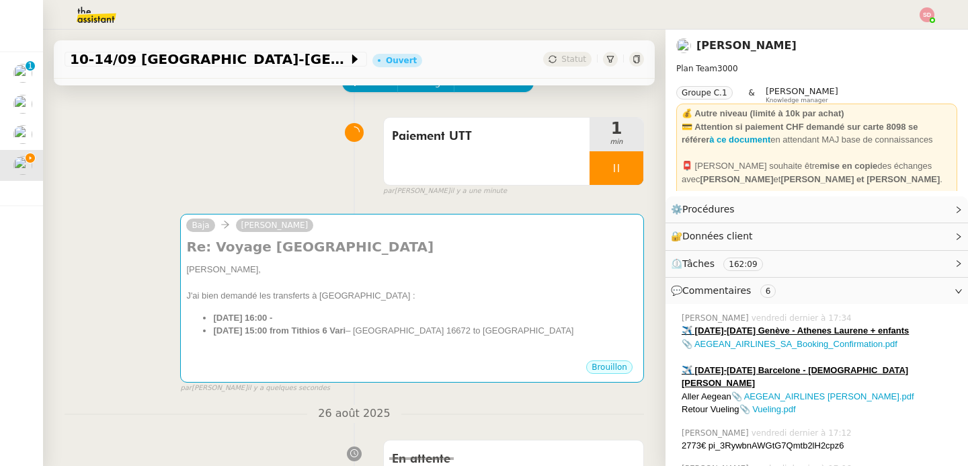
scroll to position [27, 0]
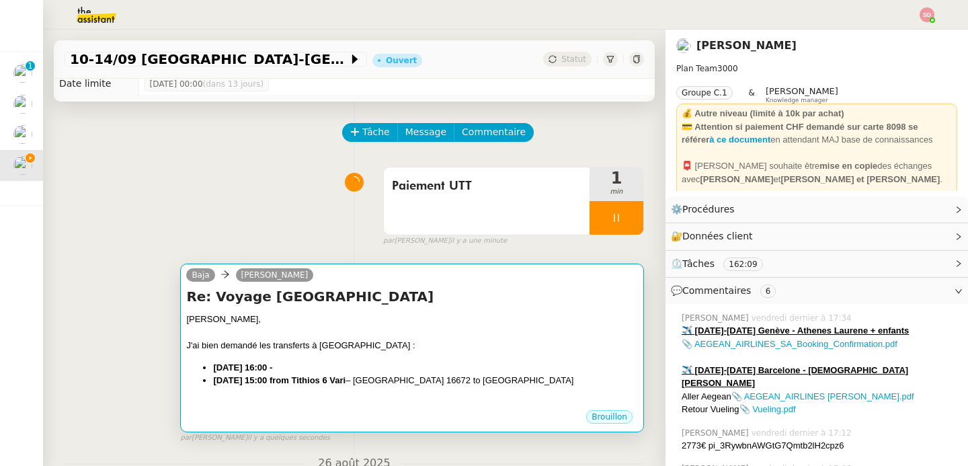
click at [497, 300] on h4 "Re: Voyage Grèce" at bounding box center [412, 296] width 452 height 19
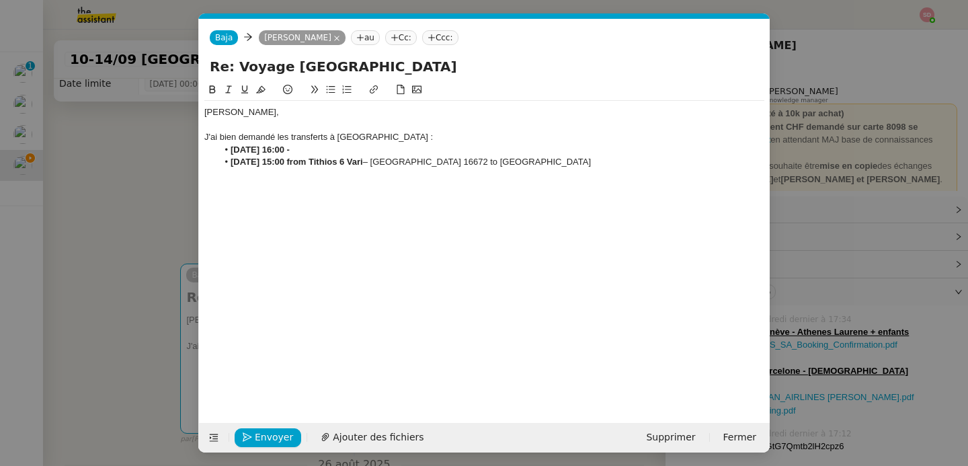
scroll to position [0, 28]
click at [358, 151] on li "Sept 10th at 16:00 -" at bounding box center [491, 150] width 547 height 12
click at [851, 154] on nz-modal-container "Service TA - VOYAGE - PROPOSITION GLOBALE A utiliser dans le cadre de propositi…" at bounding box center [484, 233] width 968 height 466
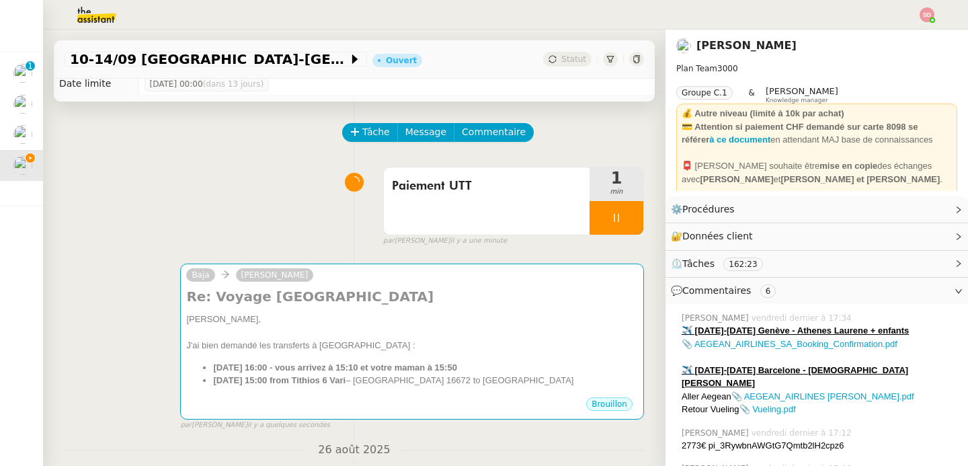
click at [778, 390] on div "Aller Aegean 📎 AEGEAN_AIRLINES Monique Gauthier.pdf" at bounding box center [819, 396] width 276 height 13
click at [775, 391] on link "📎 AEGEAN_AIRLINES Monique Gauthier.pdf" at bounding box center [822, 396] width 183 height 10
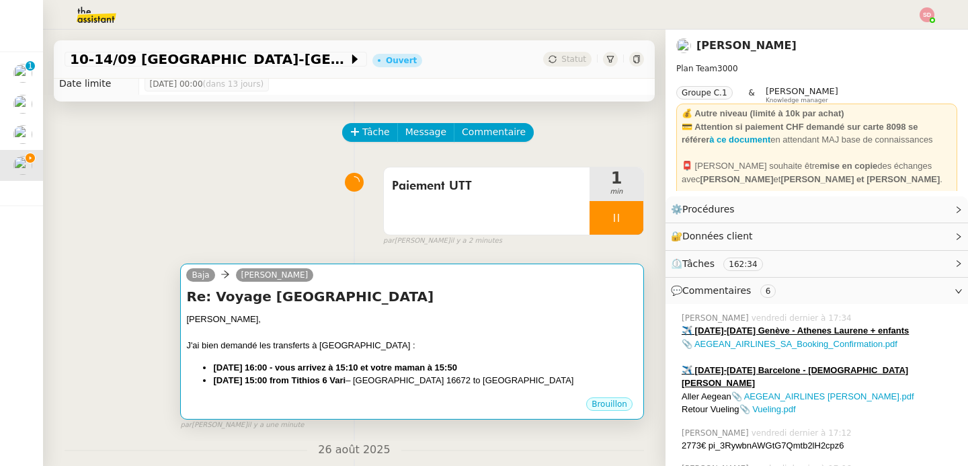
click at [429, 368] on strong "Sept 10th at 16:00 - vous arrivez à 15:10 et votre maman à 15:50" at bounding box center [334, 367] width 243 height 10
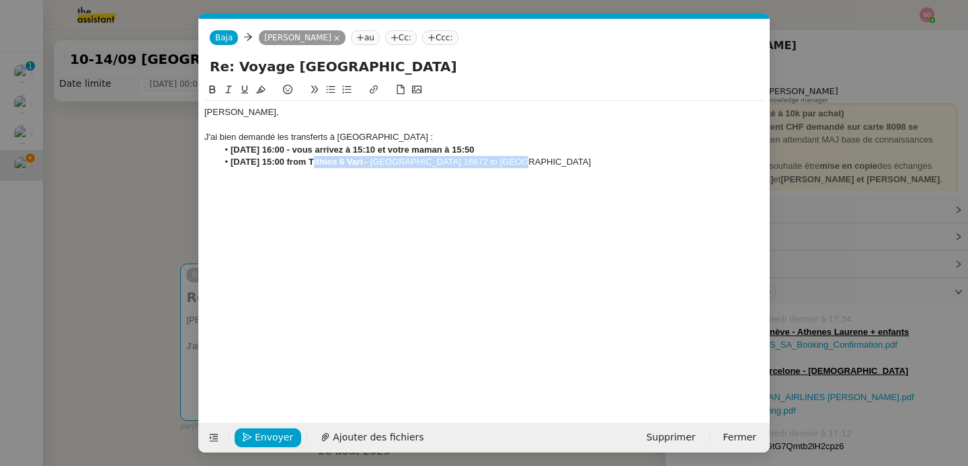
drag, startPoint x: 308, startPoint y: 163, endPoint x: 601, endPoint y: 168, distance: 293.0
click at [601, 168] on li "Sept 14th at 15:00 from Tithios 6 Vari – Varkiza 16672 to Athens Airport" at bounding box center [491, 162] width 547 height 12
drag, startPoint x: 313, startPoint y: 150, endPoint x: 529, endPoint y: 152, distance: 215.7
click at [530, 152] on li "Sept 10th at 16:00 - vous arrivez à 15:10 et votre maman à 15:50" at bounding box center [491, 150] width 547 height 12
click at [210, 91] on icon at bounding box center [212, 89] width 9 height 9
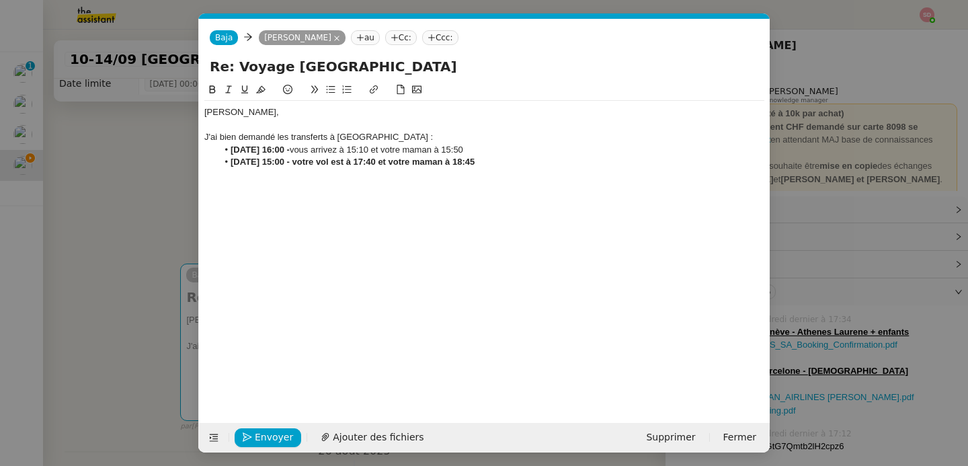
drag, startPoint x: 312, startPoint y: 164, endPoint x: 555, endPoint y: 163, distance: 242.6
click at [555, 163] on li "Sept 14th at 15:00 - votre vol est à 17:40 et votre maman à 18:45" at bounding box center [491, 162] width 547 height 12
click at [214, 87] on icon at bounding box center [213, 89] width 6 height 8
click at [548, 171] on div "Laurene, J'ai bien demandé les transferts à UTT : Sept 10th at 16:00 - vous arr…" at bounding box center [484, 137] width 560 height 73
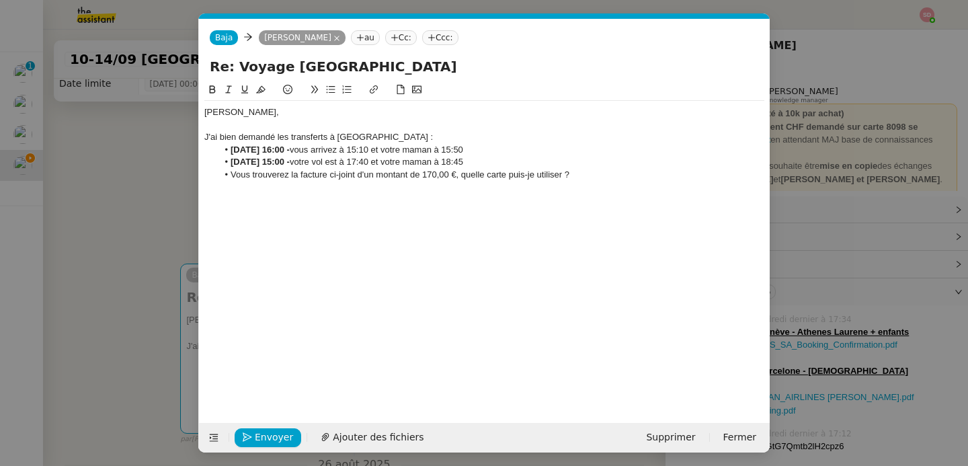
click at [504, 149] on li "Sept 10th at 16:00 - vous arrivez à 15:10 et votre maman à 15:50" at bounding box center [491, 150] width 547 height 12
click at [506, 159] on li "Sept 14th at 15:00 - votre vol est à 17:40 et votre maman à 18:45" at bounding box center [491, 162] width 547 height 12
click at [592, 183] on div "Laurene, J'ai bien demandé les transferts à UTT : Sept 10th at 16:00 - vous arr…" at bounding box center [484, 143] width 560 height 85
click at [347, 432] on span "Ajouter des fichiers" at bounding box center [378, 436] width 91 height 15
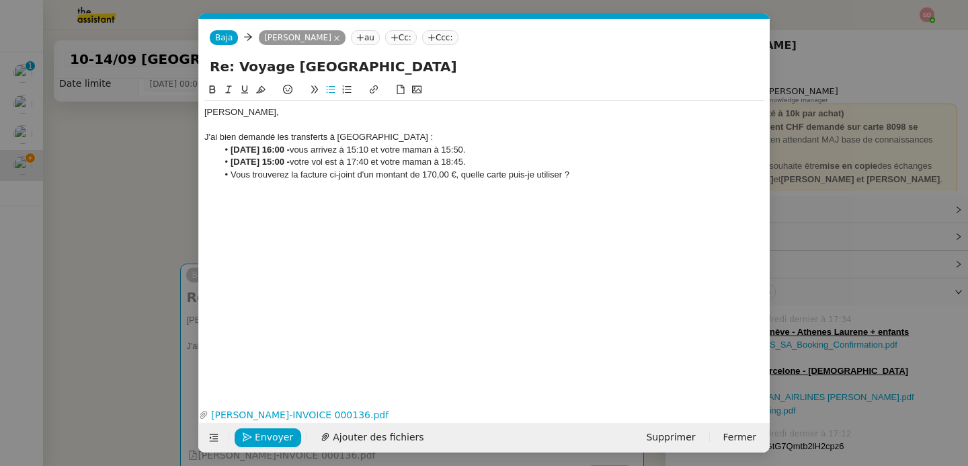
click at [612, 175] on li "Vous trouverez la facture ci-joint d'un montant de 170,00 €, quelle carte puis-…" at bounding box center [491, 175] width 547 height 12
click at [259, 433] on span "Envoyer" at bounding box center [274, 436] width 38 height 15
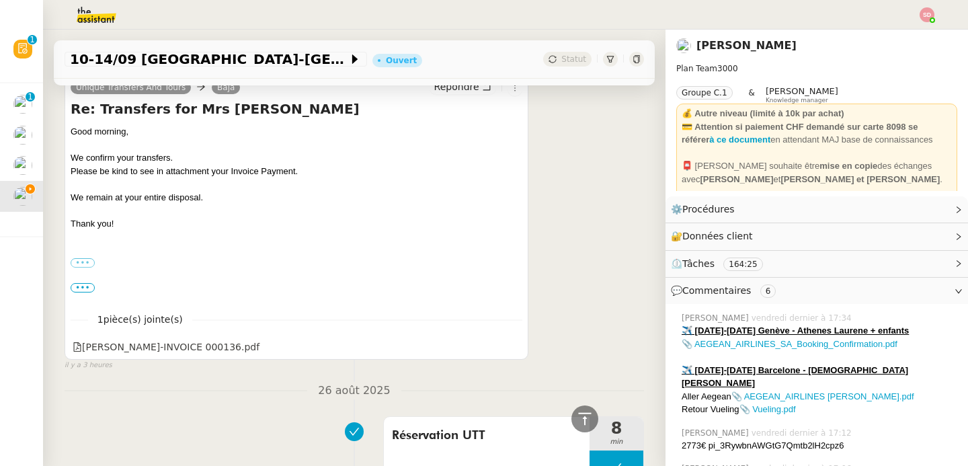
scroll to position [622, 0]
click at [456, 84] on span "Répondre" at bounding box center [456, 85] width 45 height 13
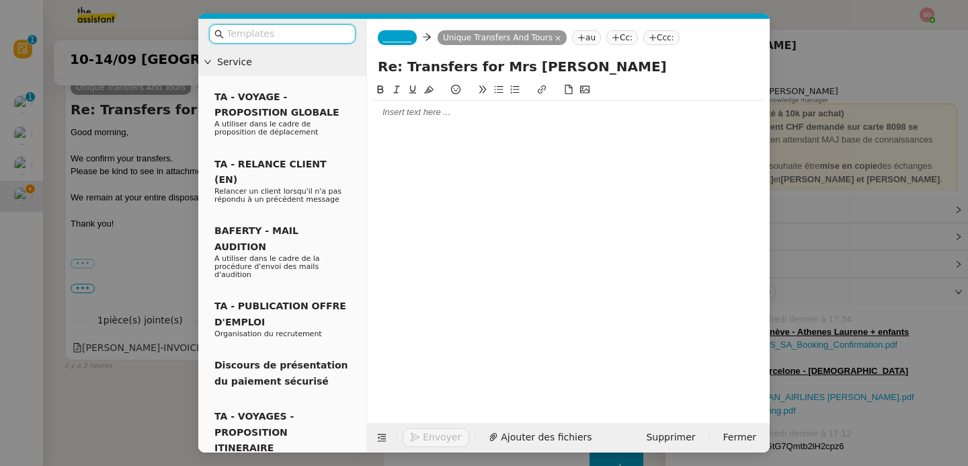
scroll to position [726, 0]
click at [679, 433] on span "Supprimer" at bounding box center [670, 436] width 49 height 15
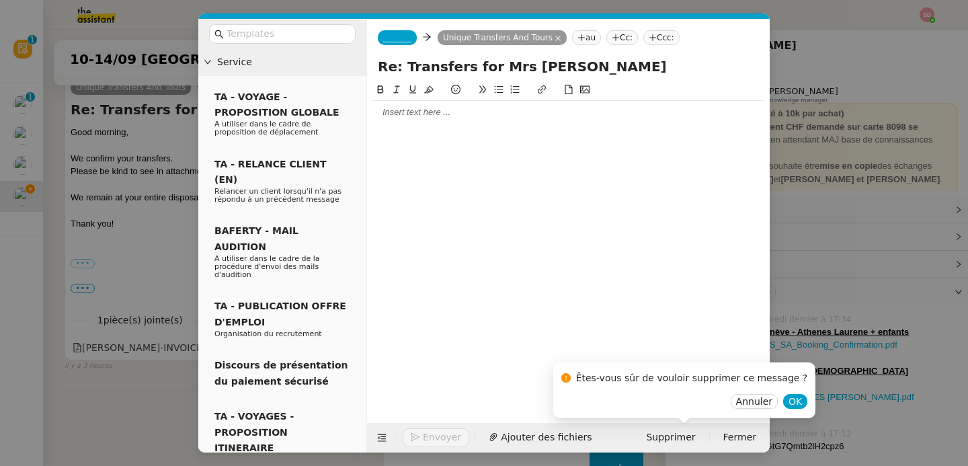
click at [769, 409] on div "Êtes-vous sûr de vouloir supprimer ce message ? Annuler OK" at bounding box center [684, 390] width 263 height 56
click at [788, 404] on span "OK" at bounding box center [794, 400] width 13 height 13
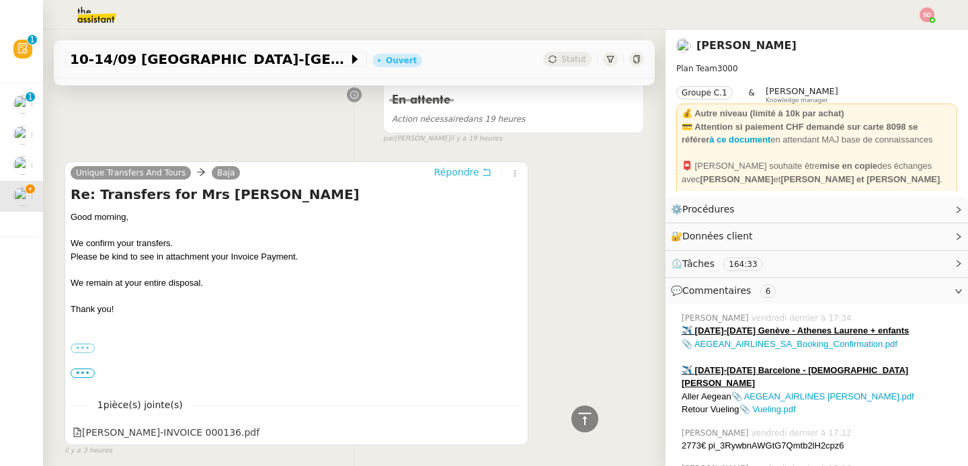
scroll to position [0, 0]
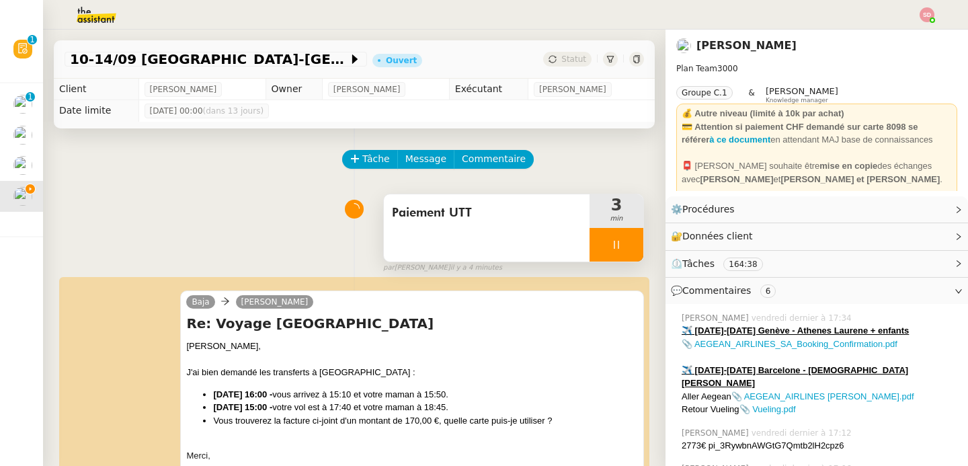
click at [610, 245] on div at bounding box center [616, 245] width 54 height 34
click at [624, 245] on icon at bounding box center [629, 244] width 11 height 11
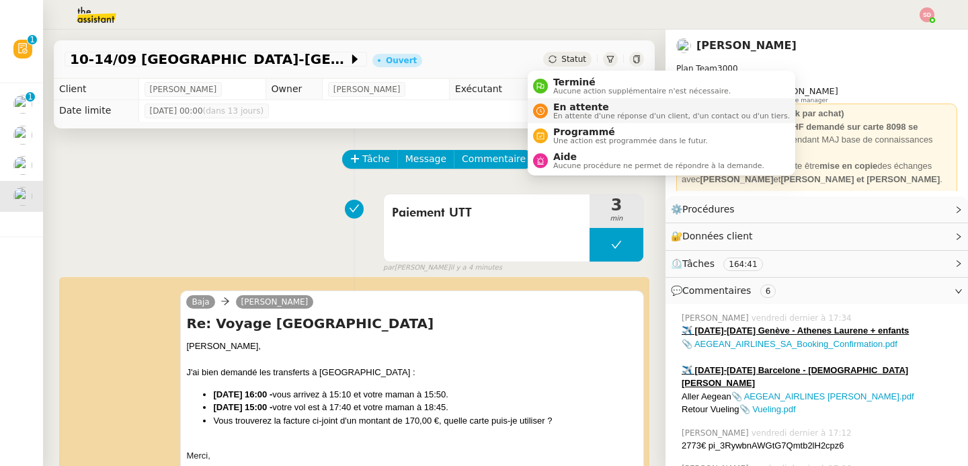
click at [560, 116] on span "En attente d'une réponse d'un client, d'un contact ou d'un tiers." at bounding box center [671, 115] width 237 height 7
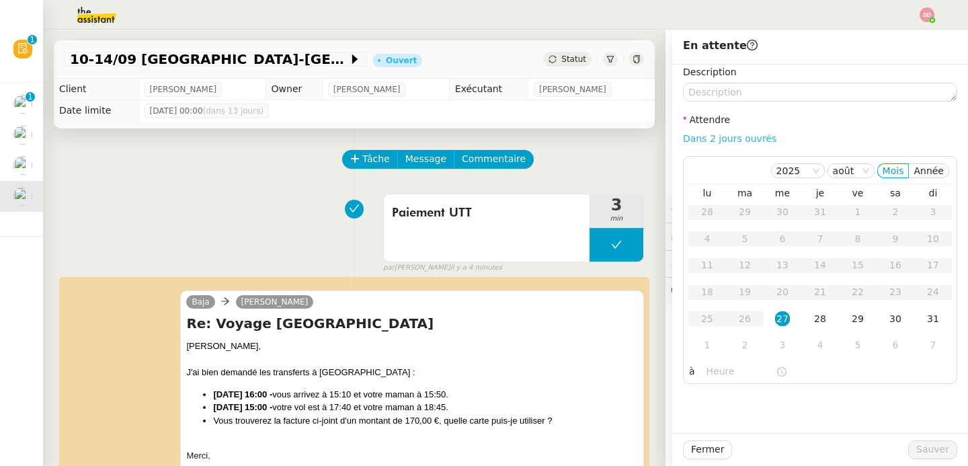
click at [698, 136] on link "Dans 2 jours ouvrés" at bounding box center [729, 138] width 93 height 11
type input "07:00"
click at [937, 446] on span "Sauver" at bounding box center [932, 449] width 33 height 15
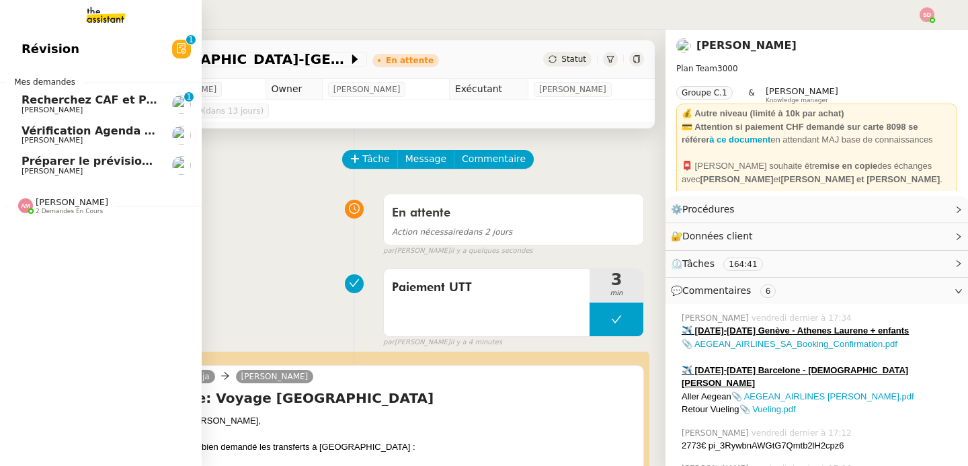
click at [130, 155] on link "Préparer le prévisionnel de déplacement pour Zandvoort Fabien Bornancin" at bounding box center [101, 165] width 202 height 31
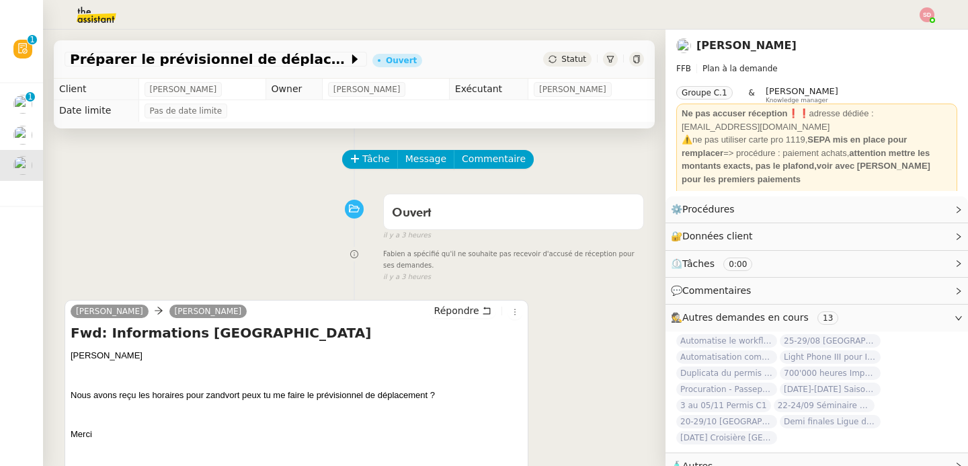
scroll to position [195, 0]
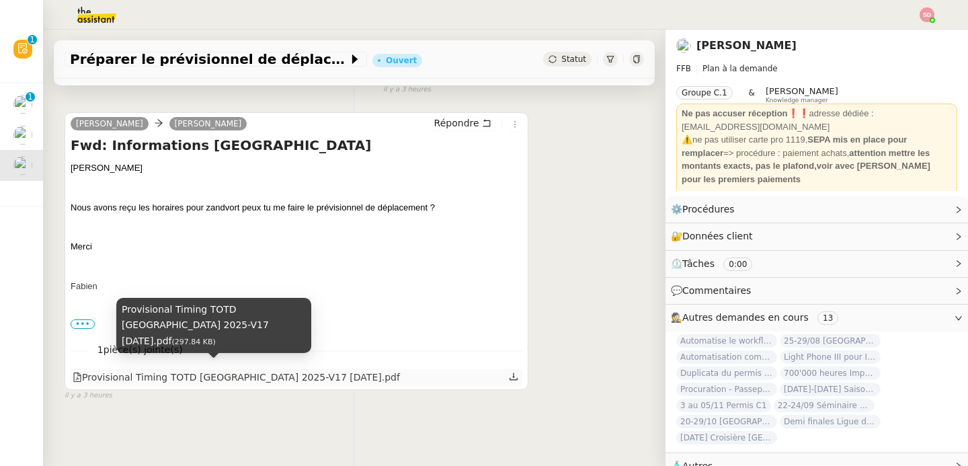
click at [239, 376] on div "Provisional Timing TOTD Zandvoort 2025-V17 14-8-2025.pdf" at bounding box center [236, 377] width 327 height 15
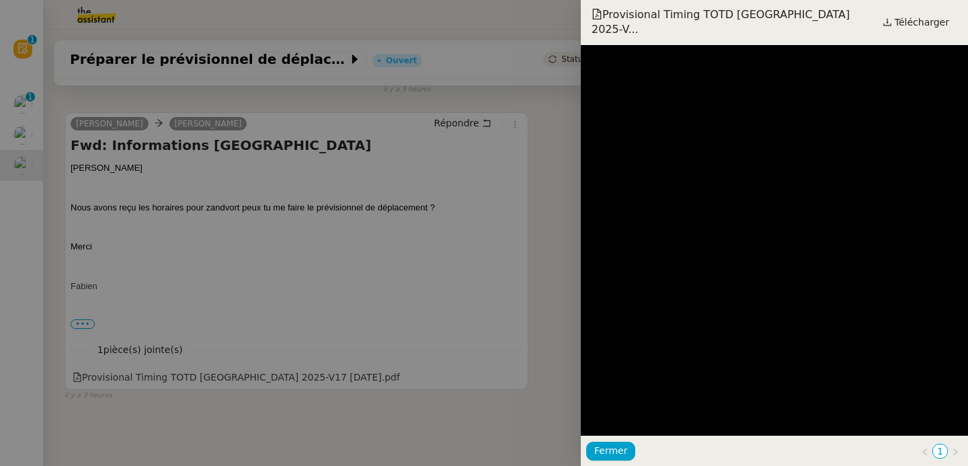
click at [327, 300] on div at bounding box center [484, 233] width 968 height 466
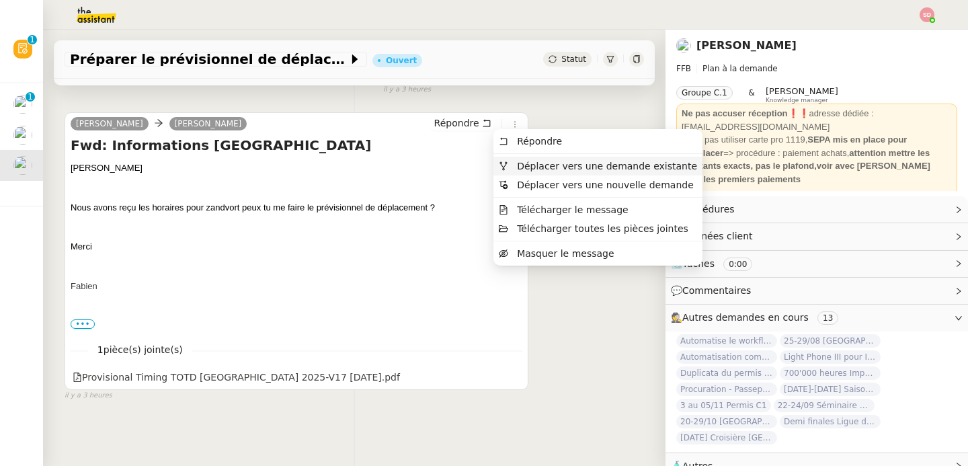
click at [526, 172] on li "Déplacer vers une demande existante" at bounding box center [597, 166] width 209 height 19
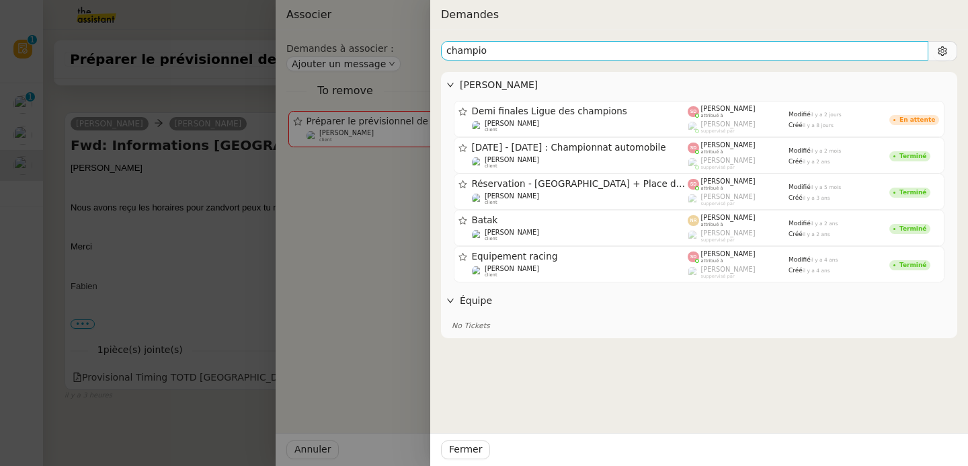
click at [523, 57] on input "champio" at bounding box center [684, 50] width 487 height 19
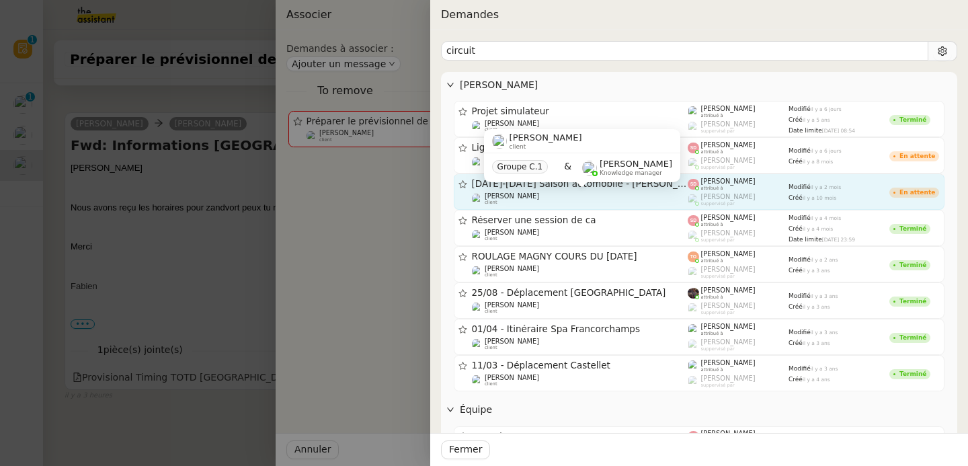
type input "circuit"
click at [602, 204] on div "Fabien Bornancin client" at bounding box center [580, 198] width 216 height 13
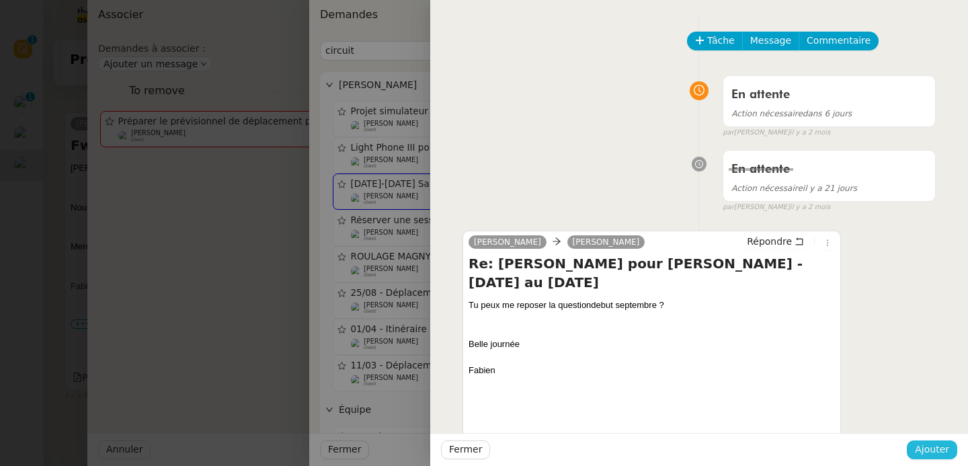
click at [938, 449] on span "Ajouter" at bounding box center [932, 449] width 34 height 15
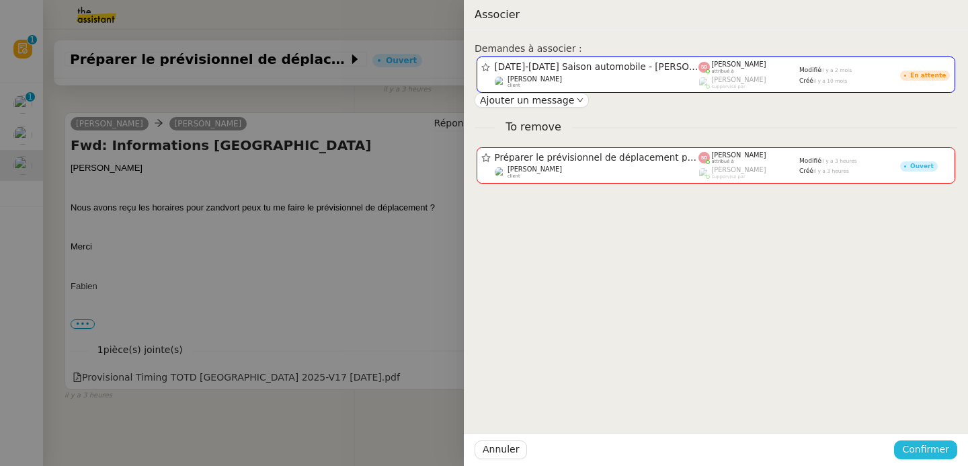
click at [917, 447] on span "Confirmer" at bounding box center [925, 449] width 47 height 15
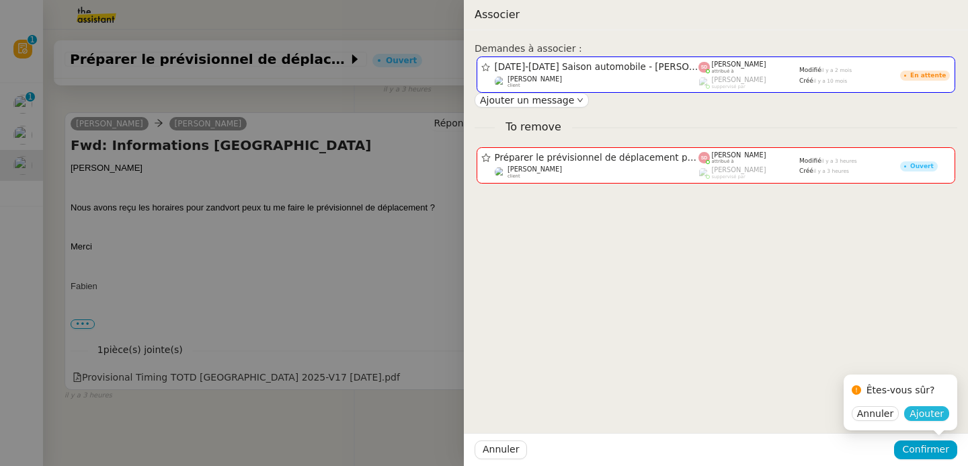
click at [929, 420] on button "Ajouter" at bounding box center [926, 413] width 45 height 15
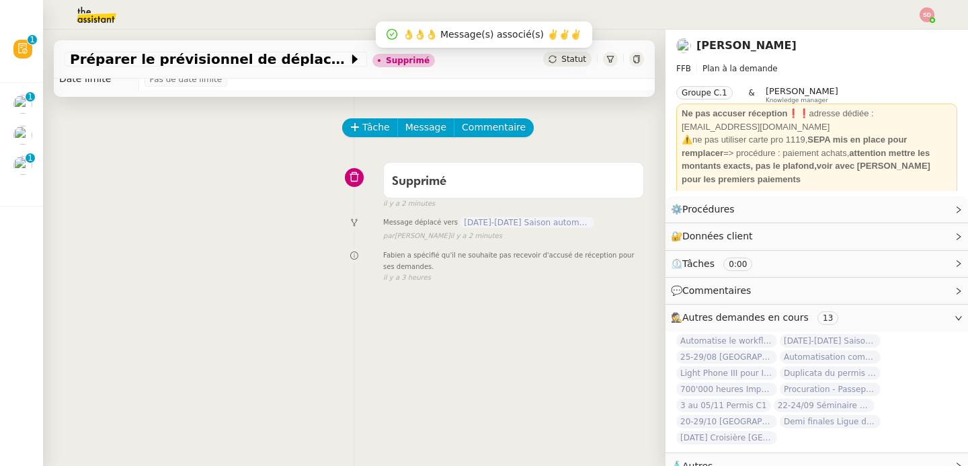
scroll to position [0, 0]
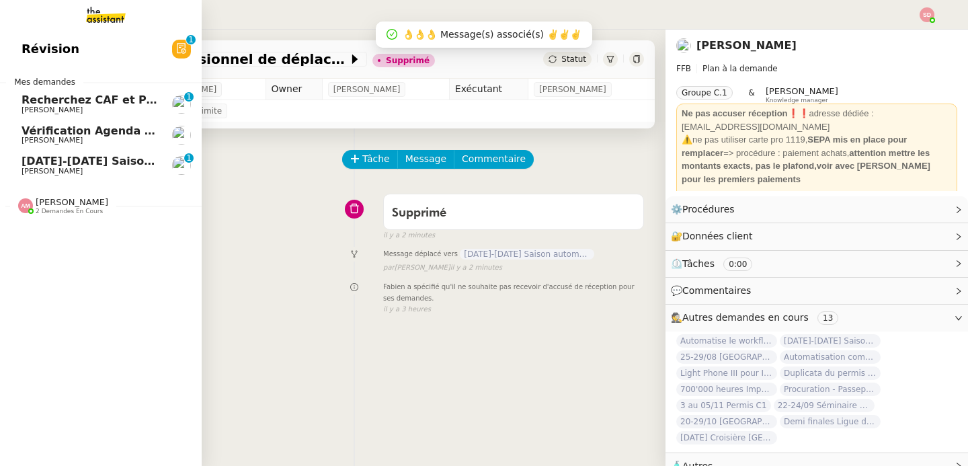
click at [55, 170] on span "[PERSON_NAME]" at bounding box center [52, 171] width 61 height 9
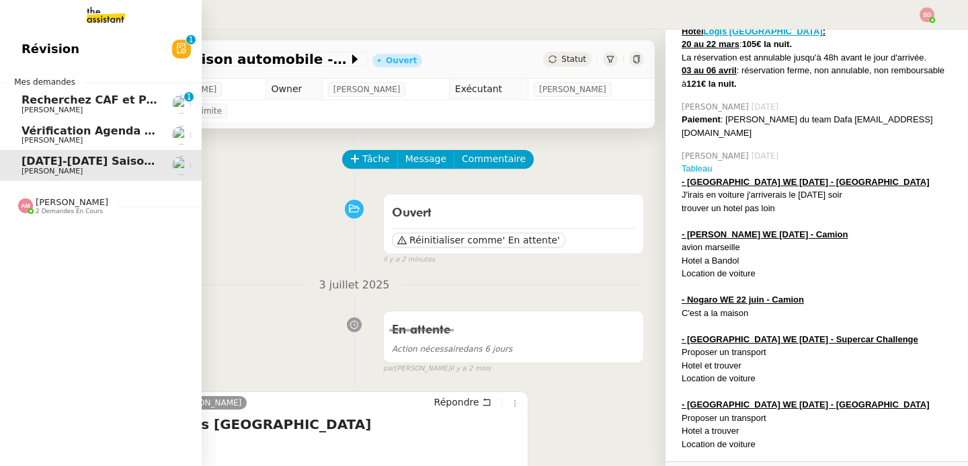
click at [89, 108] on span "[PERSON_NAME]" at bounding box center [90, 110] width 136 height 8
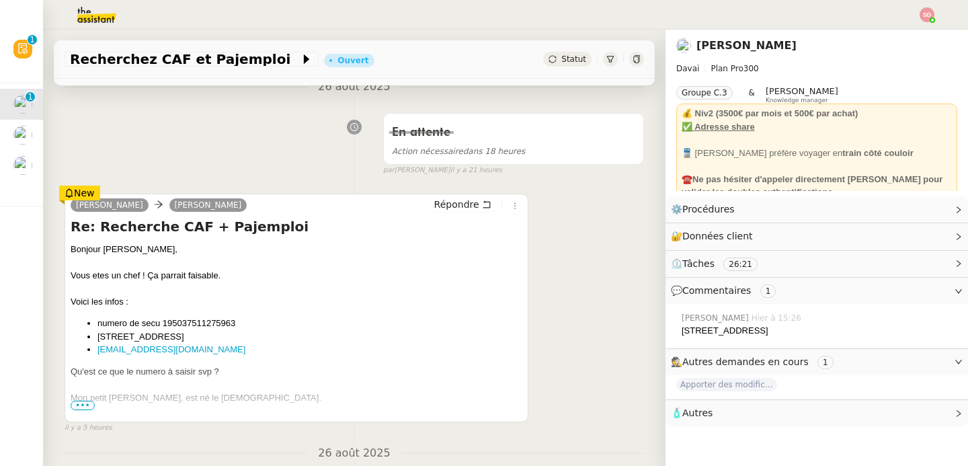
scroll to position [200, 0]
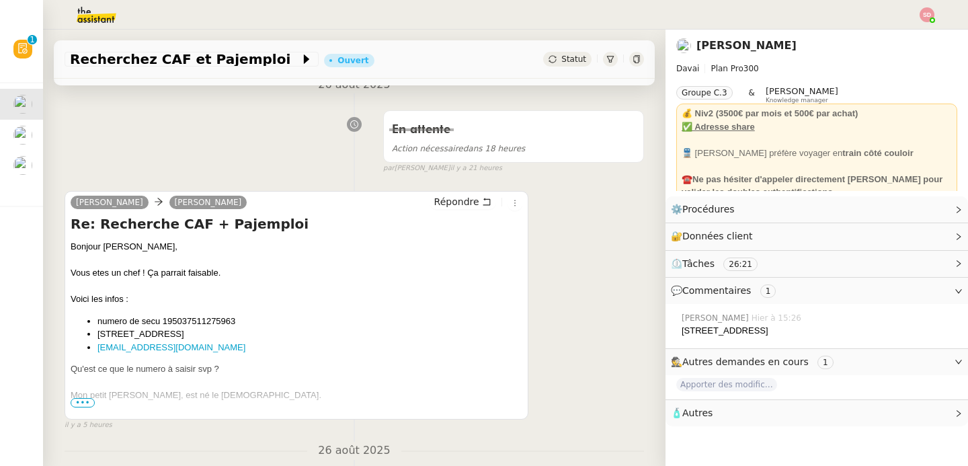
click at [85, 403] on span "•••" at bounding box center [83, 402] width 24 height 9
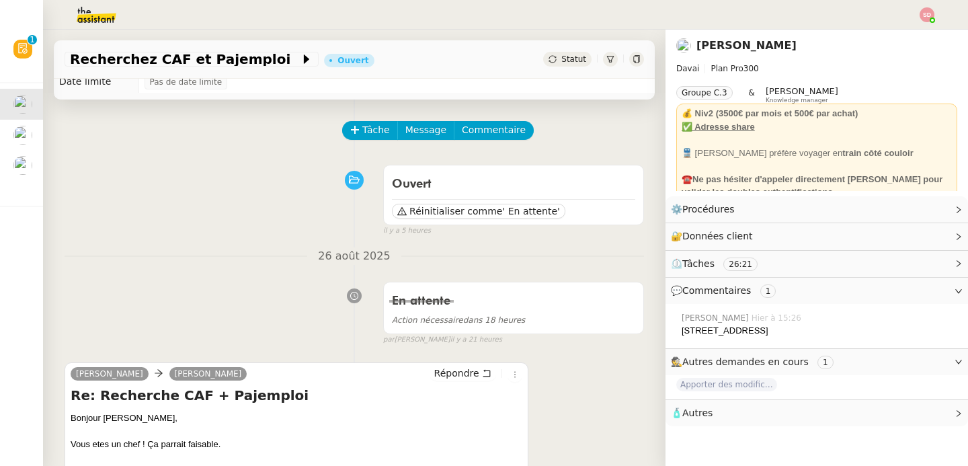
scroll to position [0, 0]
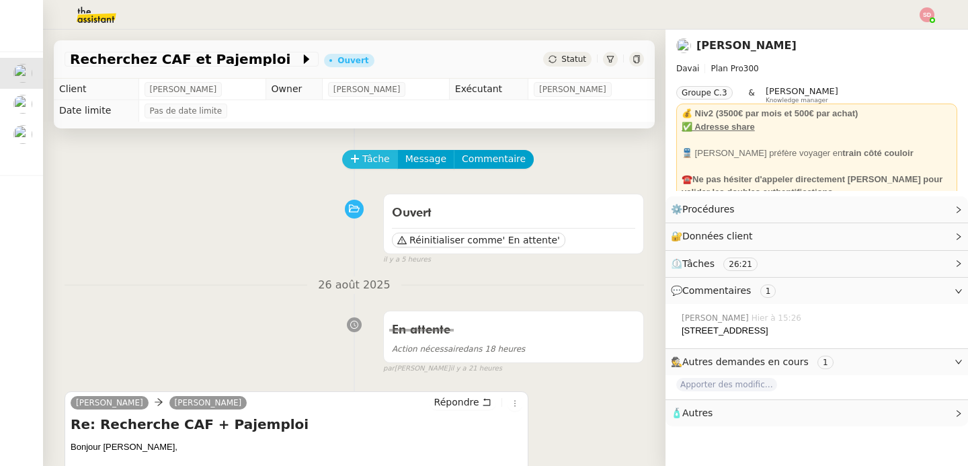
click at [362, 159] on span "Tâche" at bounding box center [376, 158] width 28 height 15
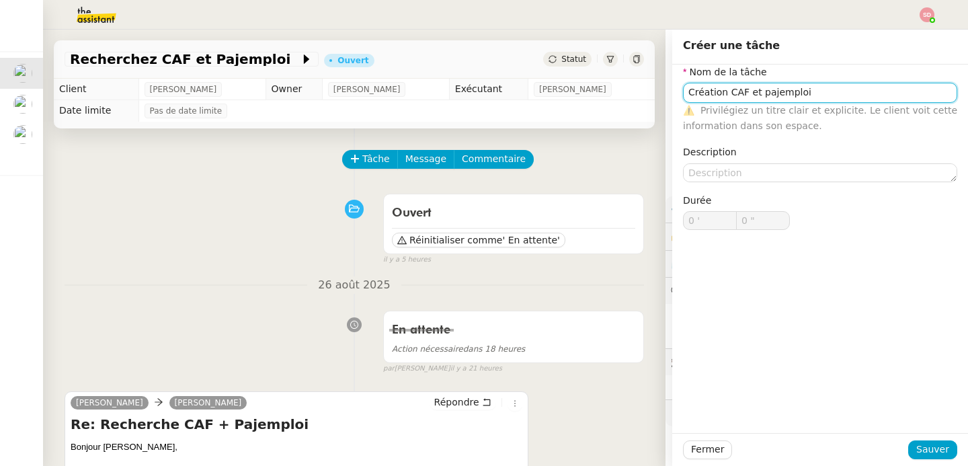
type input "Création CAF et pajemploi"
click at [901, 456] on div "Fermer Sauver" at bounding box center [820, 449] width 274 height 19
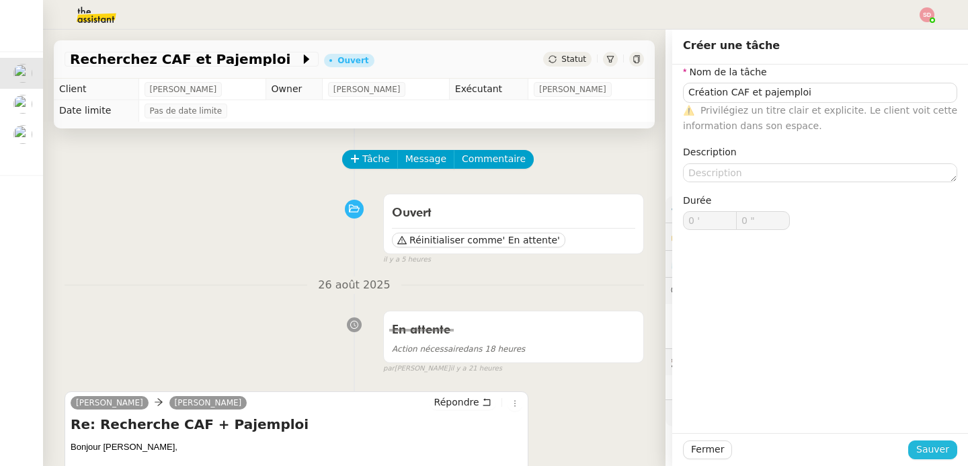
click at [908, 452] on button "Sauver" at bounding box center [932, 449] width 49 height 19
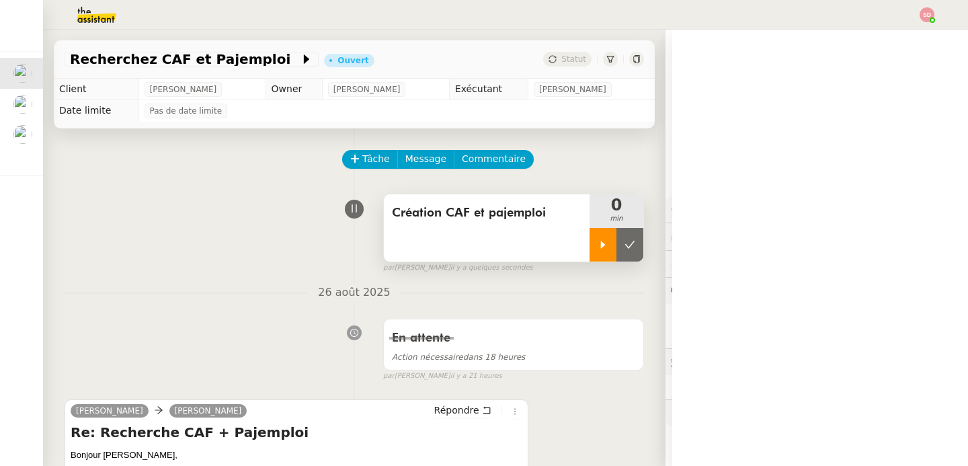
click at [589, 237] on div at bounding box center [602, 245] width 27 height 34
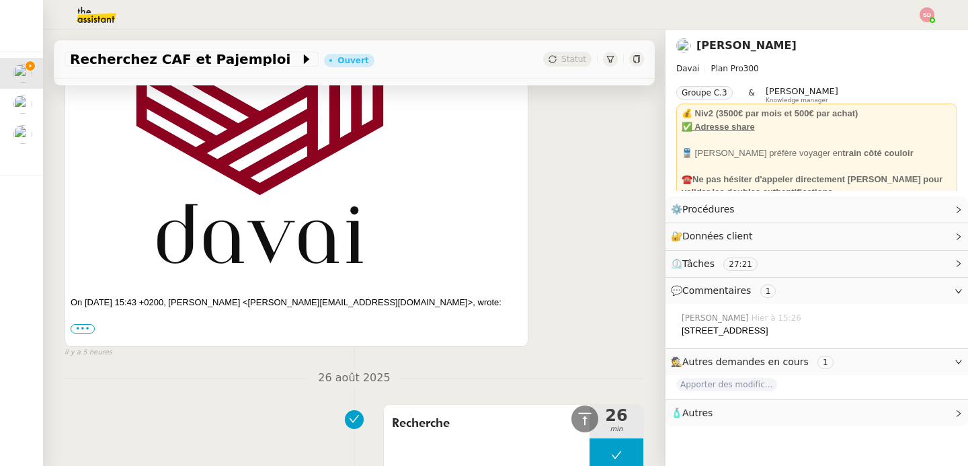
scroll to position [1120, 0]
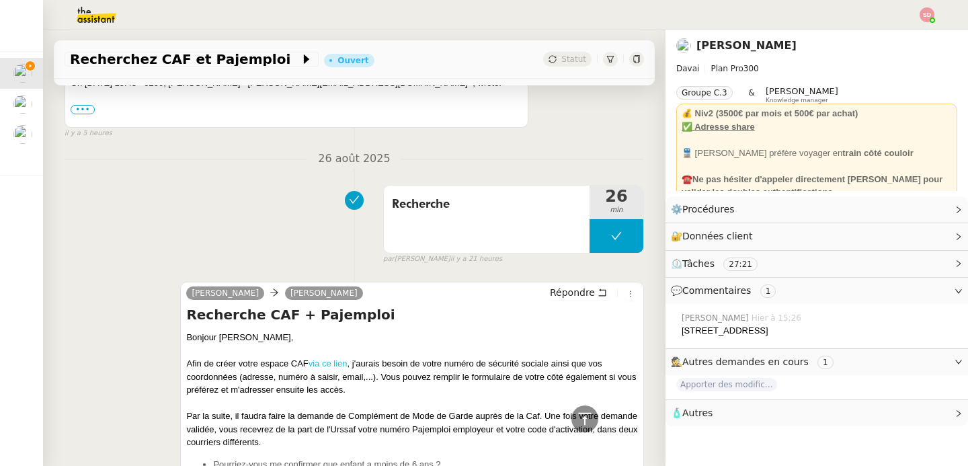
click at [328, 366] on link "via ce lien" at bounding box center [327, 363] width 39 height 10
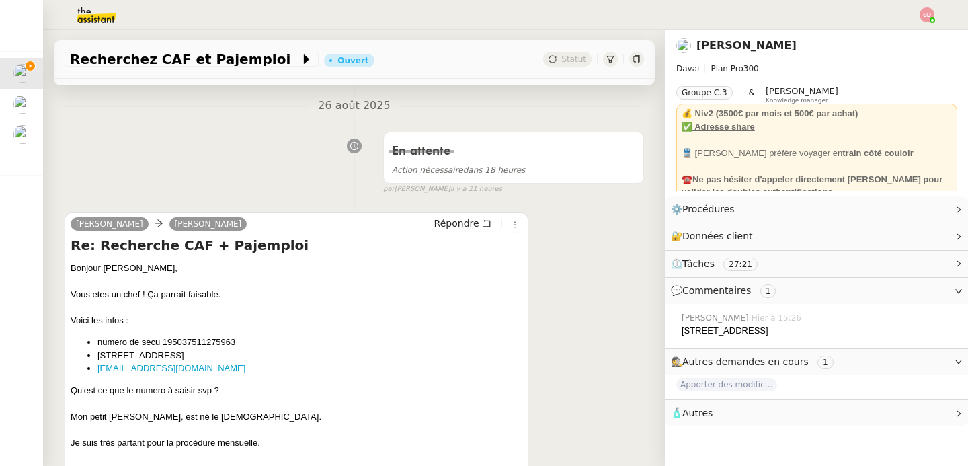
scroll to position [208, 0]
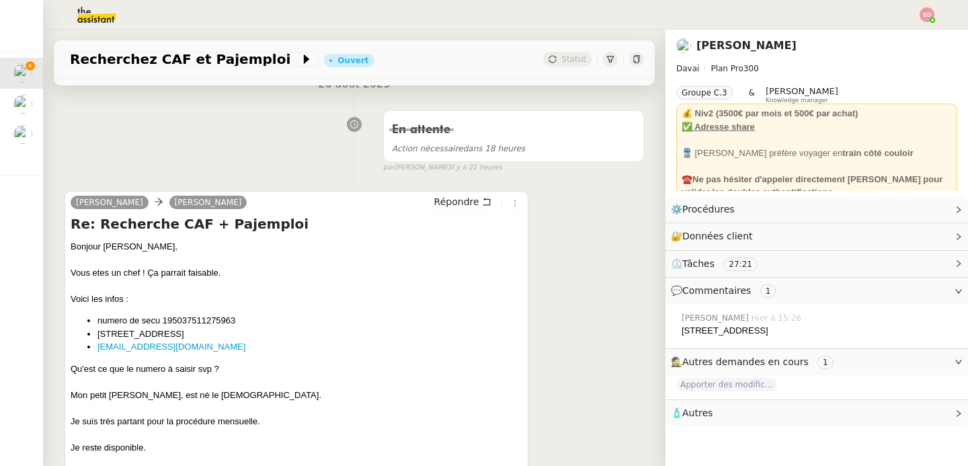
click at [198, 324] on li "numero de secu 195037511275963" at bounding box center [309, 320] width 425 height 13
copy li "195037511275963"
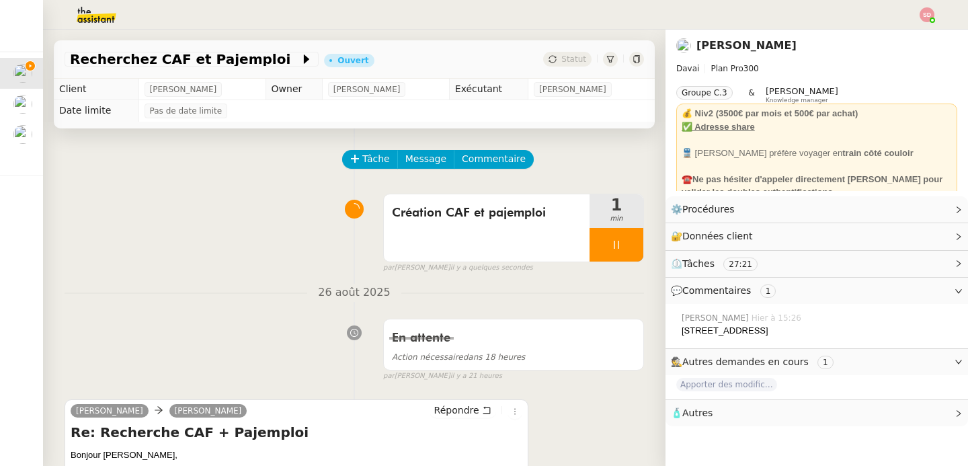
click at [183, 83] on span "[PERSON_NAME]" at bounding box center [183, 89] width 67 height 13
copy span "Kratiroff"
click at [156, 91] on span "[PERSON_NAME]" at bounding box center [183, 89] width 67 height 13
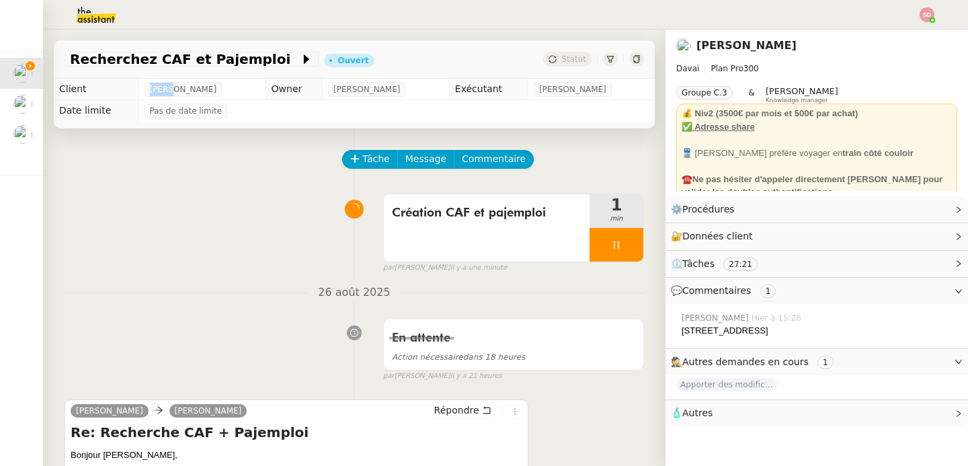
copy span "[PERSON_NAME]"
click at [820, 241] on div "🔐 Données client Modifier" at bounding box center [806, 235] width 270 height 15
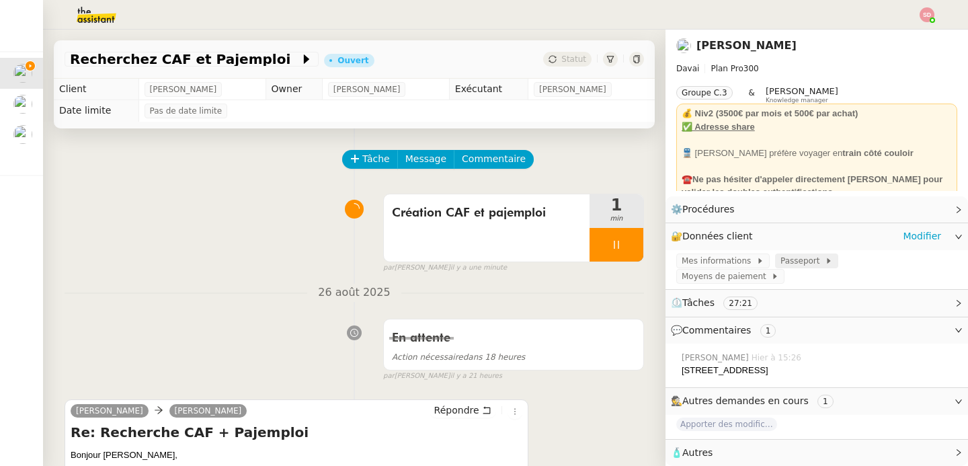
click at [785, 260] on span "Passeport" at bounding box center [802, 260] width 44 height 13
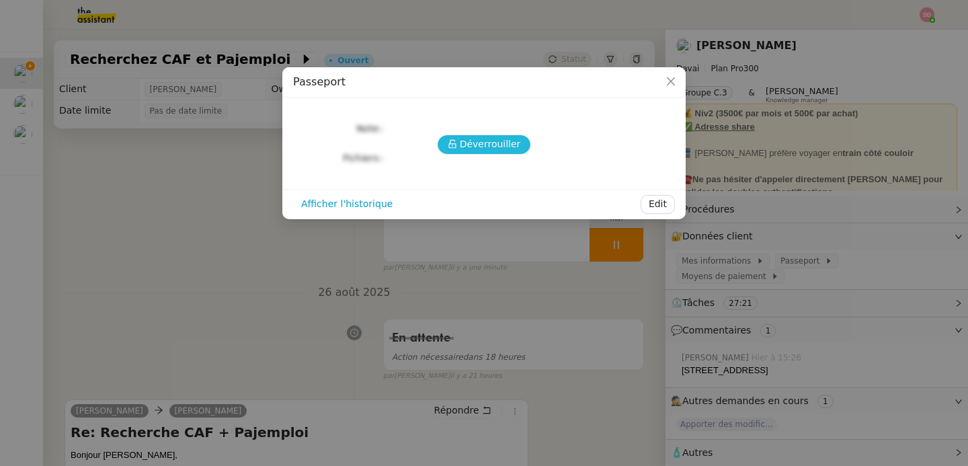
click at [495, 146] on span "Déverrouiller" at bounding box center [490, 143] width 61 height 15
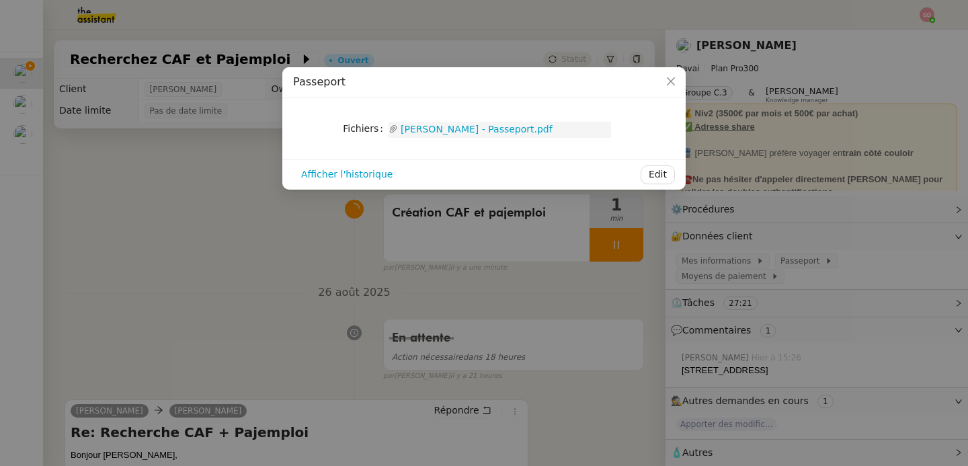
click at [464, 129] on link "Emile Kratiroff - Passeport.pdf" at bounding box center [504, 129] width 213 height 15
click at [177, 250] on nz-modal-container "Passeport Fichiers Upload Emile Kratiroff - Passeport.pdf Afficher l'historique…" at bounding box center [484, 233] width 968 height 466
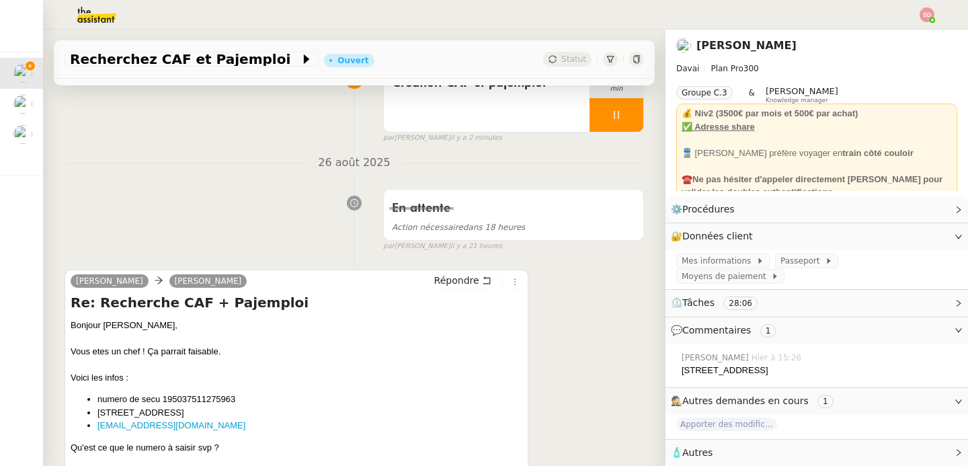
scroll to position [142, 0]
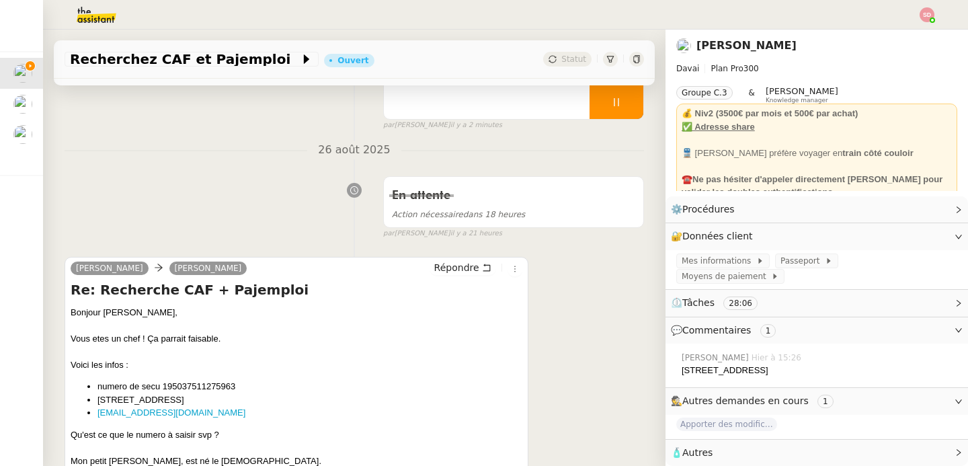
click at [139, 395] on li "[STREET_ADDRESS]" at bounding box center [309, 399] width 425 height 13
copy ul "[STREET_ADDRESS]"
click at [433, 260] on button "Répondre" at bounding box center [462, 267] width 67 height 15
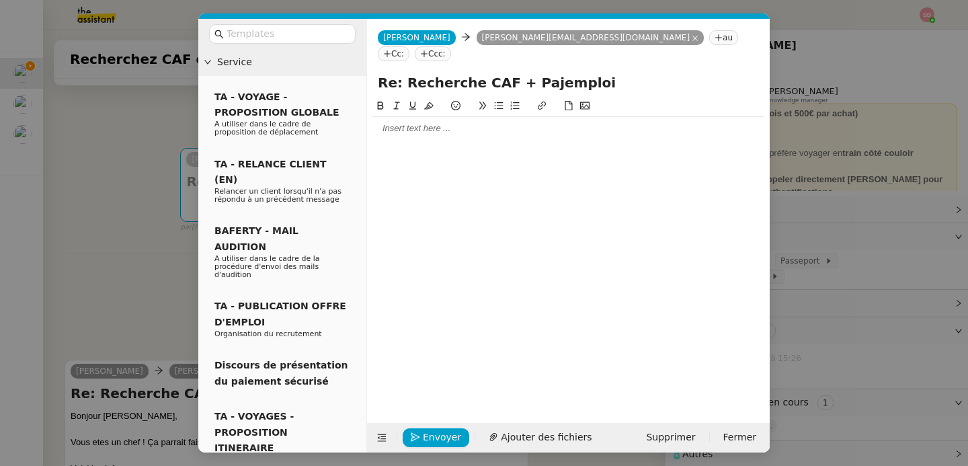
click at [432, 119] on div at bounding box center [568, 128] width 392 height 23
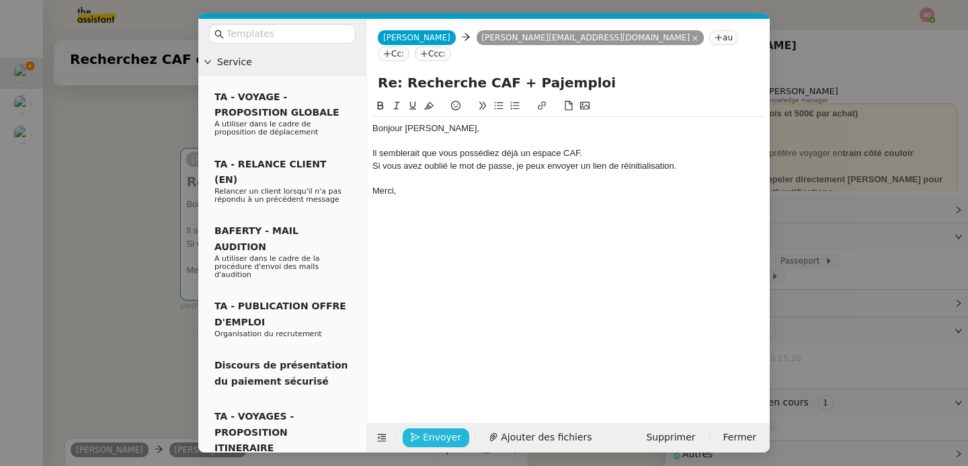
click at [429, 436] on span "Envoyer" at bounding box center [442, 436] width 38 height 15
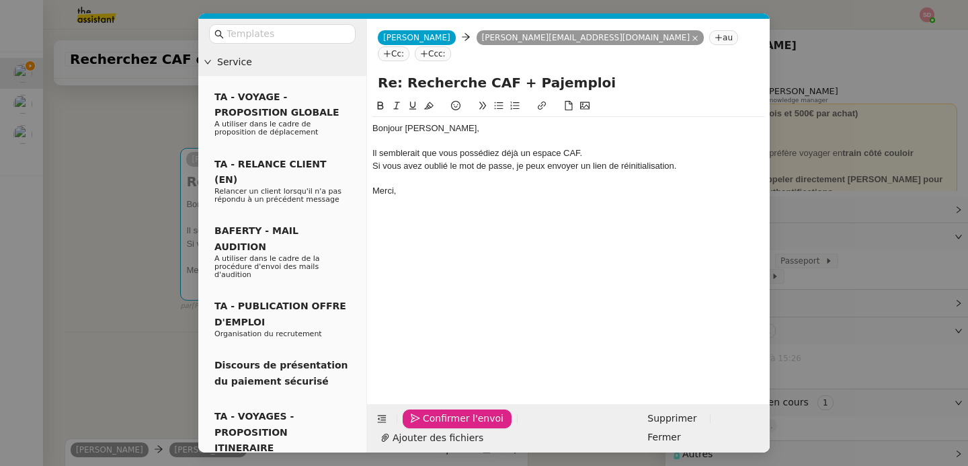
click at [429, 426] on span "Confirmer l'envoi" at bounding box center [463, 418] width 81 height 15
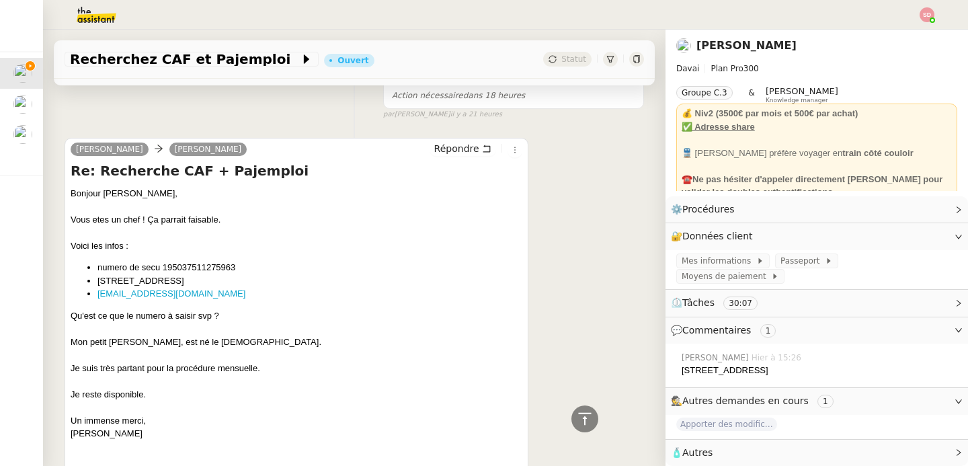
scroll to position [519, 0]
click at [137, 278] on li "[STREET_ADDRESS]" at bounding box center [309, 280] width 425 height 13
copy ul "[STREET_ADDRESS]"
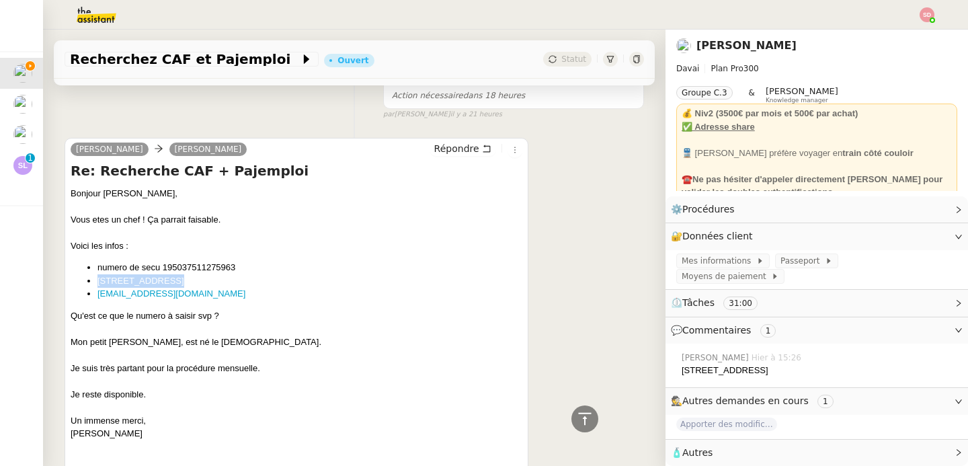
click at [191, 265] on li "numero de secu 195037511275963" at bounding box center [309, 267] width 425 height 13
copy li "195037511275963"
copy link "[EMAIL_ADDRESS][DOMAIN_NAME]"
click at [692, 267] on div "Mes informations" at bounding box center [722, 260] width 93 height 15
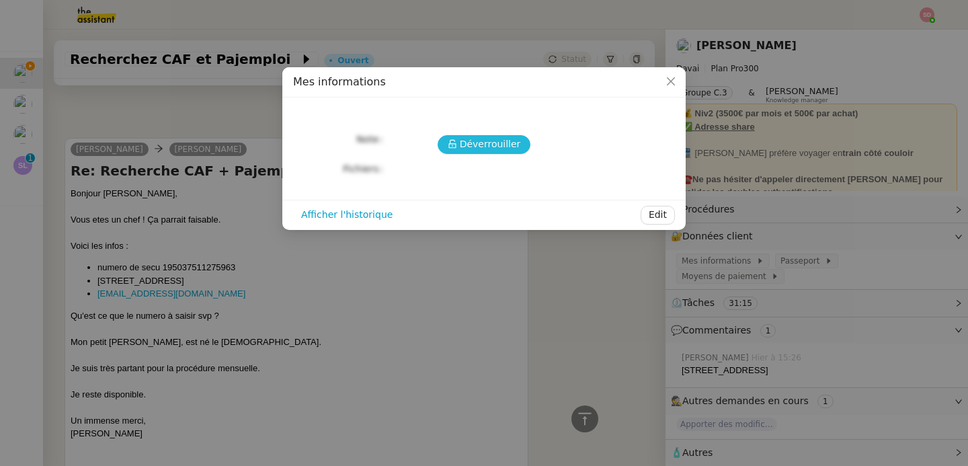
click at [489, 142] on span "Déverrouiller" at bounding box center [490, 143] width 61 height 15
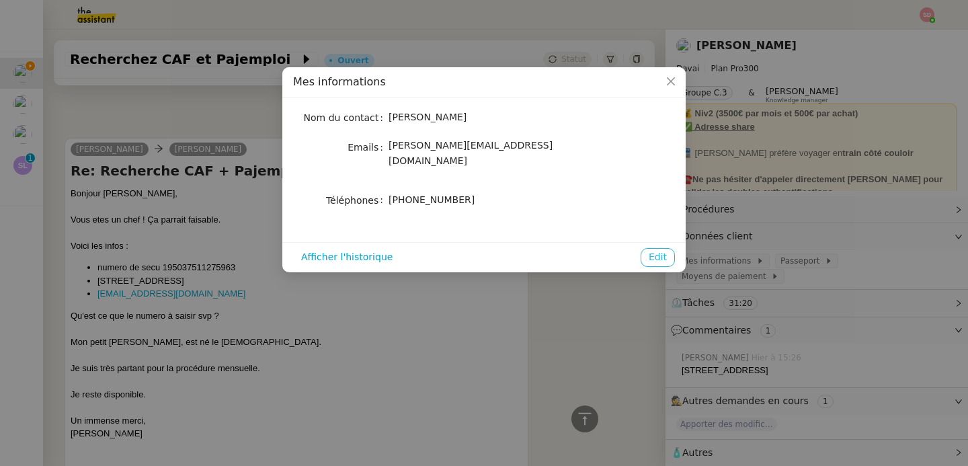
click at [656, 249] on span "Edit" at bounding box center [657, 256] width 18 height 15
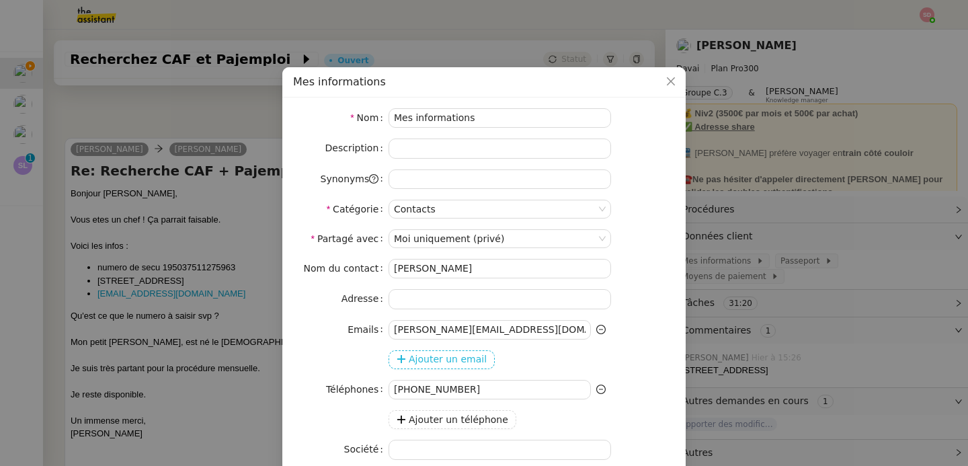
click at [456, 362] on span "Ajouter un email" at bounding box center [448, 358] width 78 height 15
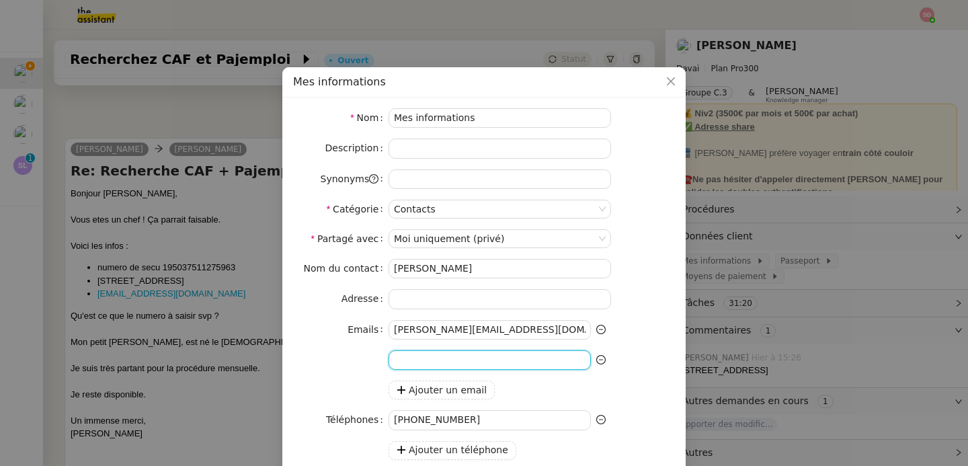
click at [452, 358] on input at bounding box center [489, 359] width 202 height 19
paste input "[EMAIL_ADDRESS][DOMAIN_NAME]"
type input "[EMAIL_ADDRESS][DOMAIN_NAME]"
click at [653, 372] on div "Nom du contact Emile Kratiroff Adresse Emails emile@davai.co emilekratiroff@gma…" at bounding box center [484, 425] width 382 height 333
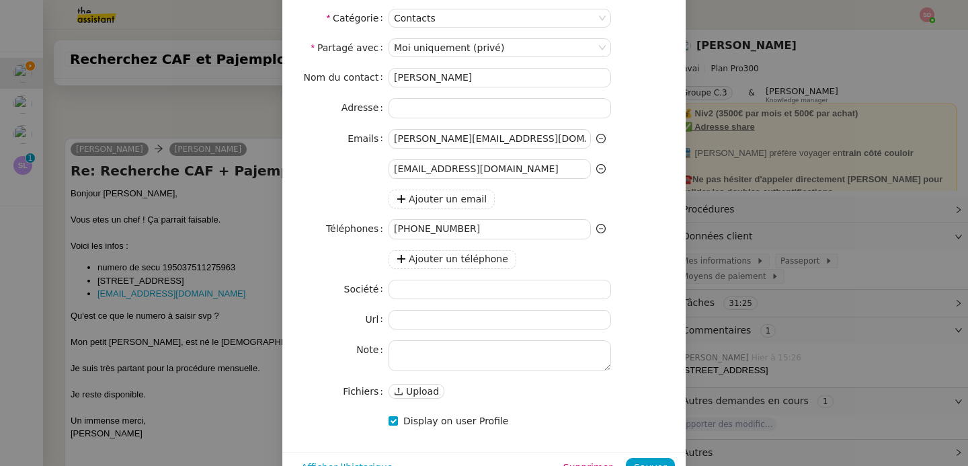
scroll to position [223, 0]
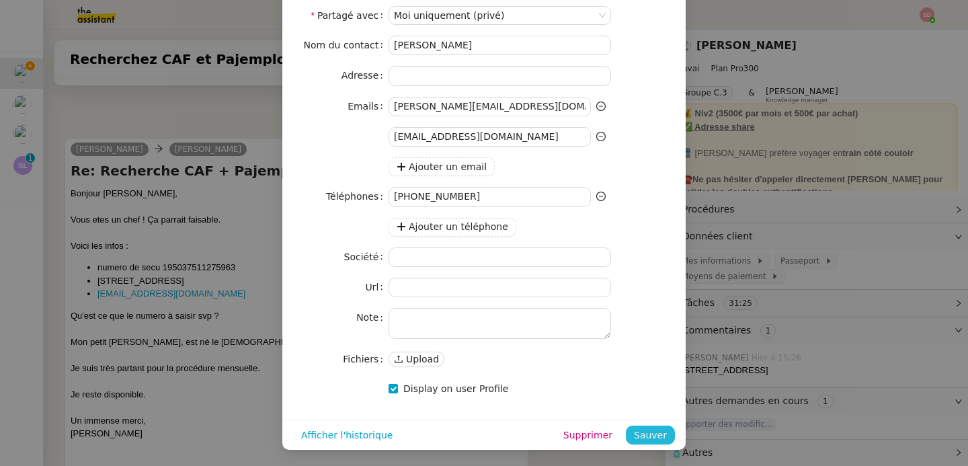
click at [636, 431] on span "Sauver" at bounding box center [650, 434] width 33 height 15
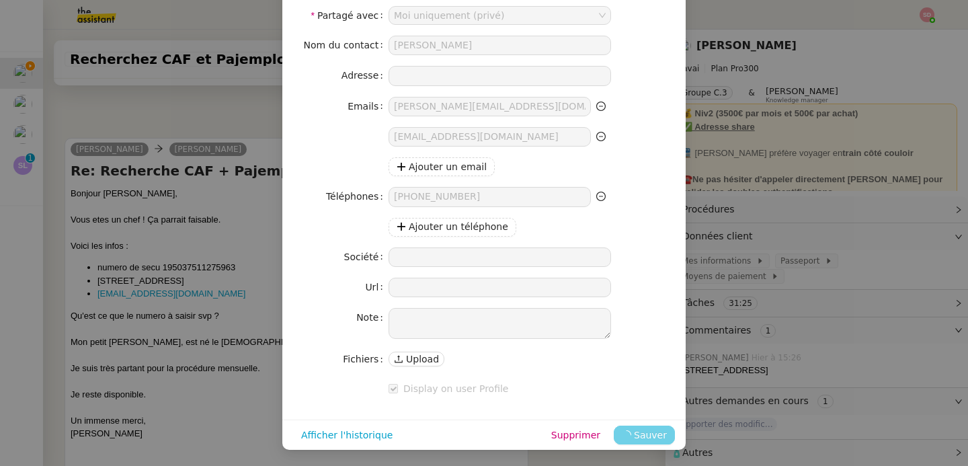
scroll to position [0, 0]
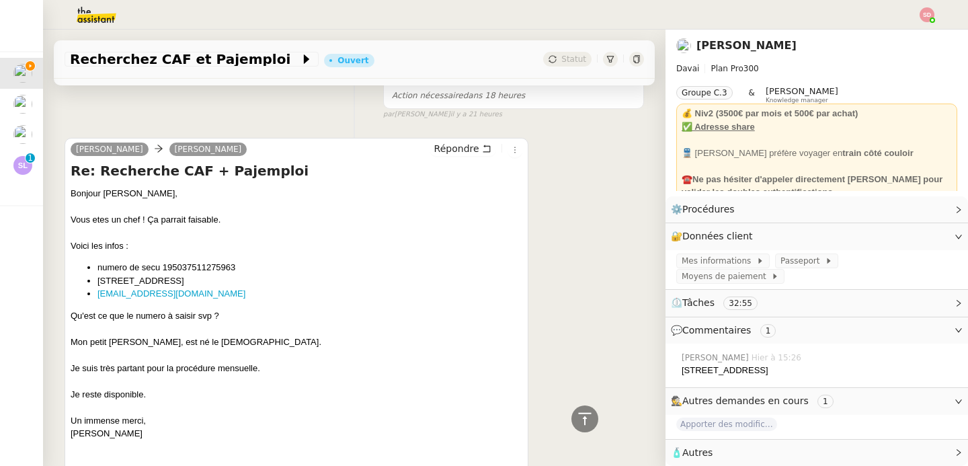
click at [162, 335] on div "Mon petit [PERSON_NAME], est né le [DEMOGRAPHIC_DATA]." at bounding box center [297, 341] width 452 height 13
click at [163, 341] on div "Mon petit [PERSON_NAME], est né le [DEMOGRAPHIC_DATA]." at bounding box center [297, 341] width 452 height 13
copy div "Léopold"
drag, startPoint x: 201, startPoint y: 339, endPoint x: 286, endPoint y: 341, distance: 84.7
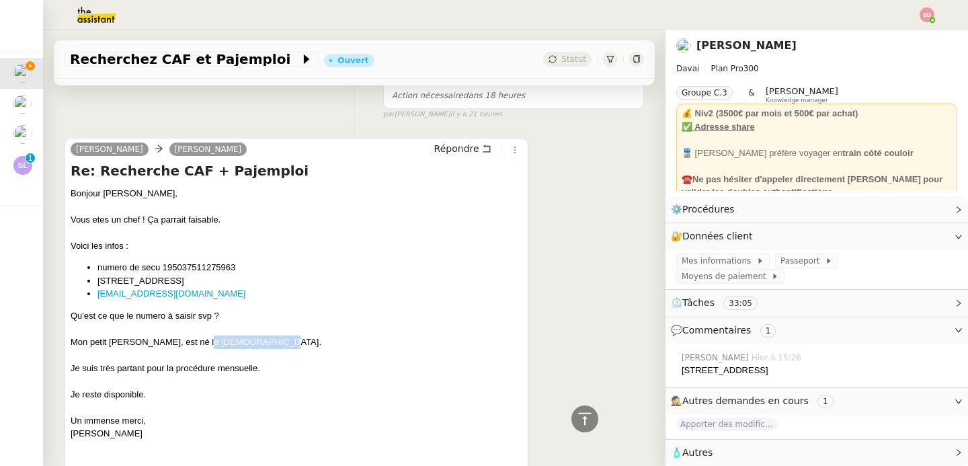
click at [286, 341] on div "Mon petit [PERSON_NAME], est né le [DEMOGRAPHIC_DATA]." at bounding box center [297, 341] width 452 height 13
copy div "né le [DEMOGRAPHIC_DATA]."
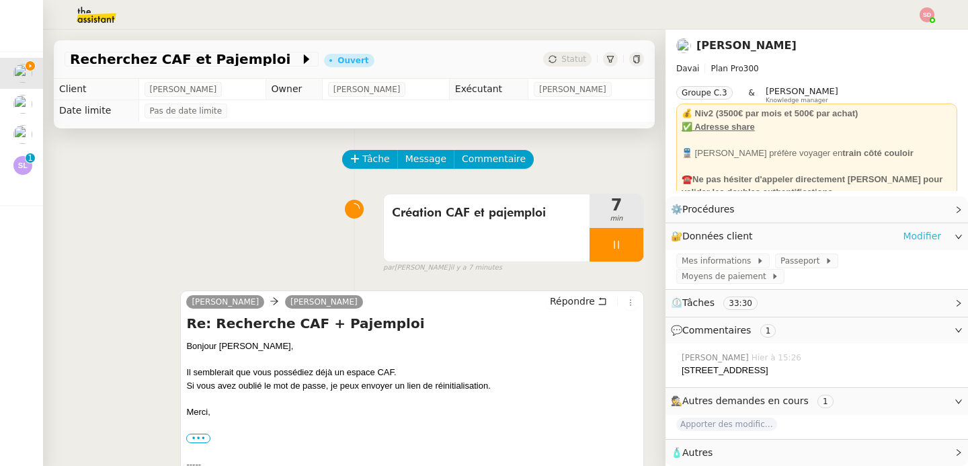
click at [903, 232] on link "Modifier" at bounding box center [922, 235] width 38 height 15
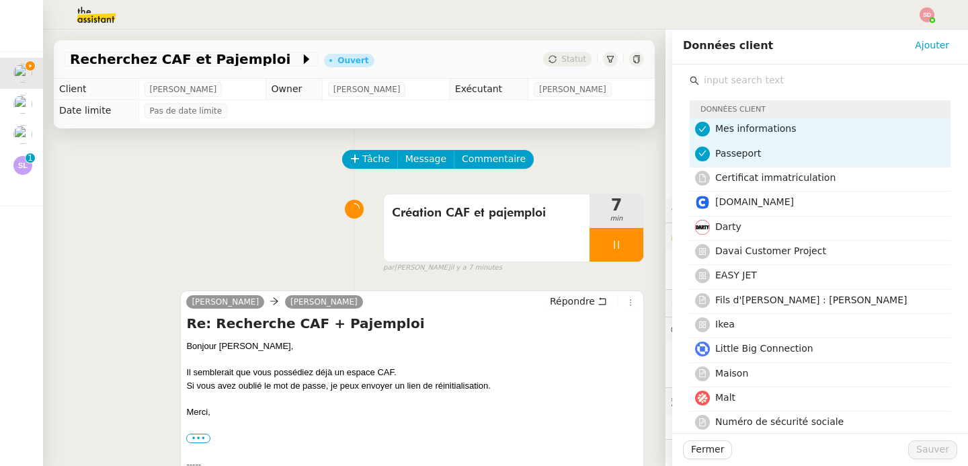
click at [723, 85] on input "text" at bounding box center [824, 80] width 251 height 18
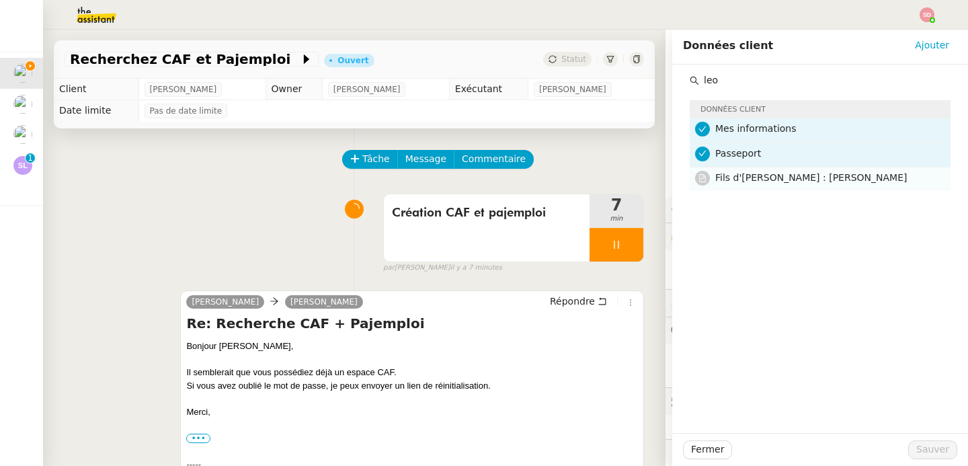
type input "leo"
click at [784, 177] on span "Fils d'[PERSON_NAME] : [PERSON_NAME]" at bounding box center [811, 177] width 192 height 11
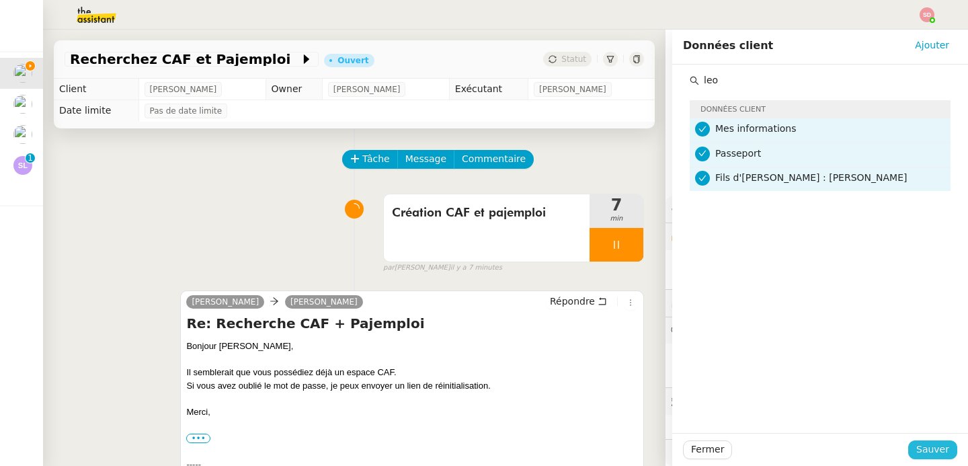
click at [916, 447] on span "Sauver" at bounding box center [932, 449] width 33 height 15
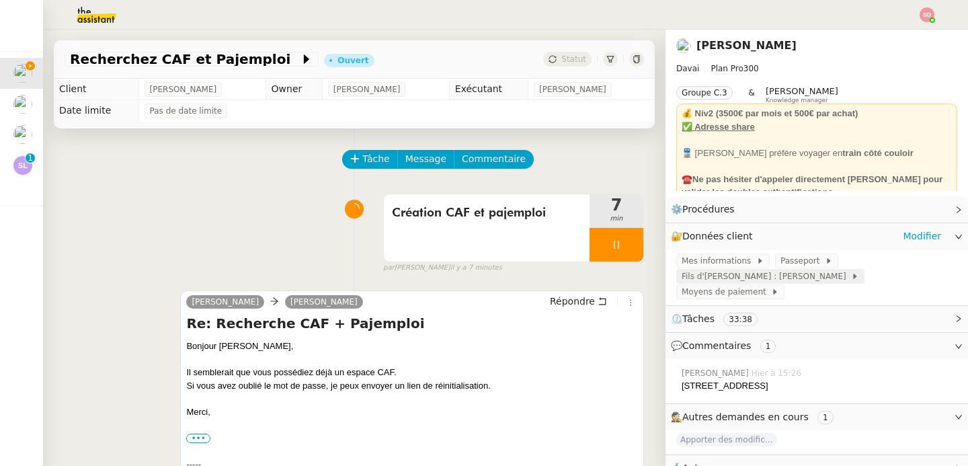
click at [849, 269] on span "Fils d'[PERSON_NAME] : [PERSON_NAME]" at bounding box center [765, 275] width 169 height 13
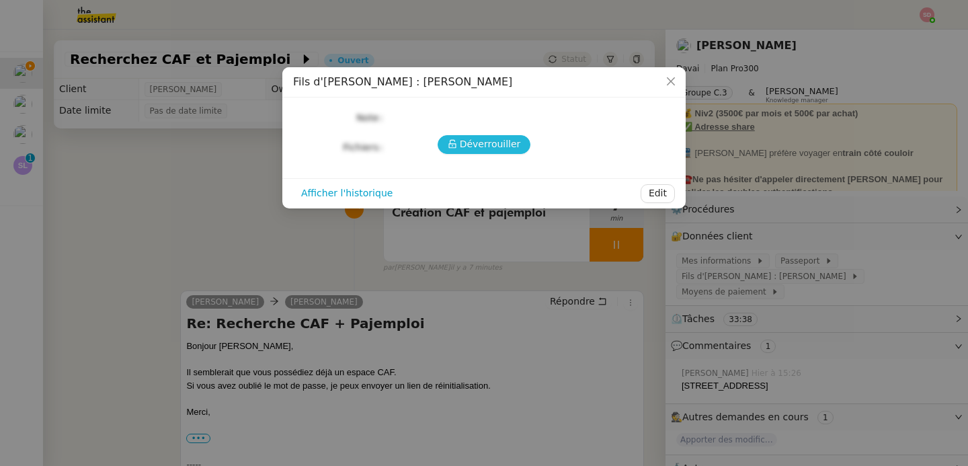
click at [479, 146] on span "Déverrouiller" at bounding box center [490, 143] width 61 height 15
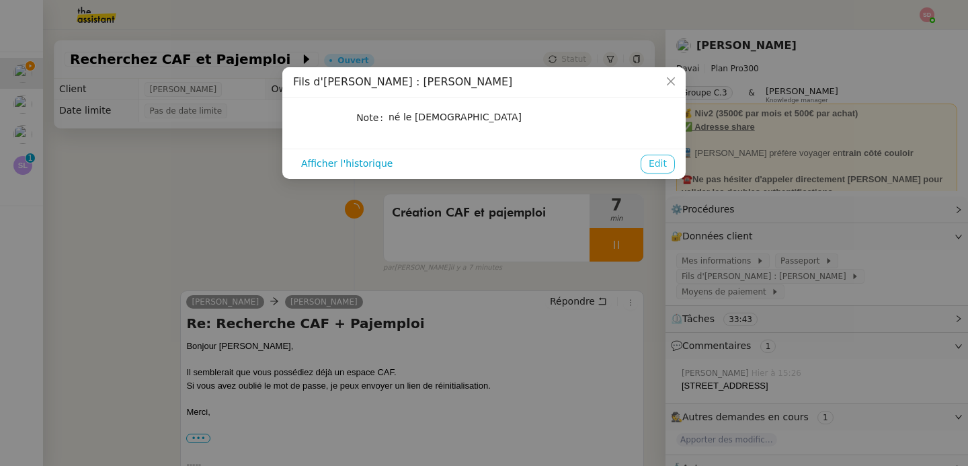
click at [662, 162] on span "Edit" at bounding box center [657, 163] width 18 height 15
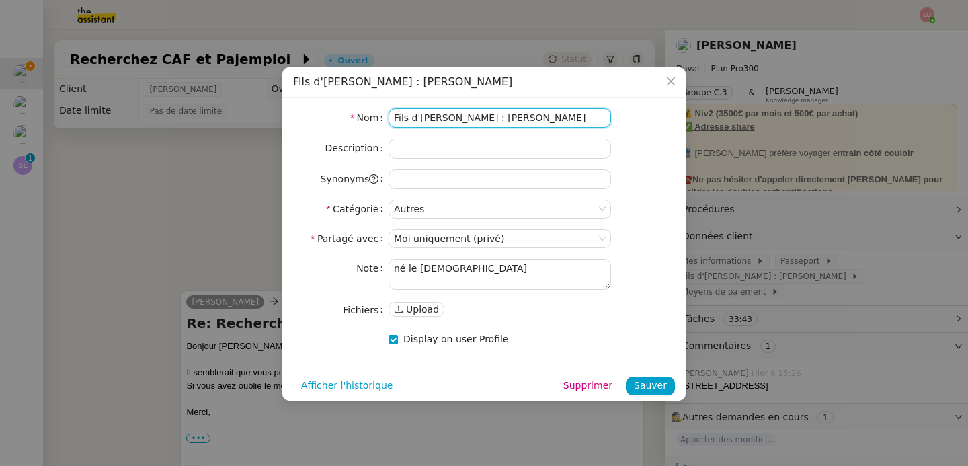
click at [508, 122] on input "Fils d'[PERSON_NAME] : [PERSON_NAME]" at bounding box center [499, 117] width 222 height 19
type input "Fils d'Emile : Léopold (enfant)"
click at [647, 386] on span "Sauver" at bounding box center [650, 385] width 33 height 15
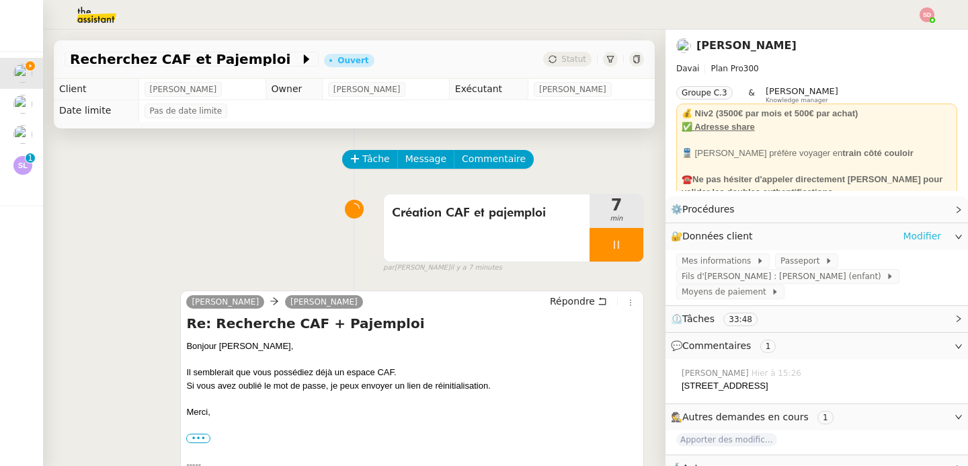
click at [903, 237] on link "Modifier" at bounding box center [922, 235] width 38 height 15
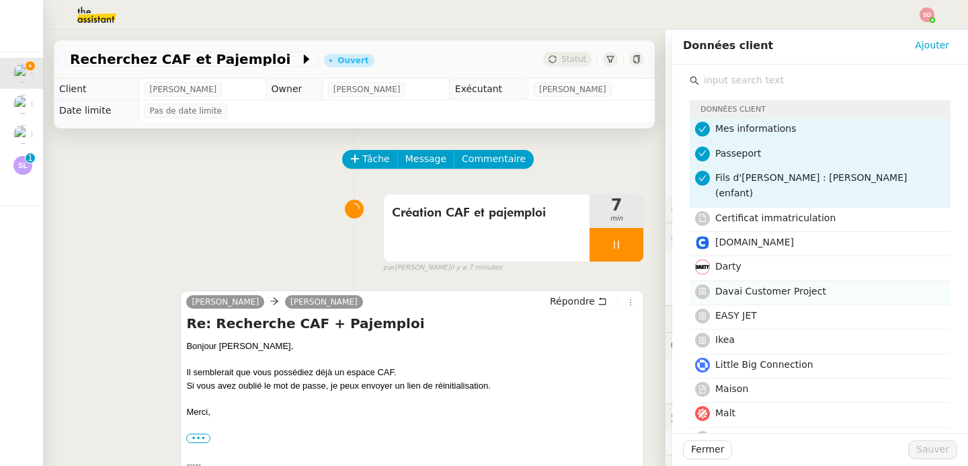
scroll to position [218, 0]
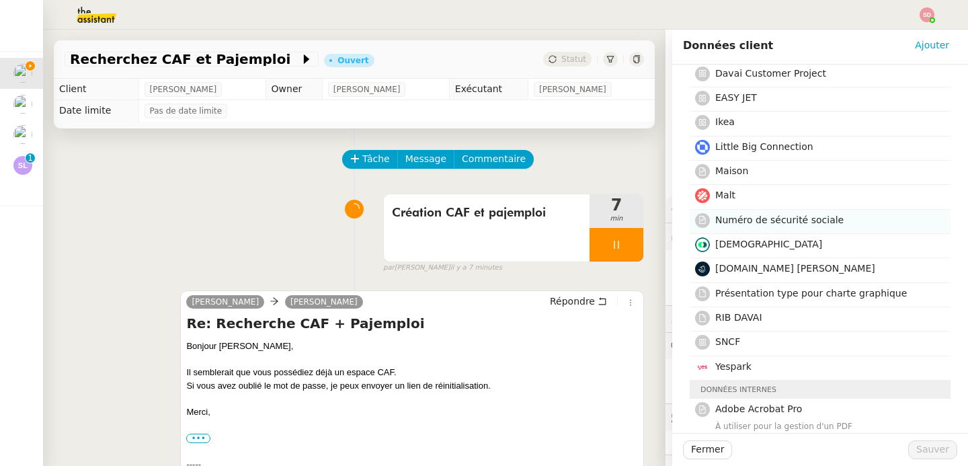
click at [780, 212] on h4 "Numéro de sécurité sociale" at bounding box center [828, 219] width 227 height 15
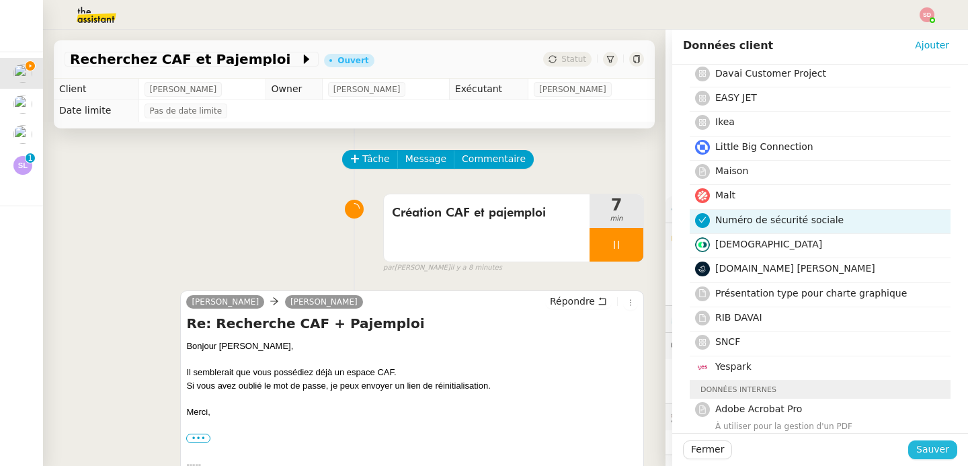
click at [933, 448] on span "Sauver" at bounding box center [932, 449] width 33 height 15
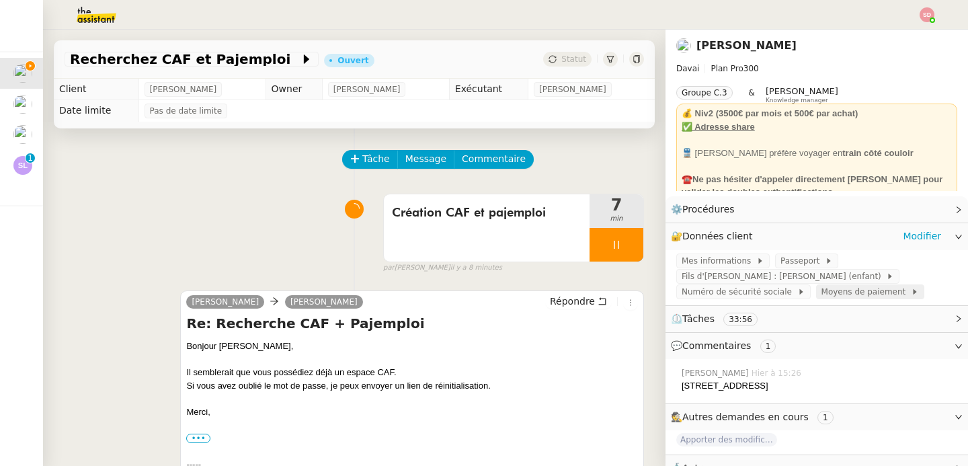
click at [821, 294] on span "Moyens de paiement" at bounding box center [865, 291] width 89 height 13
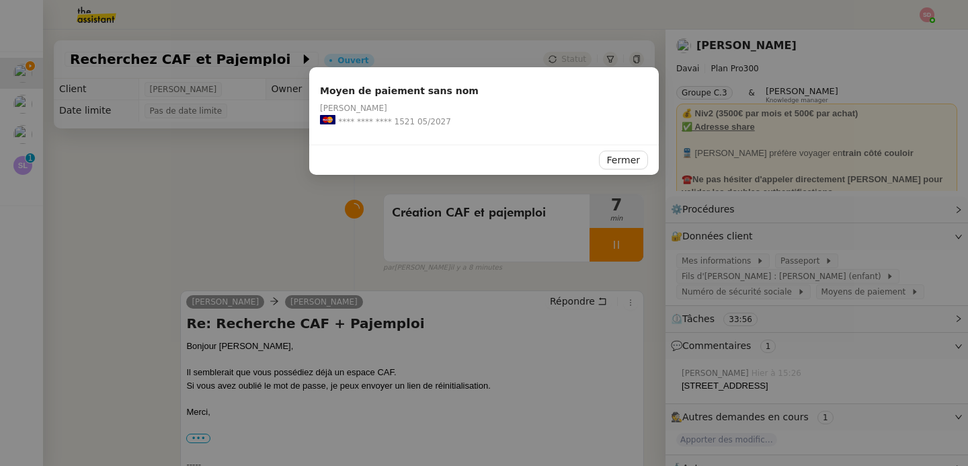
click at [824, 296] on nz-modal-container "Moyen de paiement sans nom Emile Kratiroff **** **** **** 1521 05/2027 Fermer" at bounding box center [484, 233] width 968 height 466
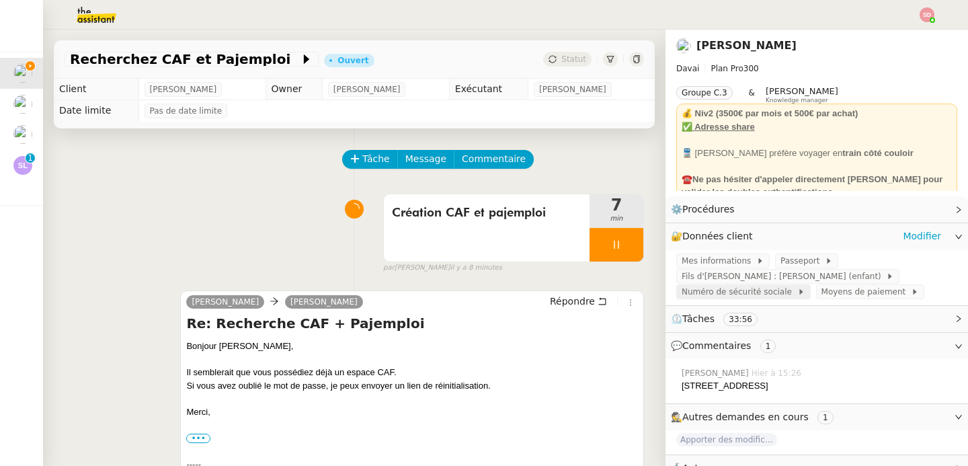
click at [797, 285] on span "Numéro de sécurité sociale" at bounding box center [739, 291] width 116 height 13
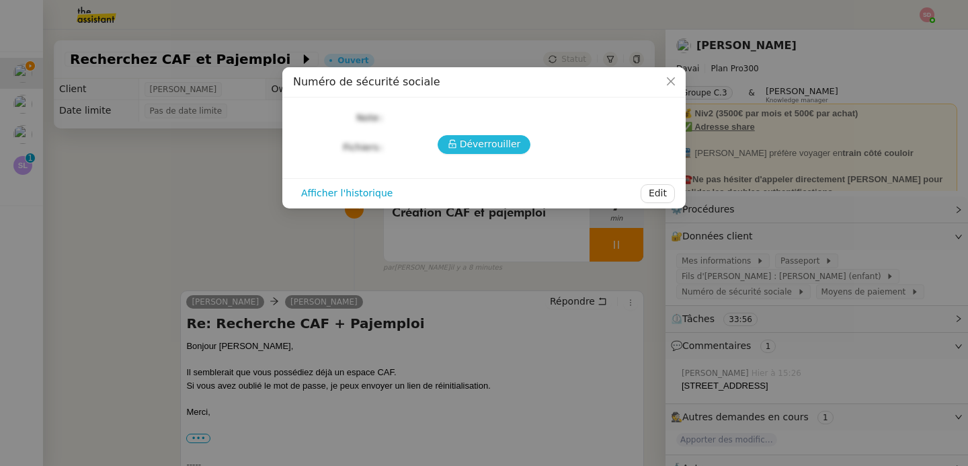
click at [467, 143] on span "Déverrouiller" at bounding box center [490, 143] width 61 height 15
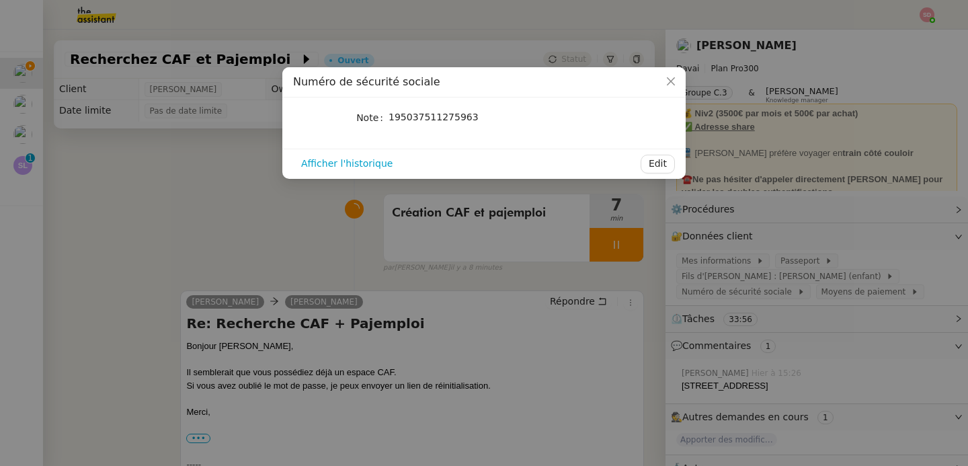
click at [218, 151] on nz-modal-container "Numéro de sécurité sociale Note 195037511275963 Afficher l'historique Edit" at bounding box center [484, 233] width 968 height 466
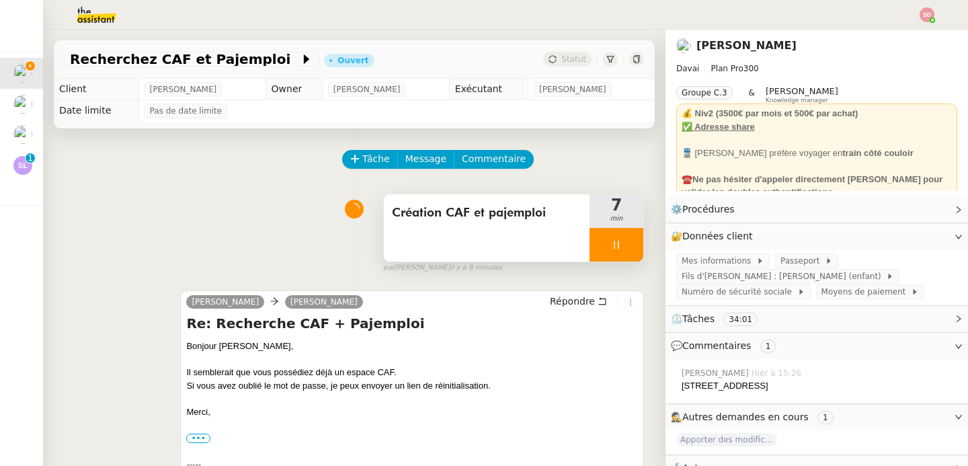
click at [616, 239] on div at bounding box center [616, 245] width 54 height 34
click at [624, 239] on icon at bounding box center [629, 244] width 11 height 11
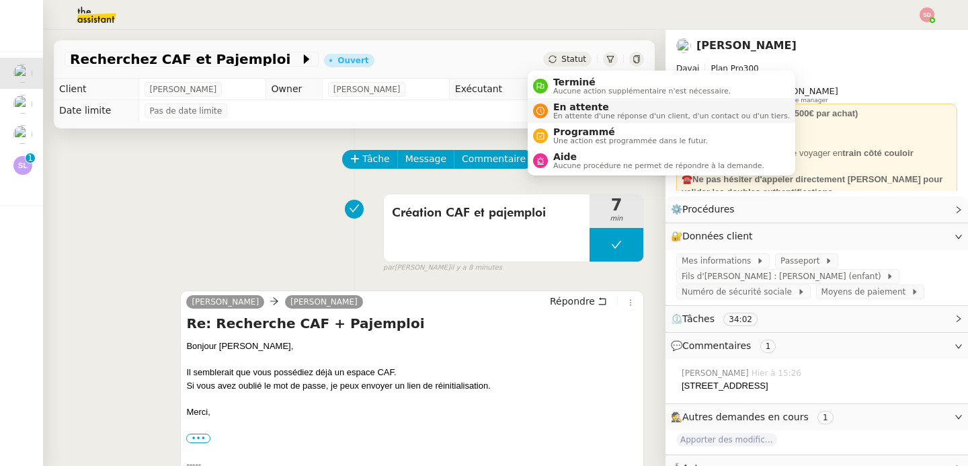
click at [544, 106] on nz-avatar at bounding box center [540, 110] width 15 height 15
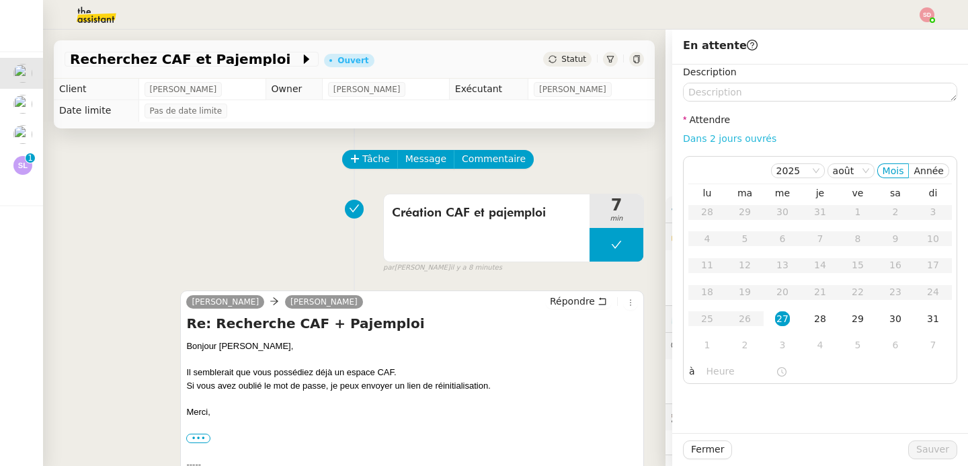
click at [727, 142] on link "Dans 2 jours ouvrés" at bounding box center [729, 138] width 93 height 11
type input "07:00"
click at [935, 444] on span "Sauver" at bounding box center [932, 449] width 33 height 15
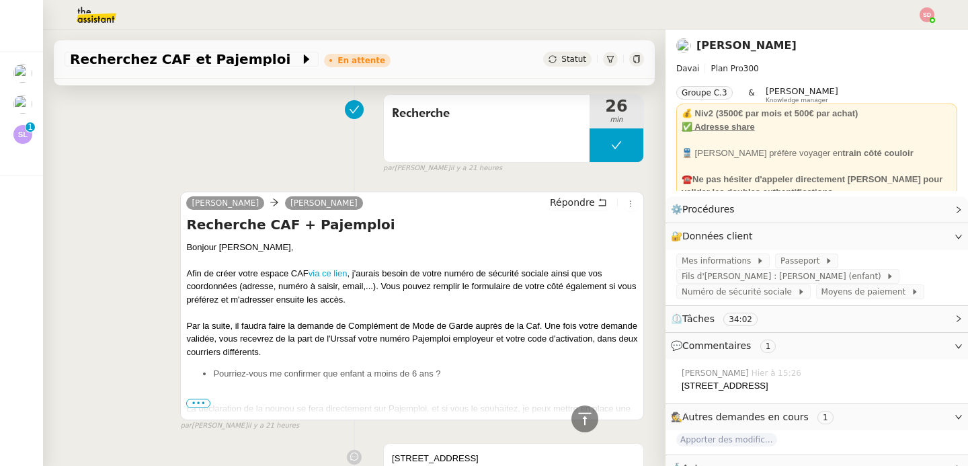
scroll to position [1609, 0]
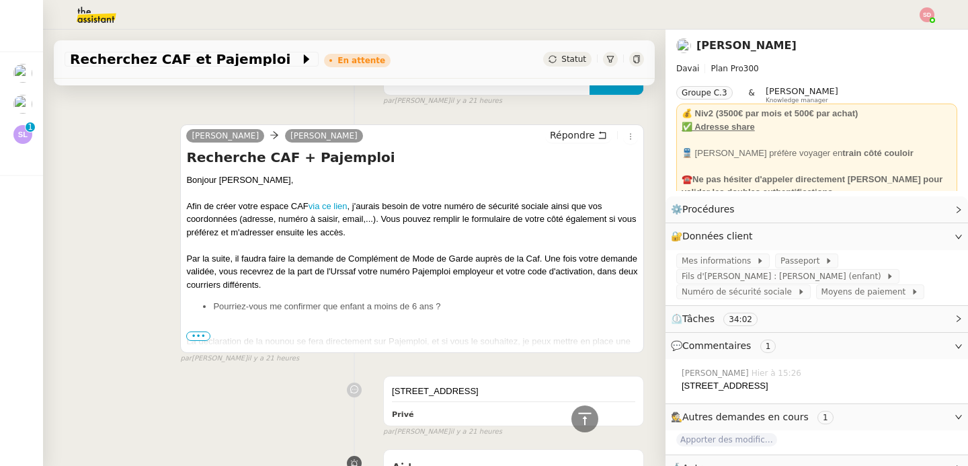
click at [203, 335] on span "•••" at bounding box center [198, 335] width 24 height 9
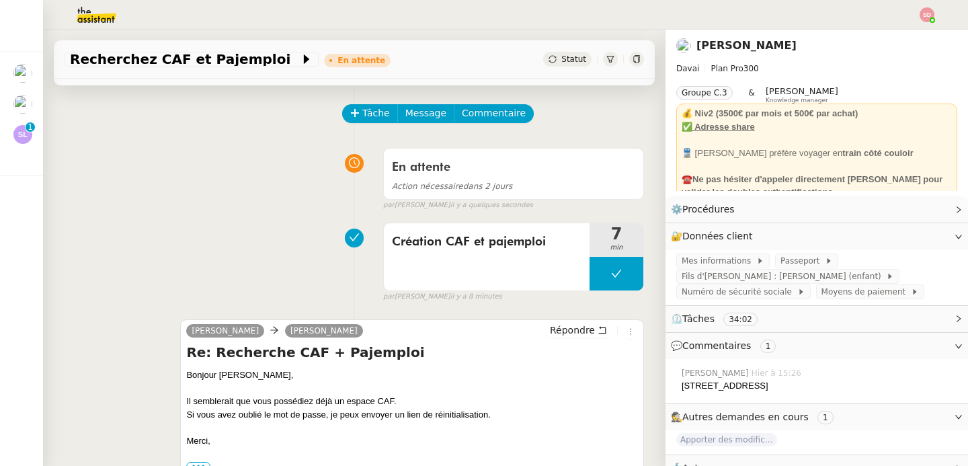
scroll to position [0, 0]
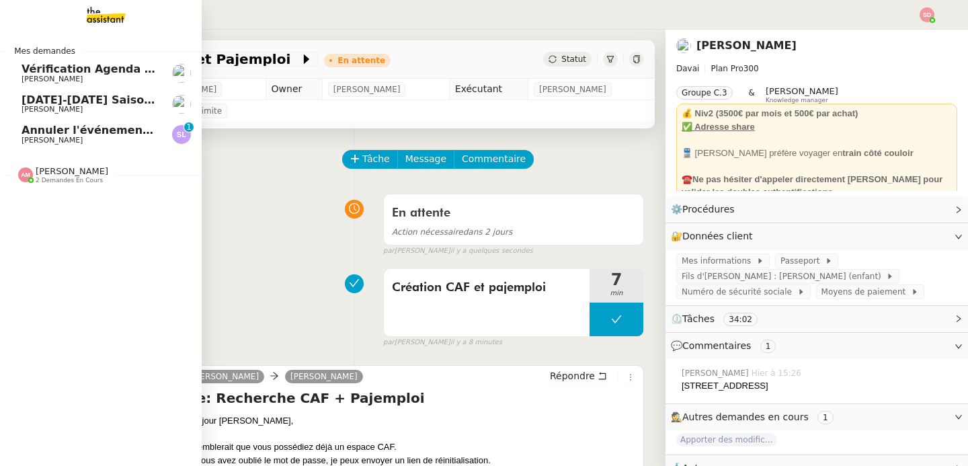
click at [47, 133] on span "Annuler l'événement Budget PMS et Comex" at bounding box center [154, 130] width 264 height 13
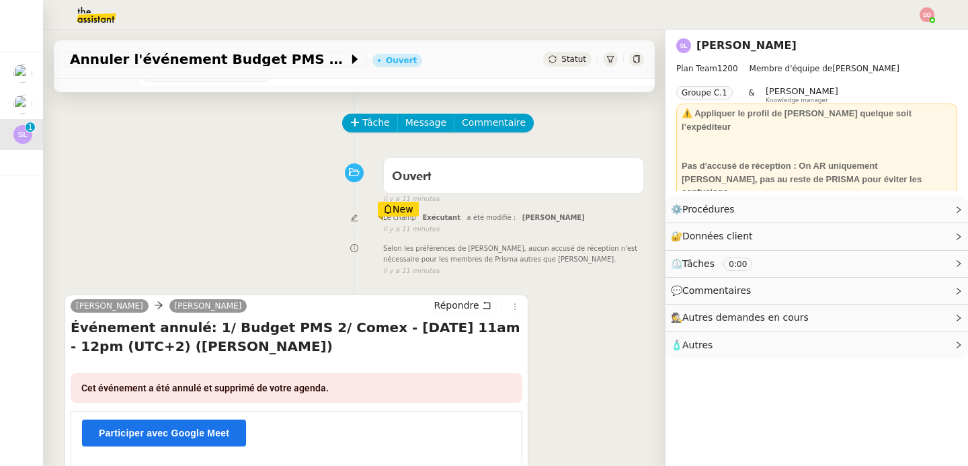
scroll to position [205, 0]
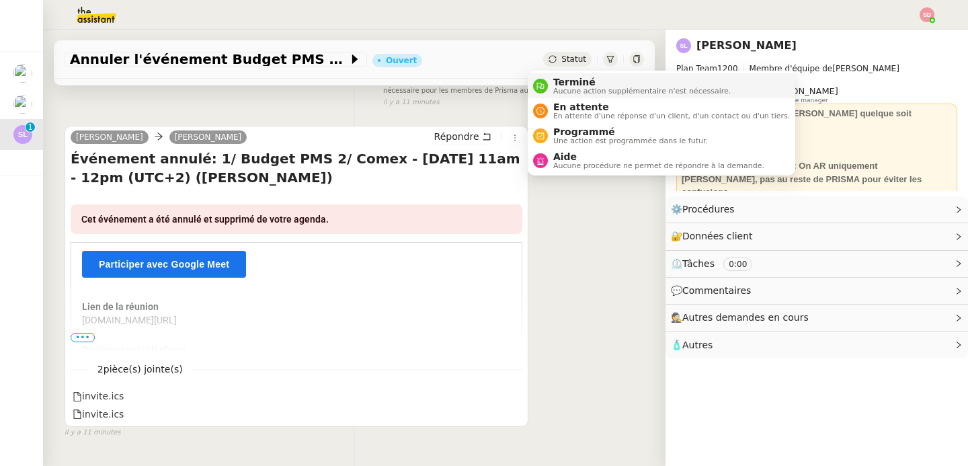
click at [559, 83] on span "Terminé" at bounding box center [641, 82] width 177 height 11
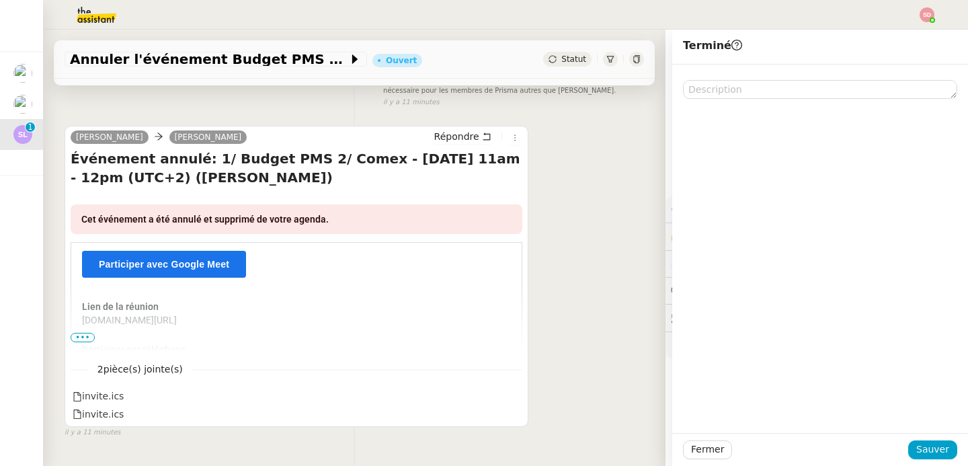
click at [915, 438] on div "Fermer Sauver" at bounding box center [820, 449] width 296 height 33
click at [916, 444] on span "Sauver" at bounding box center [932, 449] width 33 height 15
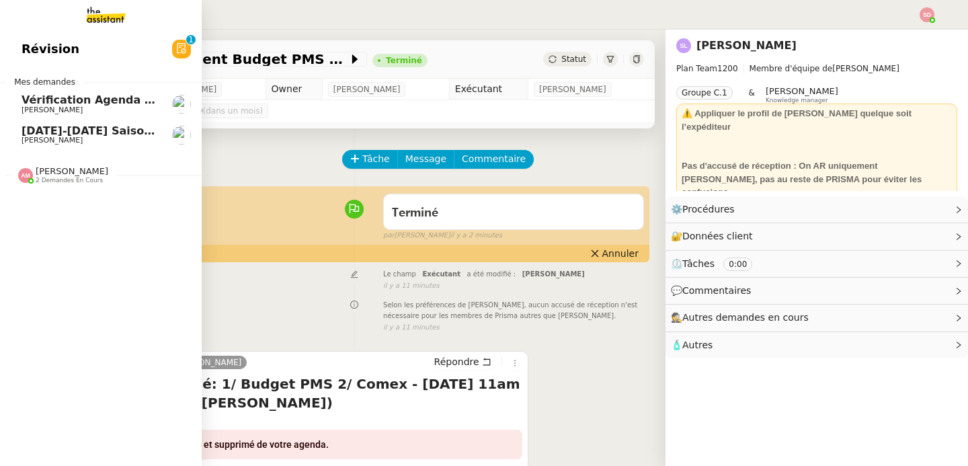
click at [34, 132] on span "[DATE]-[DATE] Saison automobile - [PERSON_NAME]" at bounding box center [179, 130] width 315 height 13
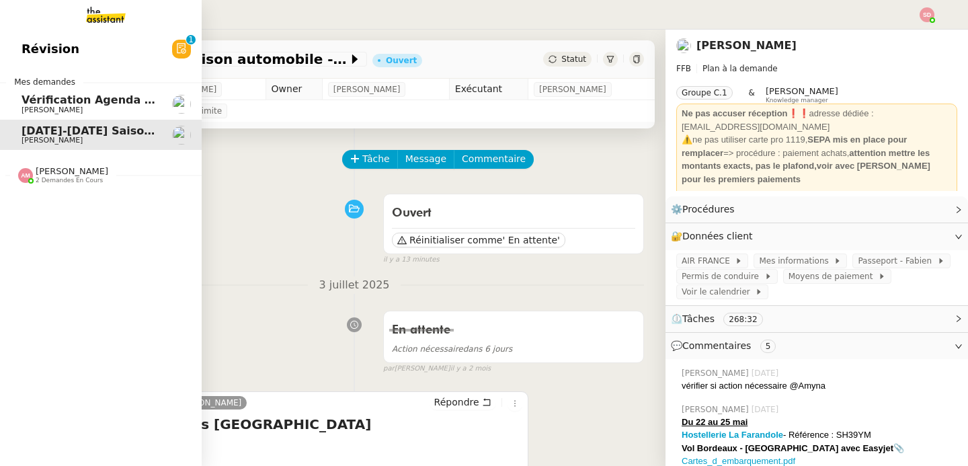
click at [27, 175] on div "Amyna Mehrez 2 demandes en cours" at bounding box center [63, 174] width 90 height 17
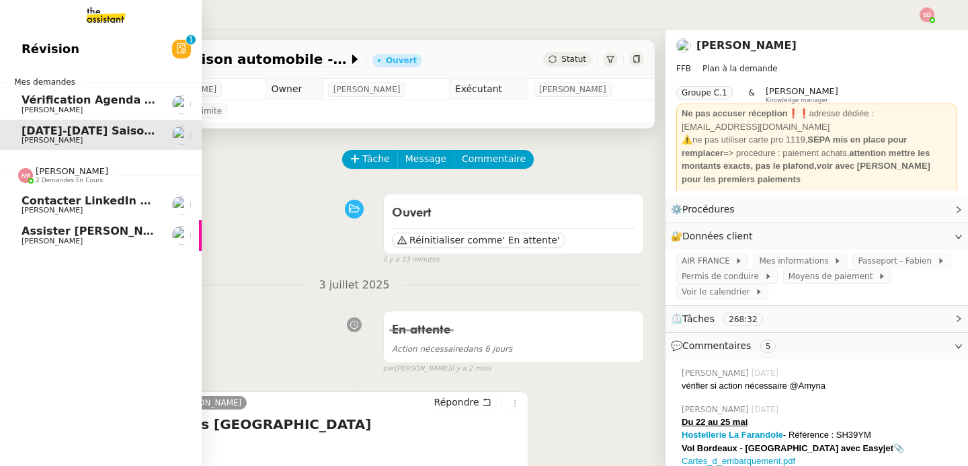
click at [58, 245] on span "[PERSON_NAME]" at bounding box center [52, 241] width 61 height 9
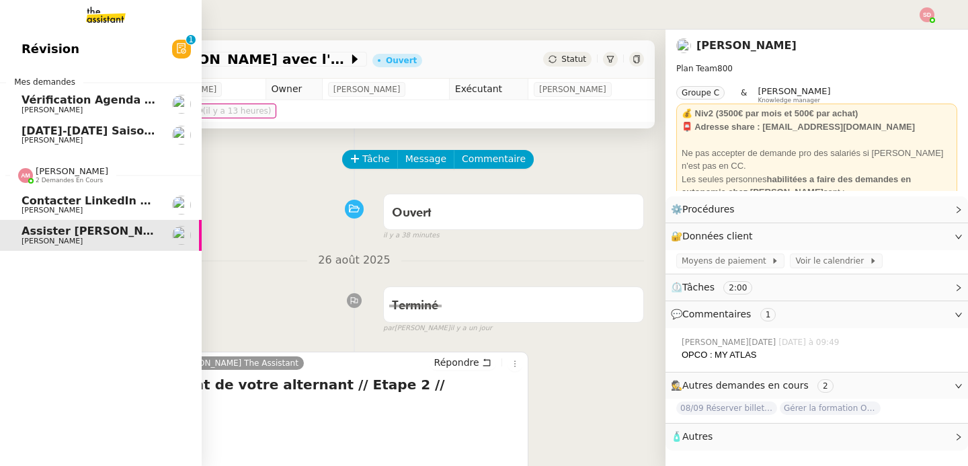
click at [69, 179] on span "2 demandes en cours" at bounding box center [69, 180] width 67 height 7
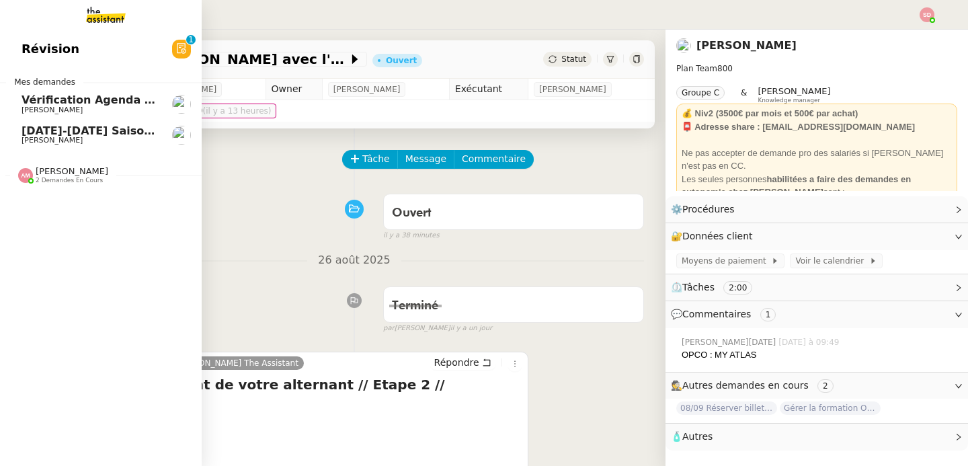
click at [116, 130] on span "[DATE]-[DATE] Saison automobile - [PERSON_NAME]" at bounding box center [179, 130] width 315 height 13
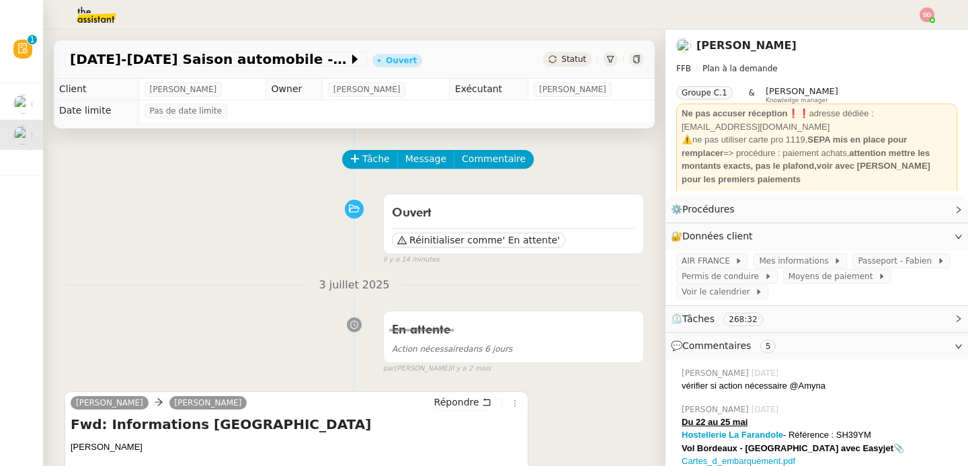
click at [170, 326] on div "En attente Action nécessaire dans 6 jours false par Sheida D. il y a 2 mois" at bounding box center [354, 338] width 579 height 69
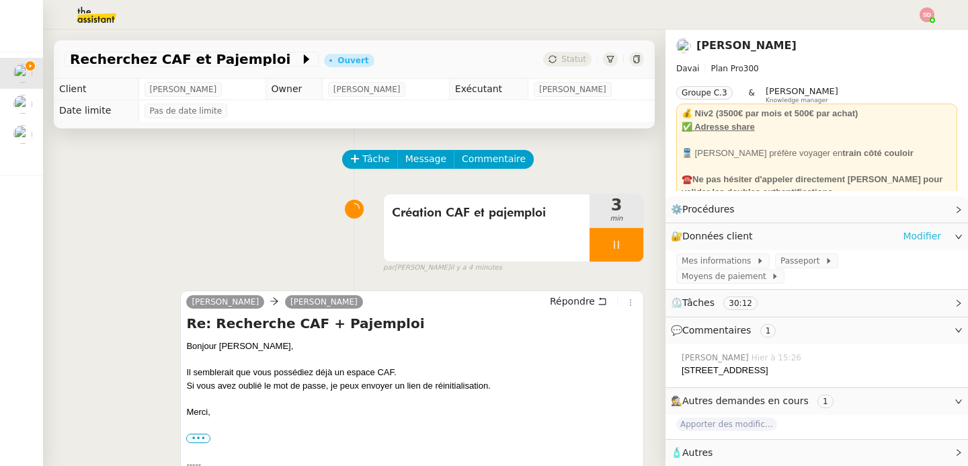
click at [911, 233] on link "Modifier" at bounding box center [922, 235] width 38 height 15
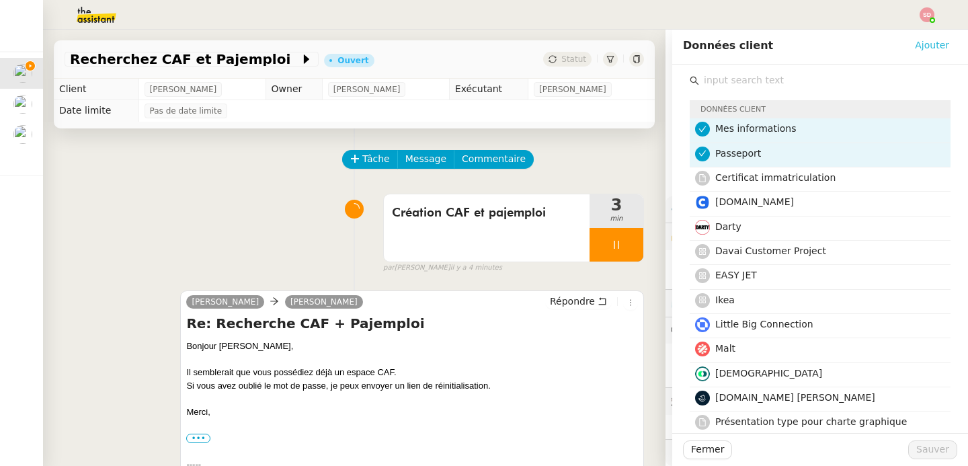
click at [923, 46] on span "Ajouter" at bounding box center [932, 45] width 34 height 15
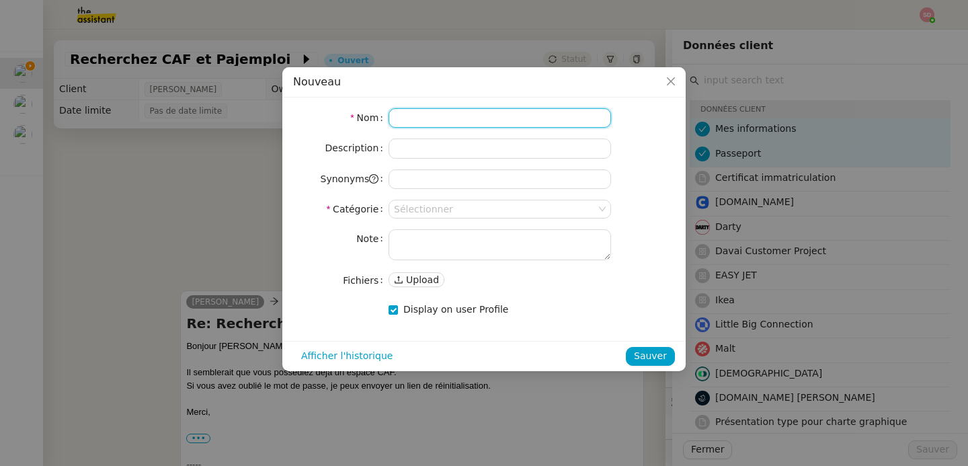
click at [458, 123] on input at bounding box center [499, 117] width 222 height 19
type input "Maison"
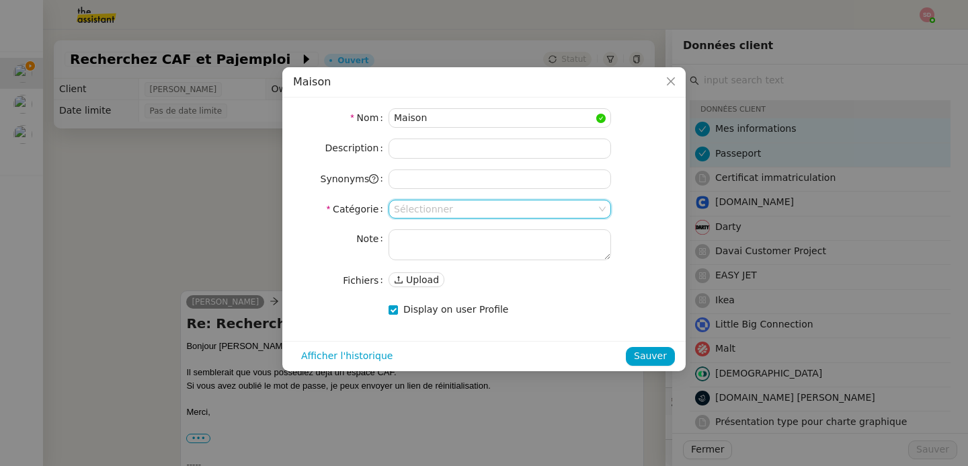
click at [435, 211] on input at bounding box center [495, 208] width 202 height 17
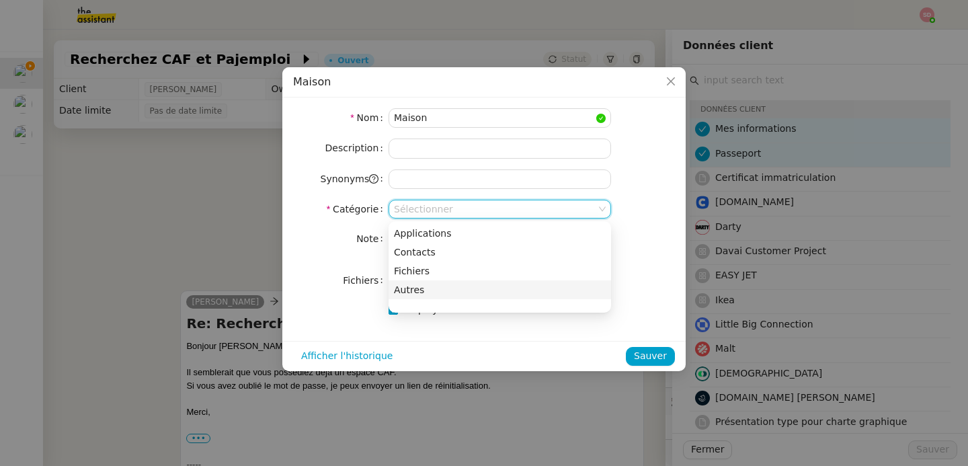
click at [428, 289] on div "Autres" at bounding box center [500, 290] width 212 height 12
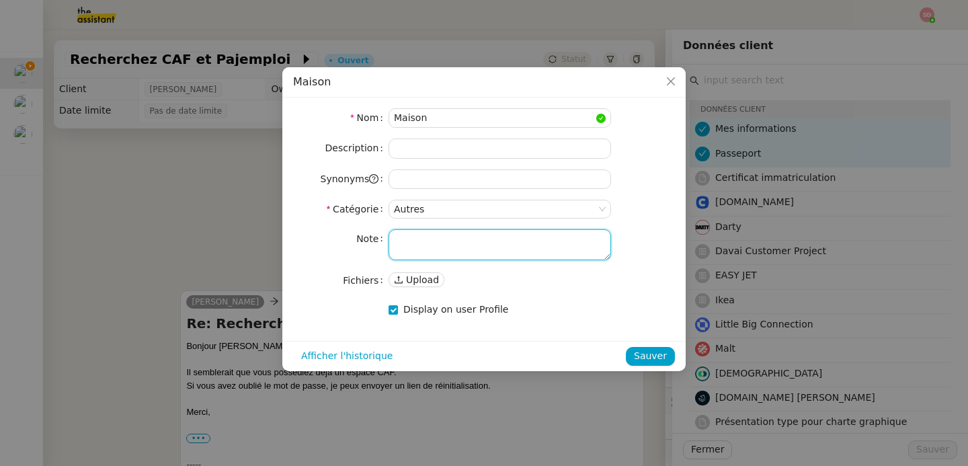
click at [445, 245] on textarea at bounding box center [499, 244] width 222 height 31
paste textarea "[STREET_ADDRESS]"
type textarea "[STREET_ADDRESS]"
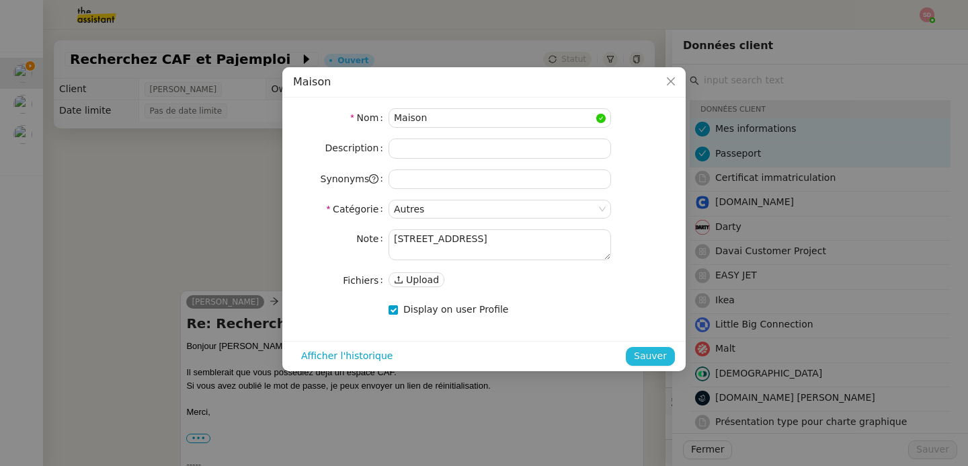
click at [653, 358] on span "Sauver" at bounding box center [650, 355] width 33 height 15
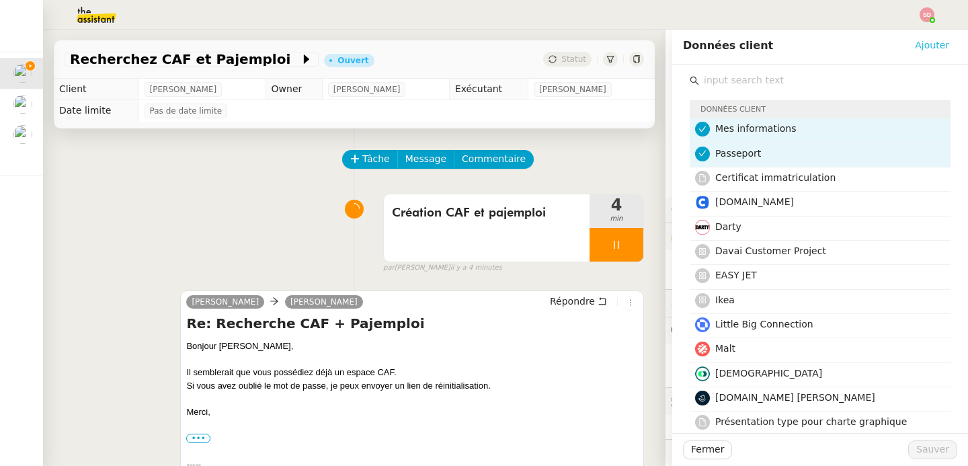
click at [927, 41] on span "Ajouter" at bounding box center [932, 45] width 34 height 15
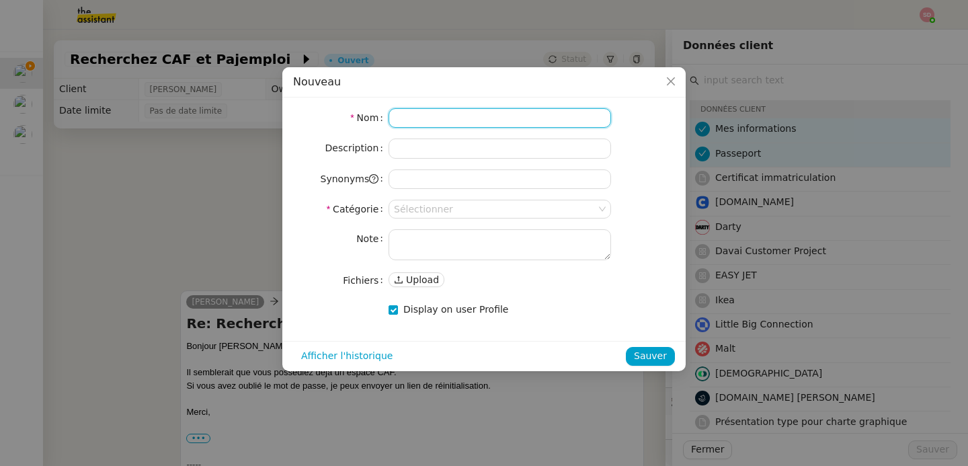
click at [411, 117] on input at bounding box center [499, 117] width 222 height 19
click at [419, 118] on input "Numero de sécurité sociale" at bounding box center [499, 117] width 222 height 19
type input "Numéro de sécurité sociale"
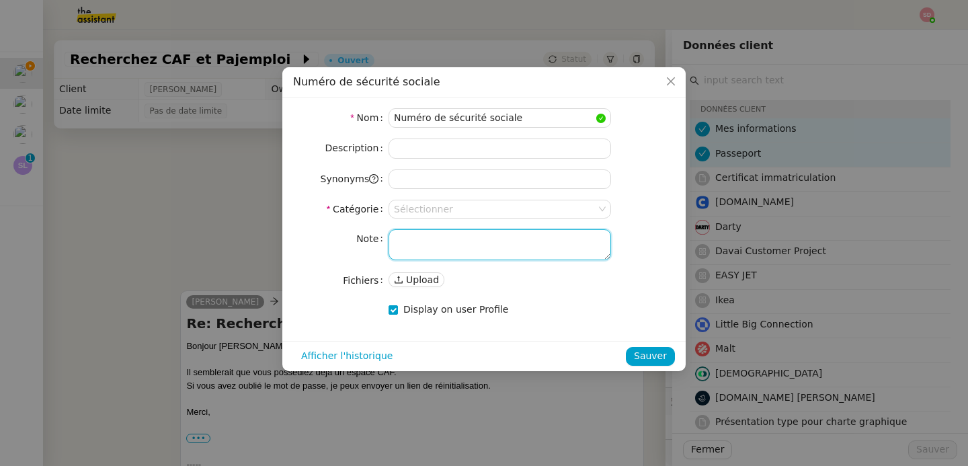
click at [446, 232] on textarea at bounding box center [499, 244] width 222 height 31
paste textarea "195037511275963"
type textarea "195037511275963"
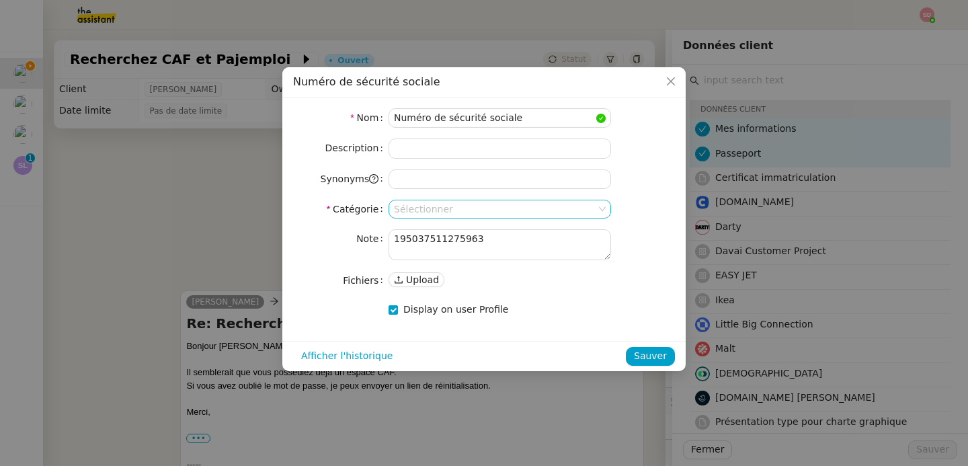
click at [456, 210] on input at bounding box center [495, 208] width 202 height 17
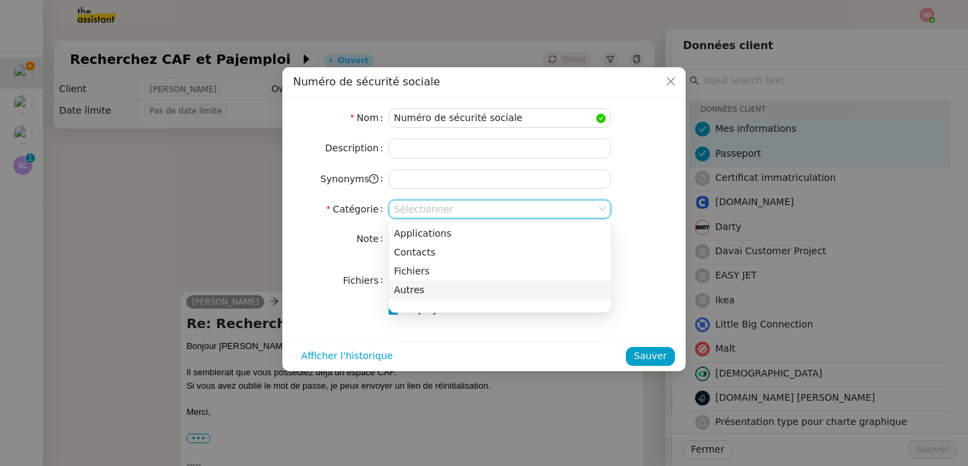
click at [446, 291] on div "Autres" at bounding box center [500, 290] width 212 height 12
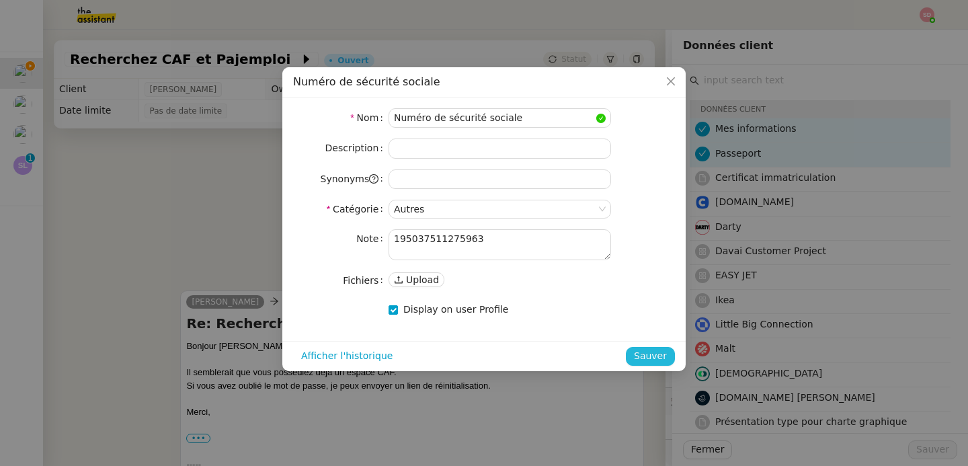
click at [655, 351] on span "Sauver" at bounding box center [650, 355] width 33 height 15
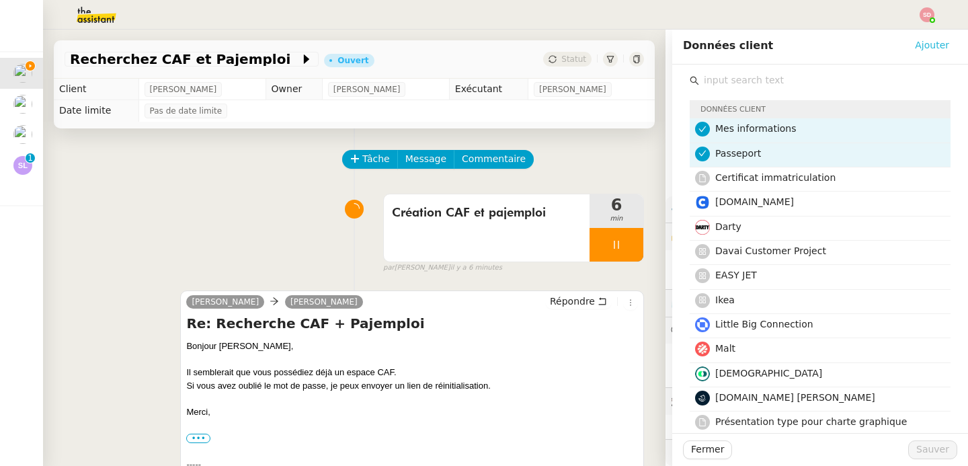
click at [926, 47] on span "Ajouter" at bounding box center [932, 45] width 34 height 15
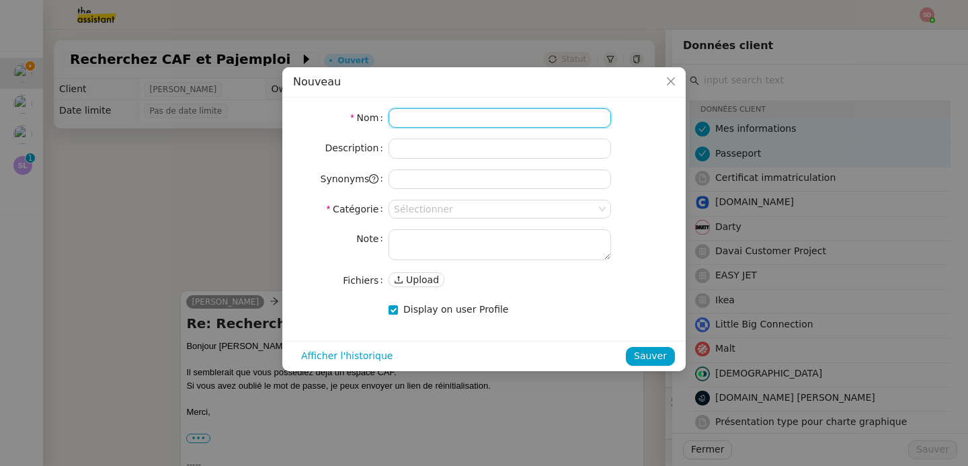
click at [522, 118] on input at bounding box center [499, 117] width 222 height 19
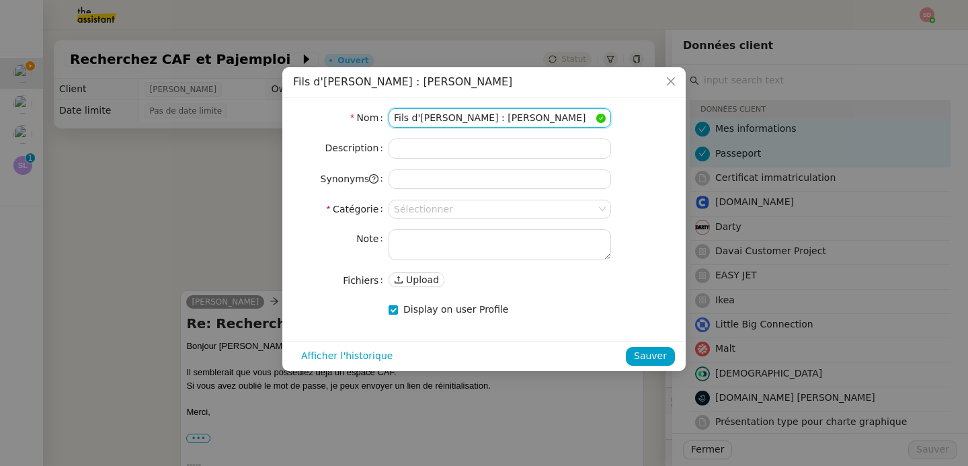
click at [468, 123] on input "Fils d'[PERSON_NAME] : [PERSON_NAME]" at bounding box center [499, 117] width 222 height 19
paste input "é"
type input "Fils d'[PERSON_NAME] : [PERSON_NAME]"
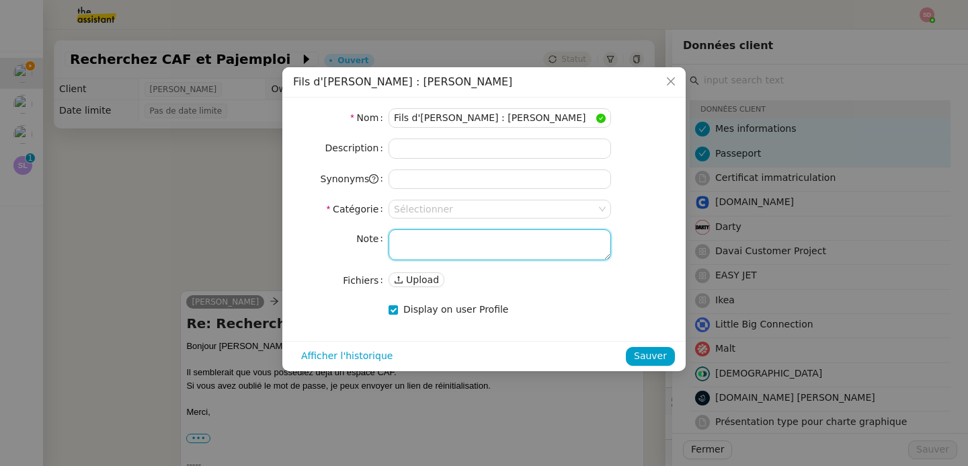
click at [436, 251] on textarea at bounding box center [499, 244] width 222 height 31
paste textarea "né le [DEMOGRAPHIC_DATA]."
type textarea "né le [DEMOGRAPHIC_DATA]"
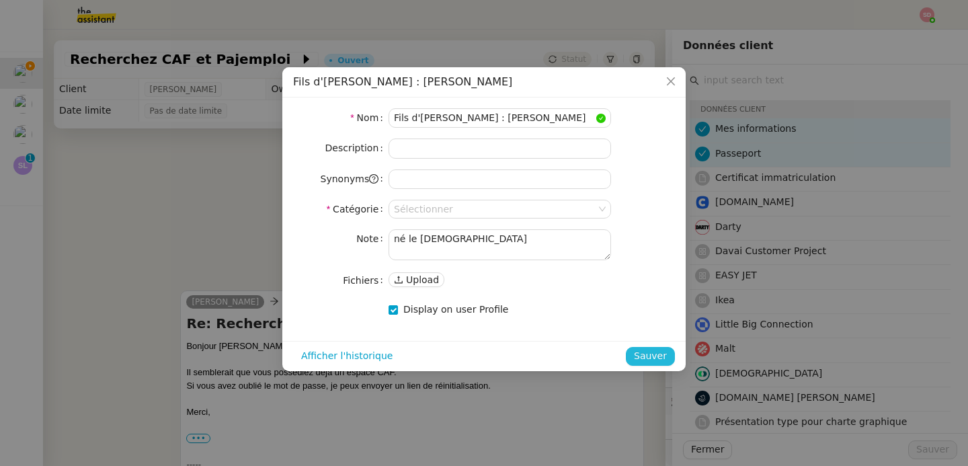
click at [645, 360] on span "Sauver" at bounding box center [650, 355] width 33 height 15
click at [445, 212] on input at bounding box center [495, 208] width 202 height 17
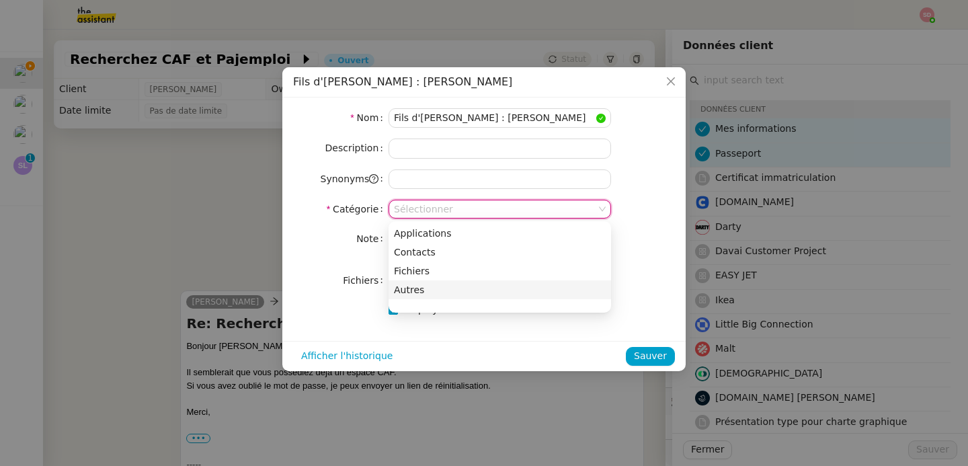
click at [437, 291] on div "Autres" at bounding box center [500, 290] width 212 height 12
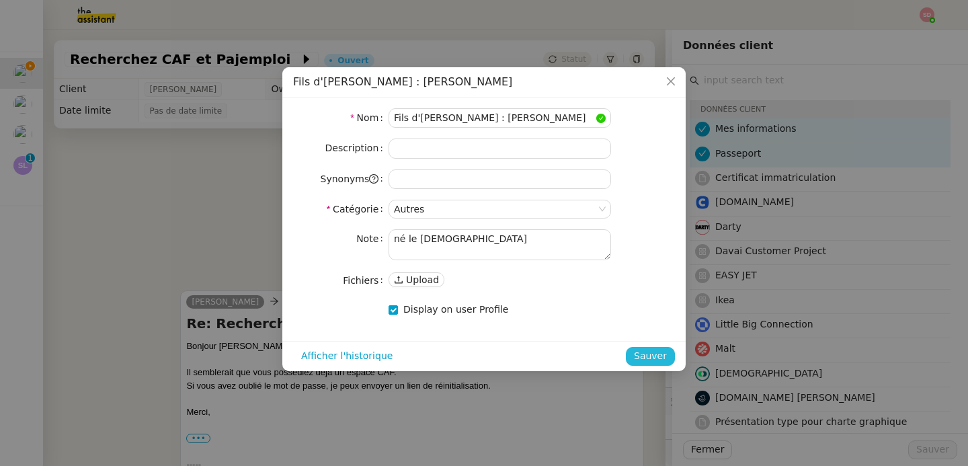
click at [651, 356] on span "Sauver" at bounding box center [650, 355] width 33 height 15
